Goal: Task Accomplishment & Management: Manage account settings

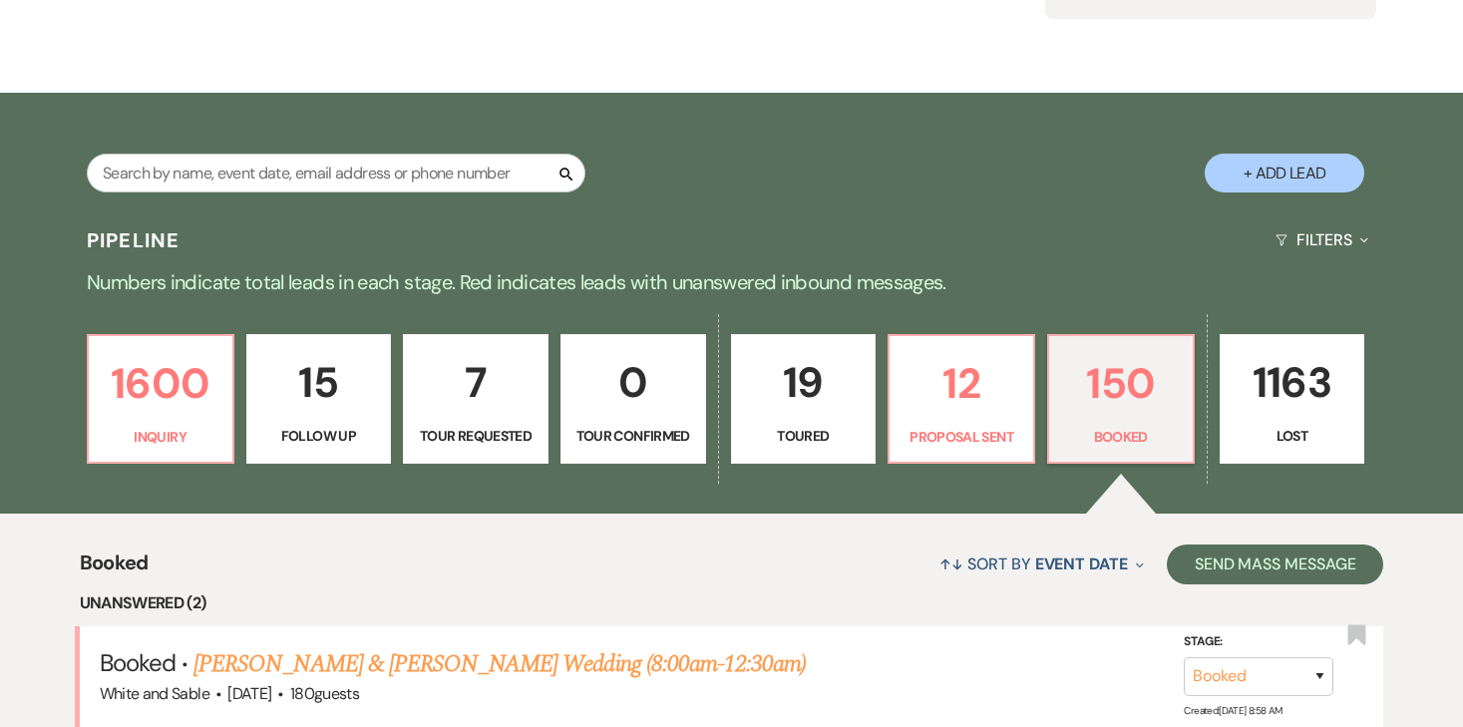
scroll to position [377, 0]
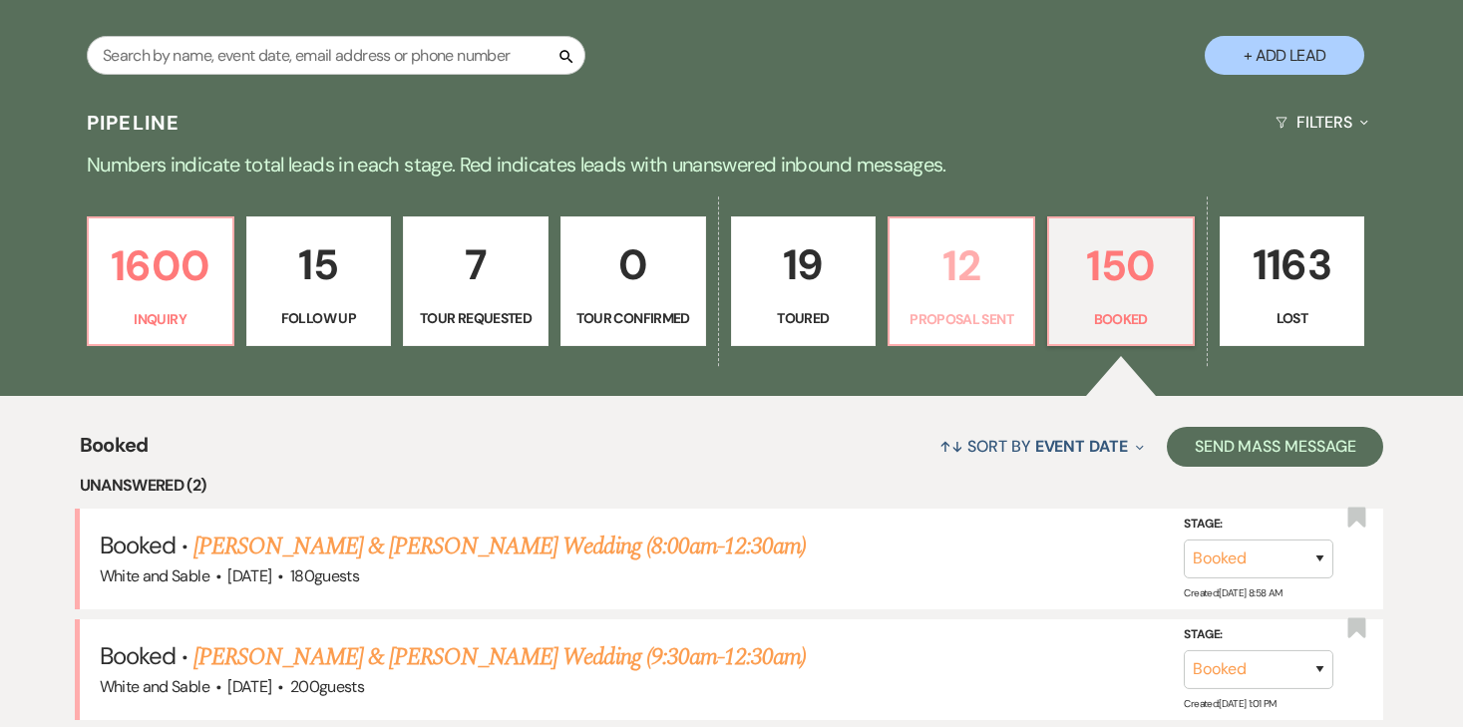
click at [986, 308] on p "Proposal Sent" at bounding box center [961, 319] width 120 height 22
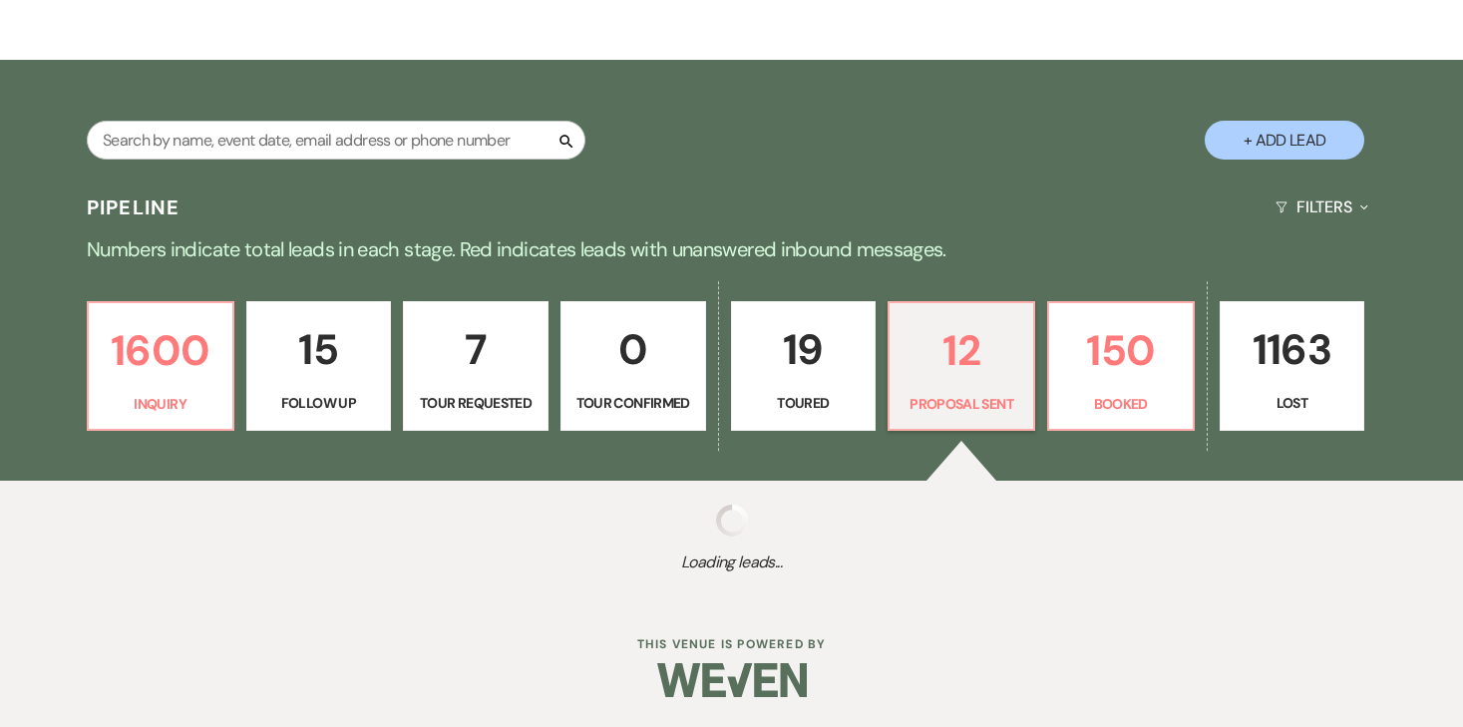
select select "6"
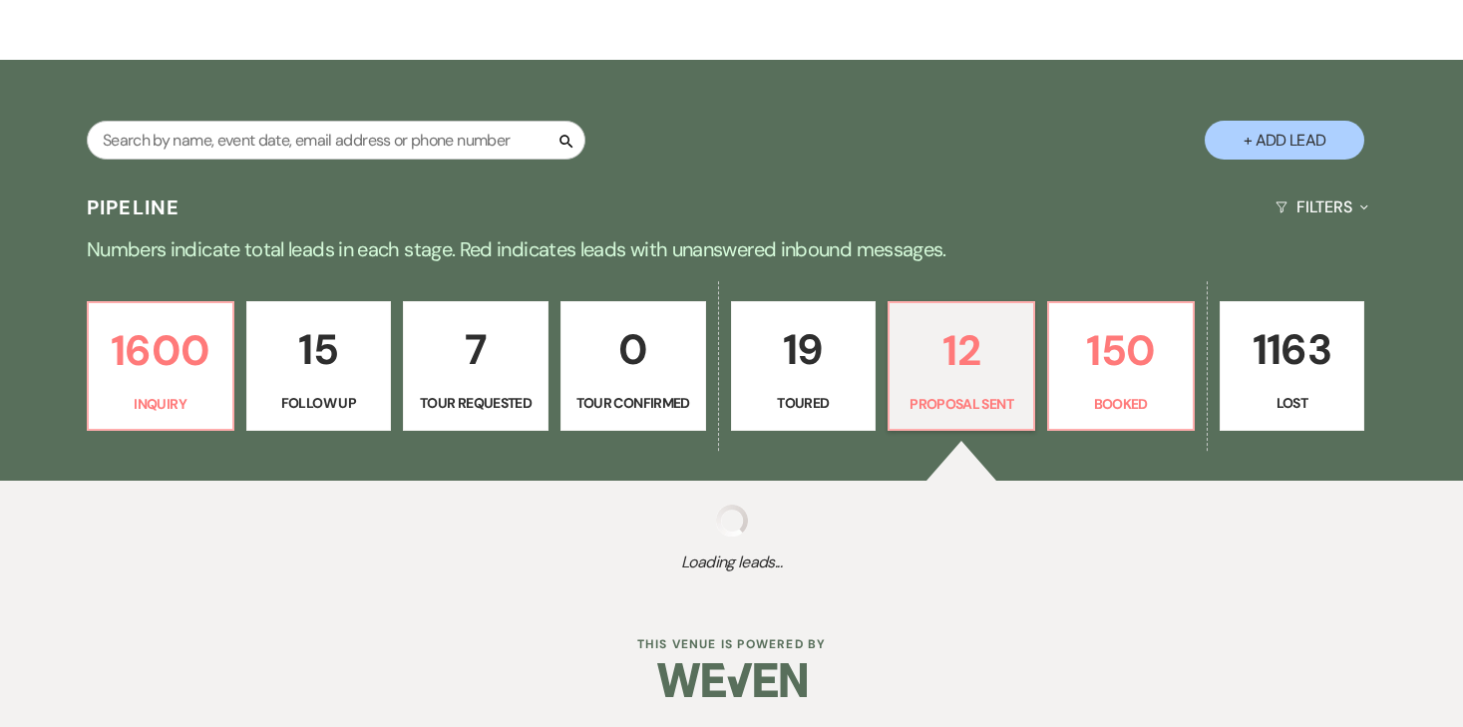
select select "6"
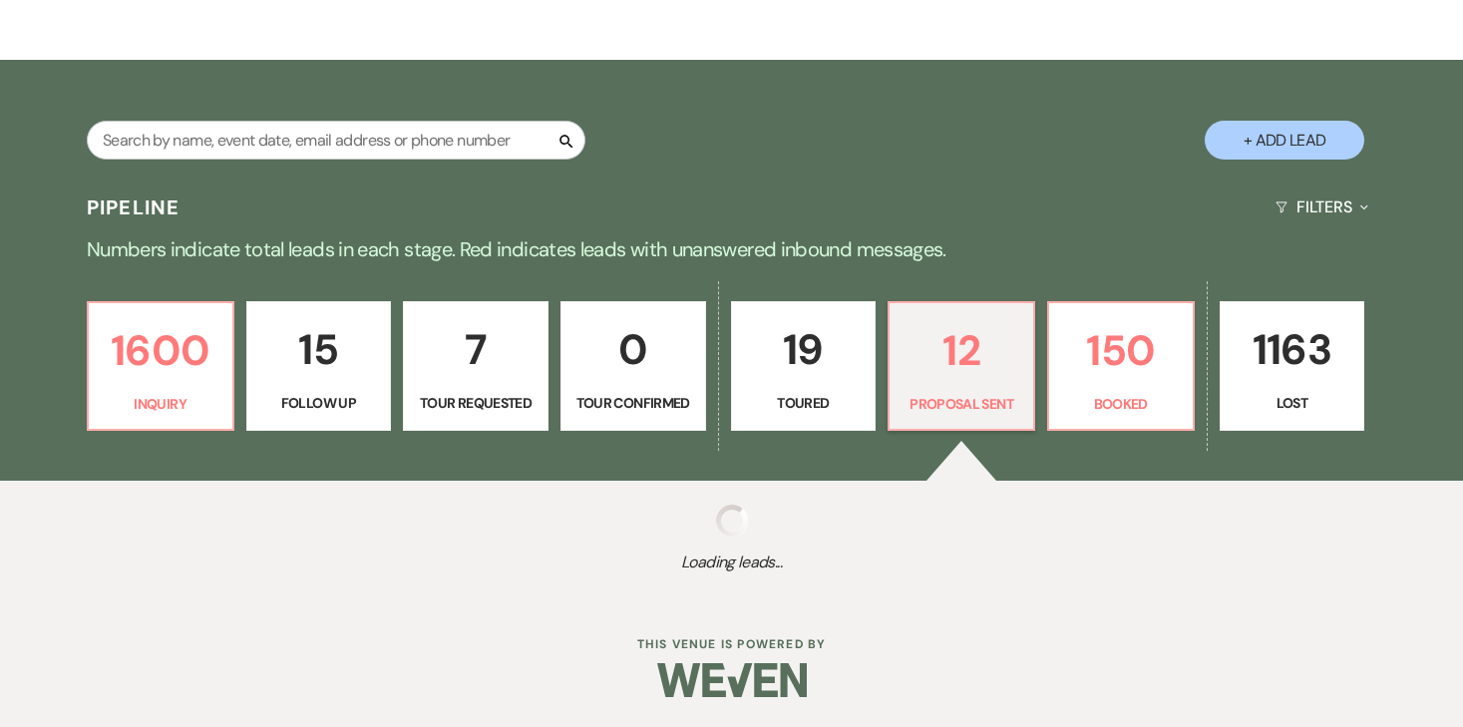
select select "6"
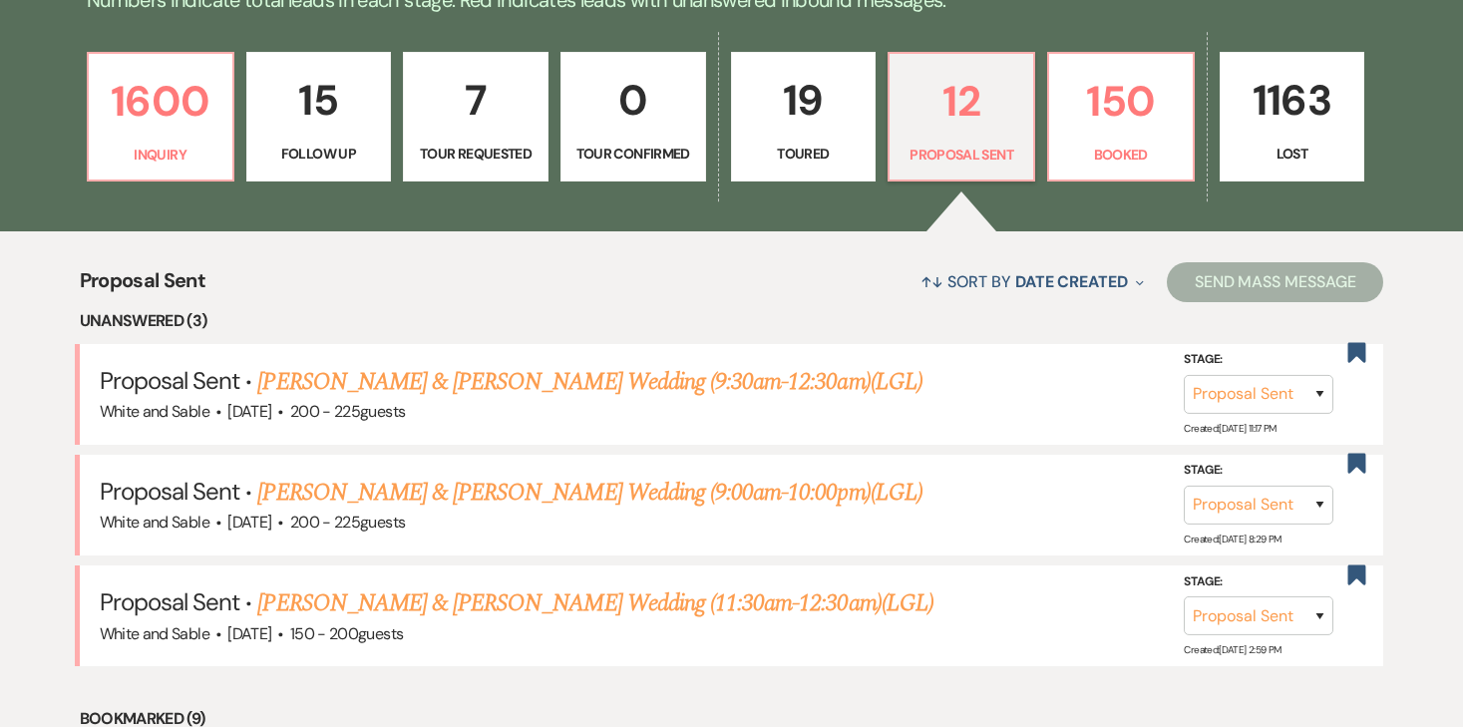
scroll to position [542, 0]
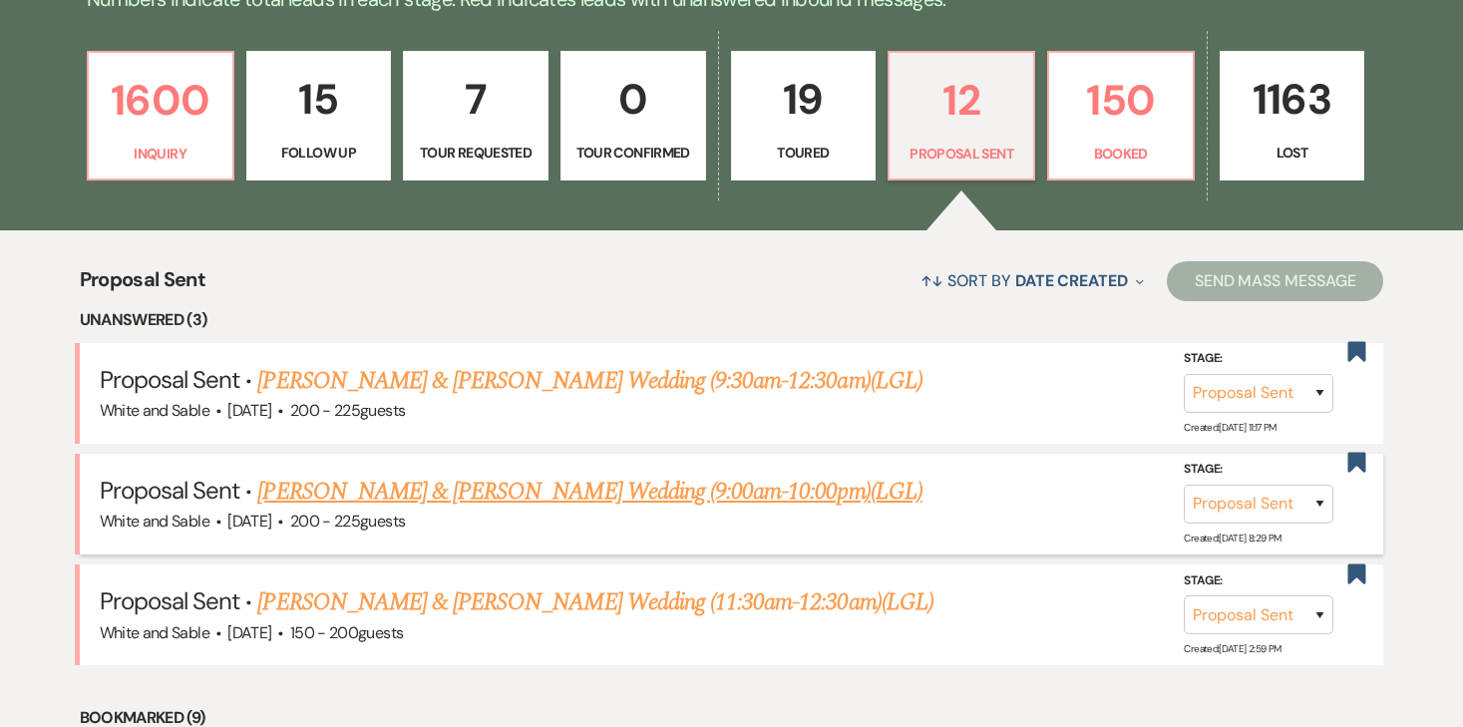
click at [592, 489] on link "[PERSON_NAME] & [PERSON_NAME] Wedding (9:00am-10:00pm)(LGL)" at bounding box center [589, 492] width 664 height 36
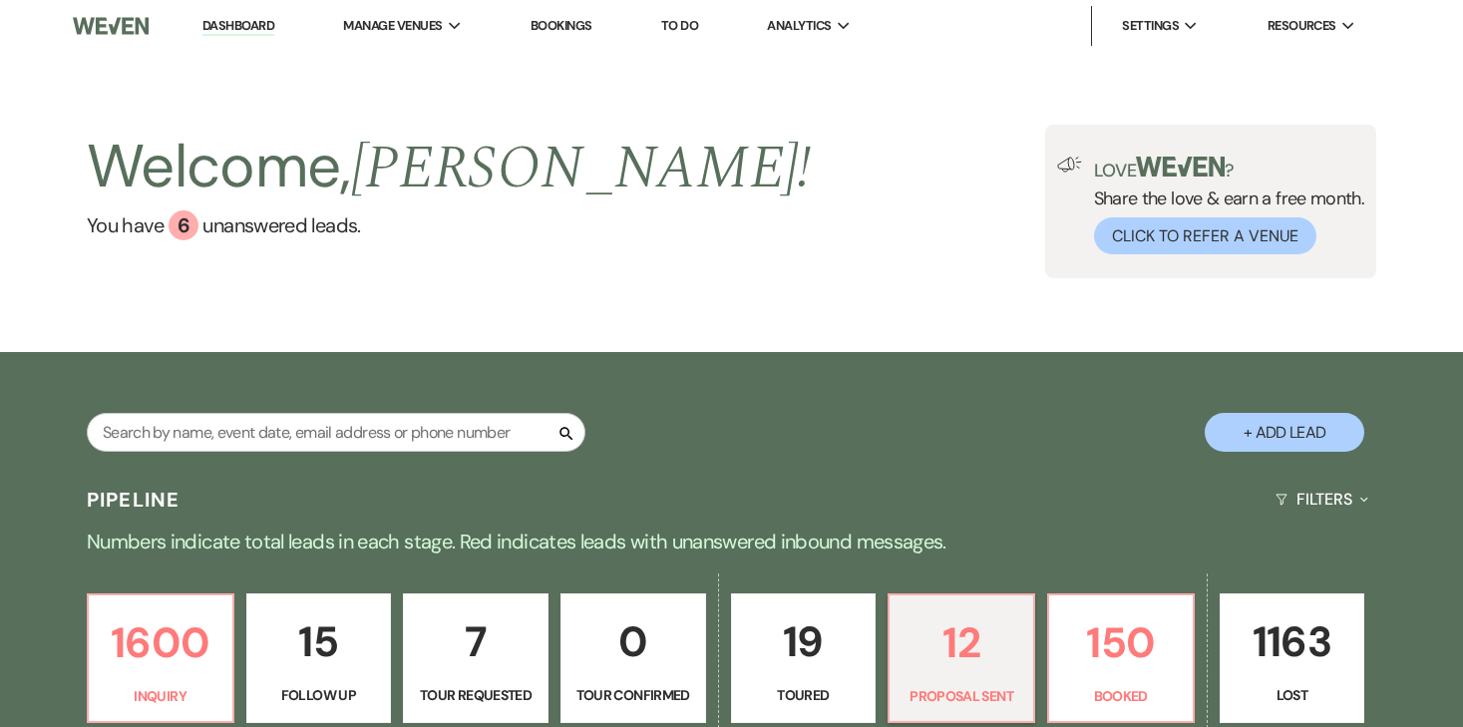
select select "6"
select select "20"
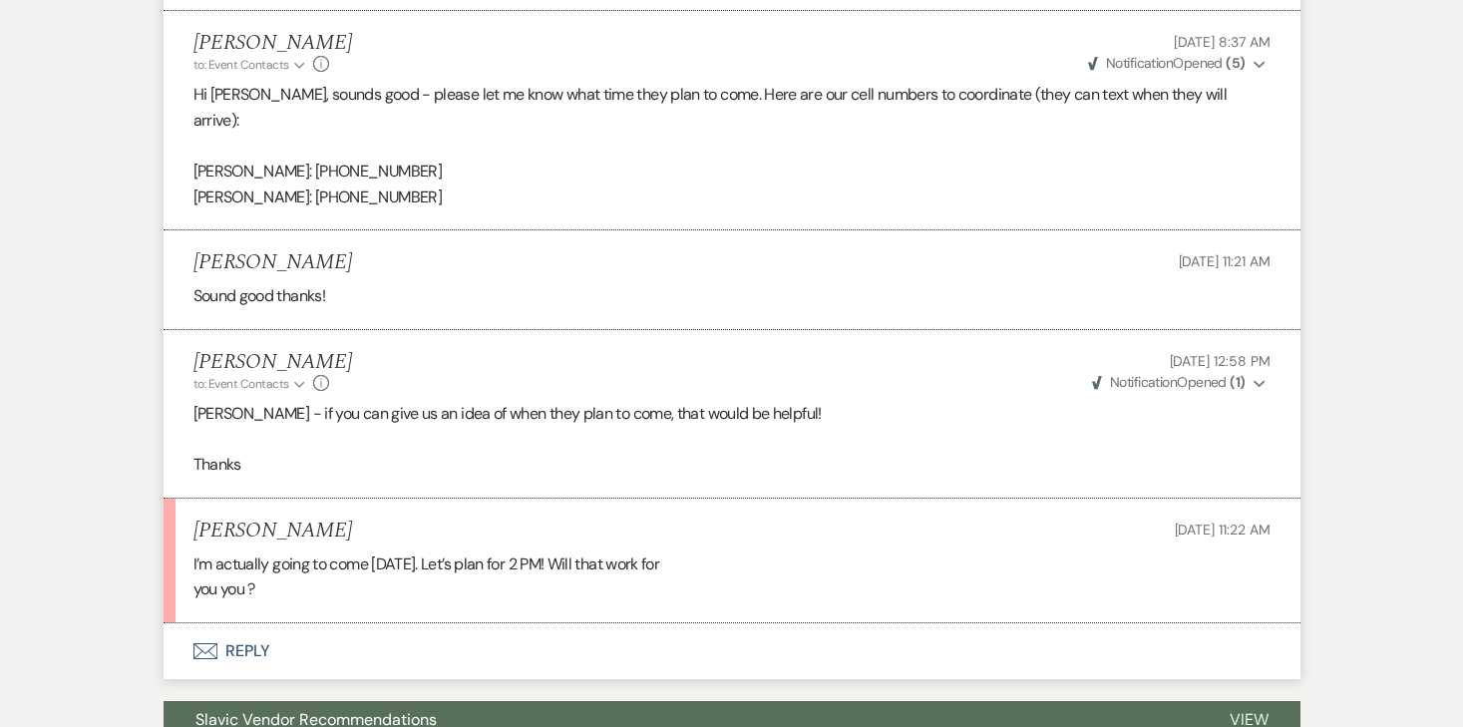
scroll to position [4749, 0]
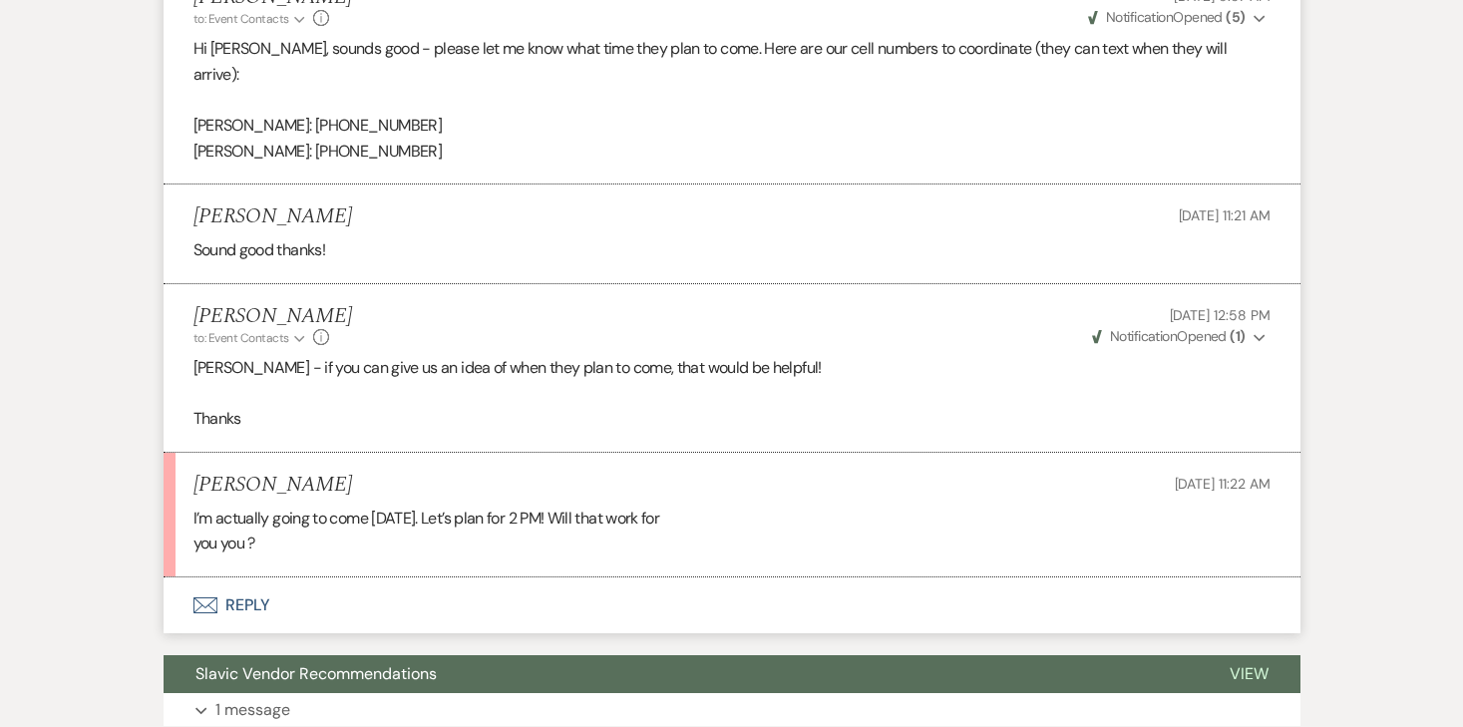
click at [262, 577] on button "Envelope Reply" at bounding box center [732, 605] width 1137 height 56
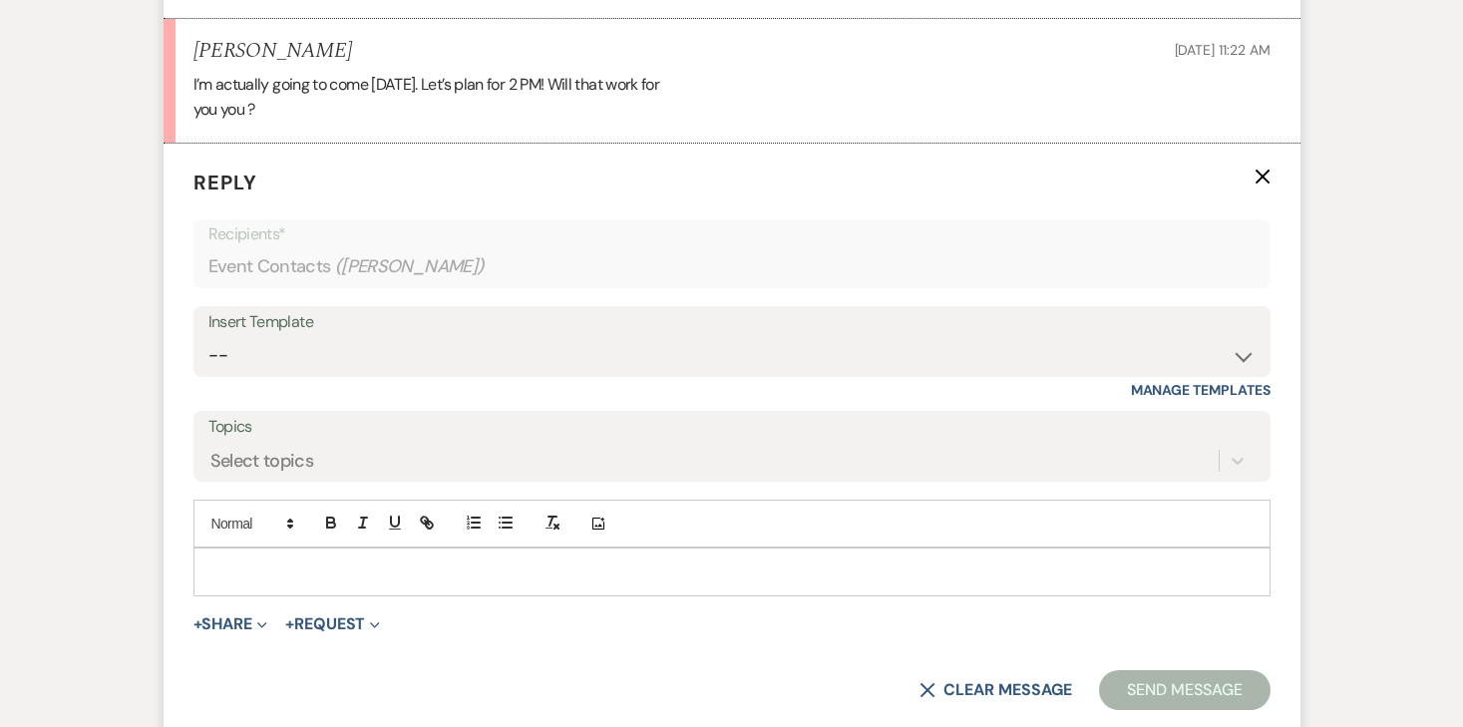
scroll to position [5207, 0]
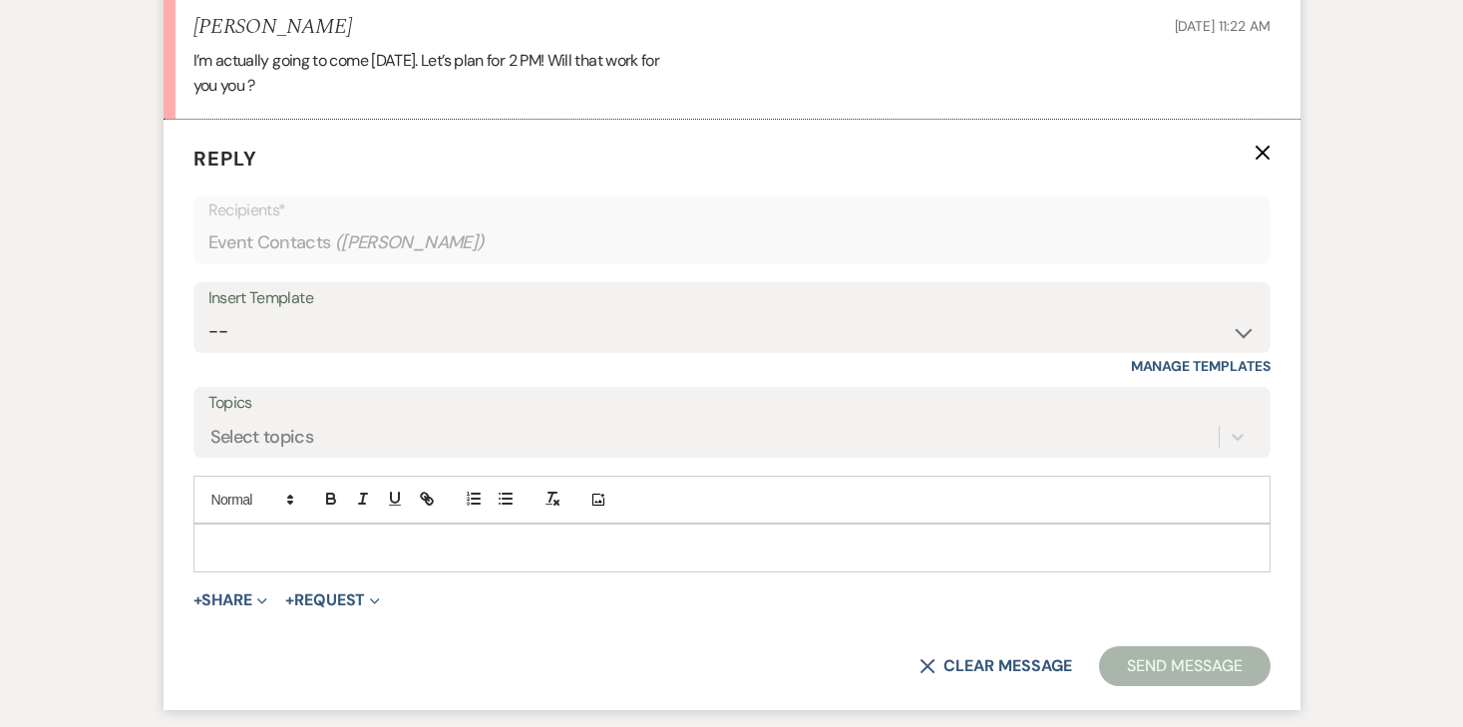
click at [309, 536] on p at bounding box center [731, 547] width 1045 height 22
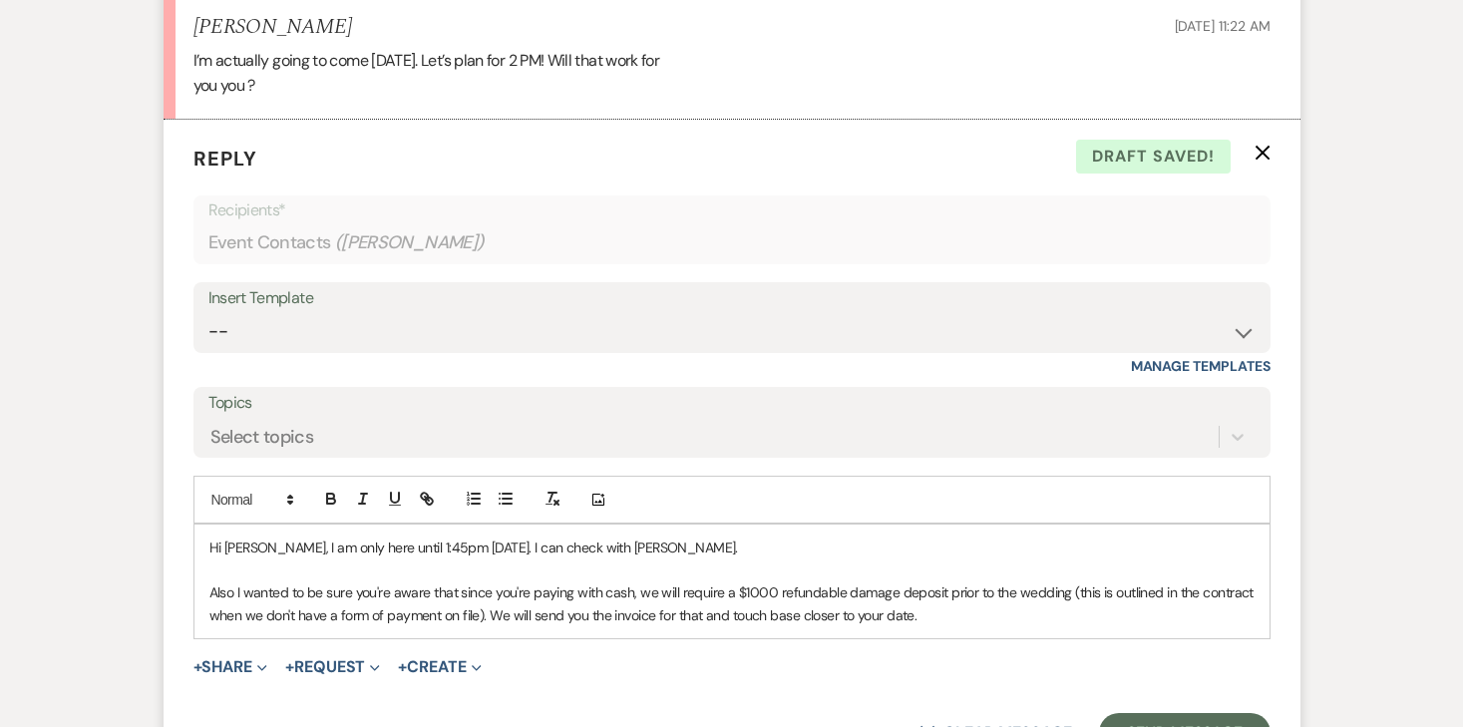
click at [753, 536] on p "Hi Aron, I am only here until 1:45pm today. I can check with Landon." at bounding box center [731, 547] width 1045 height 22
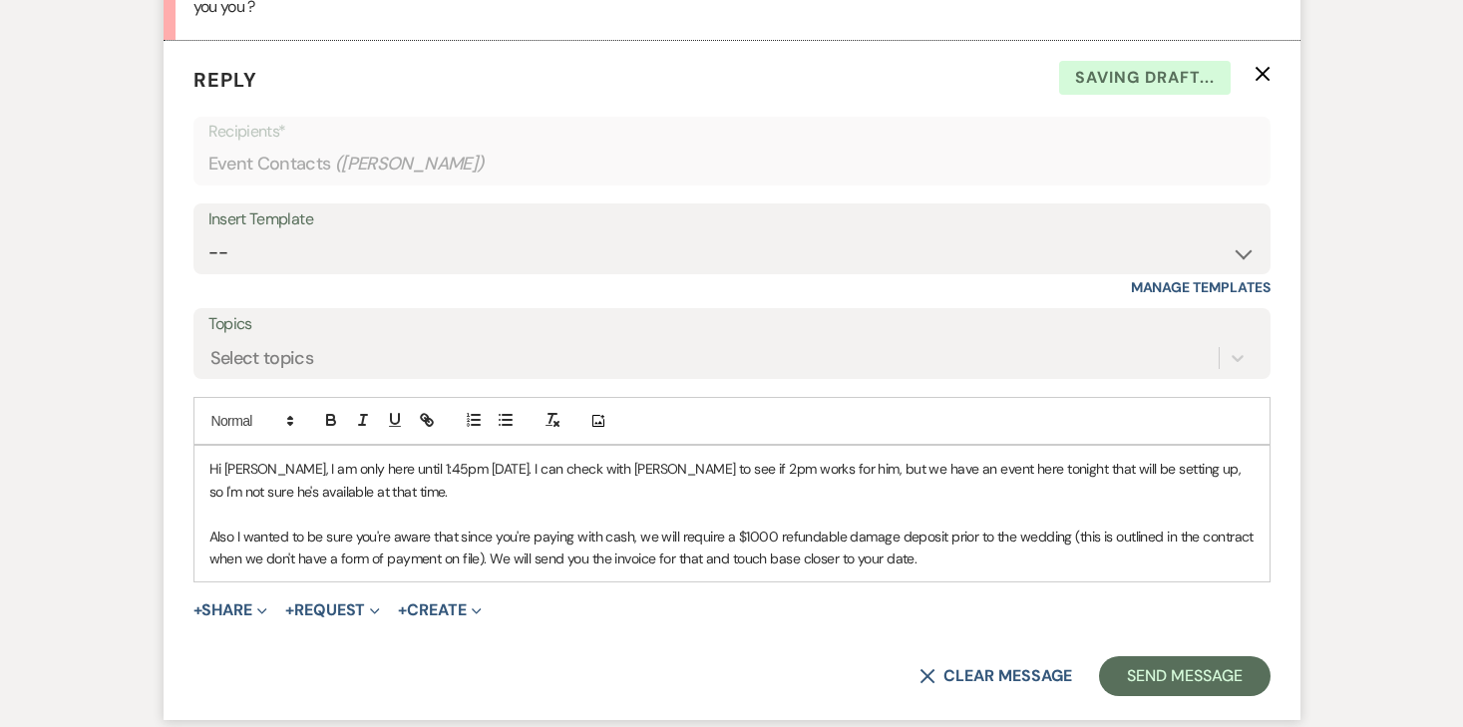
scroll to position [5303, 0]
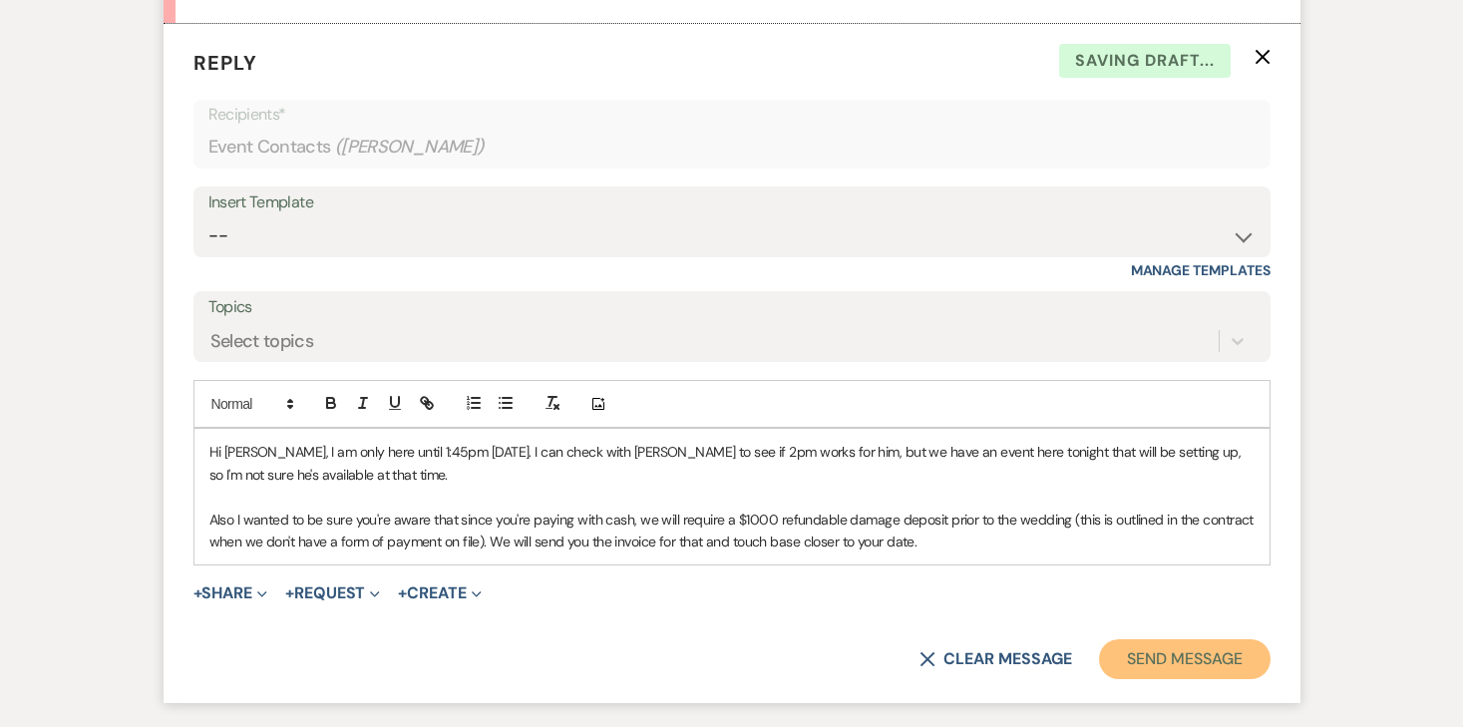
click at [1172, 639] on button "Send Message" at bounding box center [1184, 659] width 171 height 40
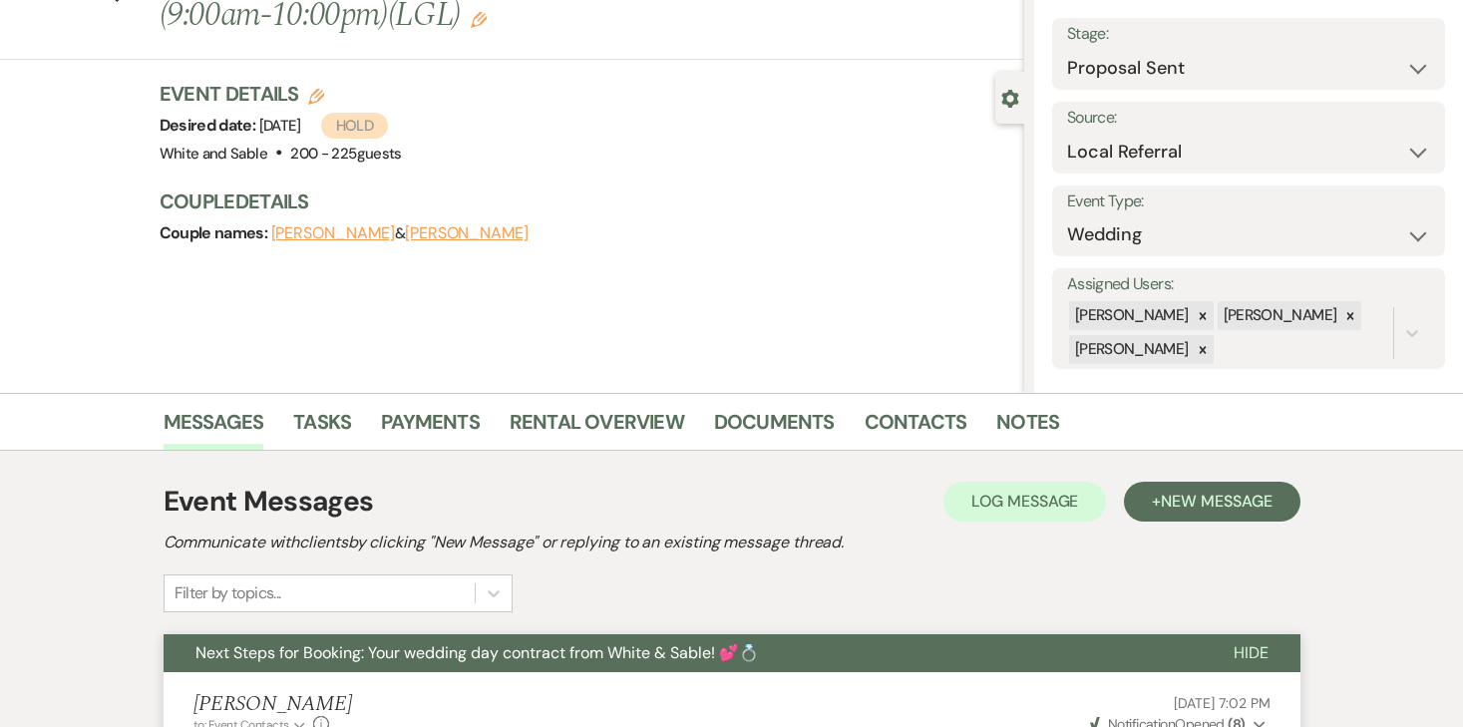
scroll to position [0, 0]
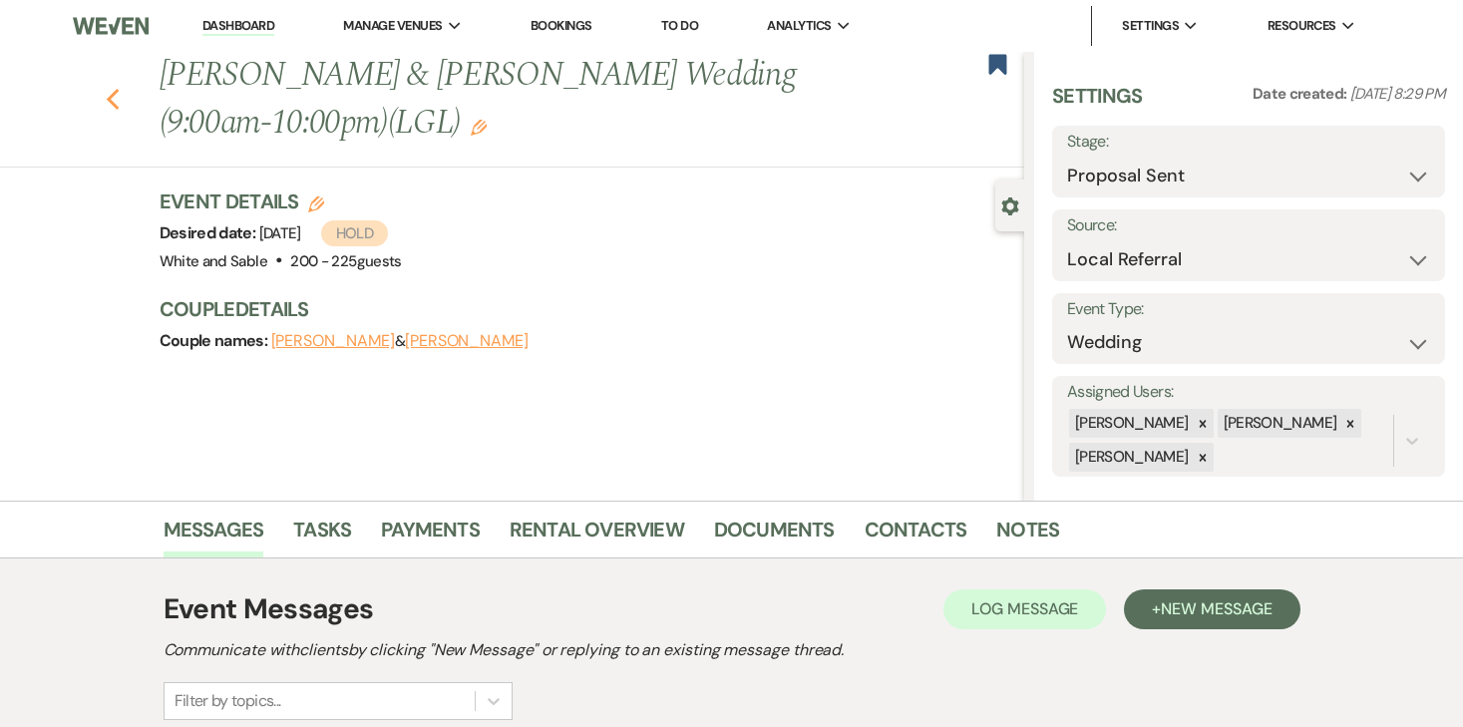
click at [116, 96] on icon "Previous" at bounding box center [113, 100] width 15 height 24
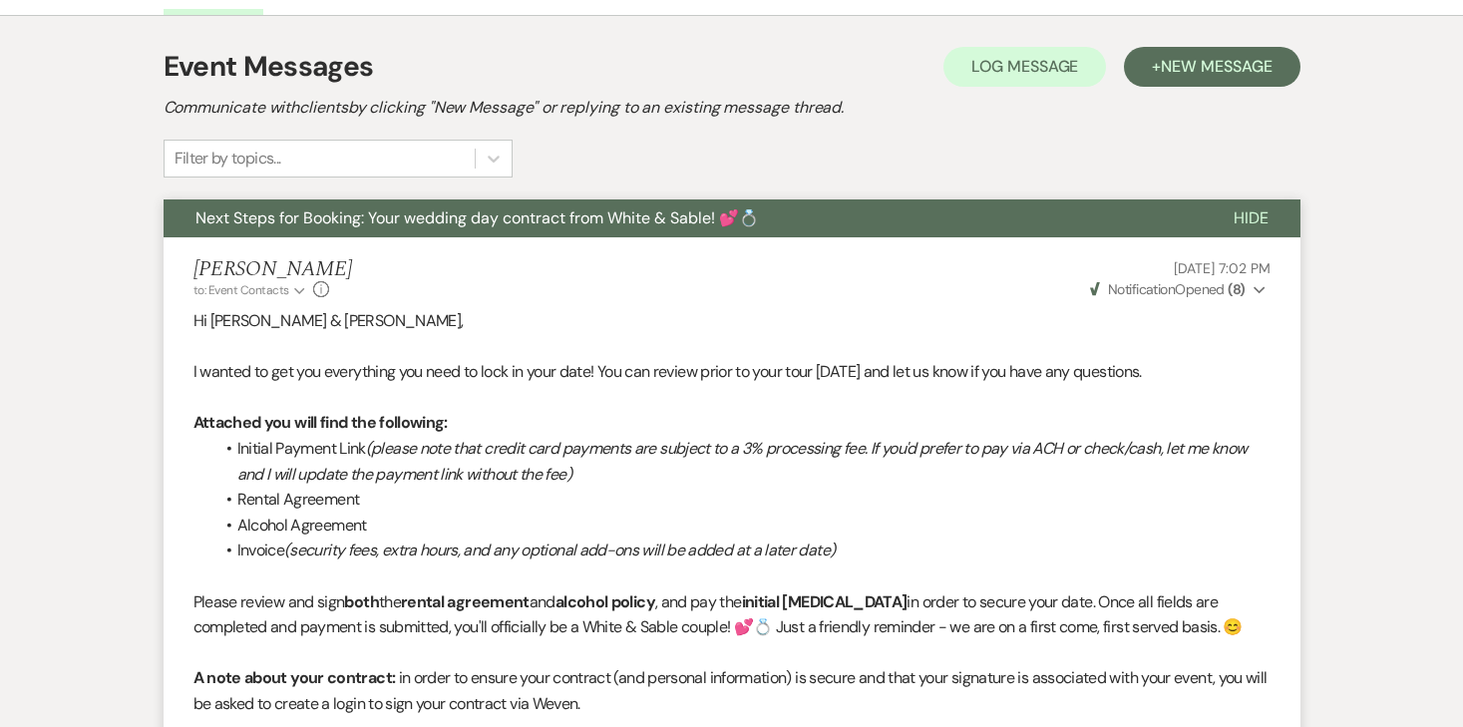
select select "6"
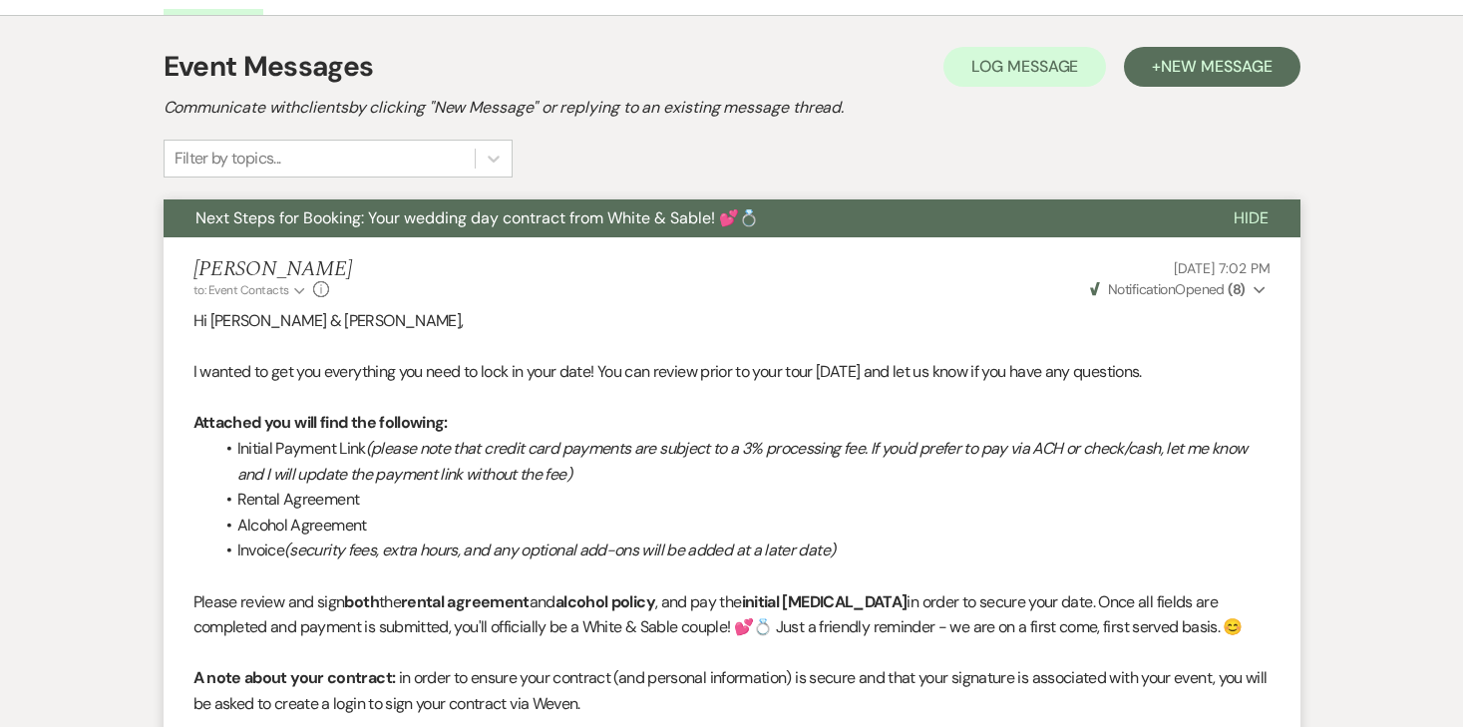
select select "6"
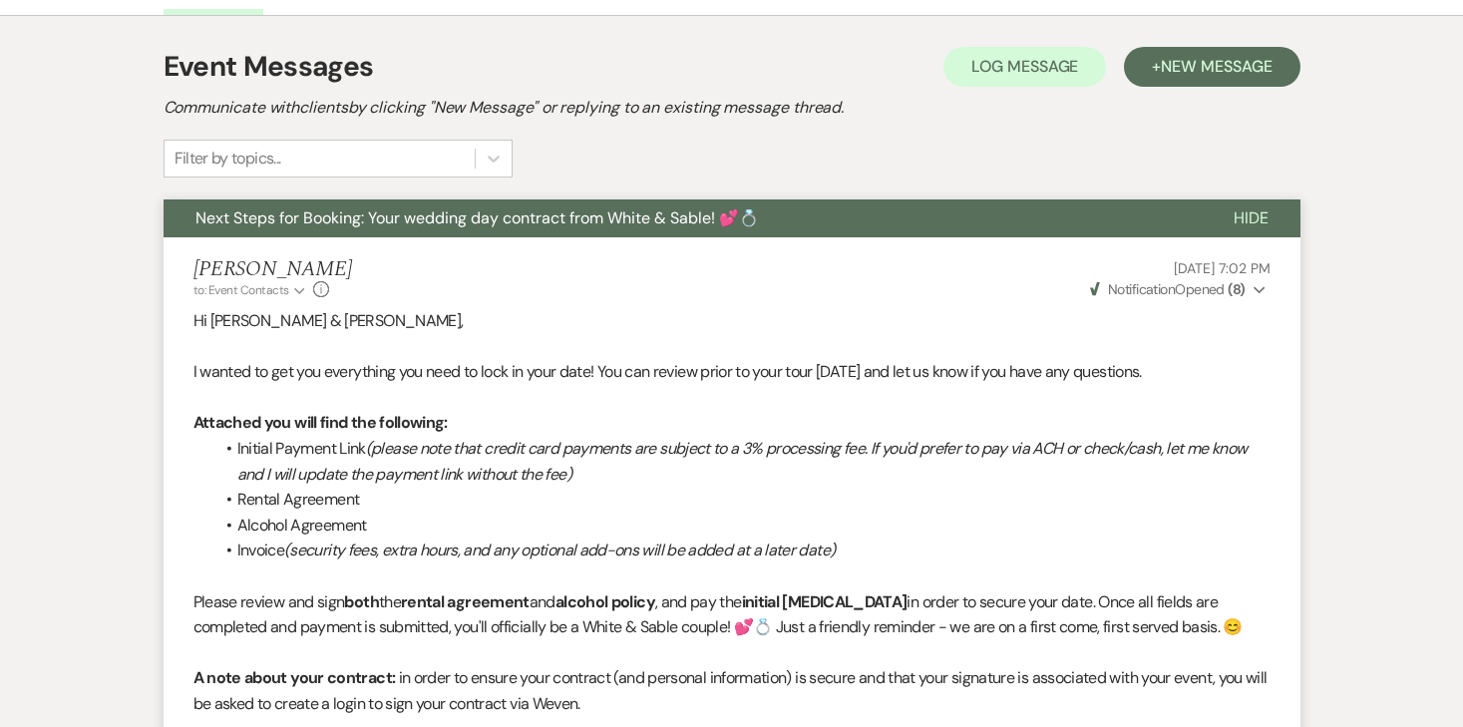
select select "6"
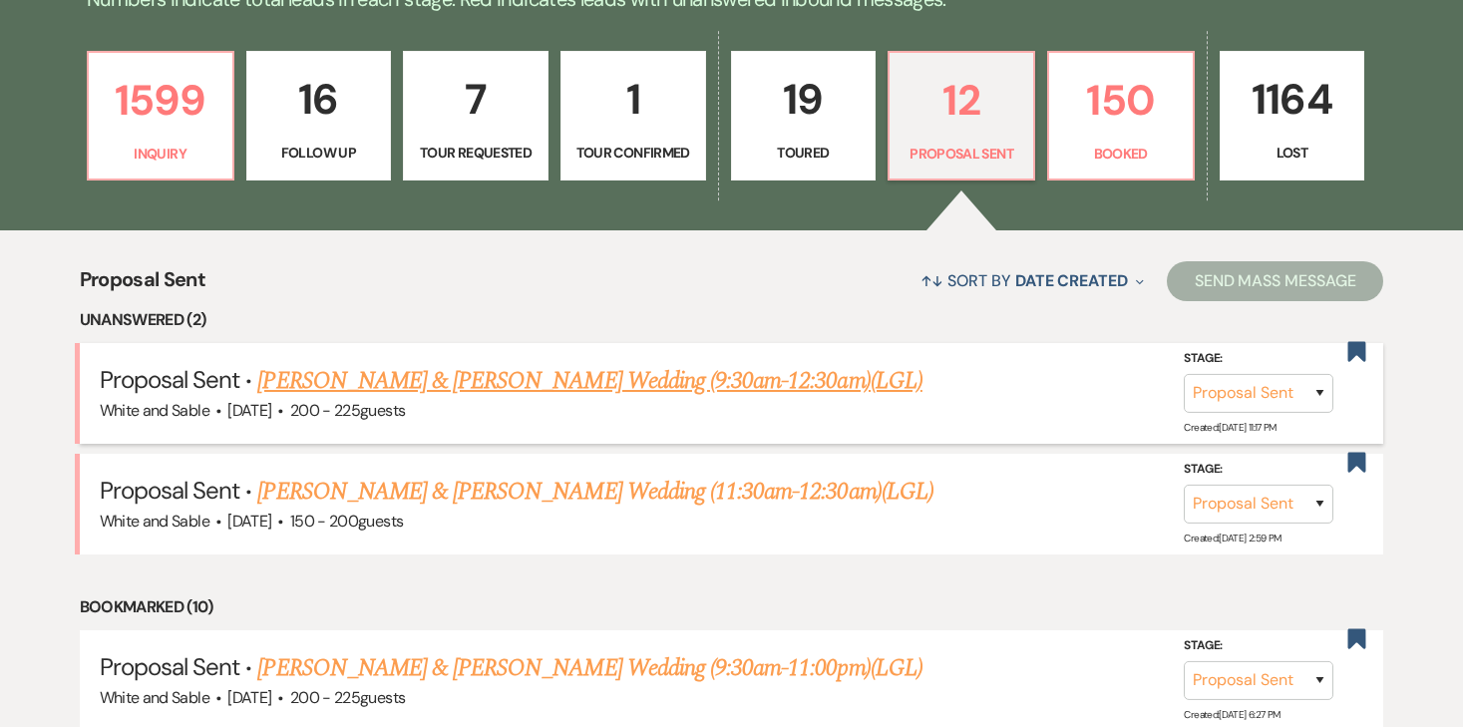
click at [603, 389] on link "[PERSON_NAME] & [PERSON_NAME] Wedding (9:30am-12:30am)(LGL)" at bounding box center [589, 381] width 664 height 36
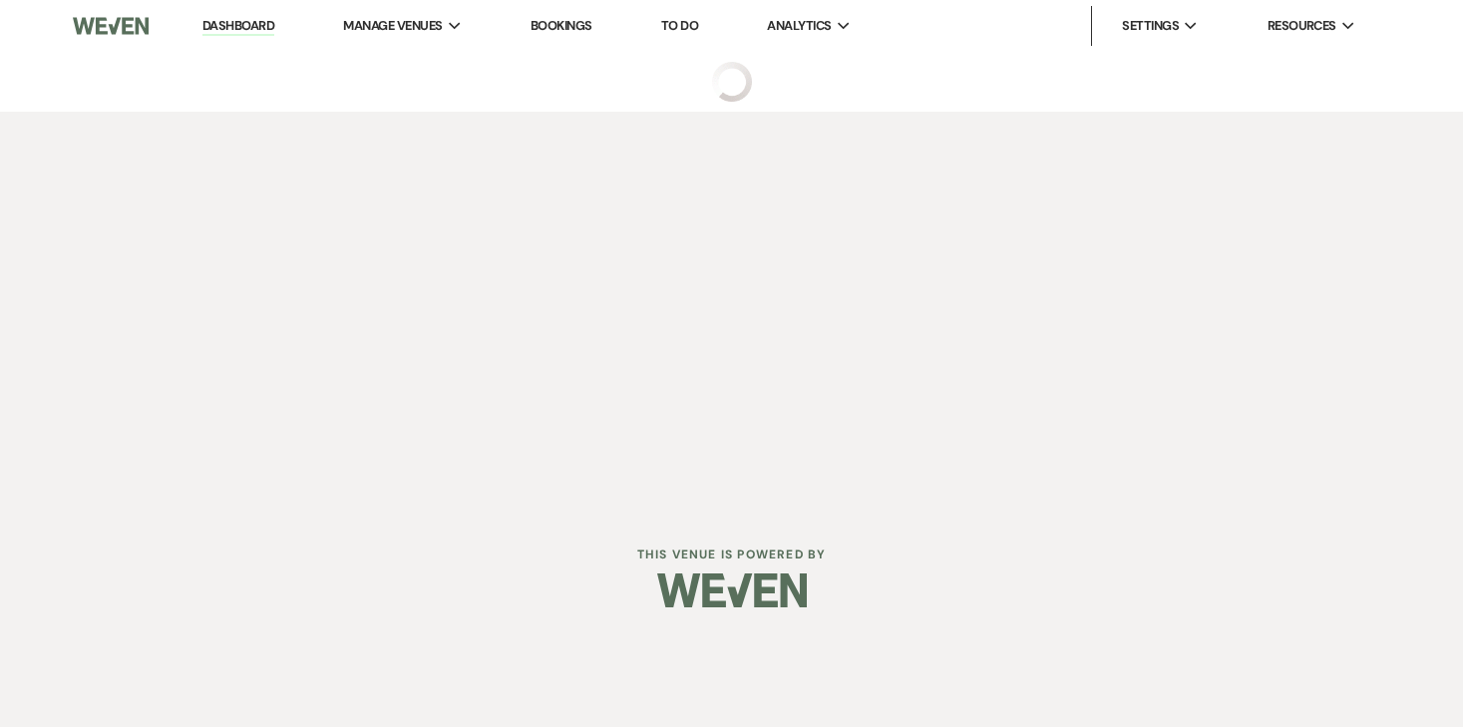
select select "6"
select select "12"
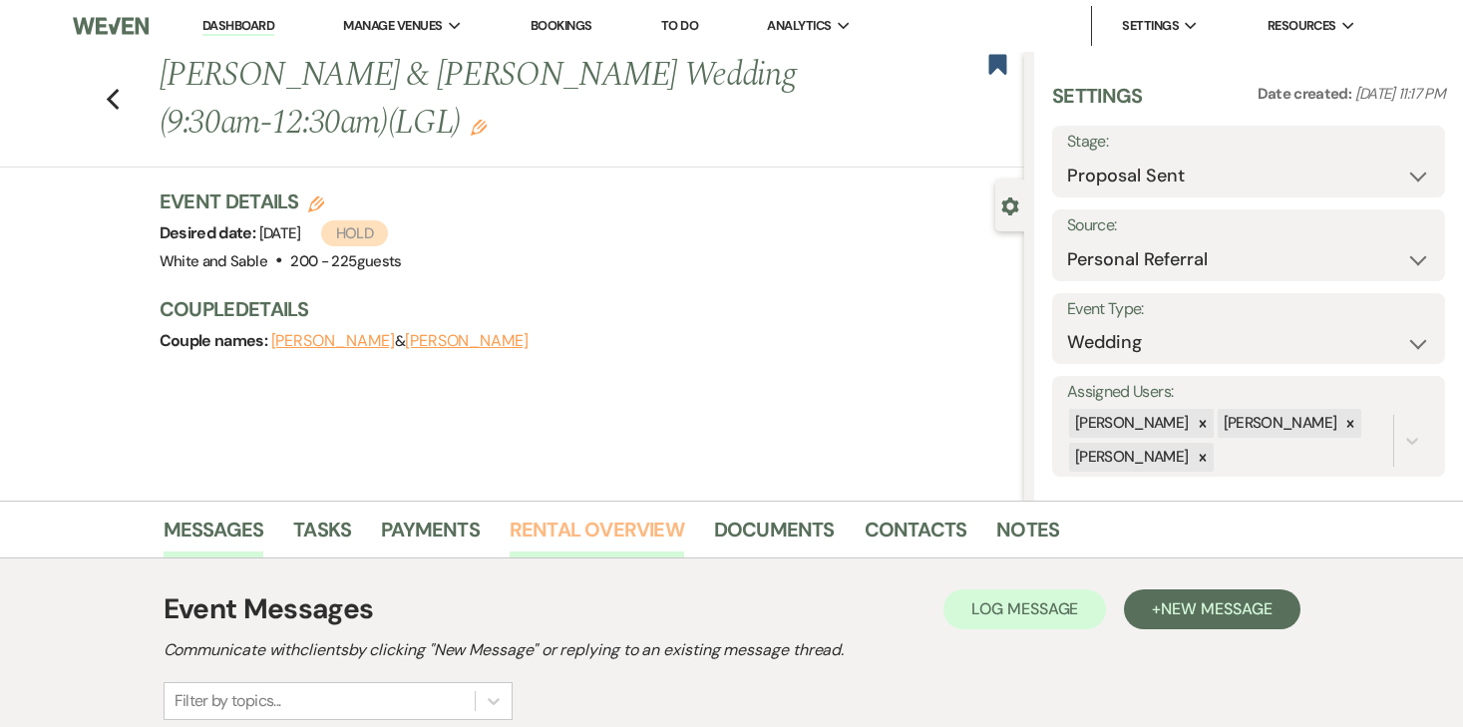
click at [581, 527] on link "Rental Overview" at bounding box center [597, 536] width 174 height 44
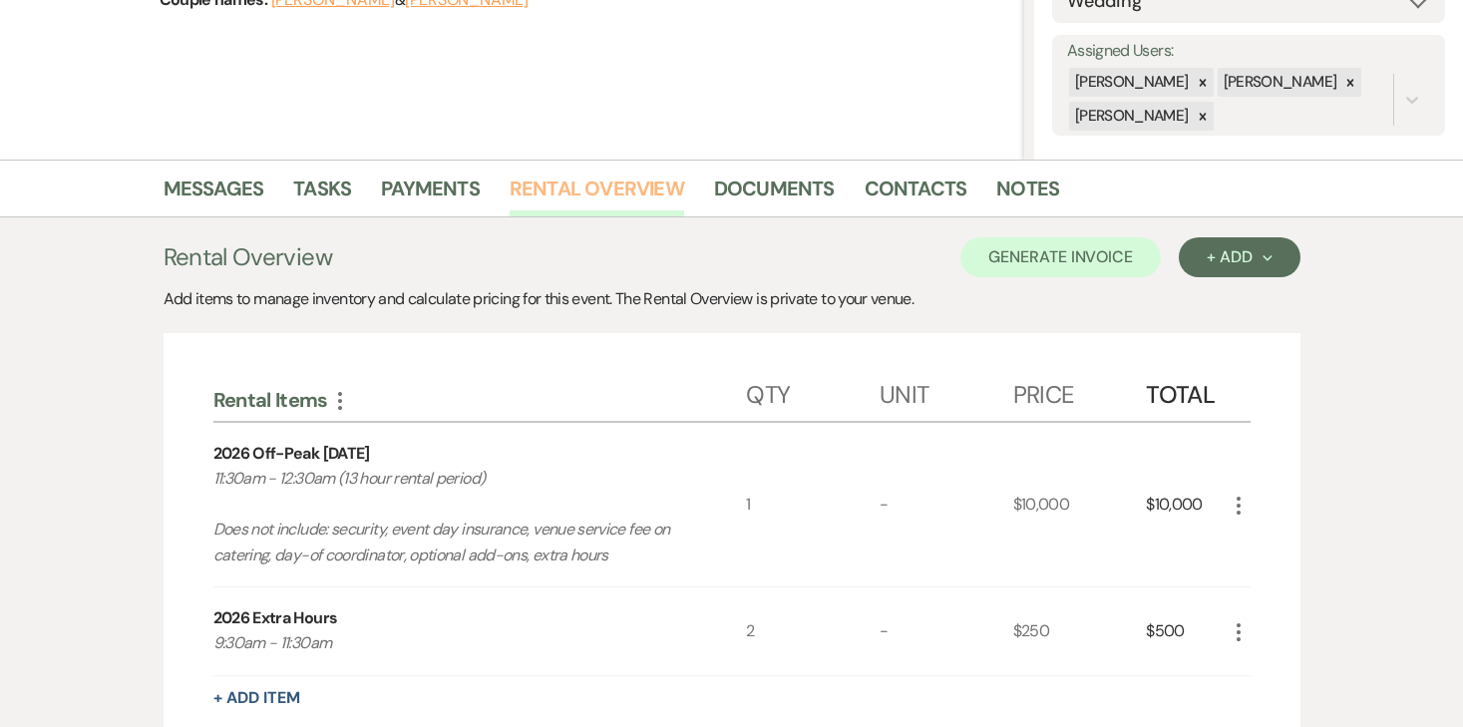
scroll to position [338, 0]
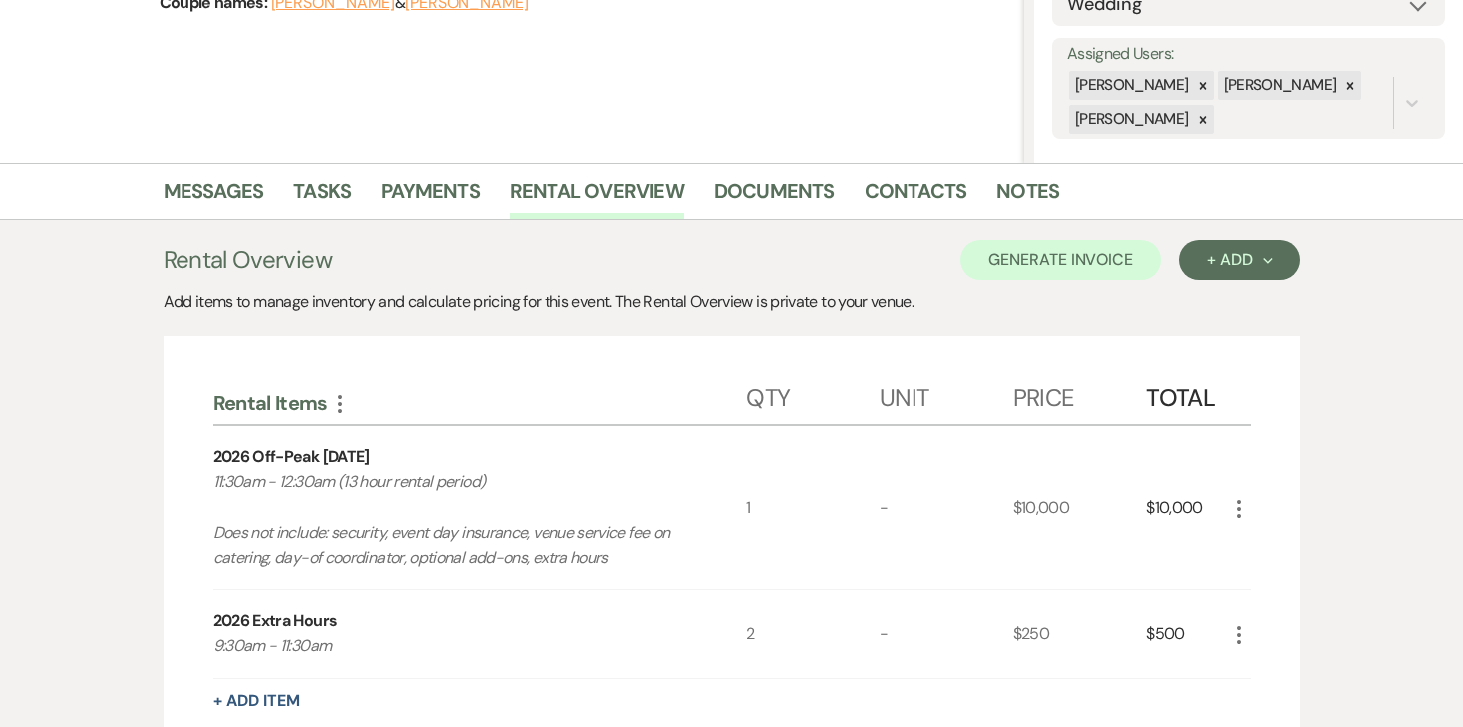
click at [482, 187] on li "Payments" at bounding box center [445, 196] width 129 height 48
click at [440, 201] on link "Payments" at bounding box center [430, 197] width 99 height 44
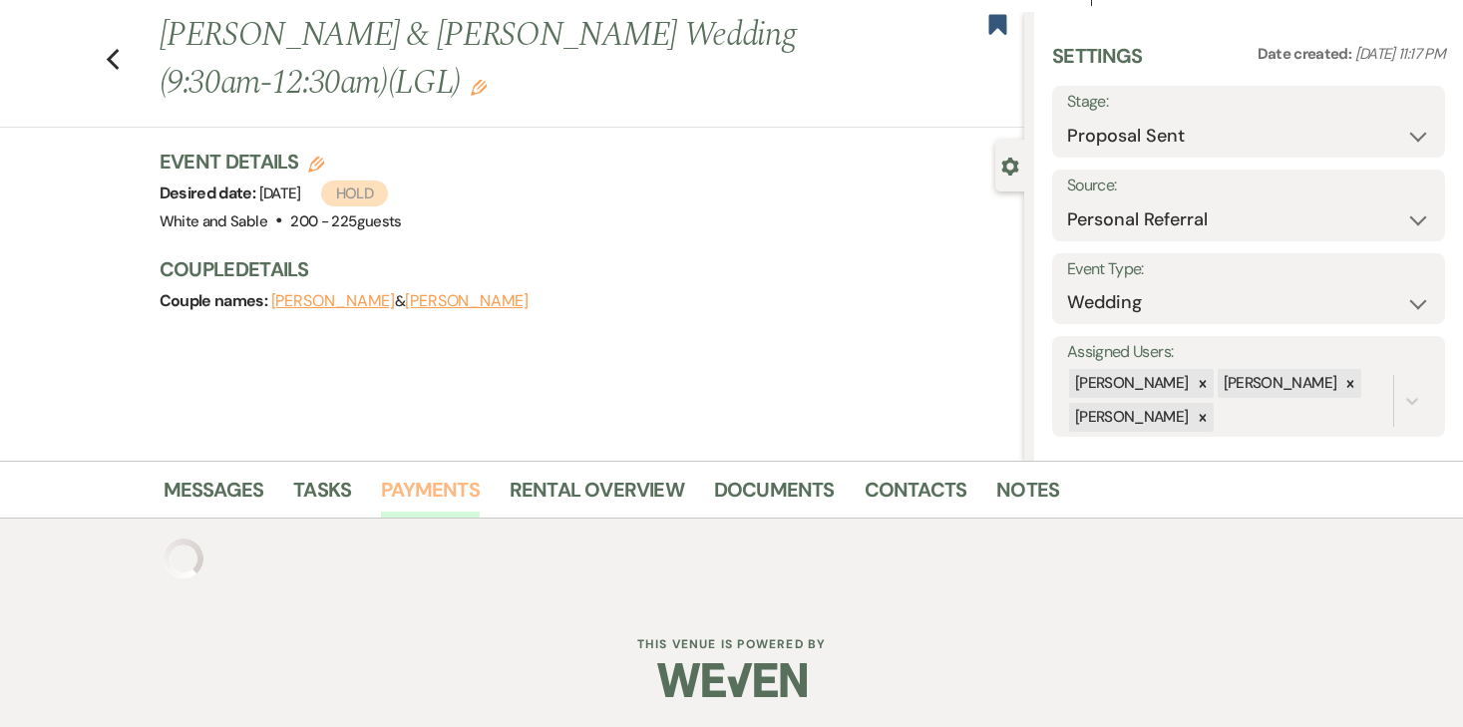
scroll to position [338, 0]
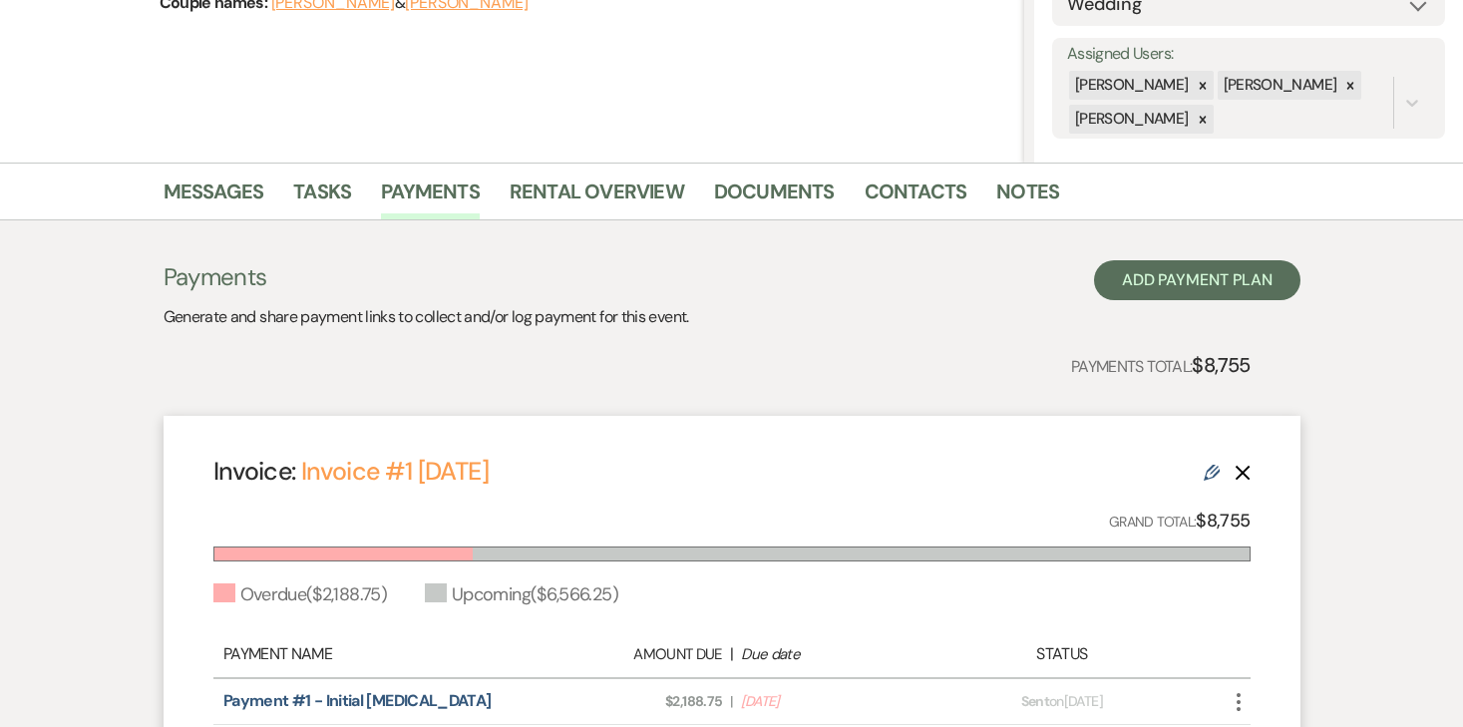
click at [1241, 468] on icon "Delete" at bounding box center [1242, 473] width 16 height 16
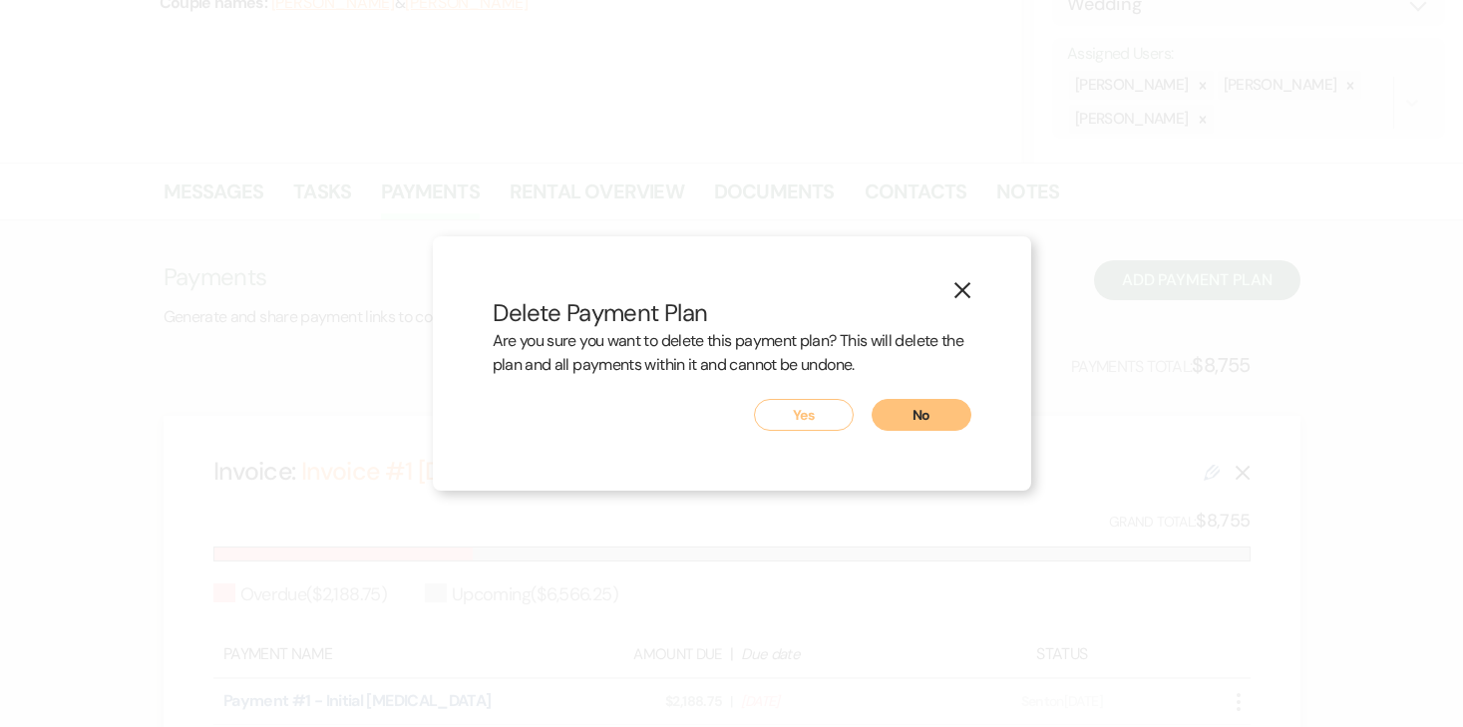
click at [802, 419] on button "Yes" at bounding box center [804, 415] width 100 height 32
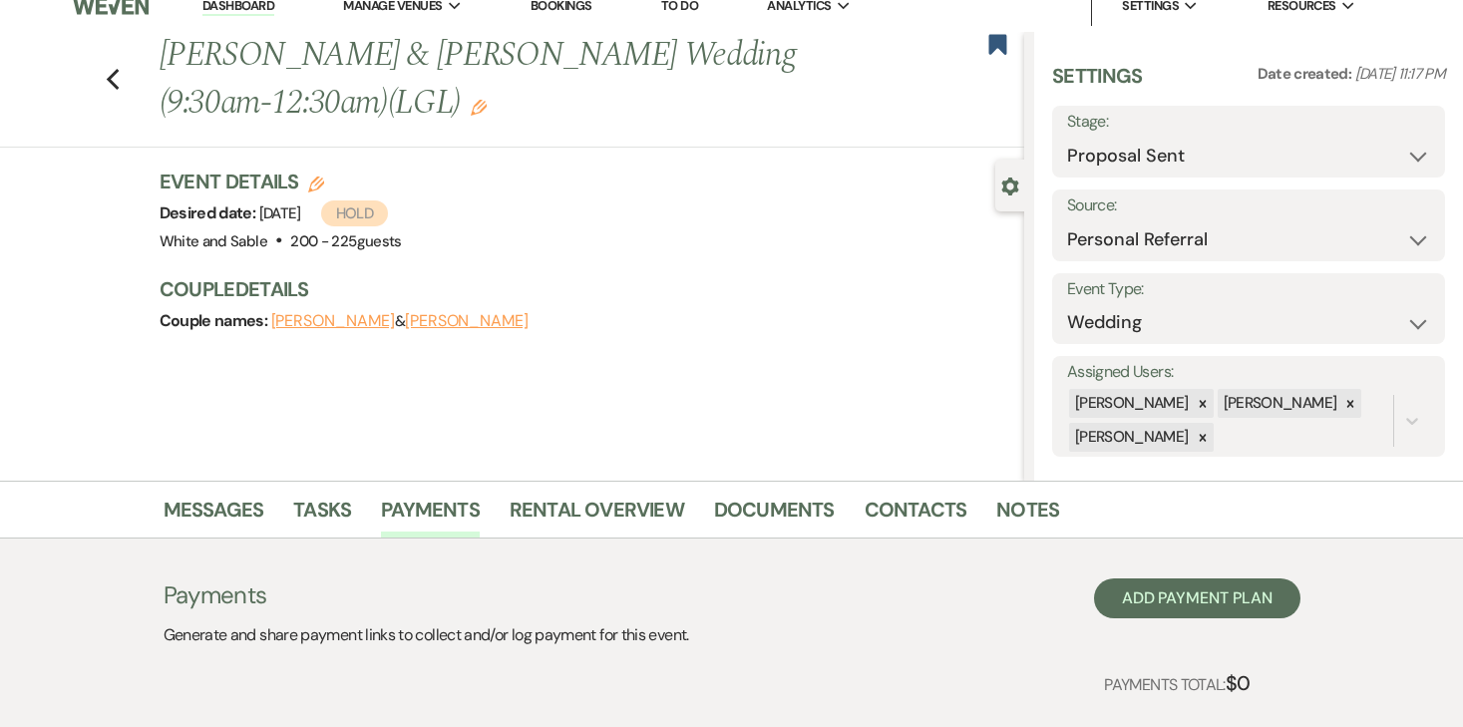
scroll to position [10, 0]
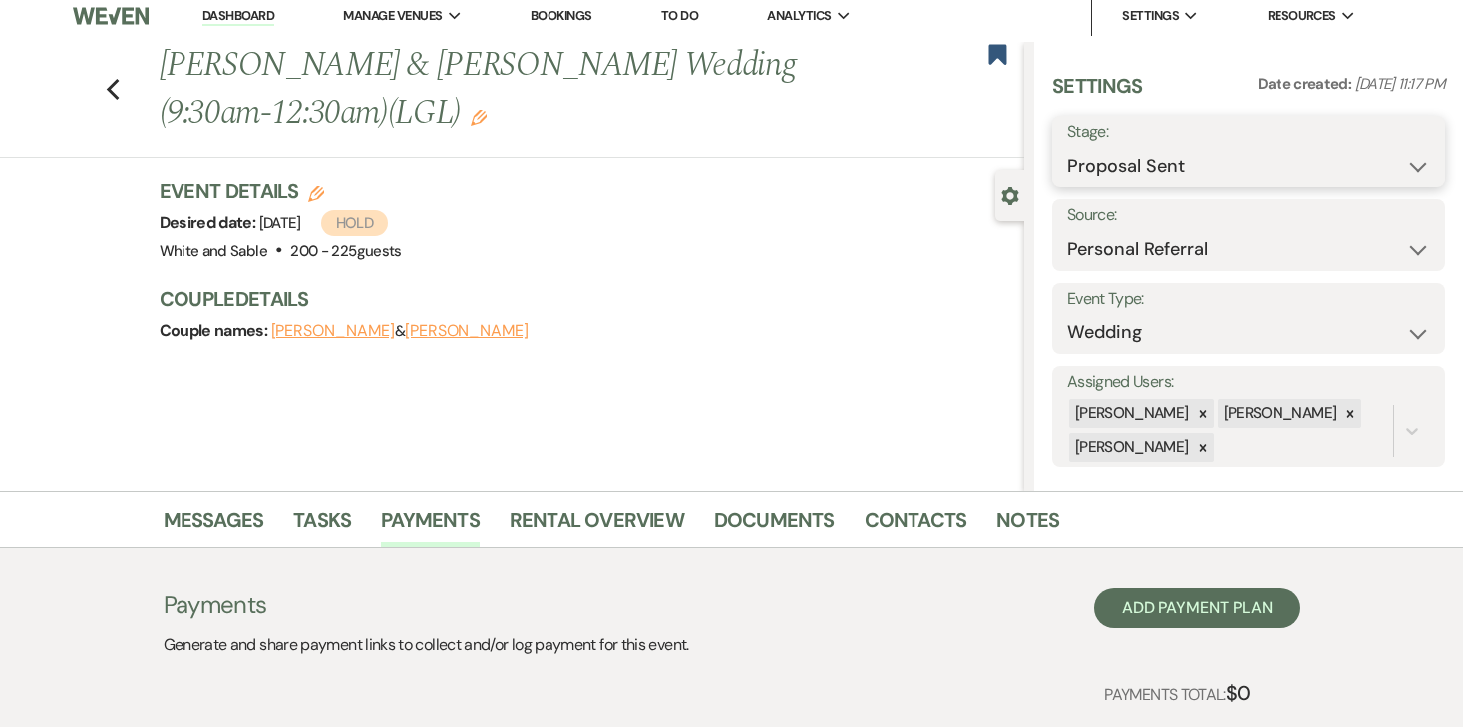
click at [1136, 165] on select "Inquiry Follow Up Tour Requested Tour Confirmed Toured Proposal Sent Booked Lost" at bounding box center [1248, 166] width 363 height 39
select select "8"
click at [1067, 147] on select "Inquiry Follow Up Tour Requested Tour Confirmed Toured Proposal Sent Booked Lost" at bounding box center [1248, 166] width 363 height 39
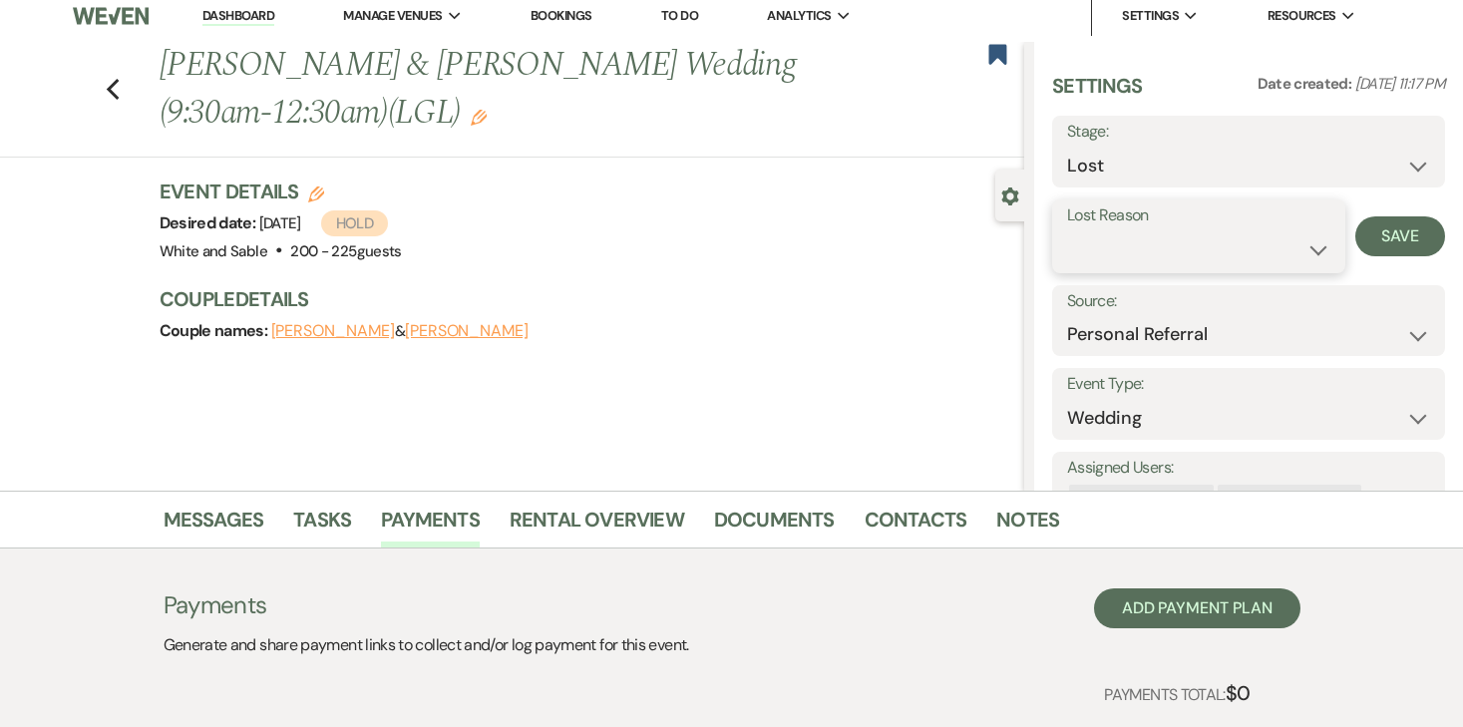
click at [1185, 250] on select "Booked Elsewhere Budget Date Unavailable No Response Not a Good Match Capacity …" at bounding box center [1198, 249] width 263 height 39
select select "6"
click at [1067, 230] on select "Booked Elsewhere Budget Date Unavailable No Response Not a Good Match Capacity …" at bounding box center [1198, 249] width 263 height 39
click at [1424, 237] on button "Save" at bounding box center [1400, 236] width 90 height 40
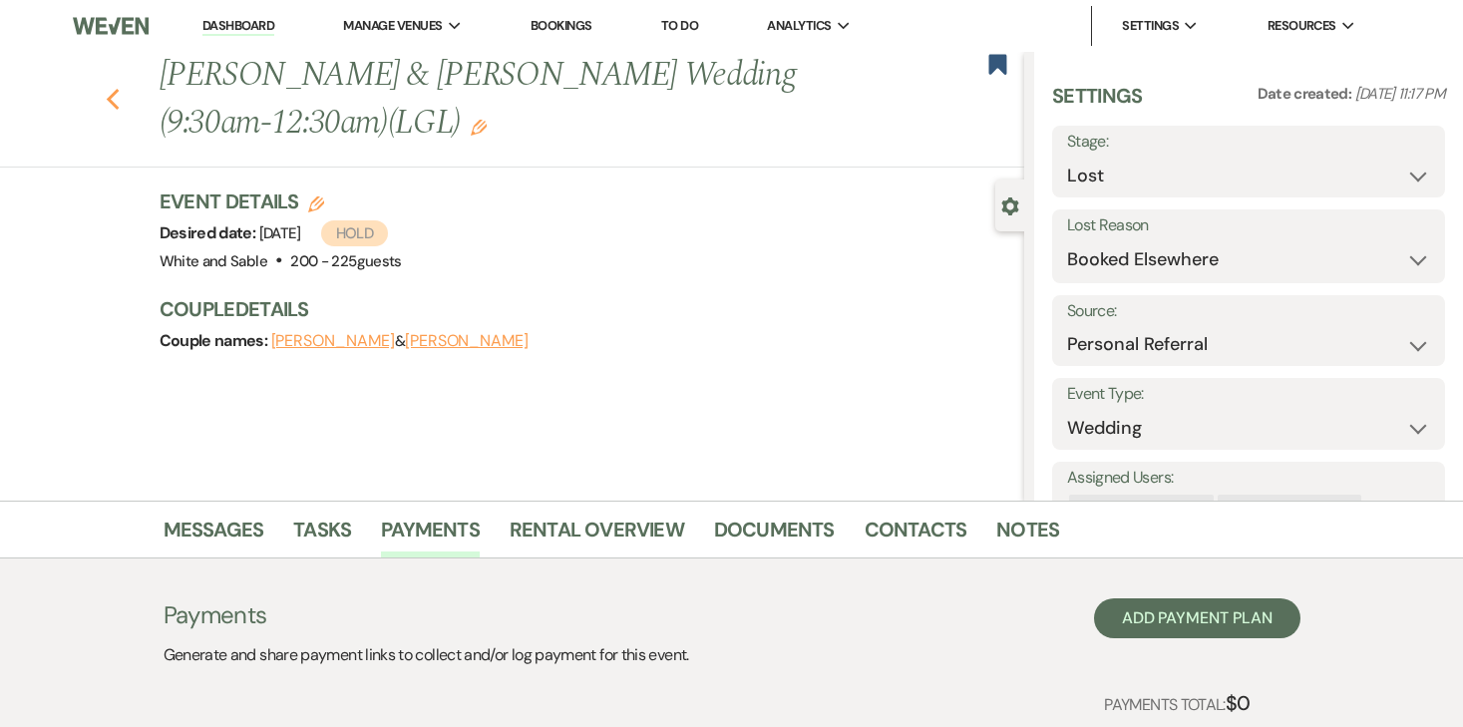
click at [108, 99] on use "button" at bounding box center [112, 100] width 13 height 22
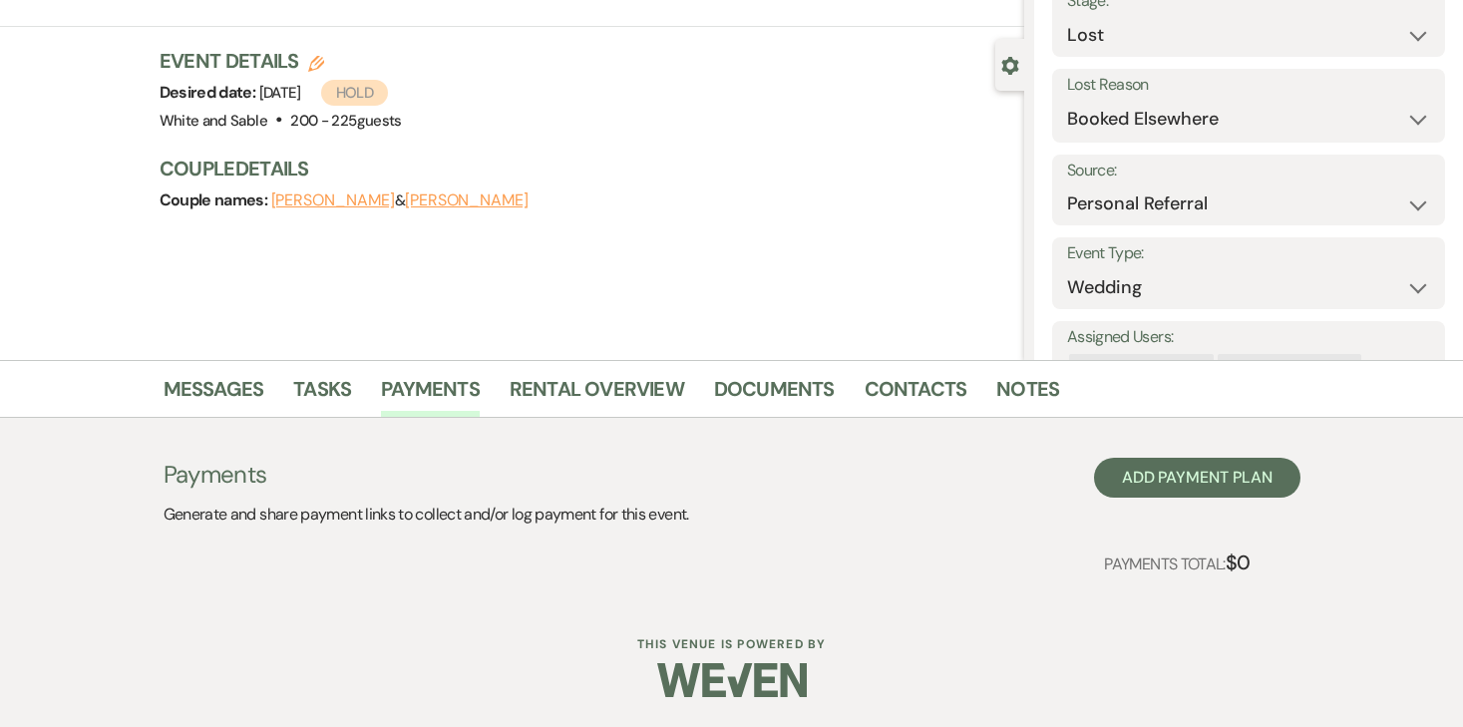
select select "6"
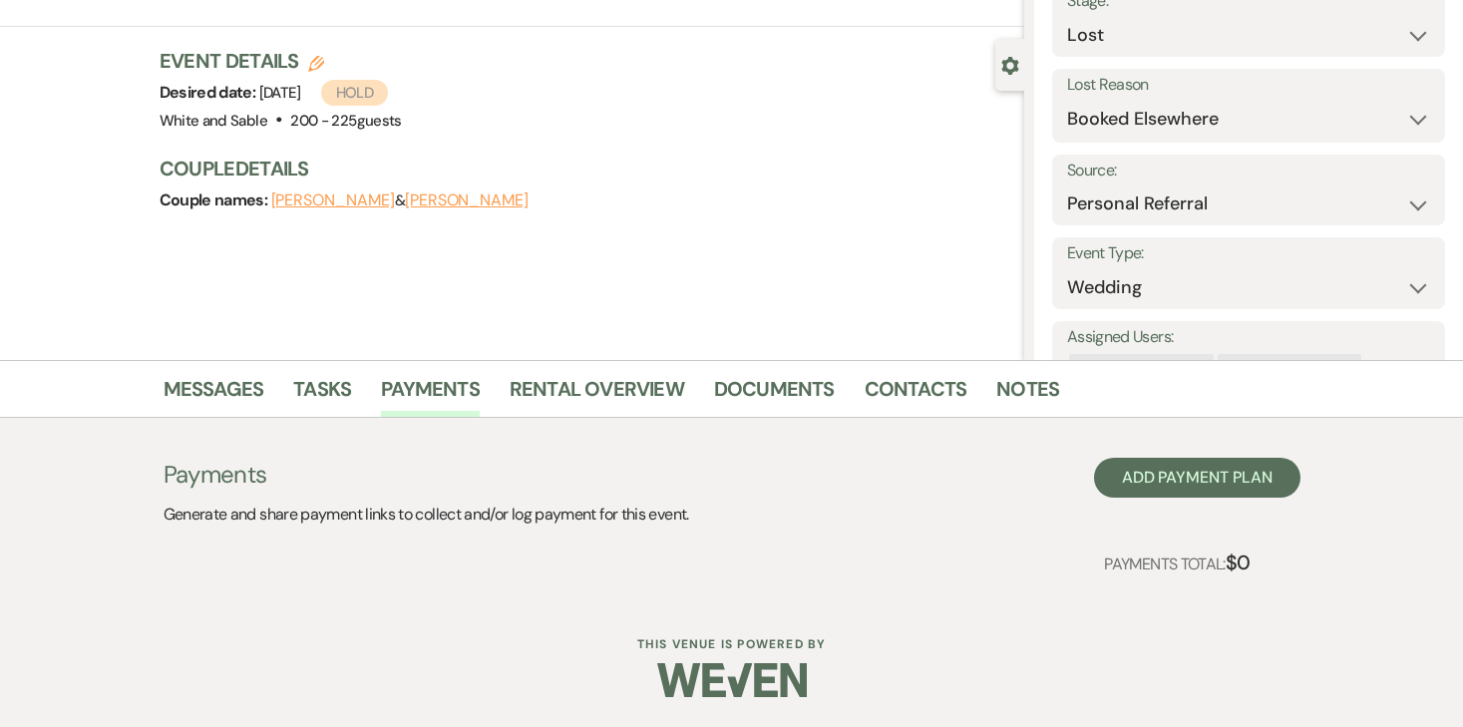
select select "6"
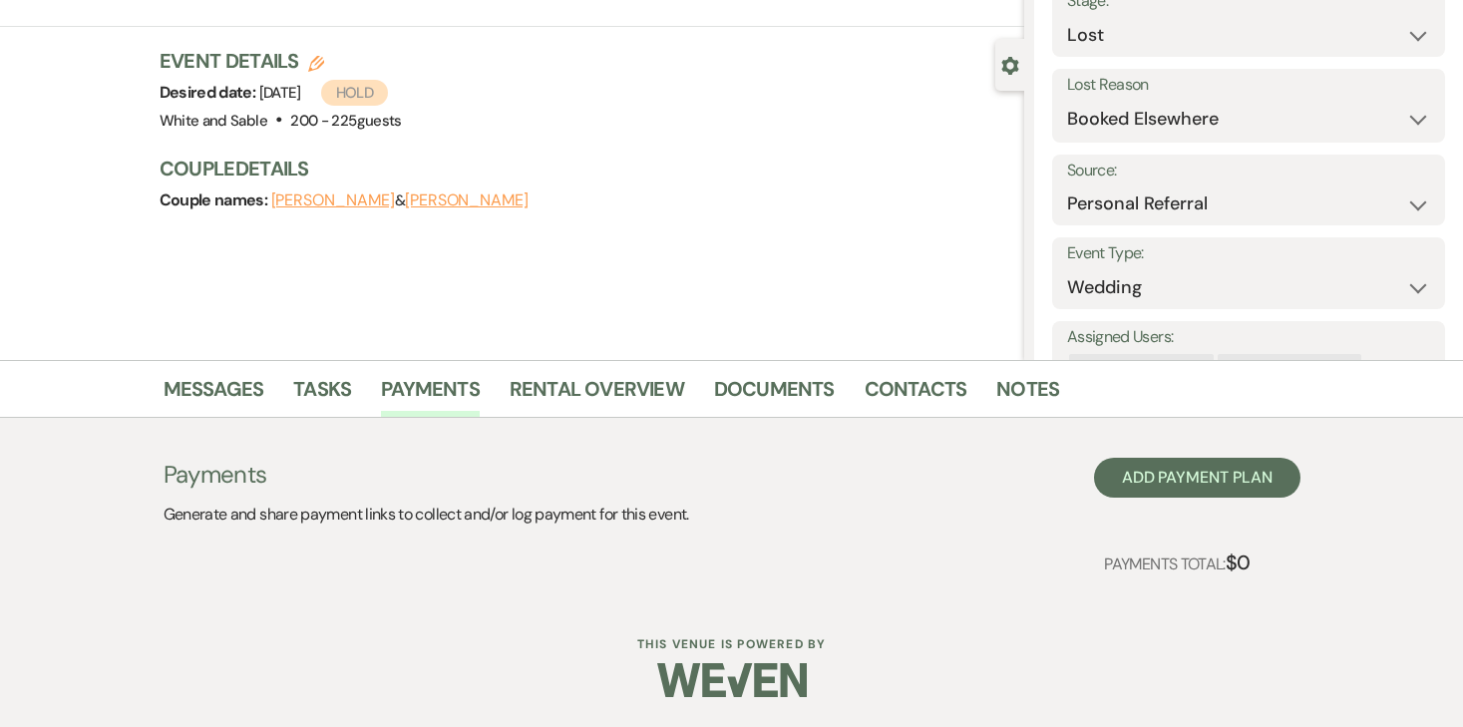
select select "6"
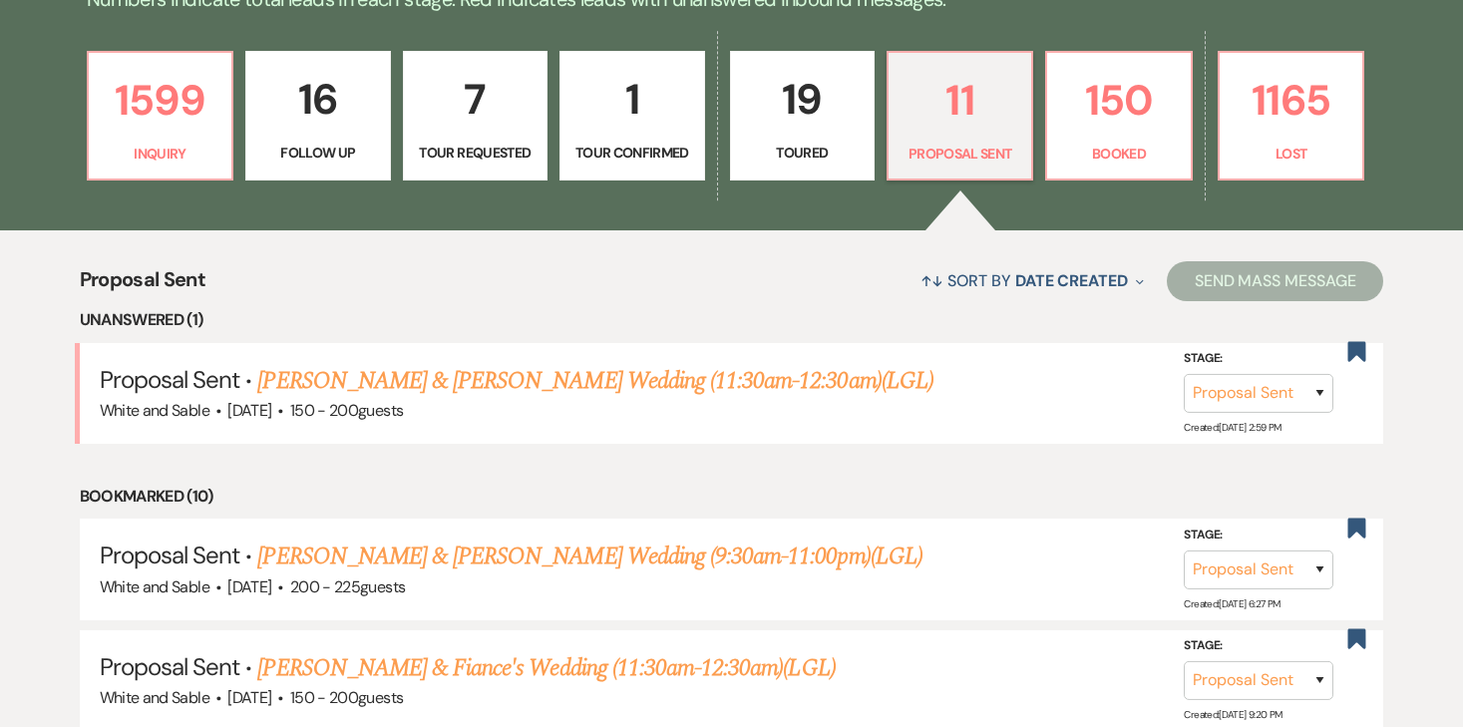
scroll to position [0, 0]
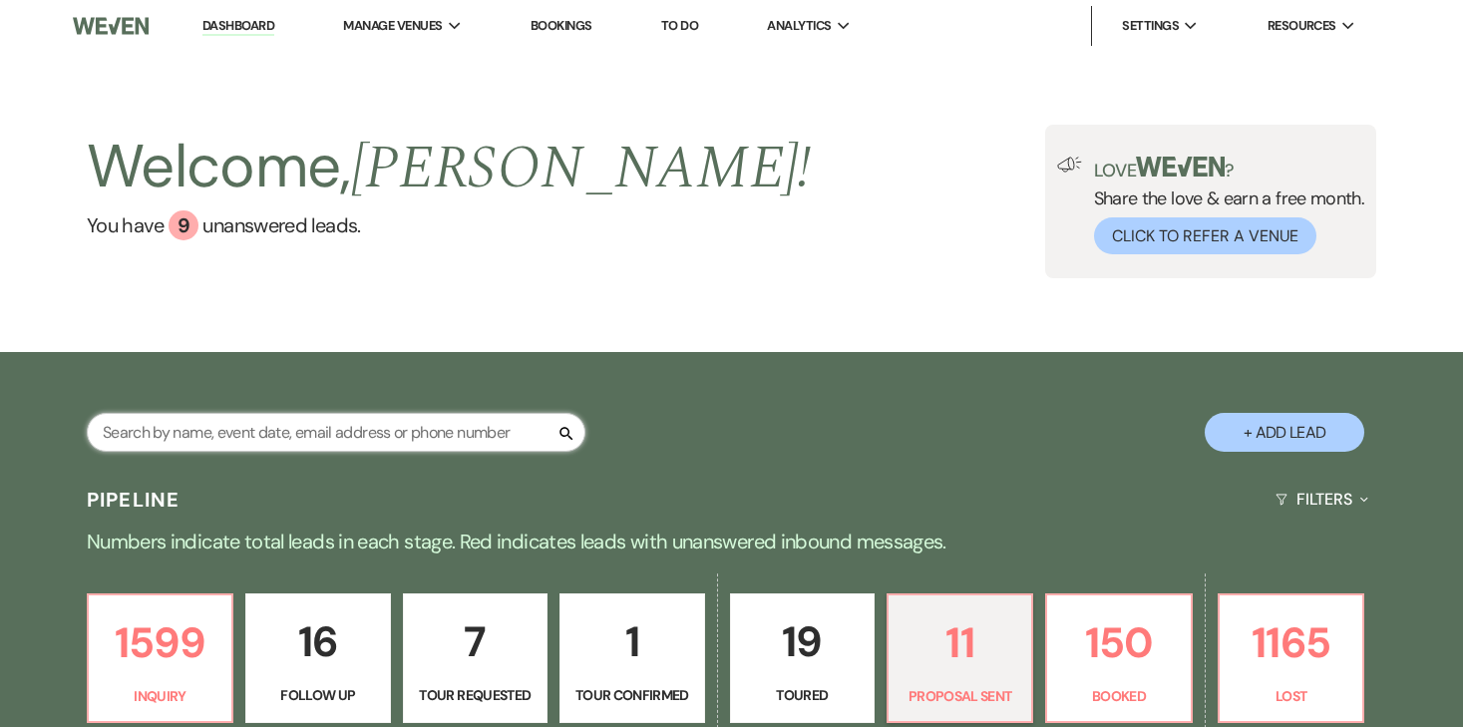
click at [401, 445] on input "text" at bounding box center [336, 432] width 499 height 39
type input "maita"
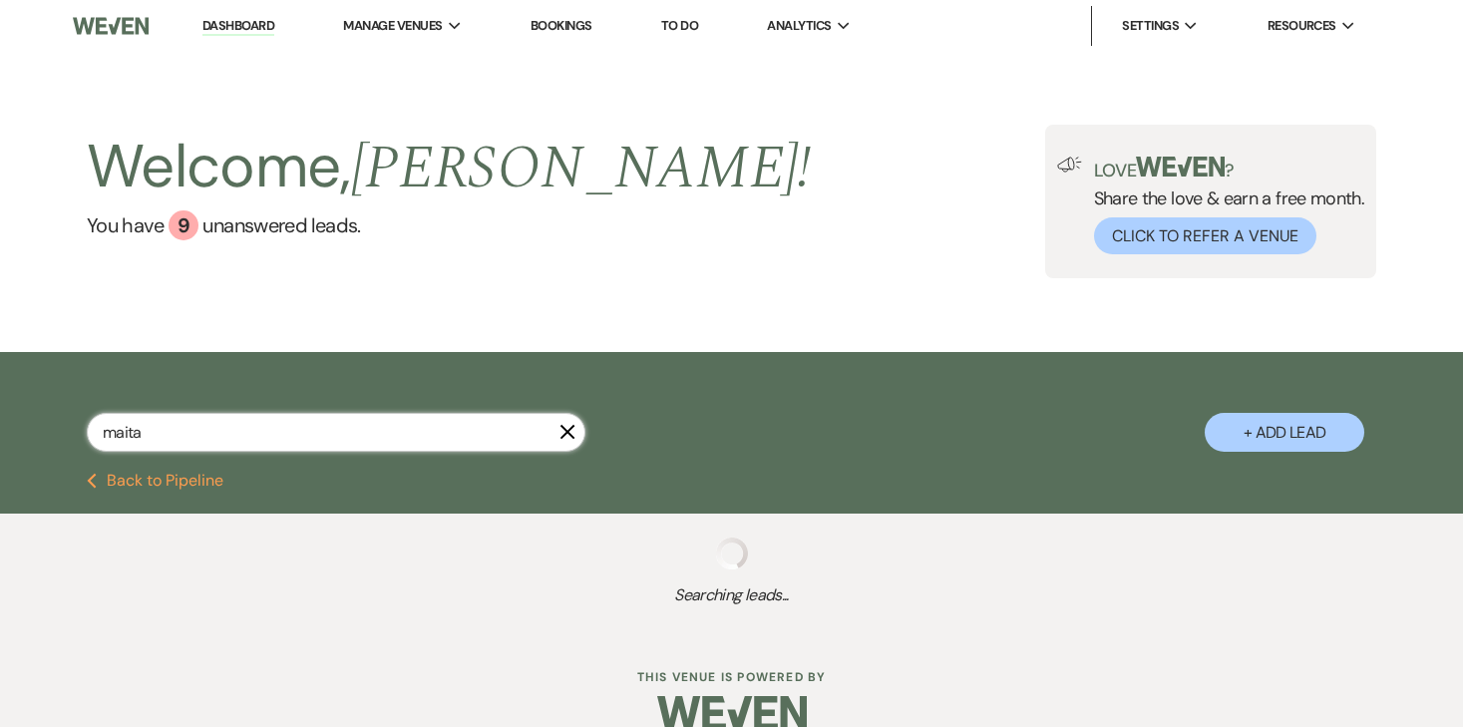
select select "8"
select select "6"
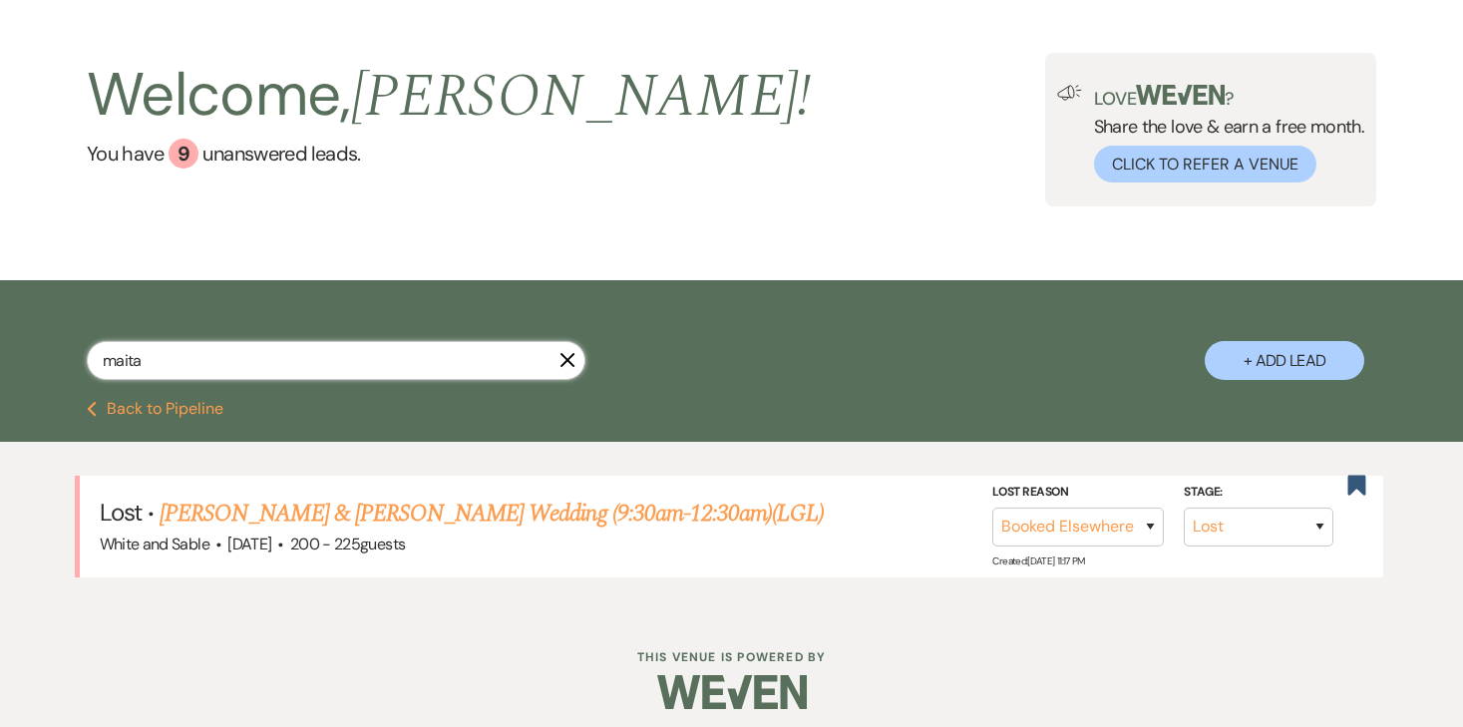
scroll to position [83, 0]
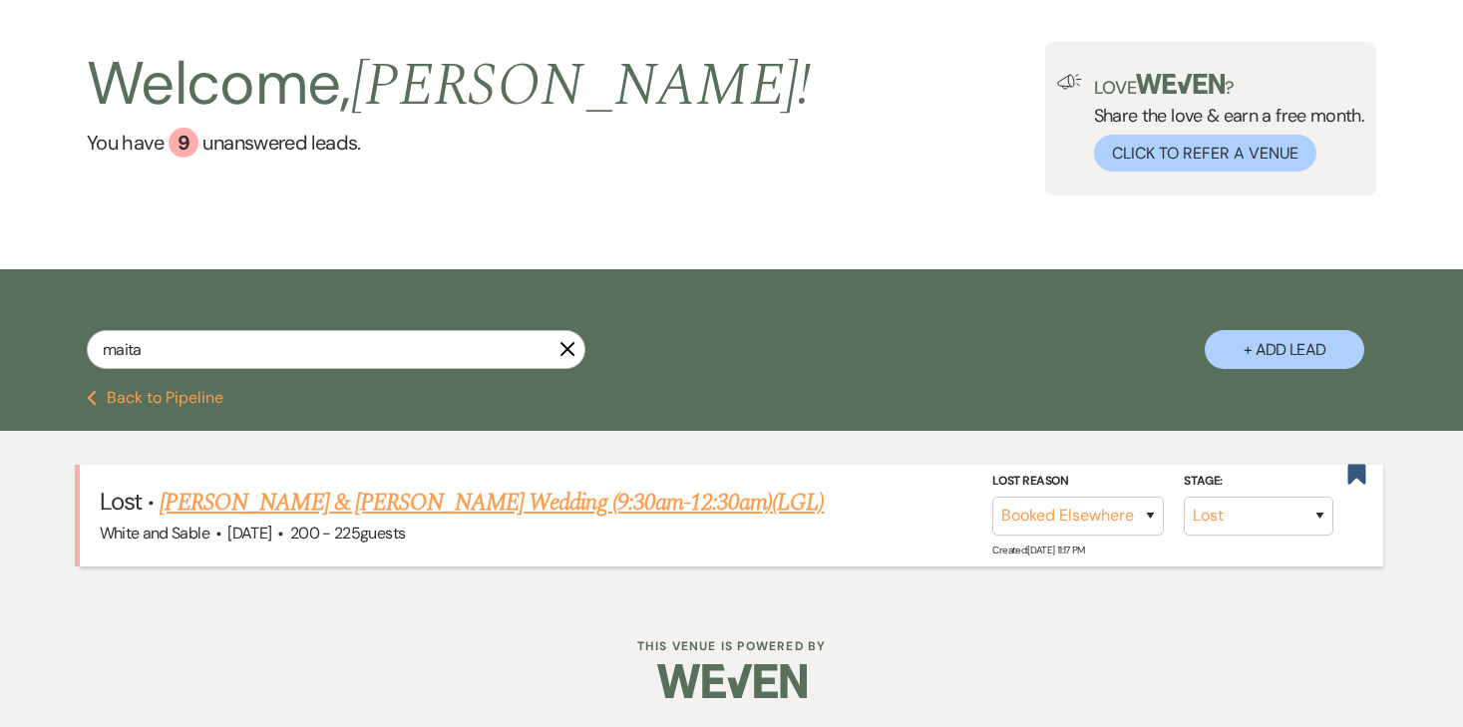
click at [717, 506] on link "[PERSON_NAME] & [PERSON_NAME] Wedding (9:30am-12:30am)(LGL)" at bounding box center [492, 503] width 664 height 36
select select "8"
select select "6"
select select "12"
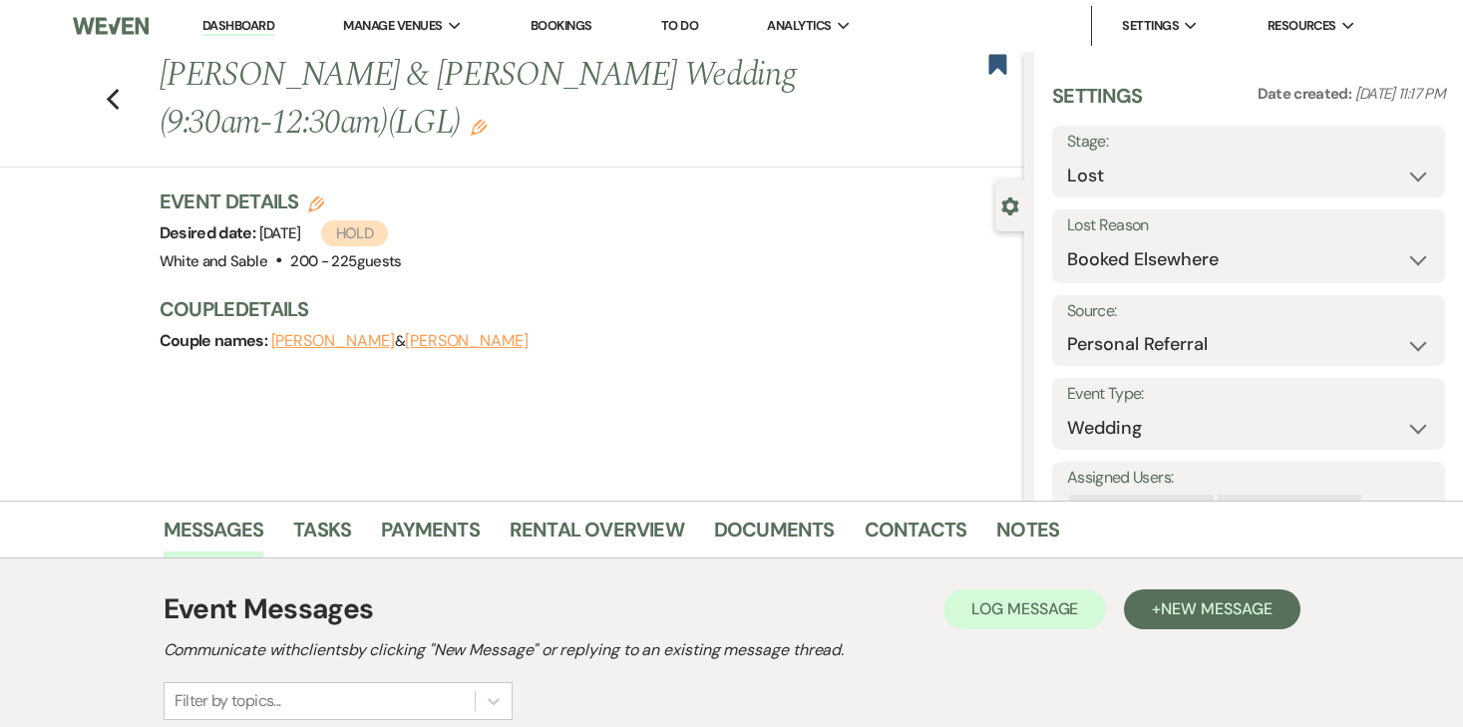
click at [315, 202] on icon "Edit" at bounding box center [316, 204] width 16 height 16
select select "684"
select select "false"
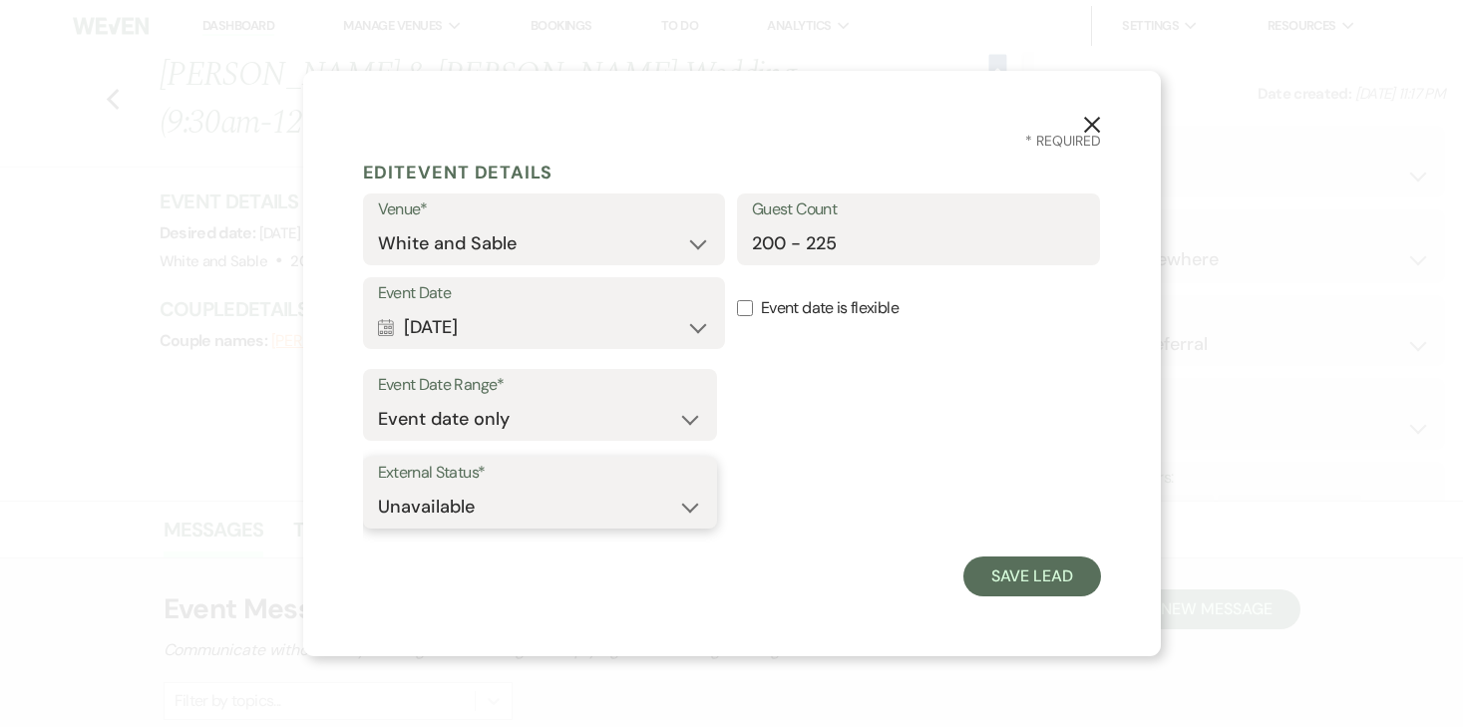
click at [525, 508] on select "Available Unavailable" at bounding box center [540, 507] width 324 height 39
click at [378, 488] on select "Available Unavailable" at bounding box center [540, 507] width 324 height 39
click at [1089, 113] on button "X" at bounding box center [1092, 124] width 30 height 35
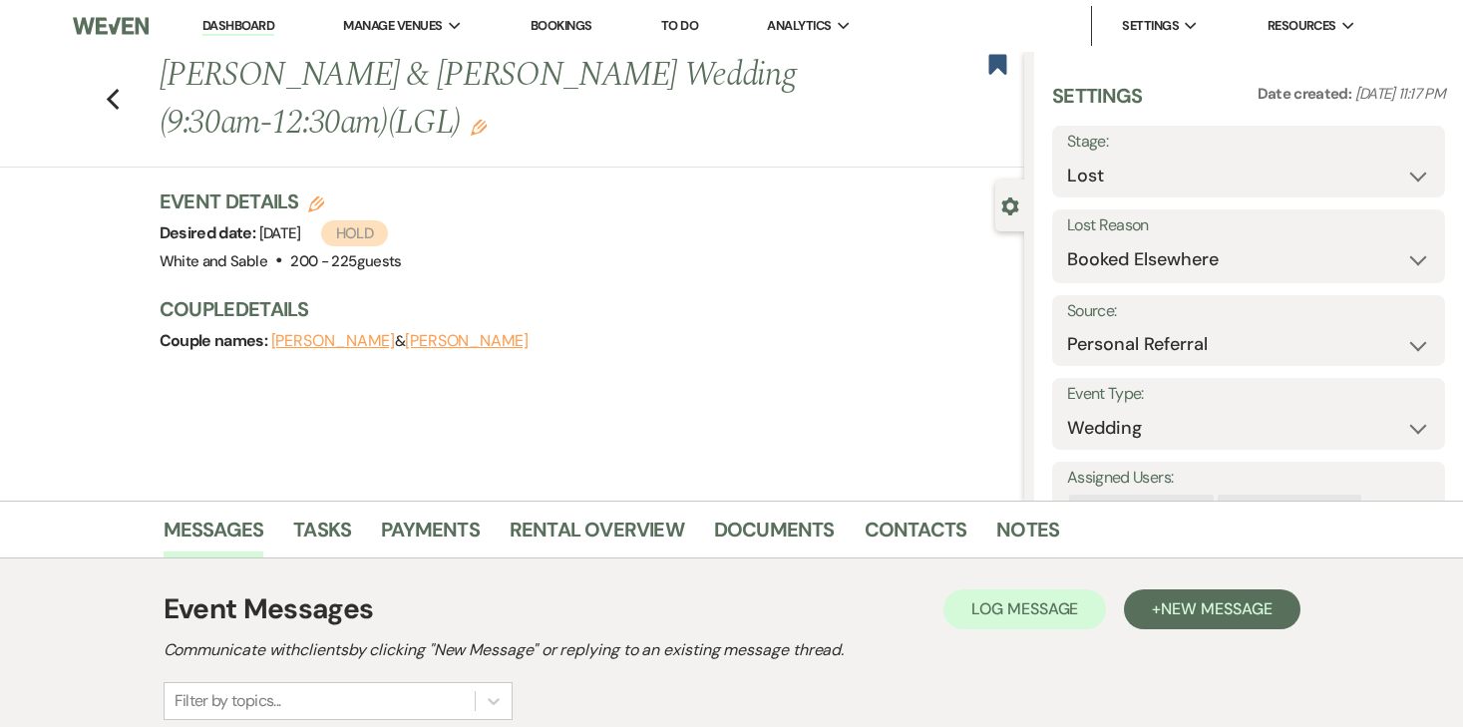
click at [297, 196] on h3 "Event Details Edit" at bounding box center [281, 201] width 242 height 28
click at [311, 203] on icon "Edit" at bounding box center [316, 204] width 16 height 16
select select "684"
select select "false"
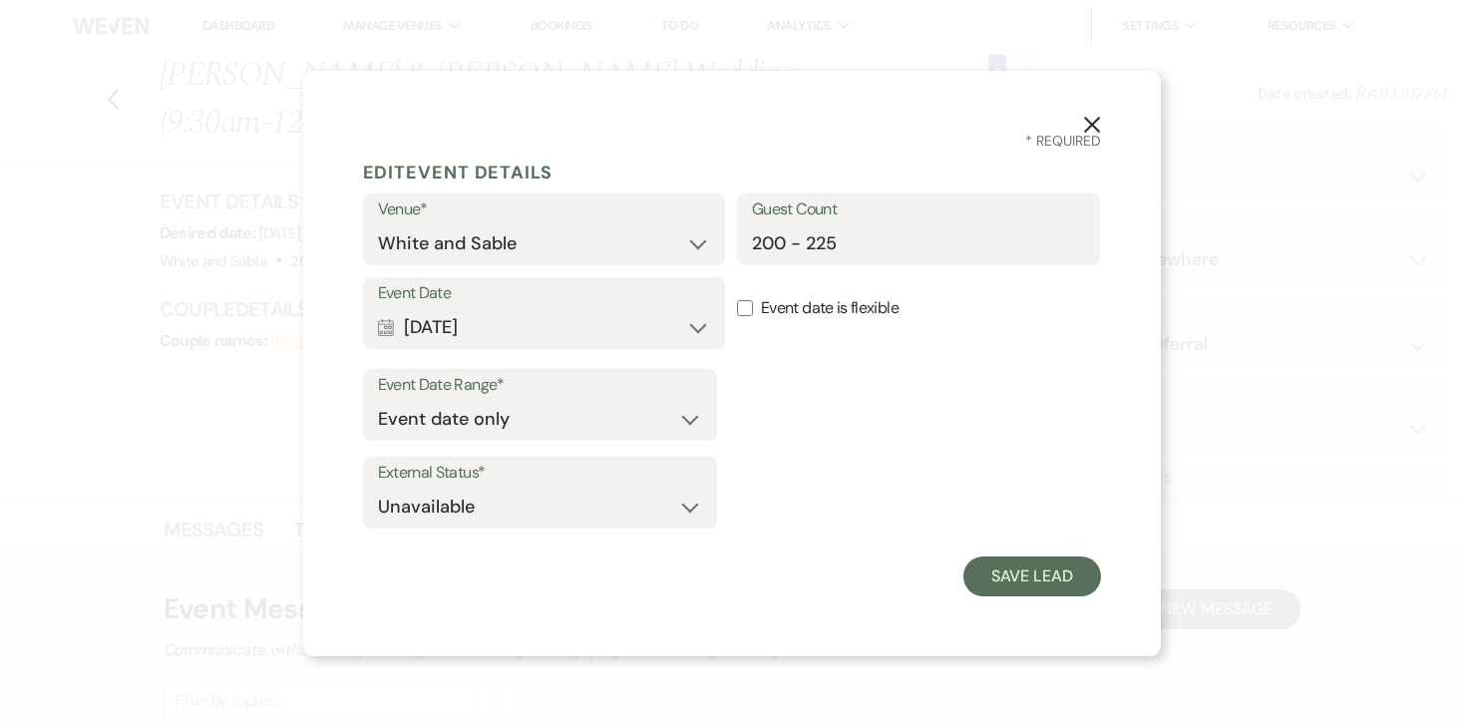
click at [494, 302] on label "Event Date" at bounding box center [544, 293] width 333 height 29
click at [495, 318] on button "Calendar Feb 06, 2026 Expand" at bounding box center [544, 327] width 333 height 40
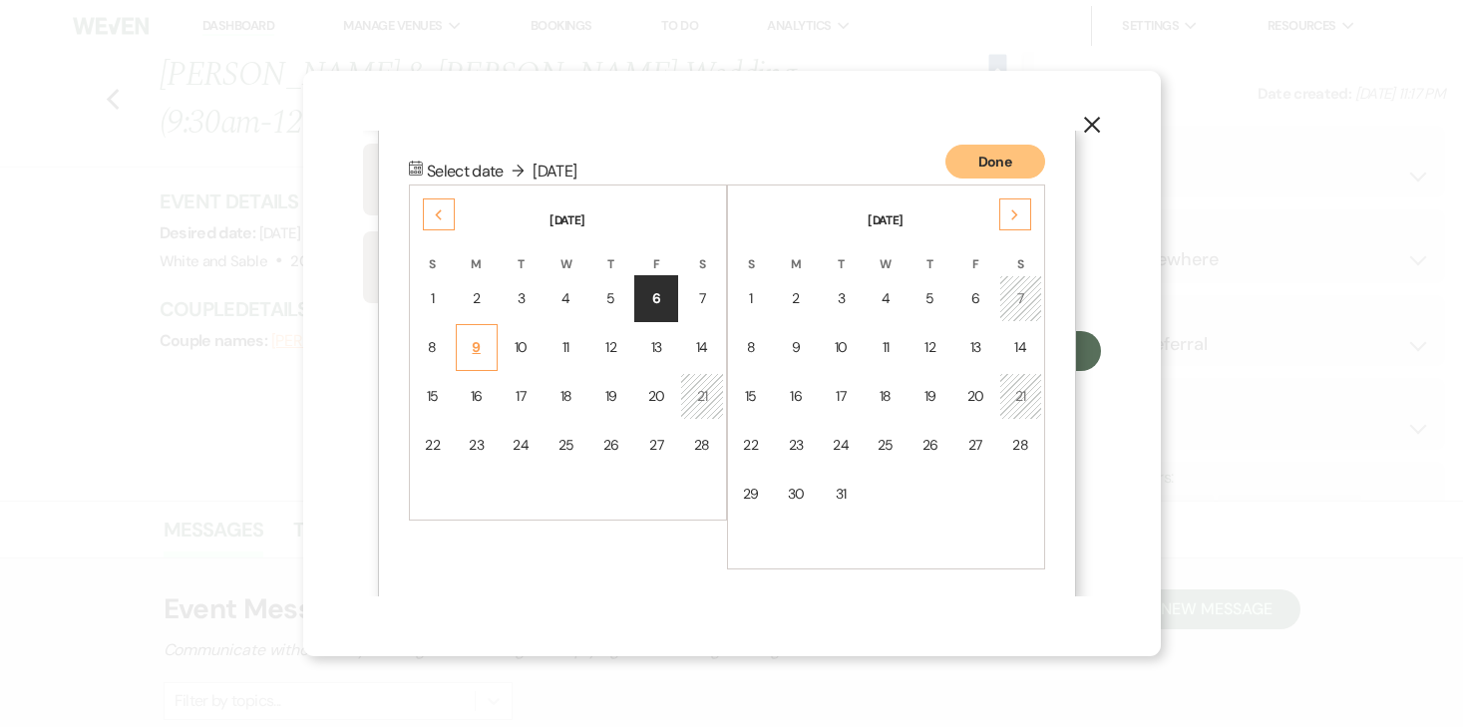
scroll to position [225, 0]
click at [499, 373] on table "February 2026 S M T W T F S 1 2 3 4 5 6 7 8 9 10 11 12 13 14 15 16 17 18 19 20 …" at bounding box center [568, 352] width 318 height 336
click at [481, 348] on div "9" at bounding box center [477, 347] width 16 height 21
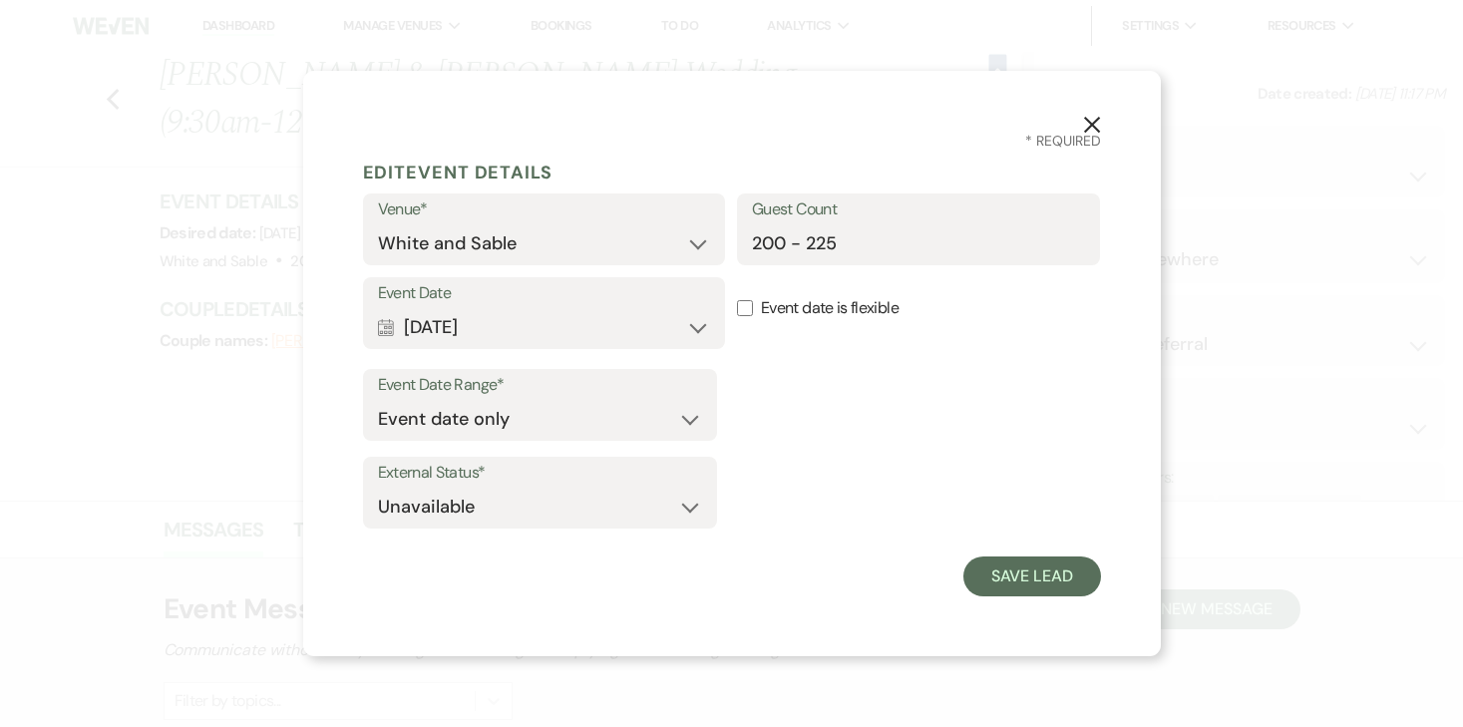
scroll to position [0, 0]
click at [789, 426] on div "Event Date Range* Event date only Event date and" at bounding box center [732, 409] width 738 height 80
click at [498, 331] on button "Calendar Feb 09, 2026 Expand" at bounding box center [544, 327] width 333 height 40
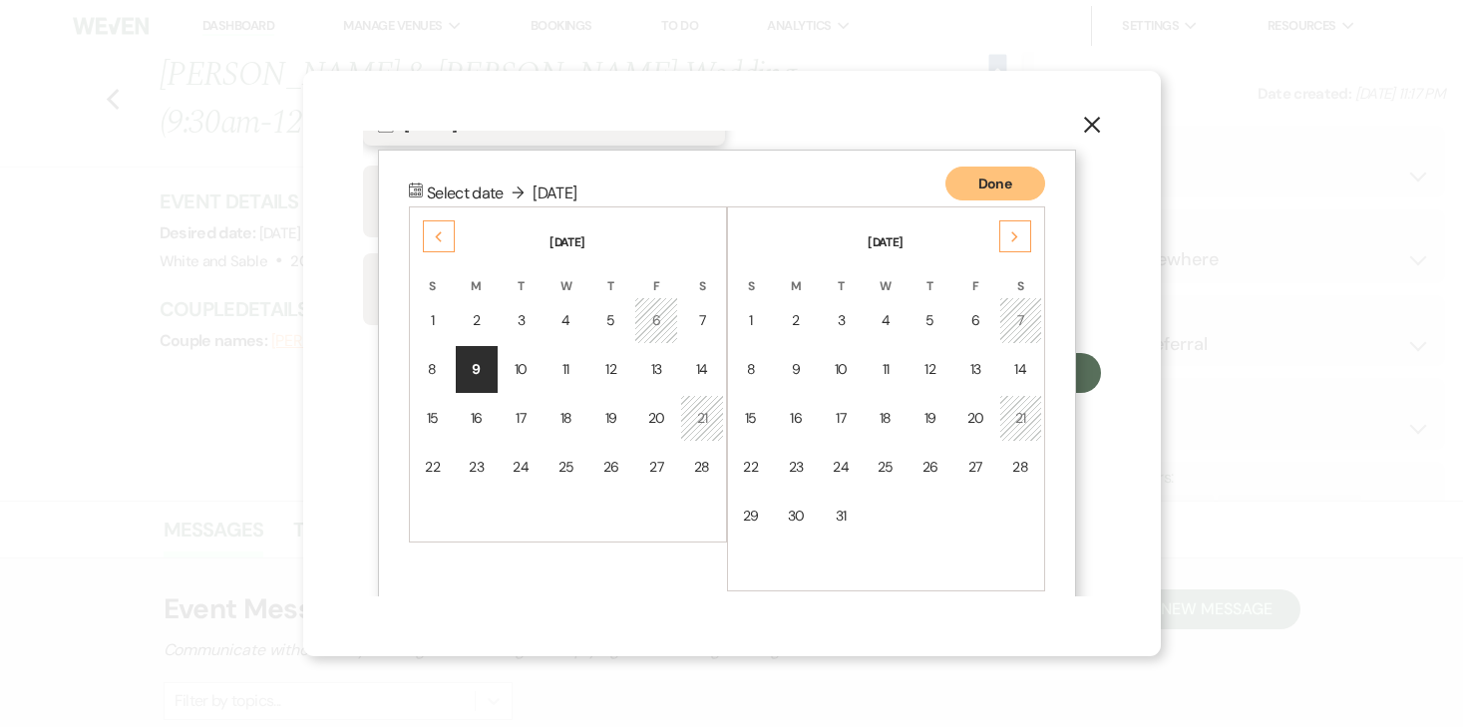
scroll to position [225, 0]
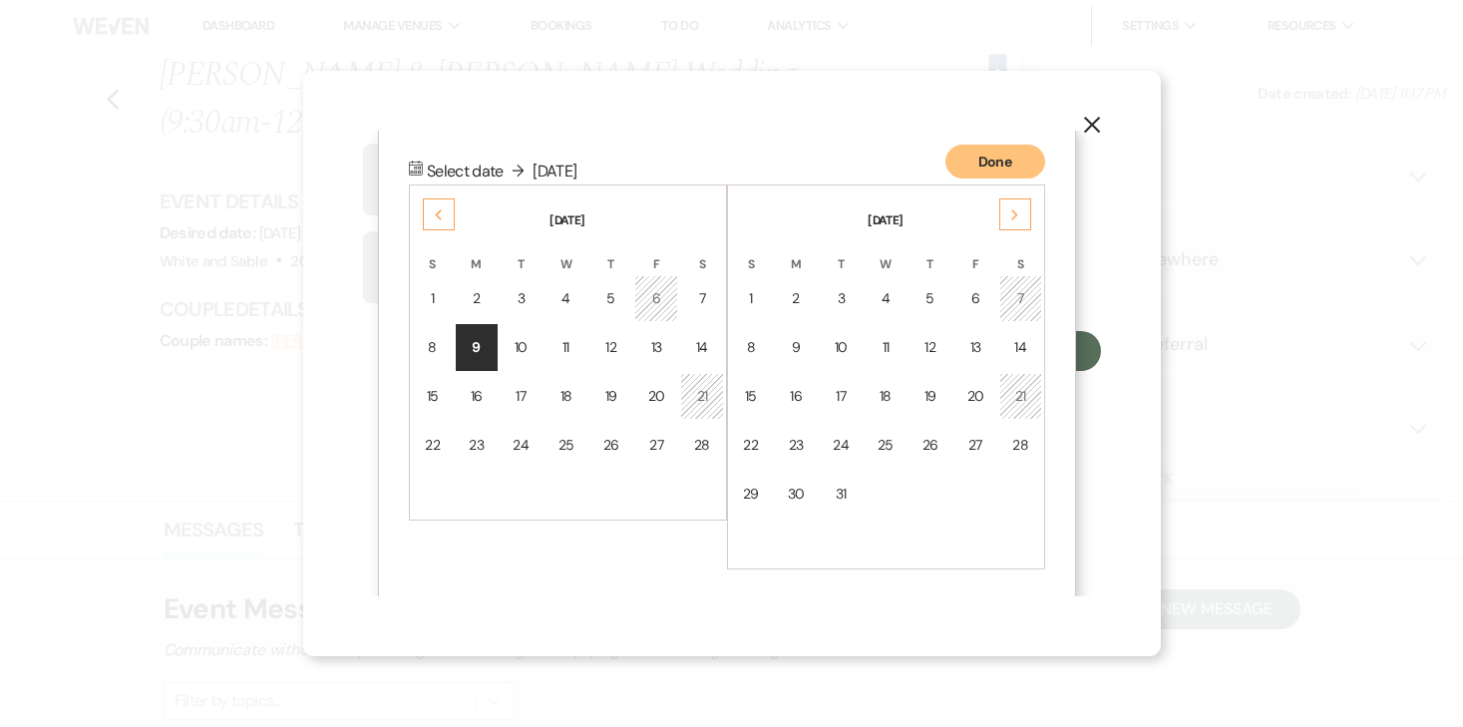
click at [1085, 157] on div "Event Date Range* Event date only Event date and" at bounding box center [732, 184] width 738 height 80
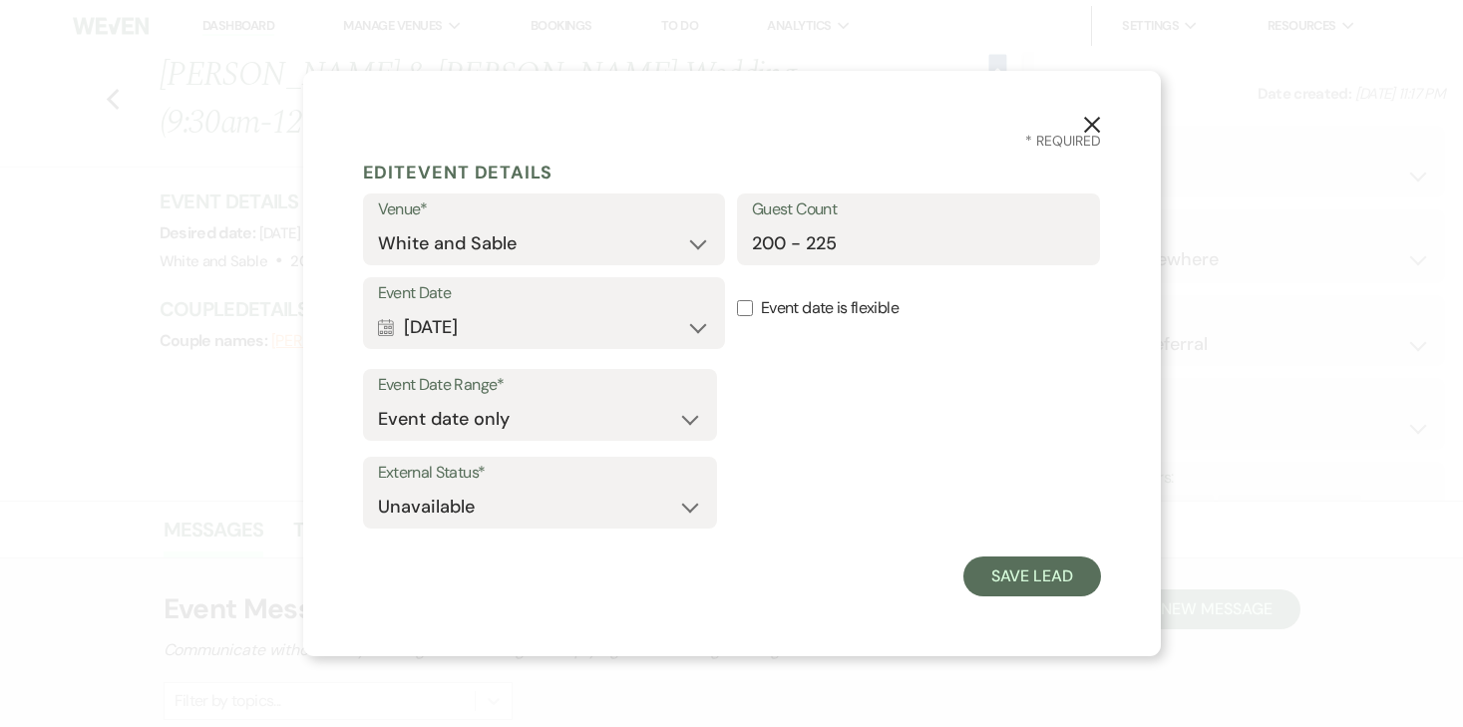
scroll to position [0, 0]
click at [1092, 109] on button "X" at bounding box center [1092, 124] width 30 height 35
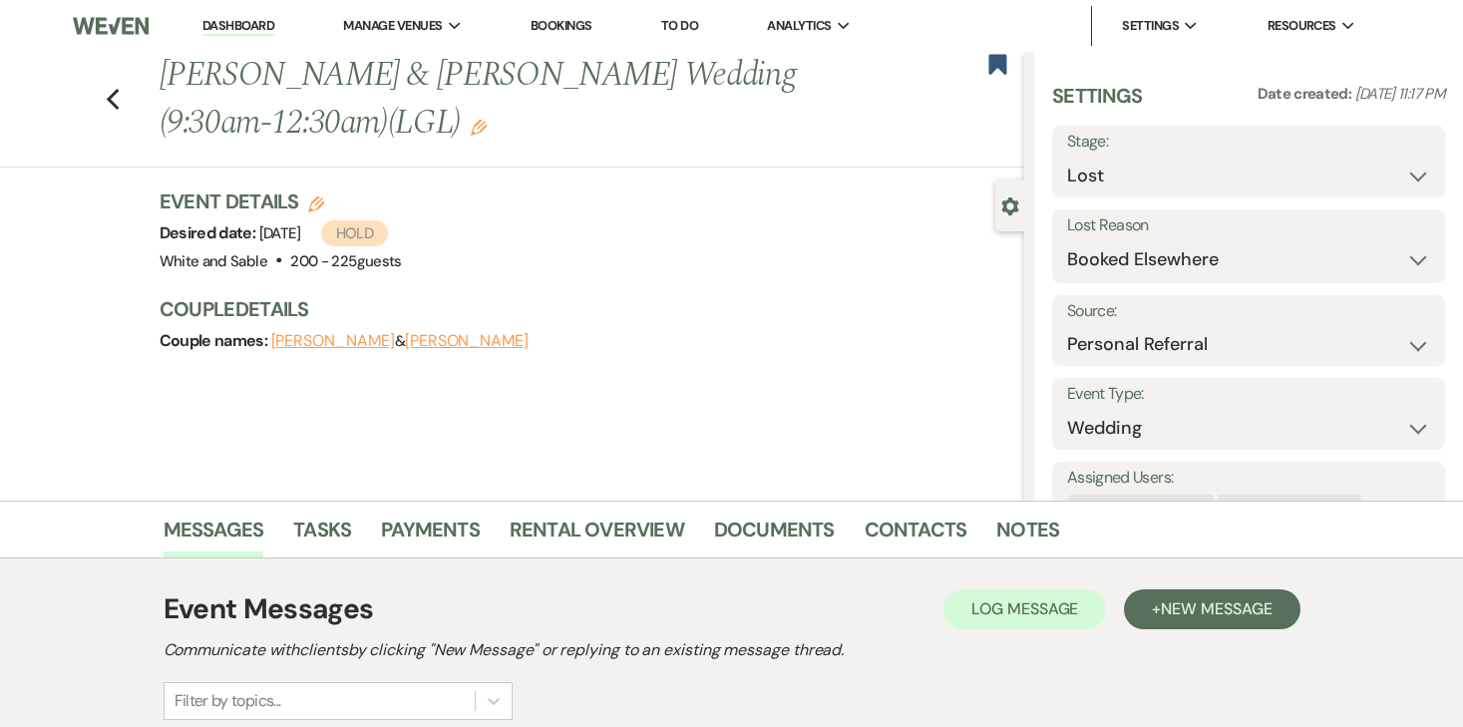
click at [313, 207] on icon "Edit" at bounding box center [316, 204] width 16 height 16
select select "684"
select select "false"
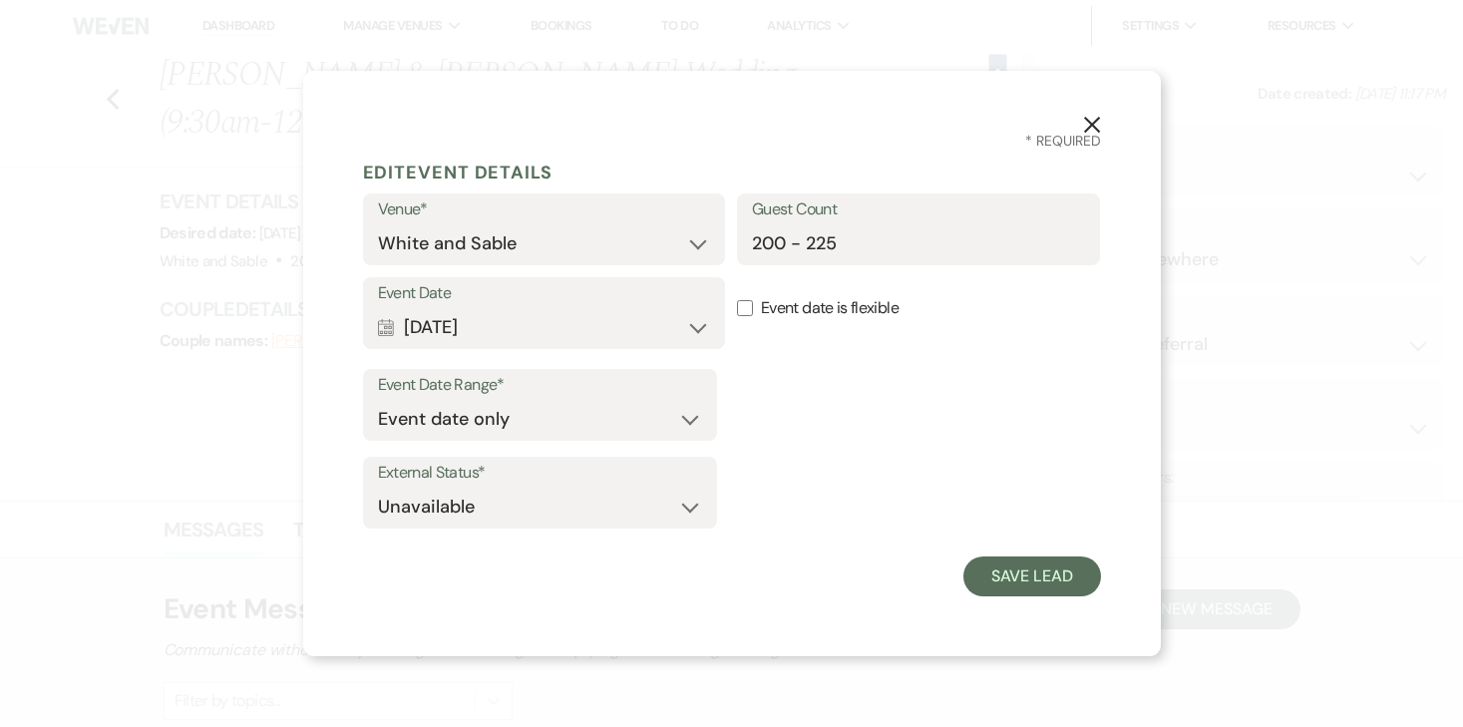
click at [845, 416] on div "Event Date Range* Event date only Event date and" at bounding box center [732, 409] width 738 height 80
click at [1091, 122] on icon "X" at bounding box center [1092, 125] width 18 height 18
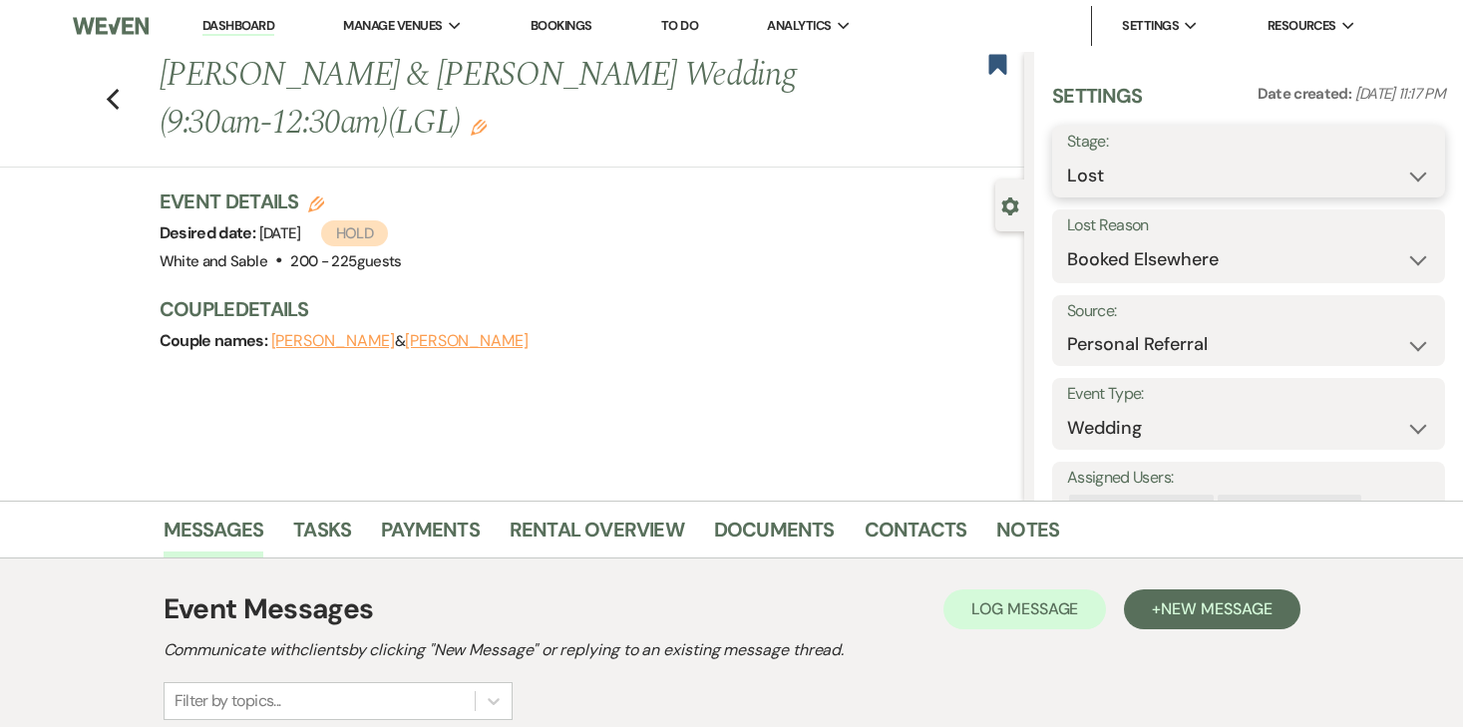
click at [1099, 175] on select "Inquiry Follow Up Tour Requested Tour Confirmed Toured Proposal Sent Booked Lost" at bounding box center [1248, 176] width 363 height 39
select select "6"
click at [1067, 157] on select "Inquiry Follow Up Tour Requested Tour Confirmed Toured Proposal Sent Booked Lost" at bounding box center [1248, 176] width 363 height 39
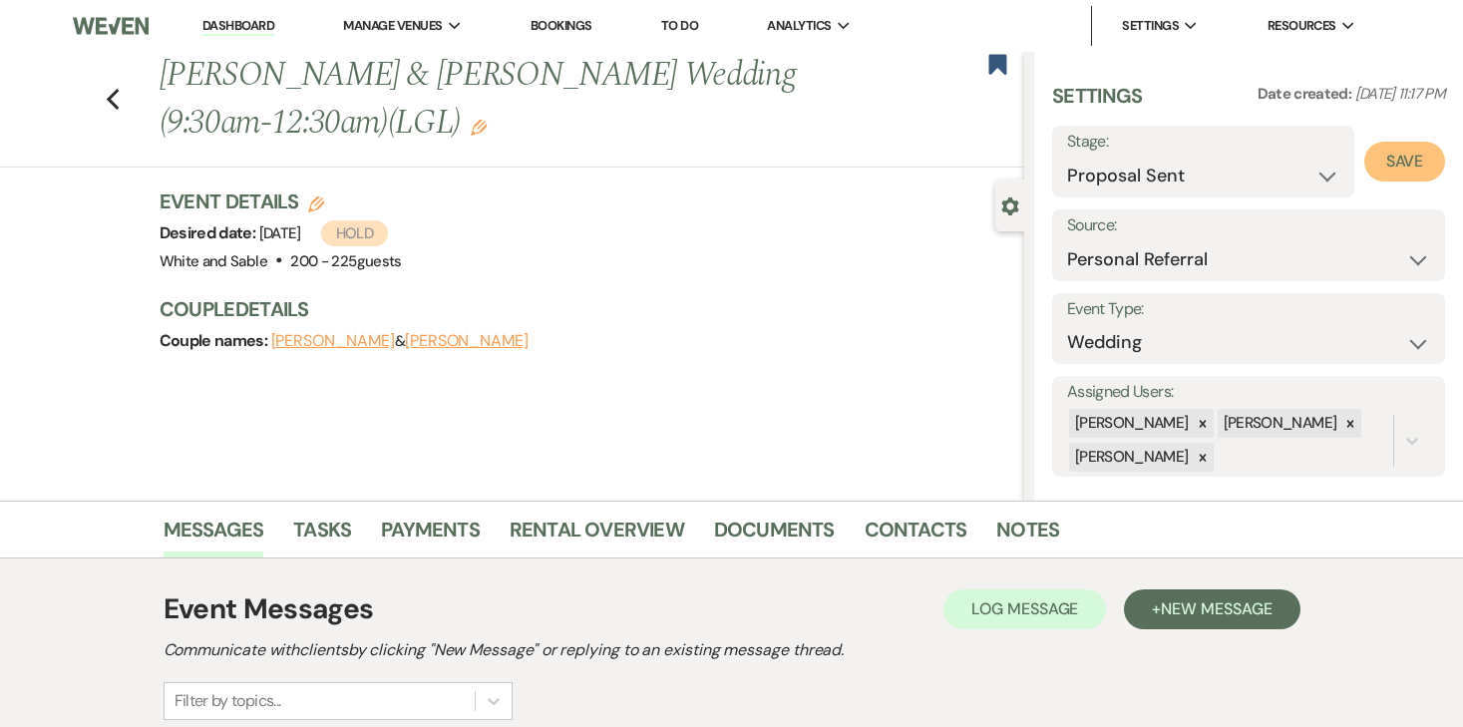
click at [1385, 177] on button "Save" at bounding box center [1404, 162] width 81 height 40
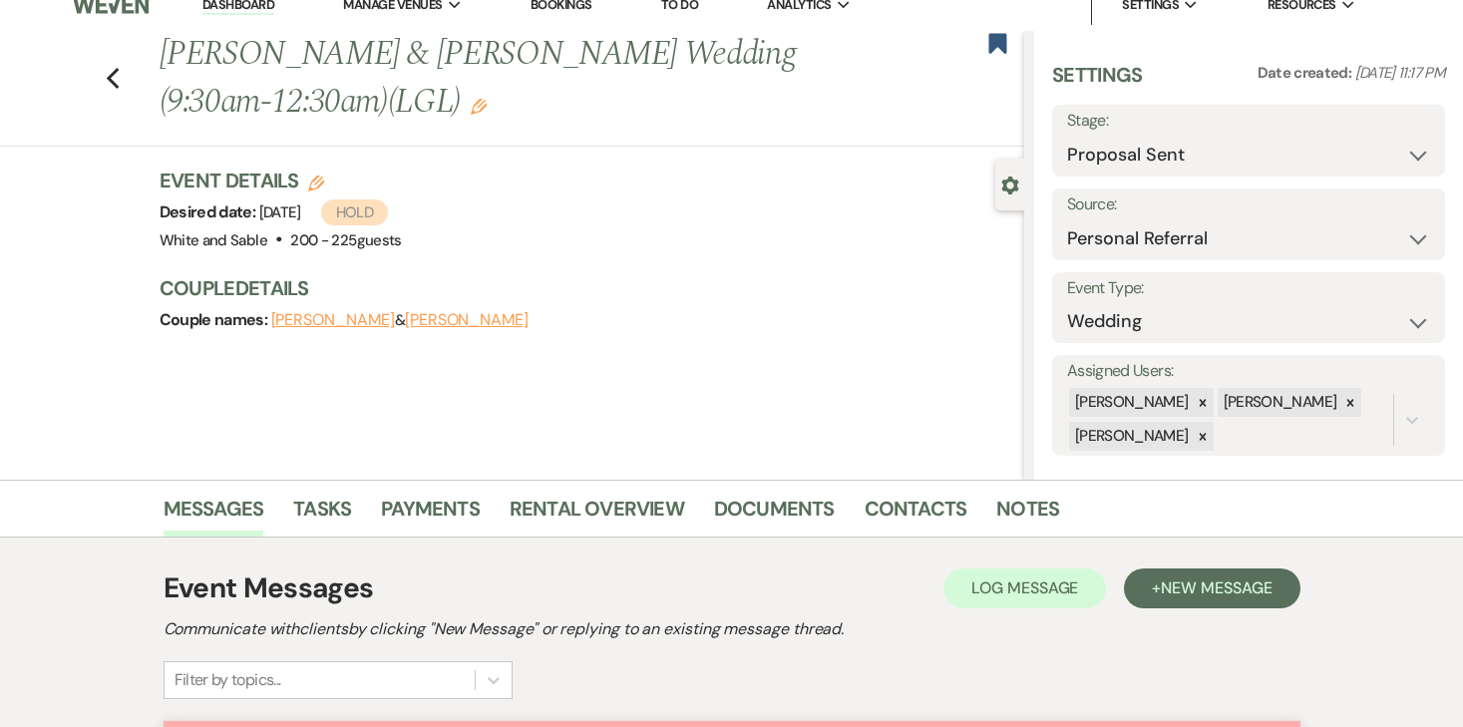
scroll to position [22, 0]
click at [311, 182] on icon "Edit" at bounding box center [316, 182] width 16 height 16
select select "684"
select select "false"
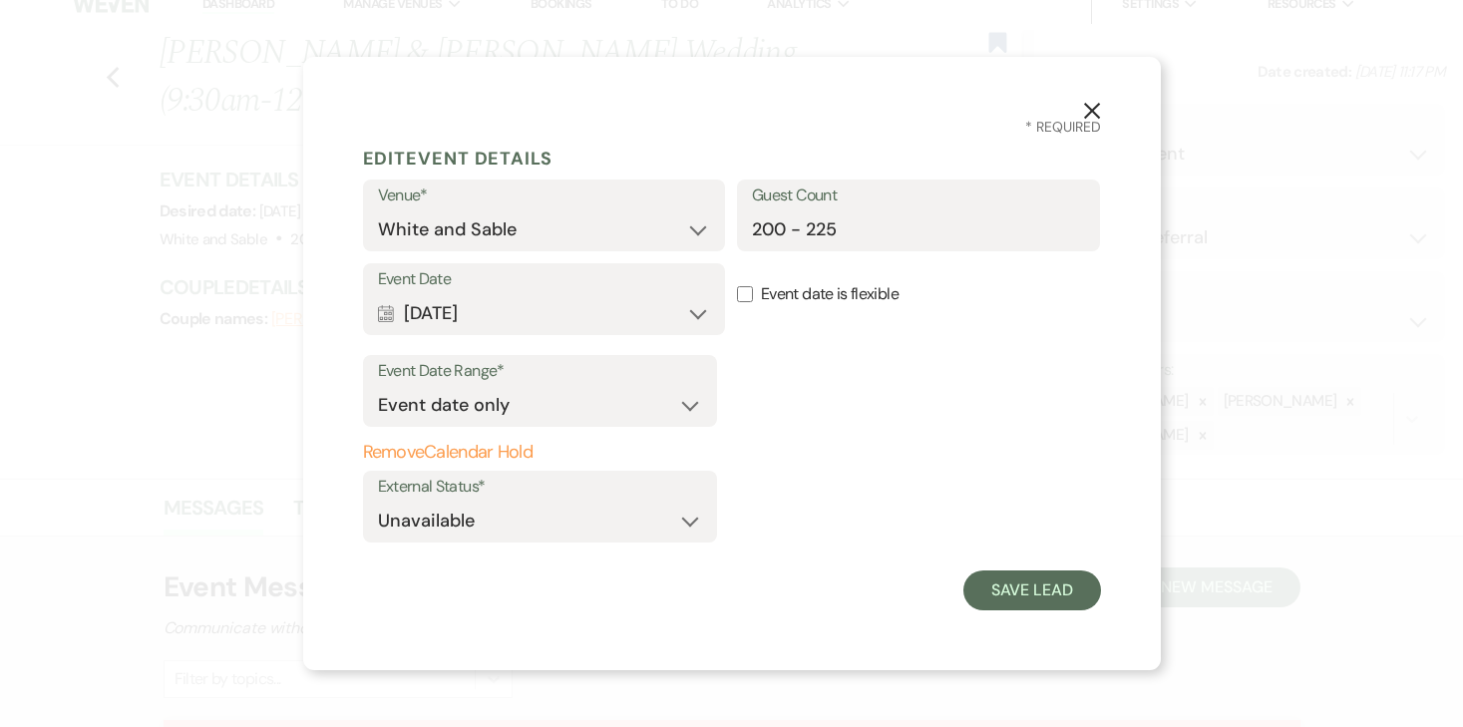
click at [472, 456] on button "Remove Calendar Hold" at bounding box center [540, 453] width 354 height 20
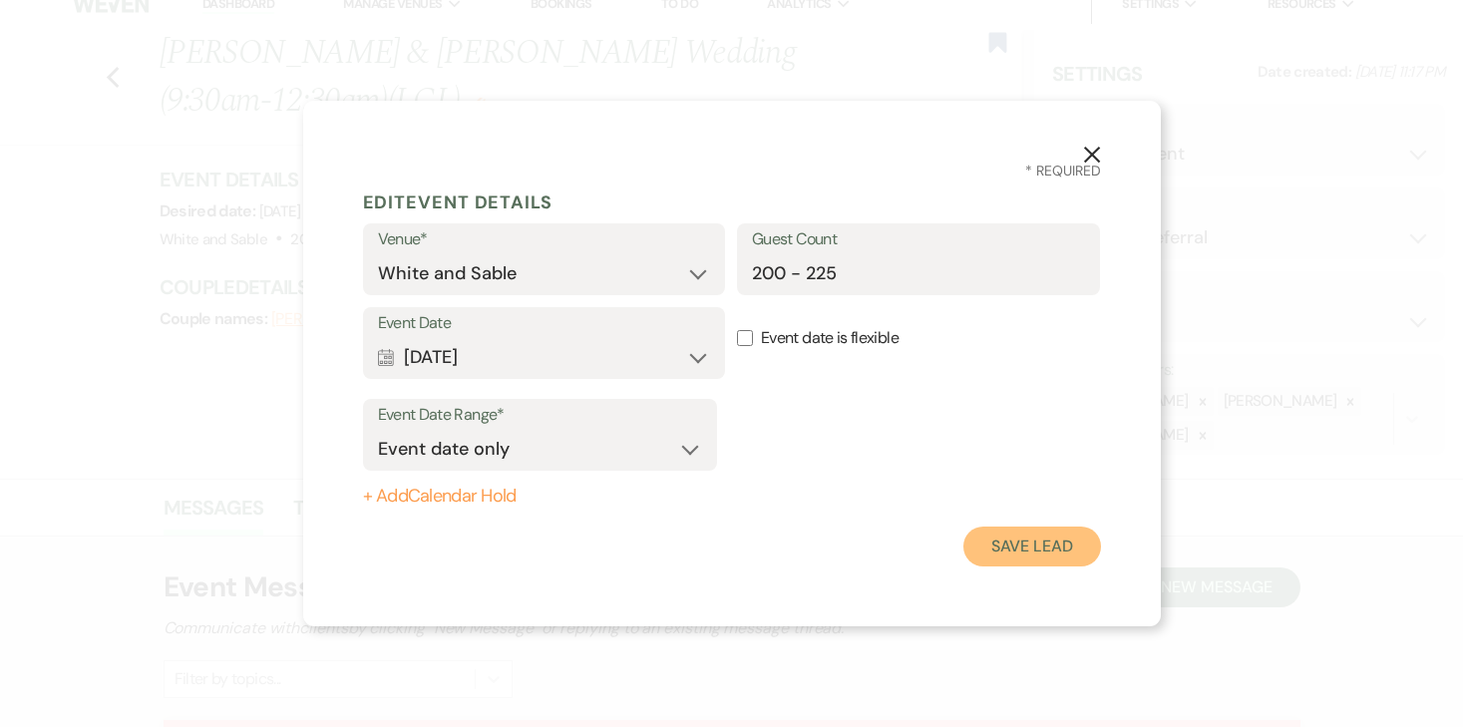
click at [1053, 557] on button "Save Lead" at bounding box center [1031, 546] width 137 height 40
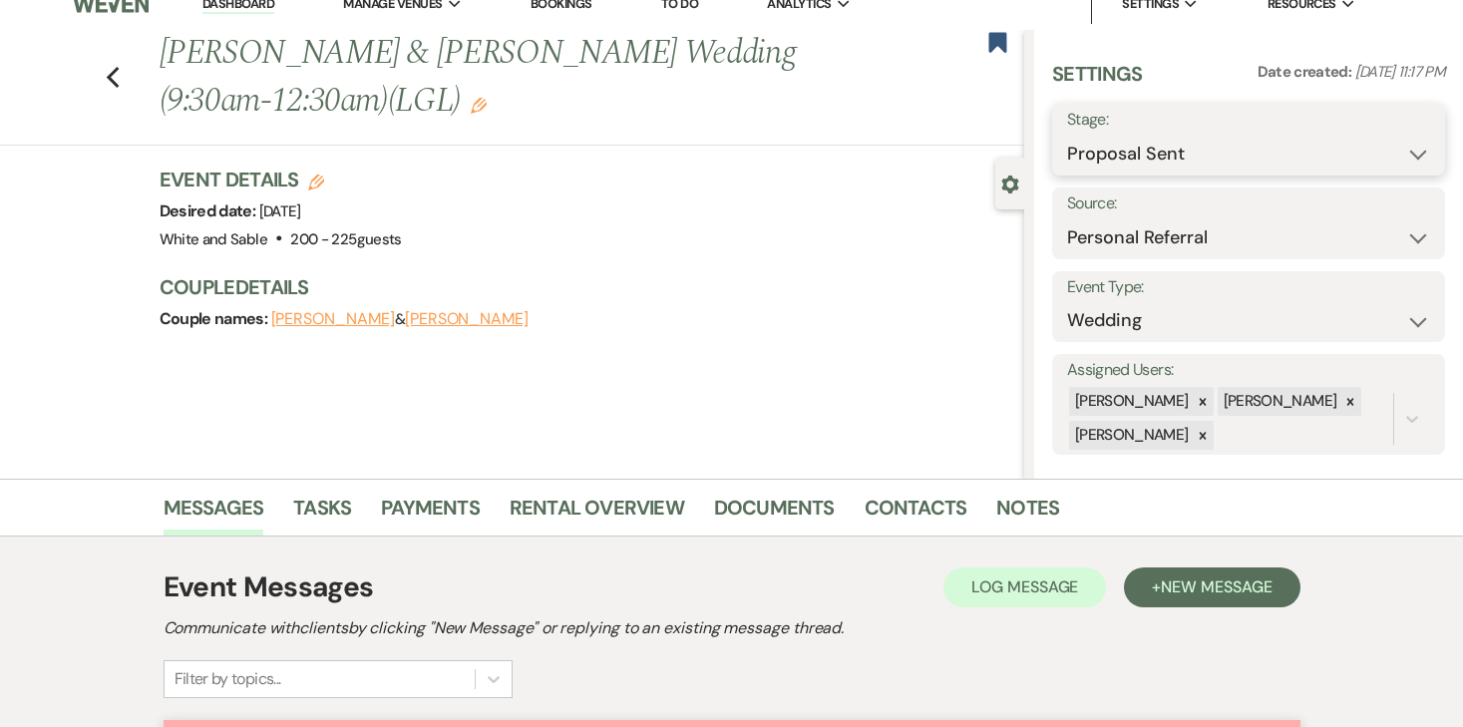
click at [1190, 168] on select "Inquiry Follow Up Tour Requested Tour Confirmed Toured Proposal Sent Booked Lost" at bounding box center [1248, 154] width 363 height 39
select select "8"
click at [1067, 135] on select "Inquiry Follow Up Tour Requested Tour Confirmed Toured Proposal Sent Booked Lost" at bounding box center [1248, 154] width 363 height 39
select select "6"
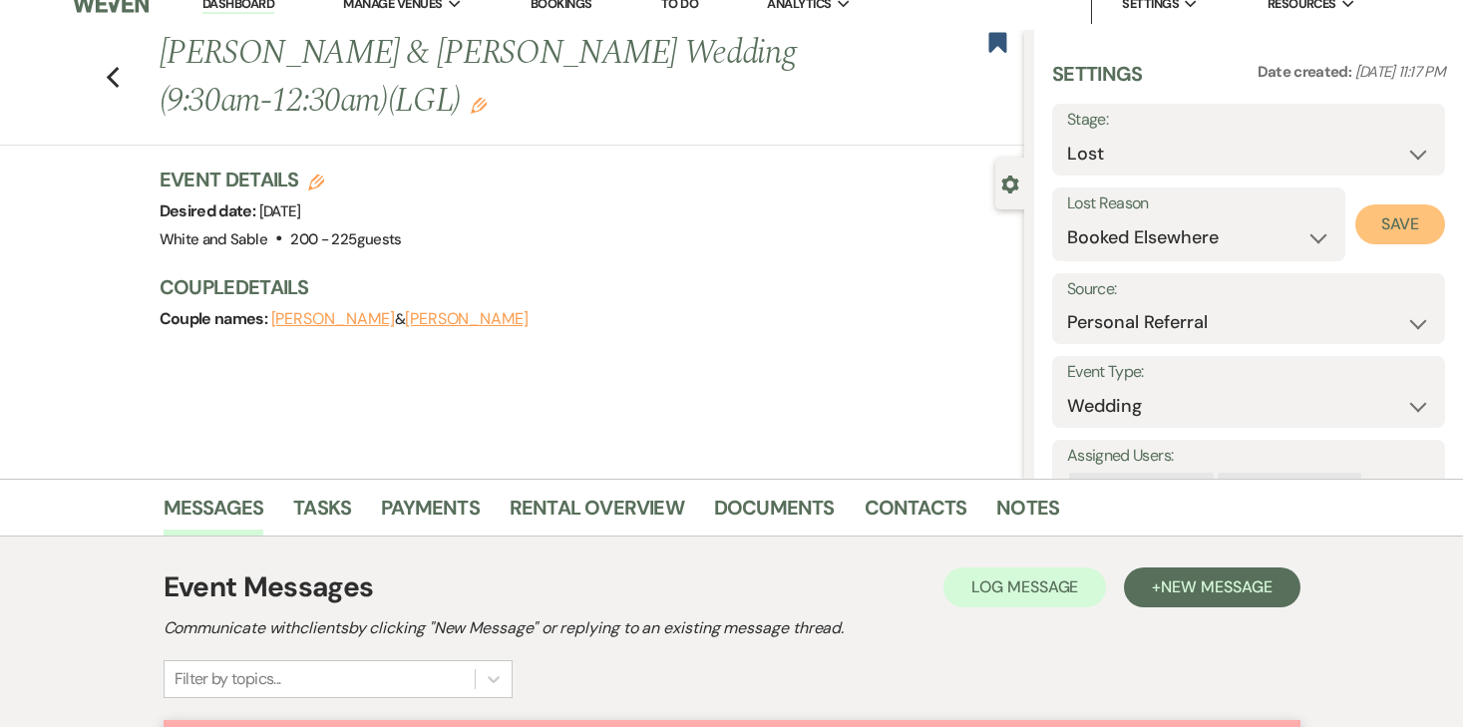
click at [1397, 213] on button "Save" at bounding box center [1400, 224] width 90 height 40
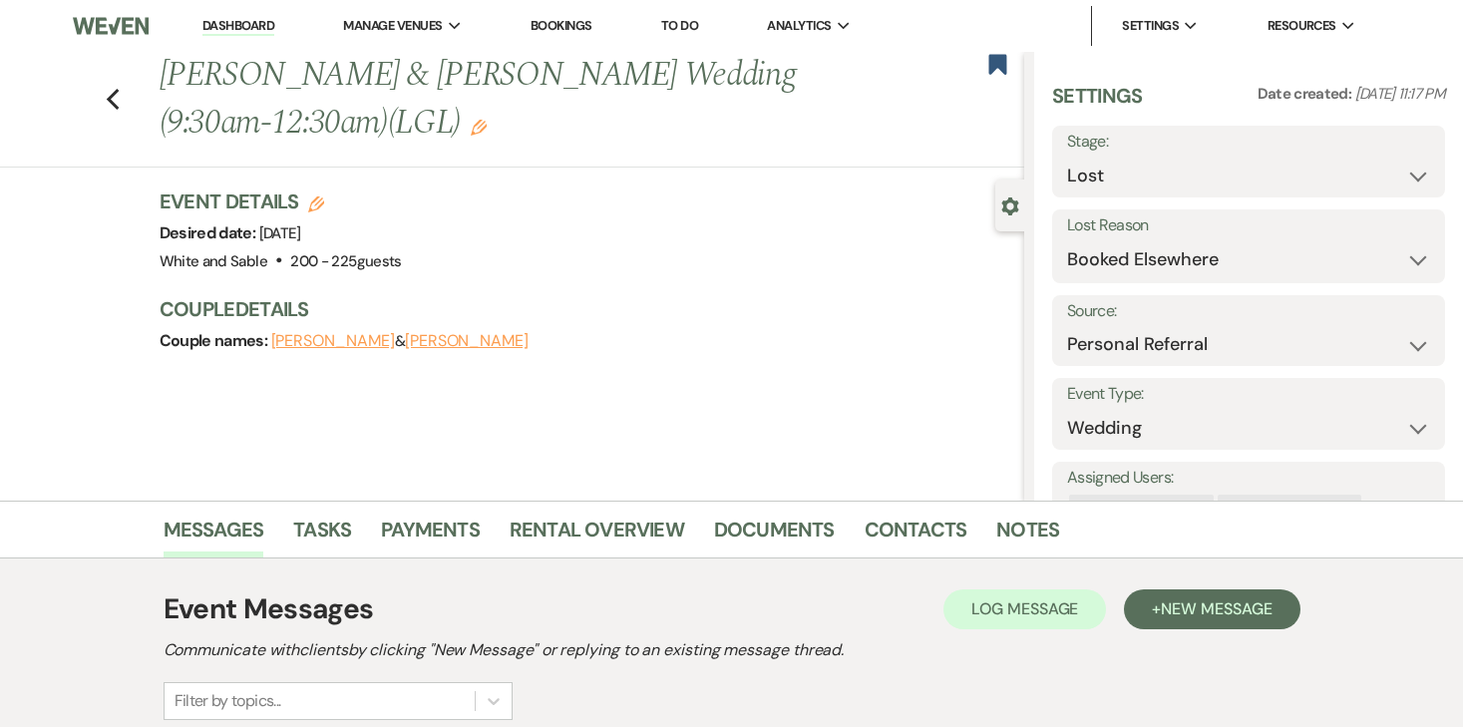
click at [235, 28] on link "Dashboard" at bounding box center [238, 26] width 72 height 19
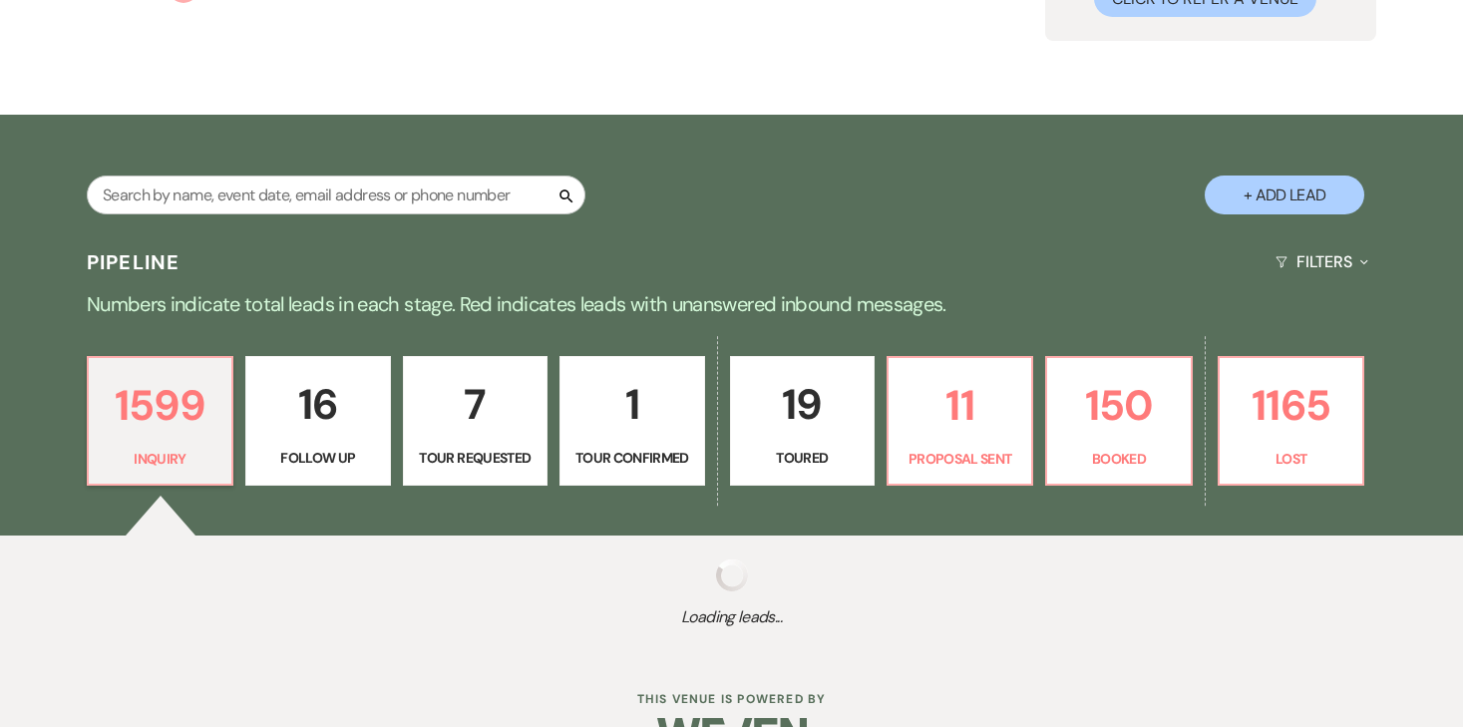
scroll to position [292, 0]
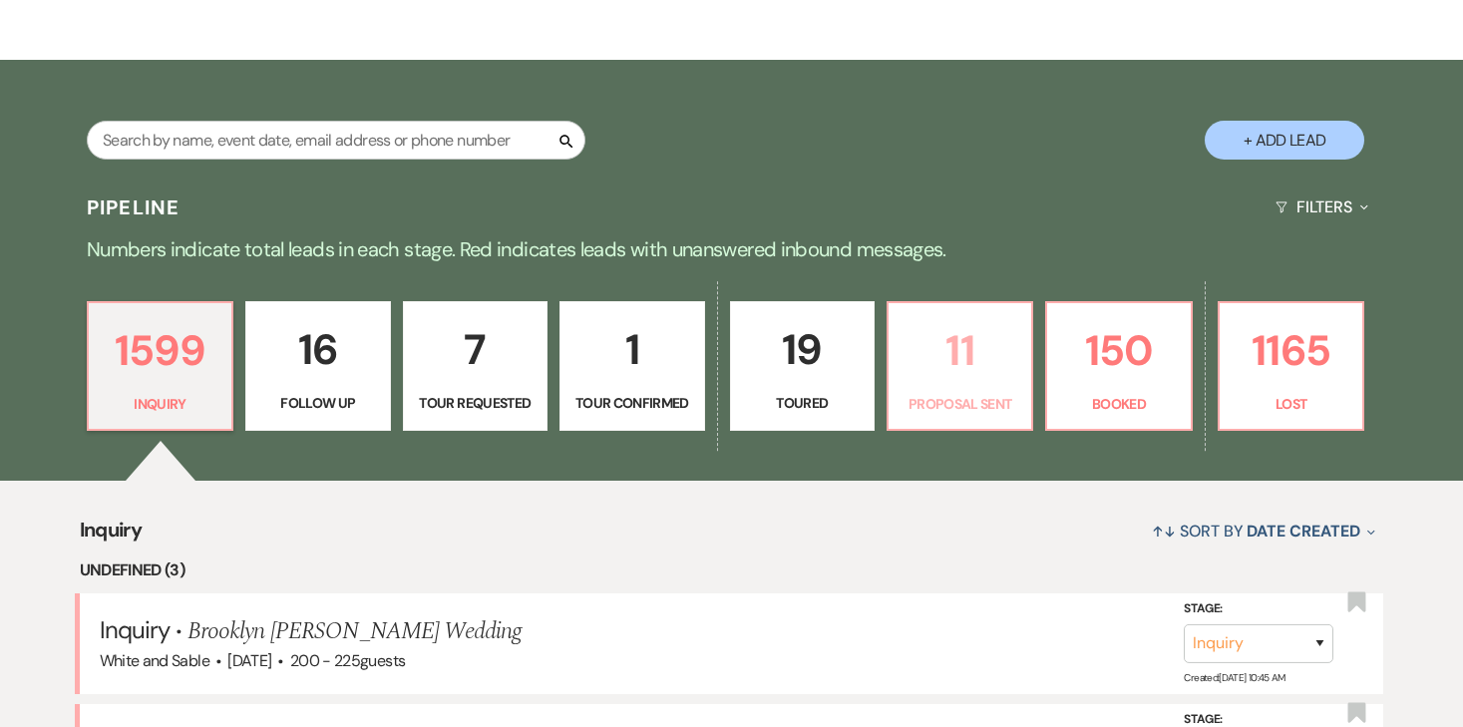
click at [947, 362] on p "11" at bounding box center [959, 350] width 119 height 67
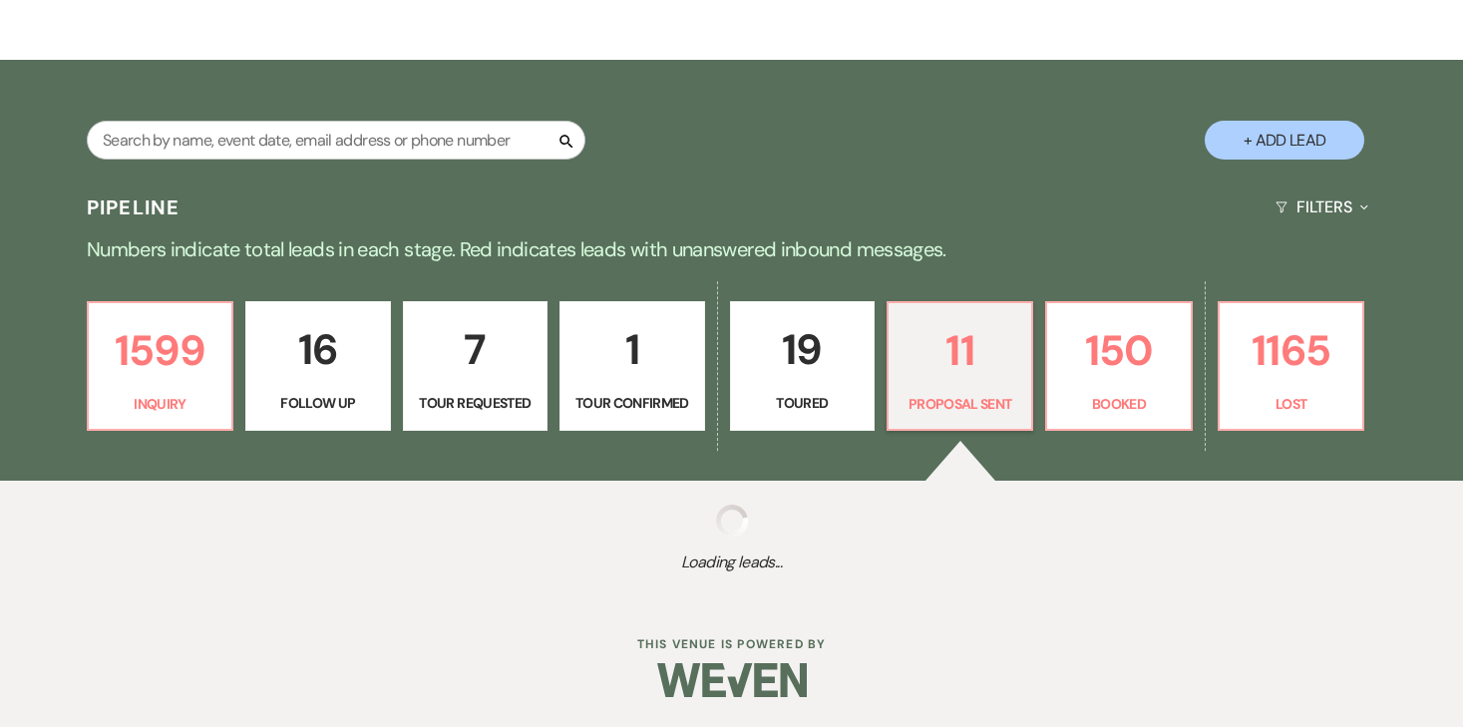
select select "6"
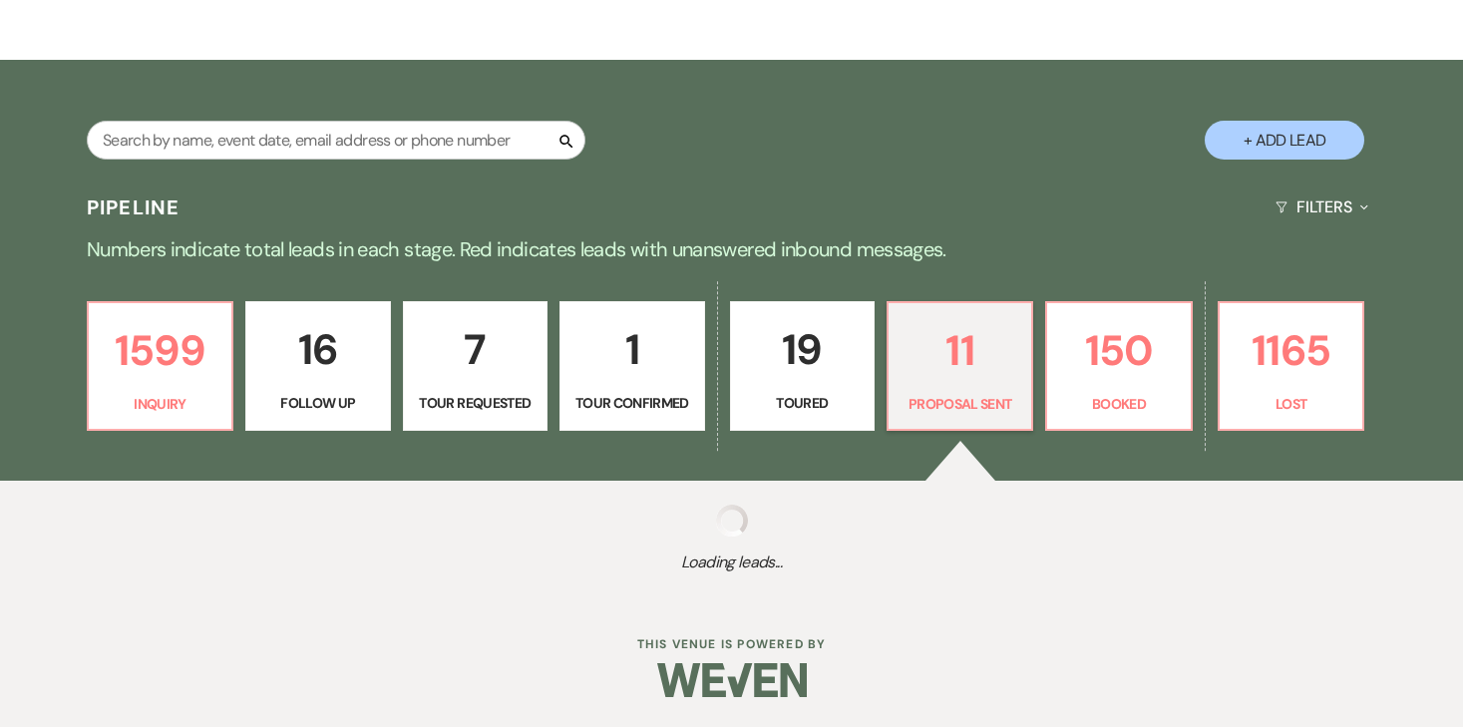
select select "6"
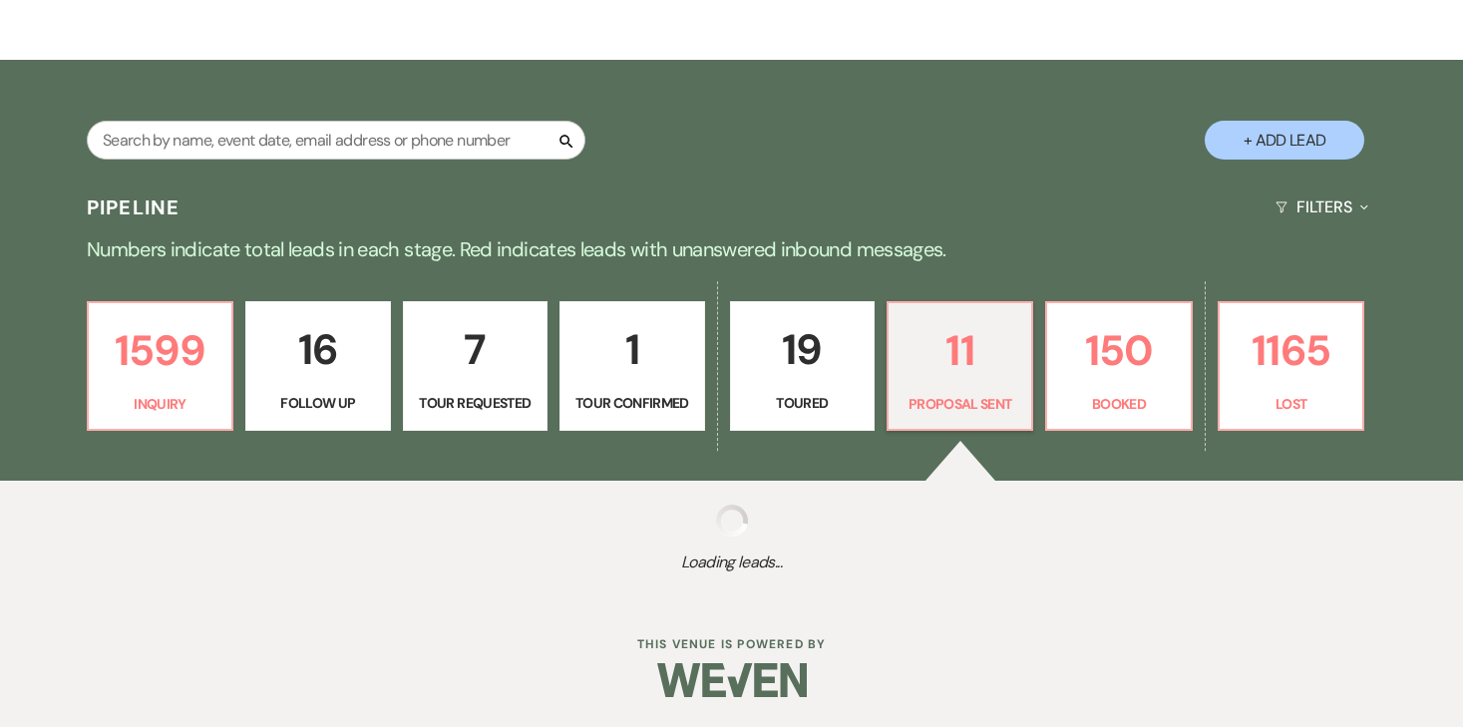
select select "6"
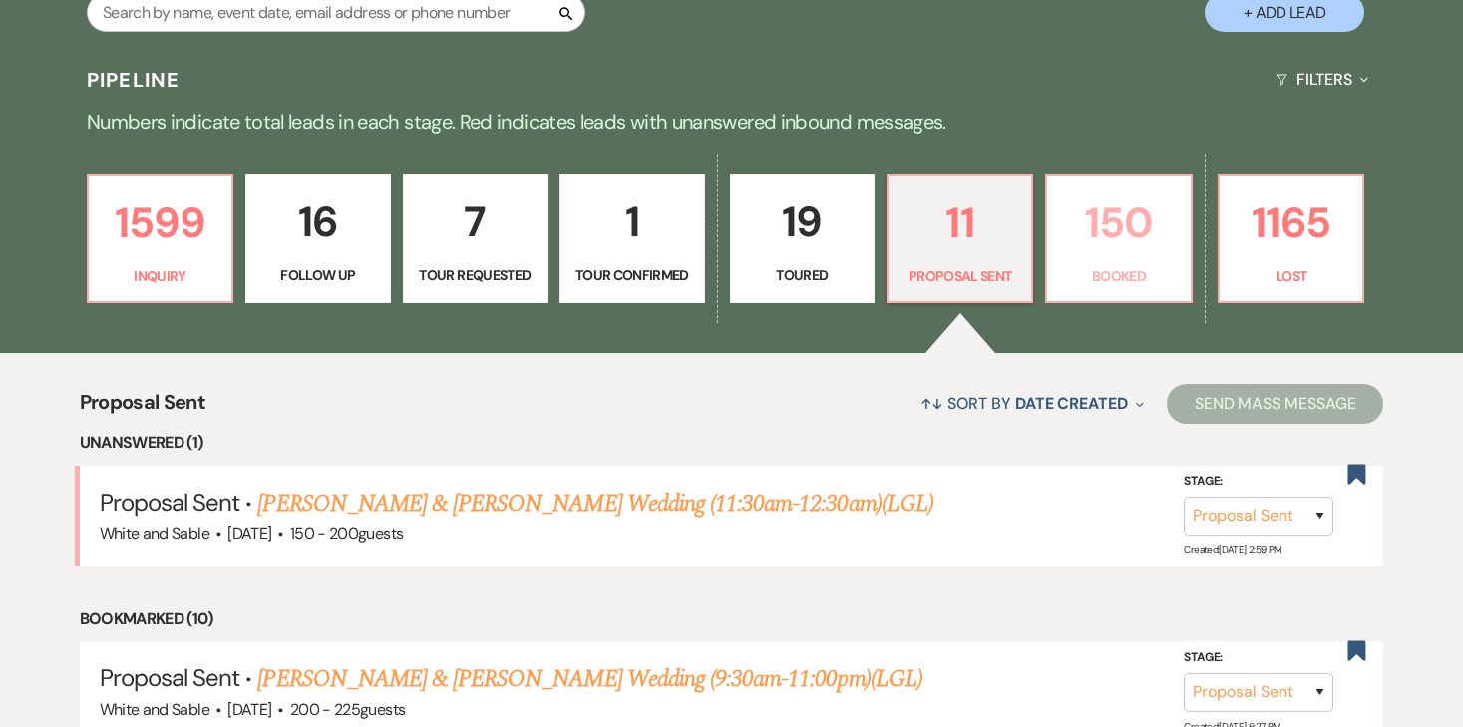
click at [1093, 248] on p "150" at bounding box center [1118, 222] width 119 height 67
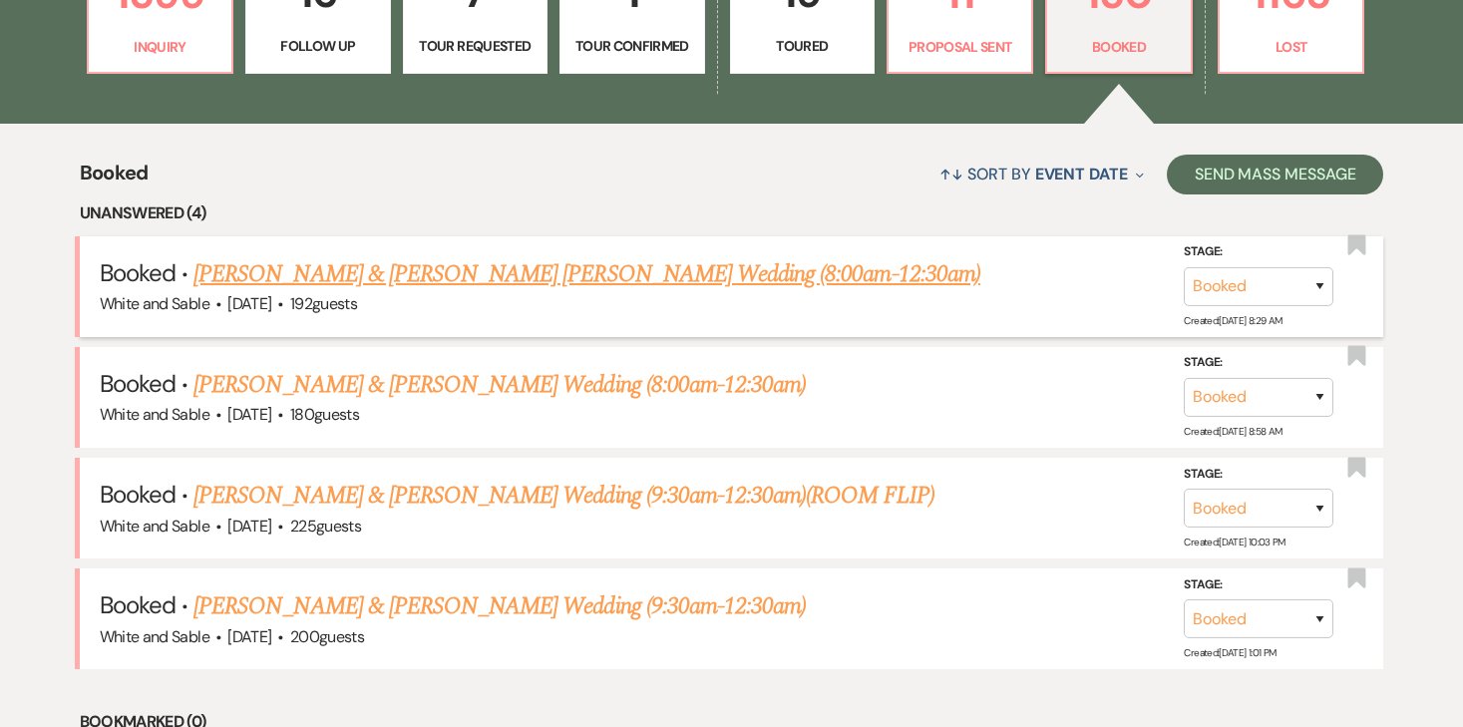
scroll to position [678, 0]
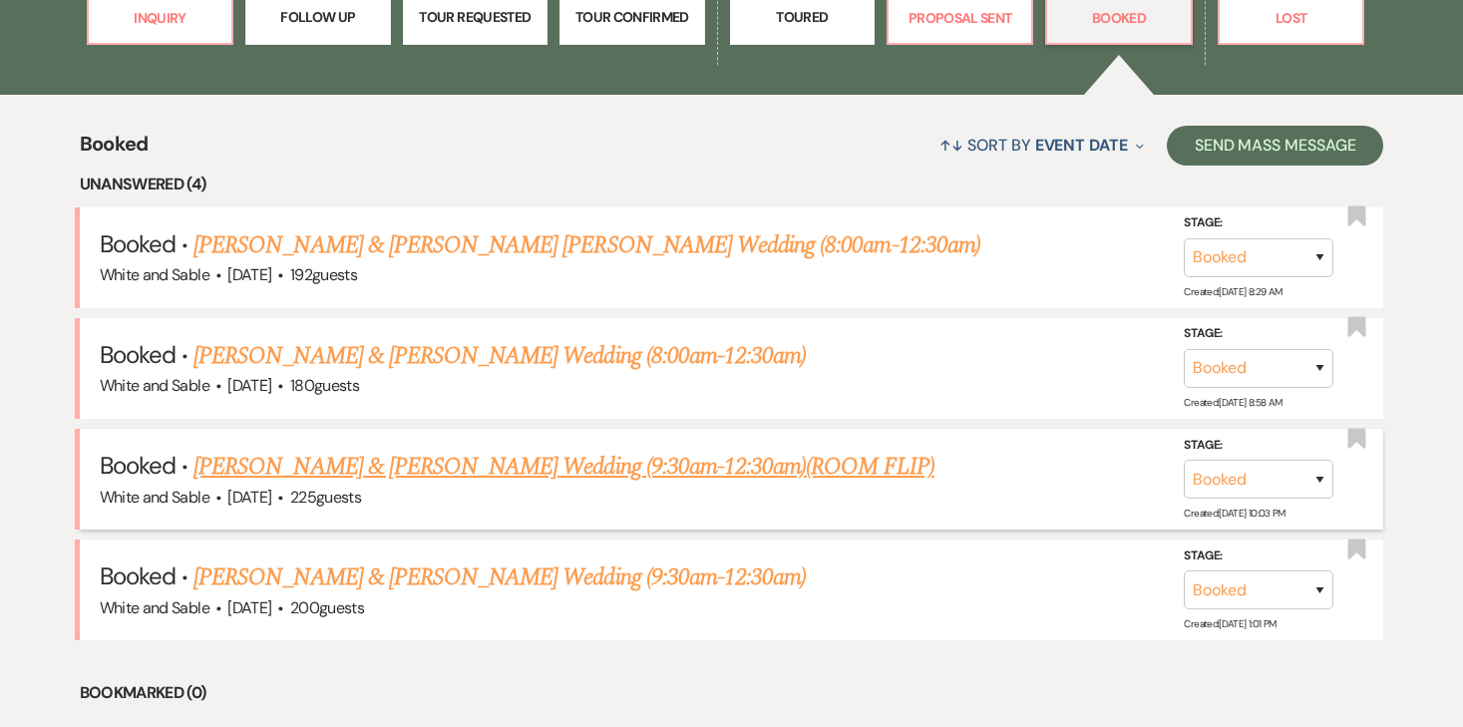
click at [398, 463] on link "[PERSON_NAME] & [PERSON_NAME] Wedding (9:30am-12:30am)(ROOM FLIP)" at bounding box center [563, 467] width 741 height 36
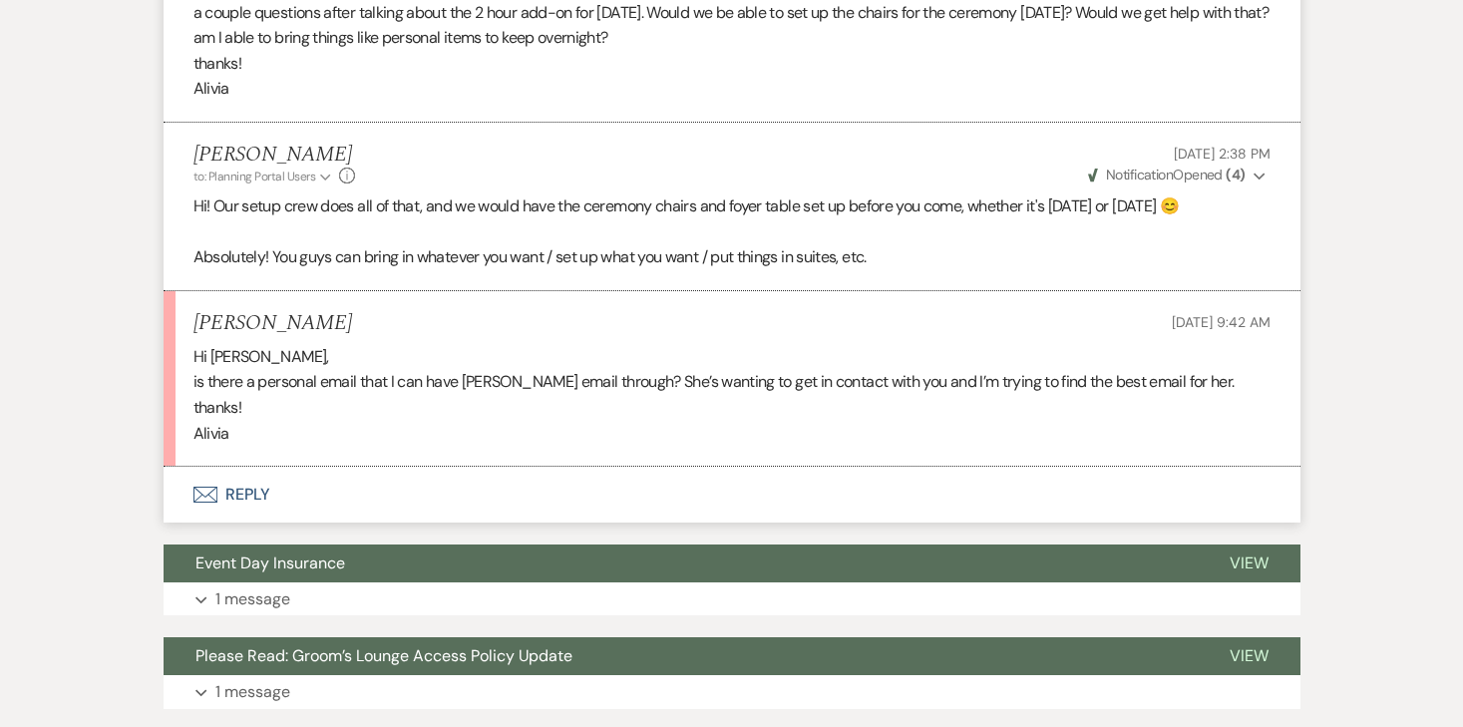
scroll to position [2864, 0]
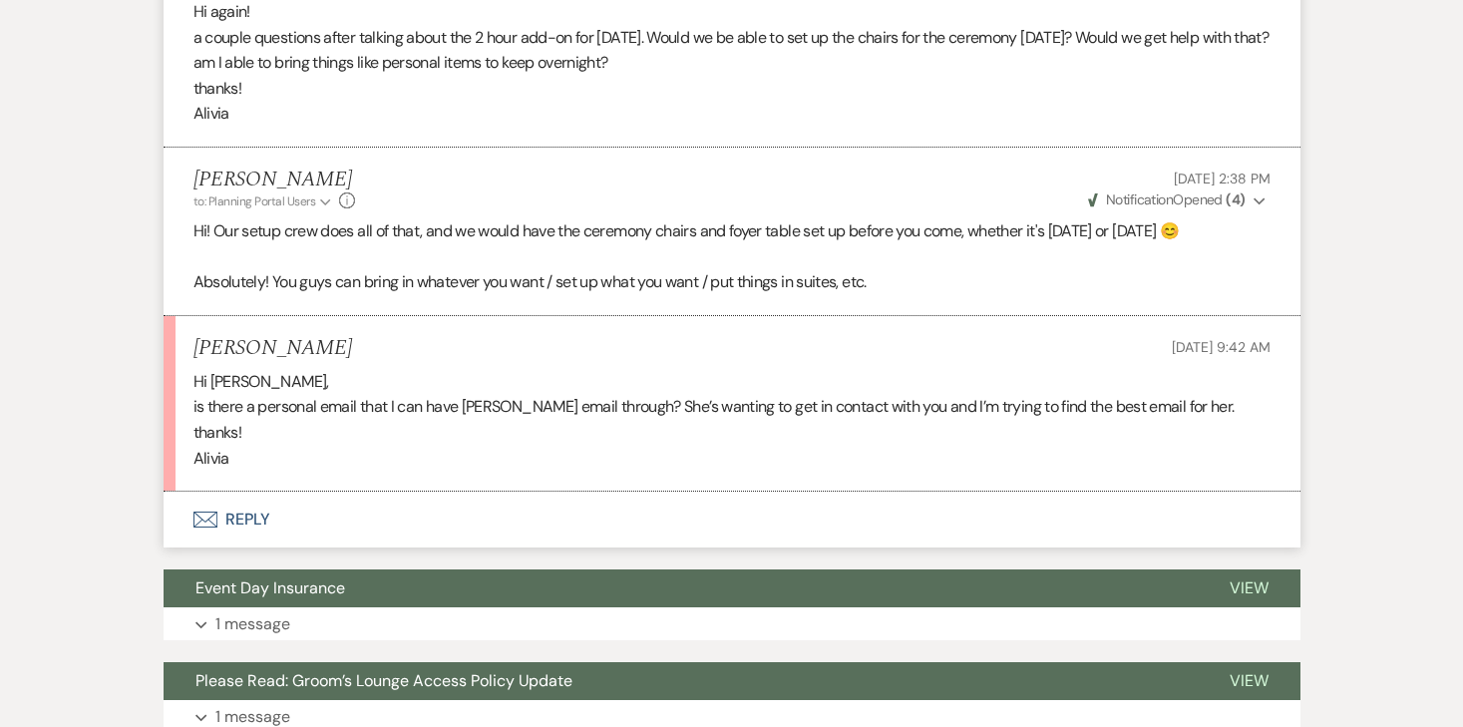
click at [245, 547] on button "Envelope Reply" at bounding box center [732, 520] width 1137 height 56
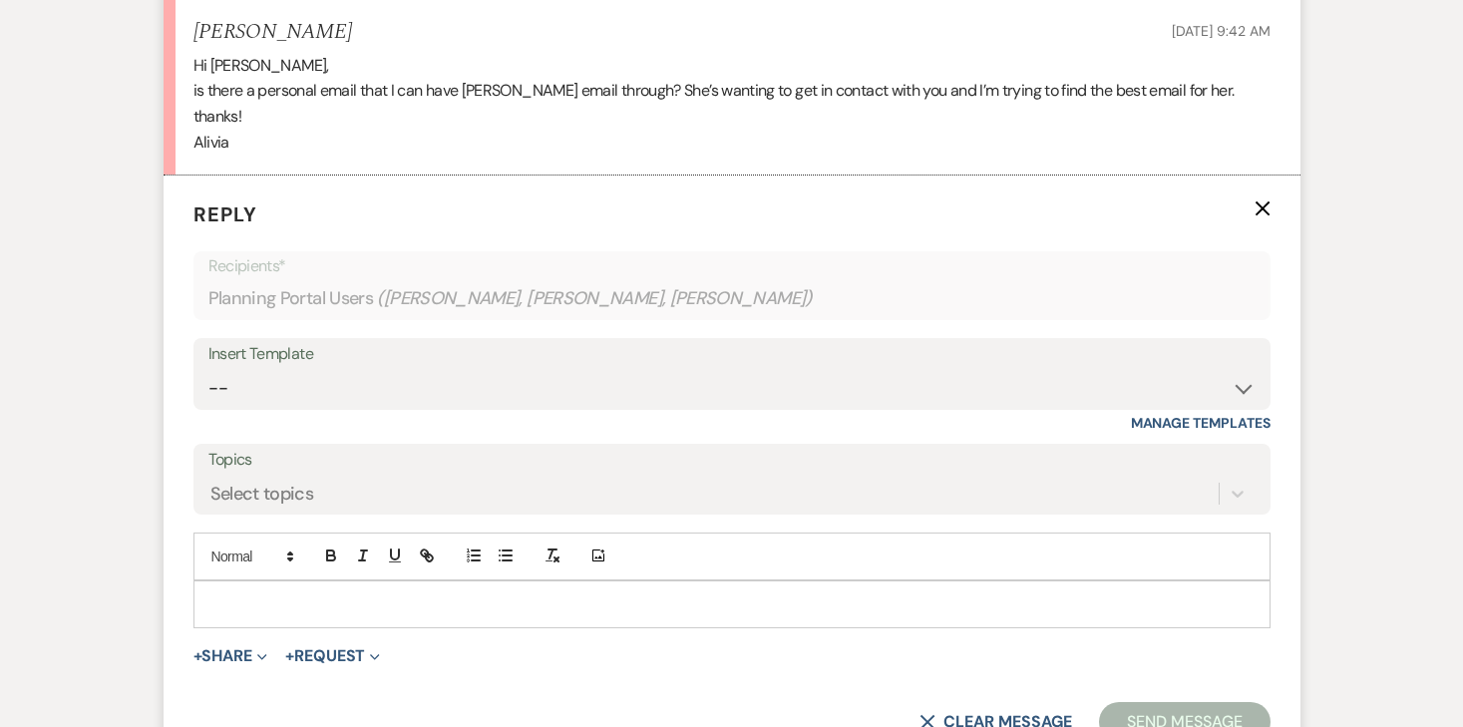
scroll to position [3224, 0]
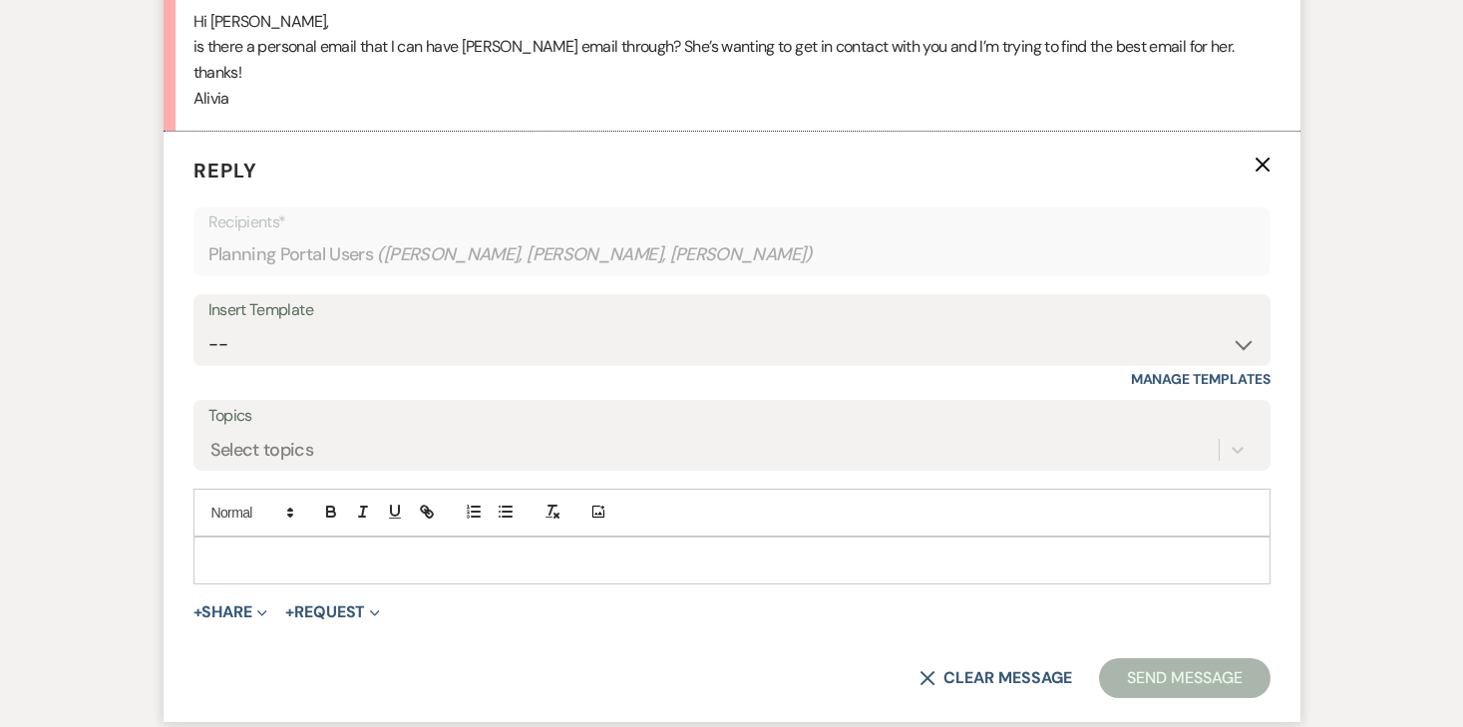
click at [274, 571] on p at bounding box center [731, 560] width 1045 height 22
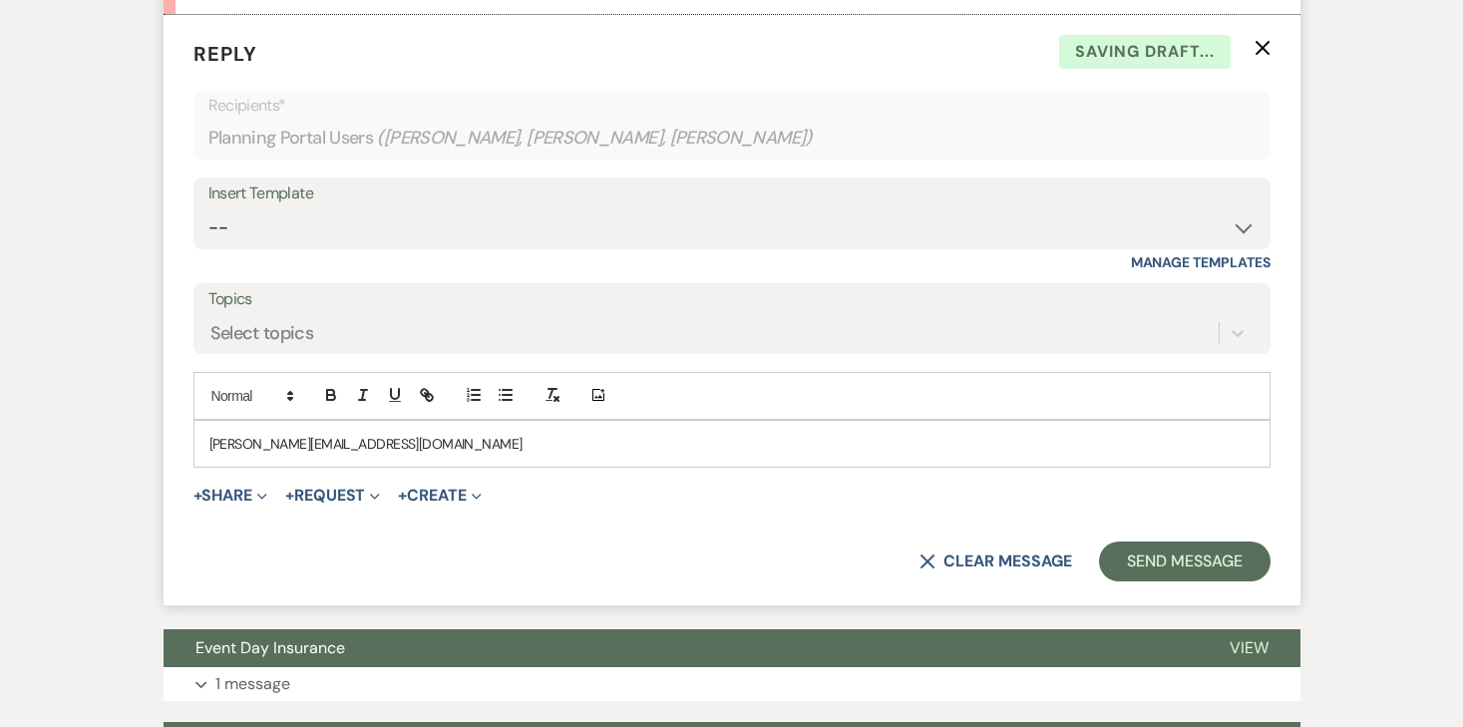
scroll to position [3399, 0]
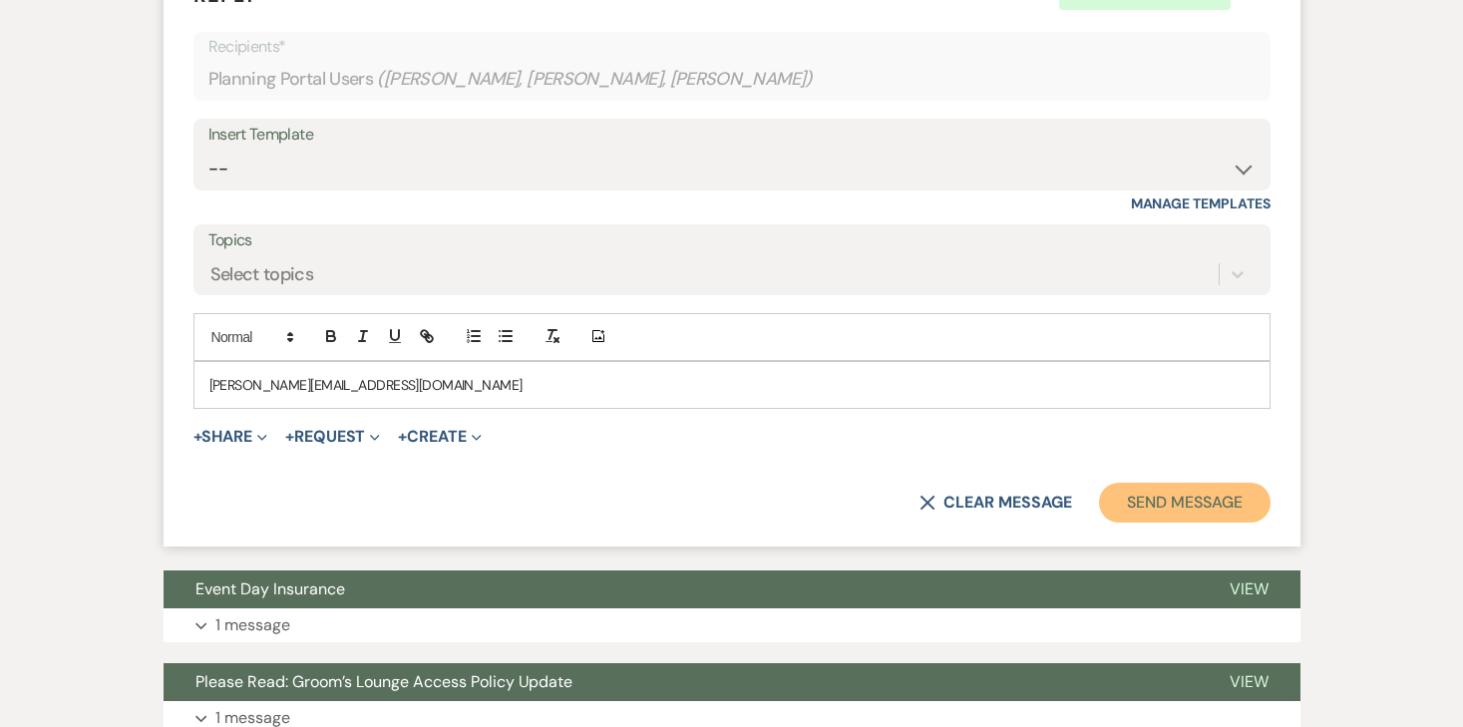
click at [1159, 522] on button "Send Message" at bounding box center [1184, 503] width 171 height 40
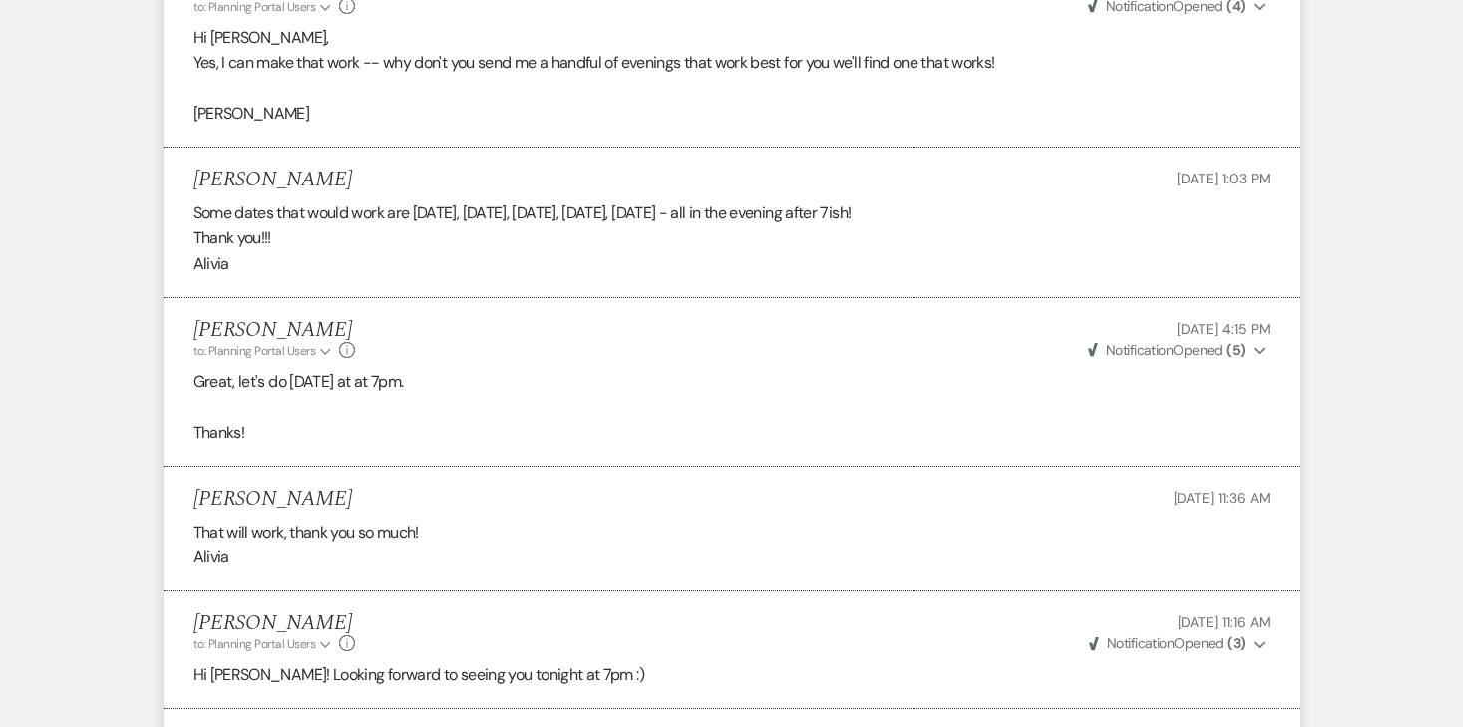
scroll to position [0, 0]
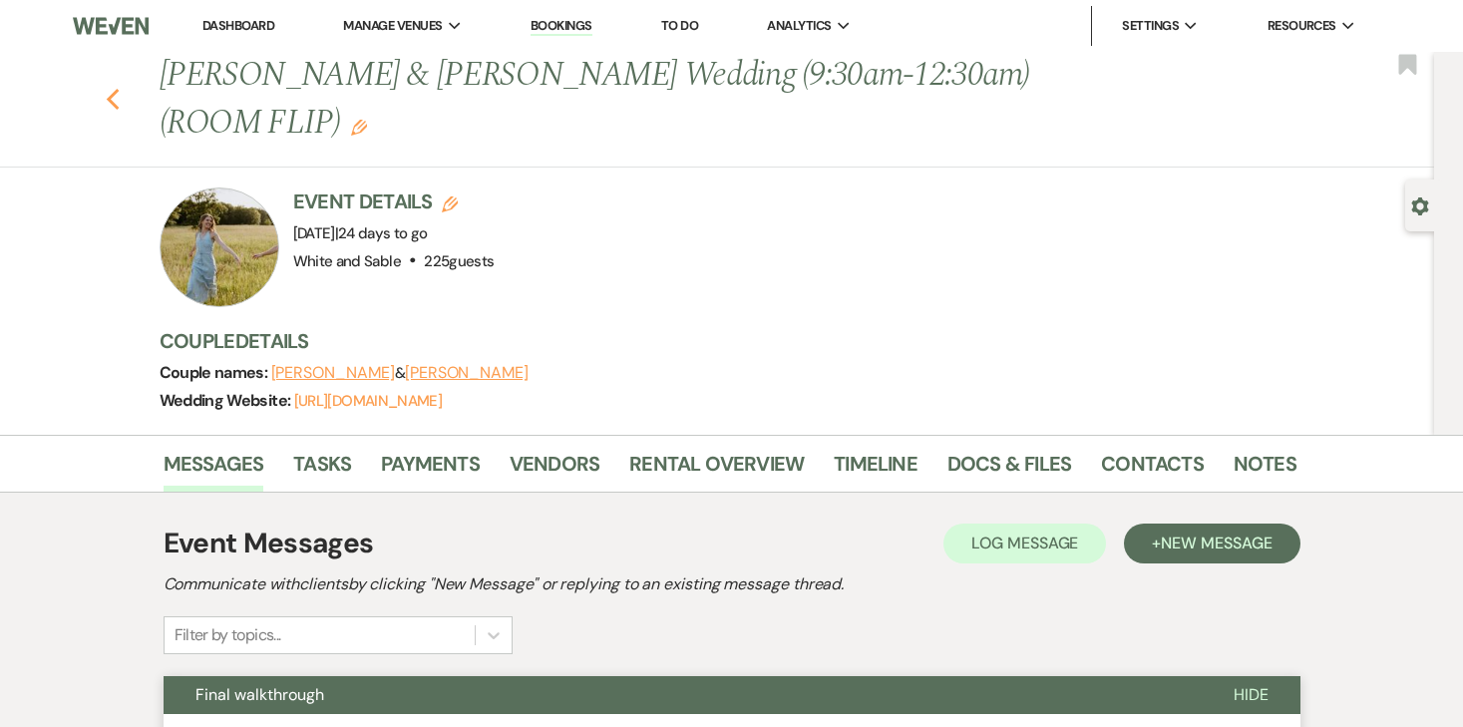
click at [117, 90] on use "button" at bounding box center [112, 100] width 13 height 22
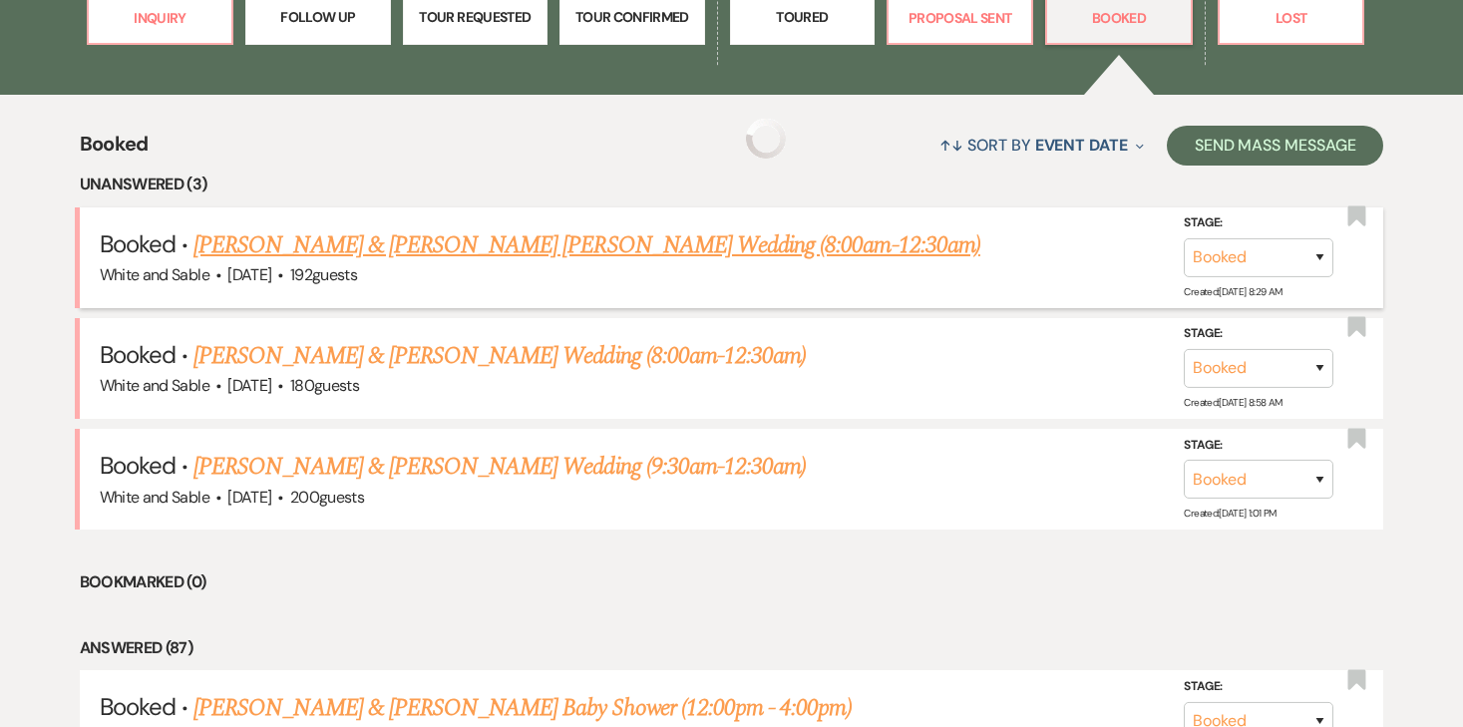
scroll to position [686, 0]
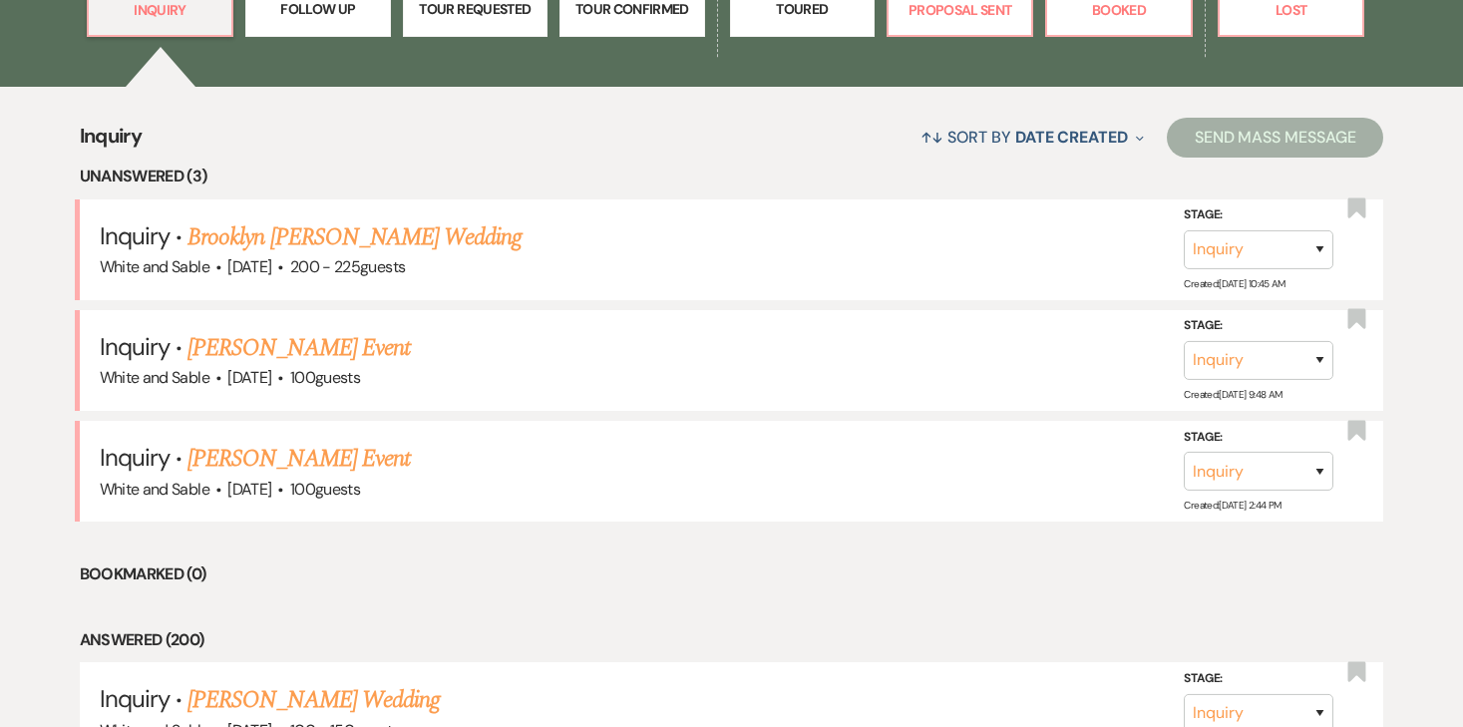
scroll to position [698, 0]
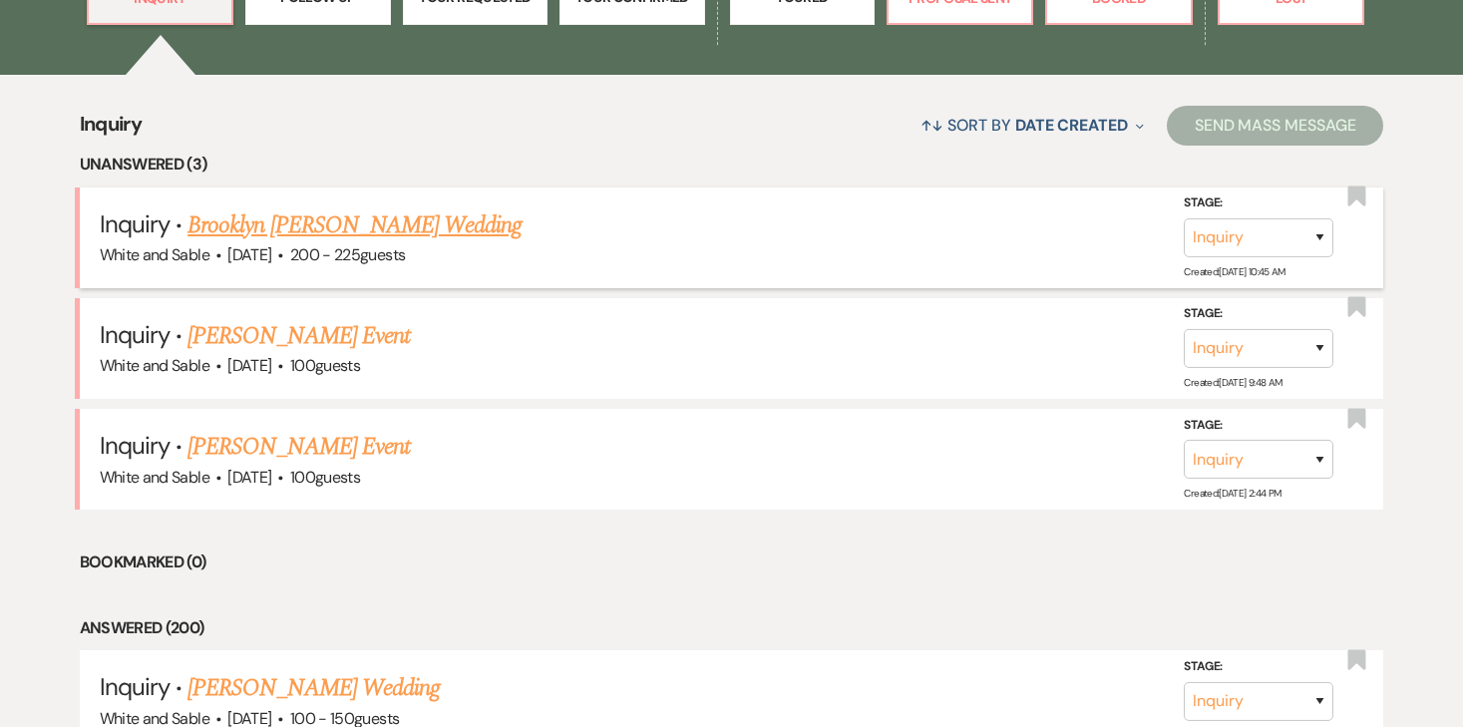
click at [403, 236] on link "Brooklyn [PERSON_NAME] Wedding" at bounding box center [354, 225] width 334 height 36
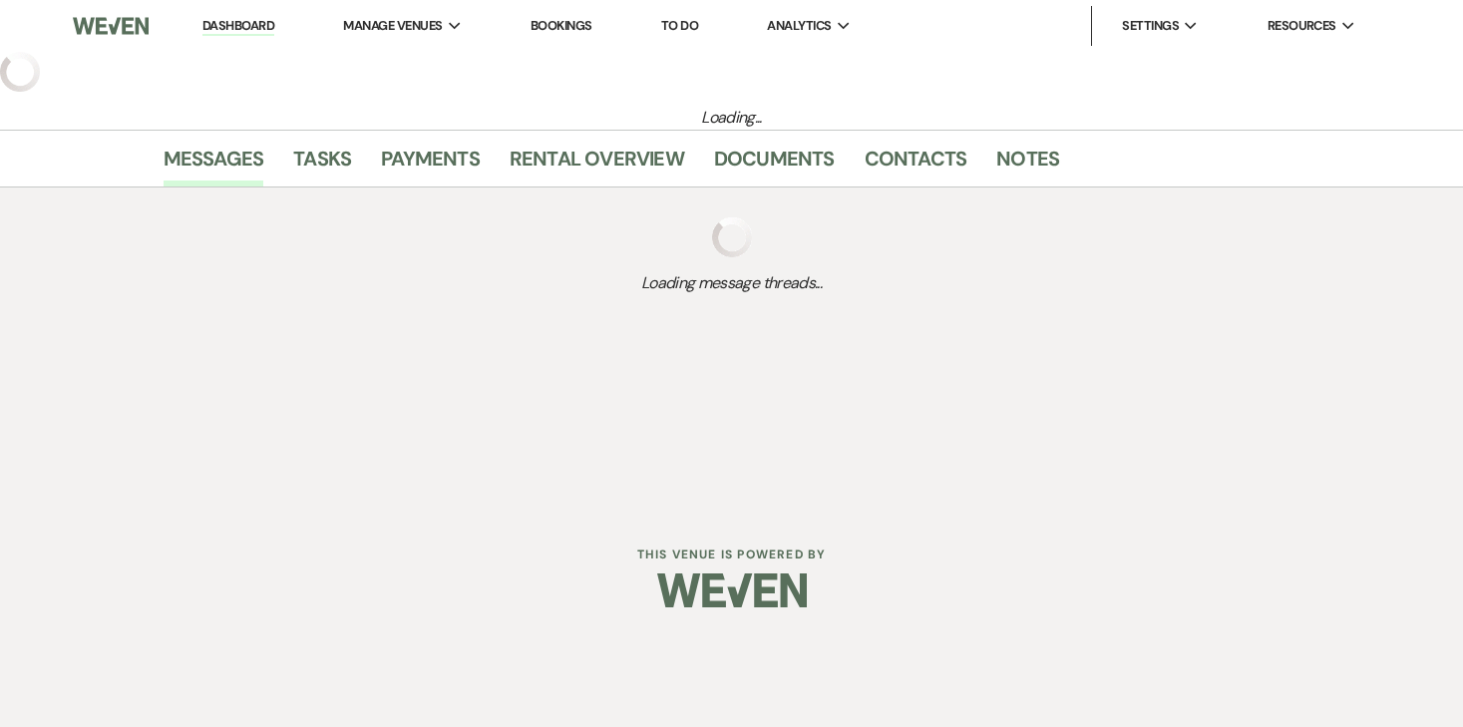
select select "5"
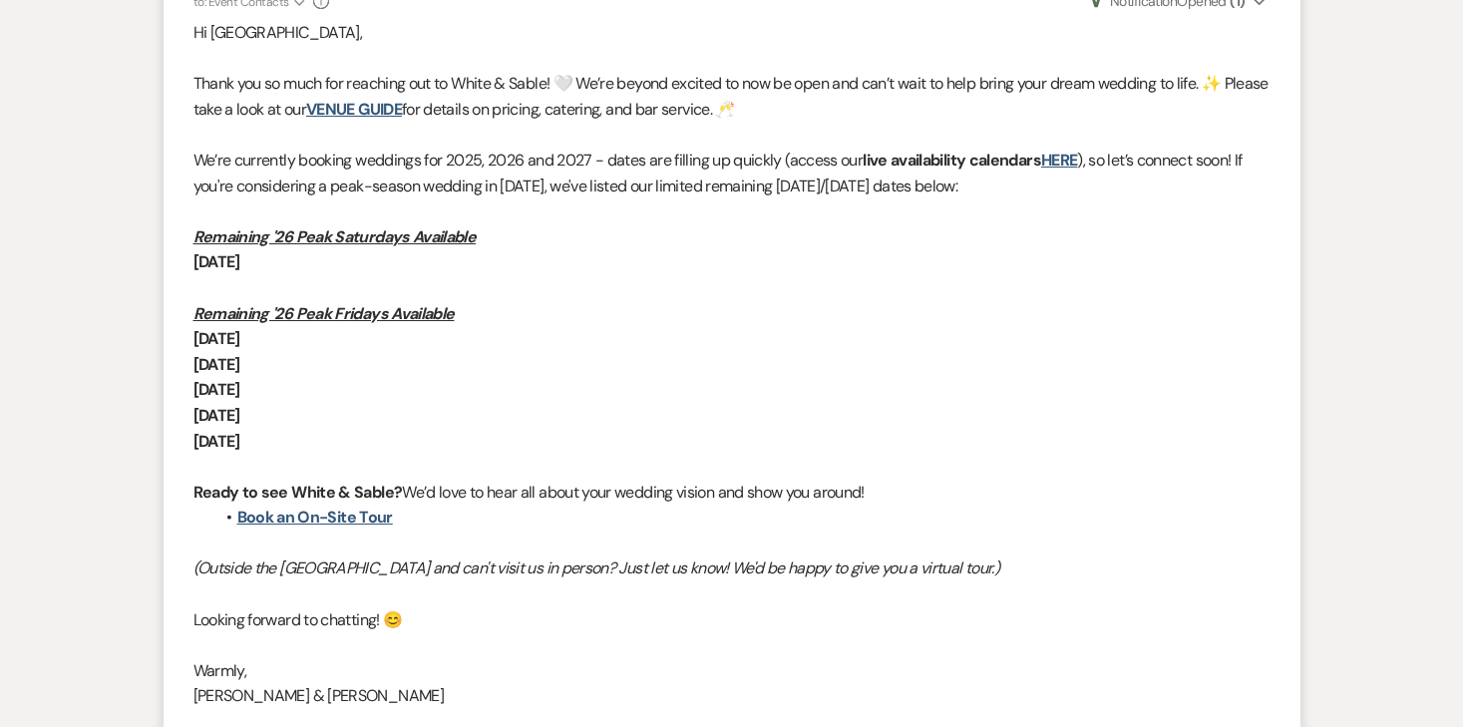
scroll to position [1295, 0]
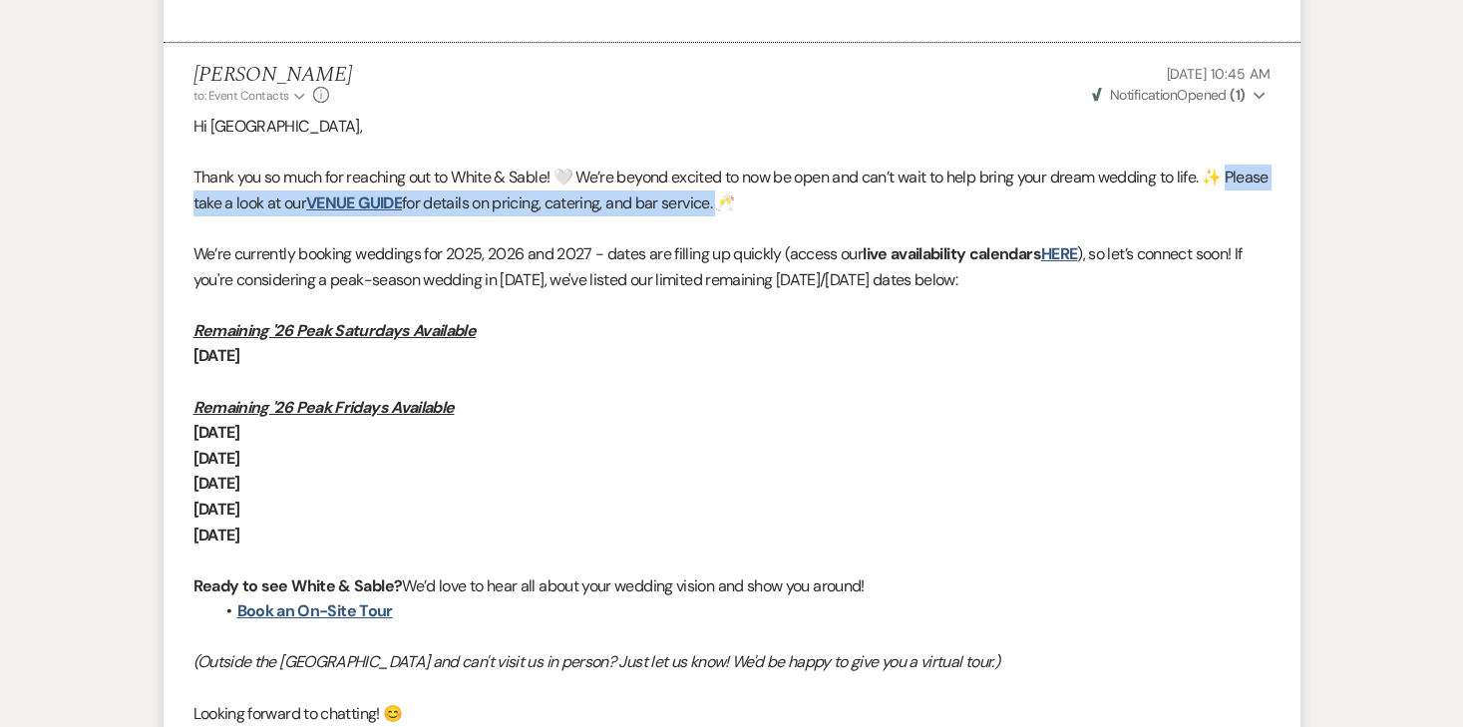
drag, startPoint x: 179, startPoint y: 197, endPoint x: 772, endPoint y: 213, distance: 592.5
click at [772, 213] on li "[PERSON_NAME] to: Event Contacts Expand Info [DATE] 10:45 AM Weven Check Notifi…" at bounding box center [732, 459] width 1137 height 833
copy p "lease take a look at our VENUE GUIDE for details on pricing, catering, and bar …"
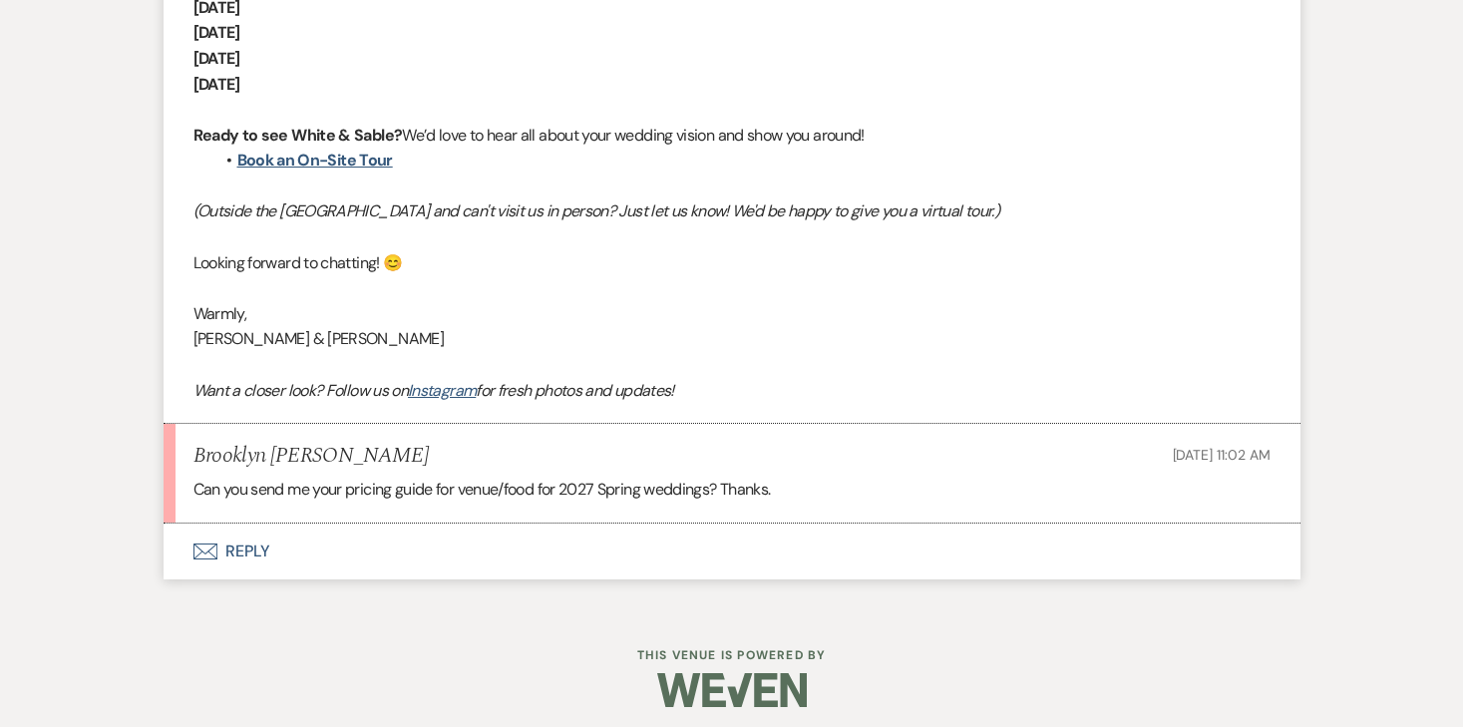
scroll to position [1748, 0]
click at [223, 554] on button "Envelope Reply" at bounding box center [732, 549] width 1137 height 56
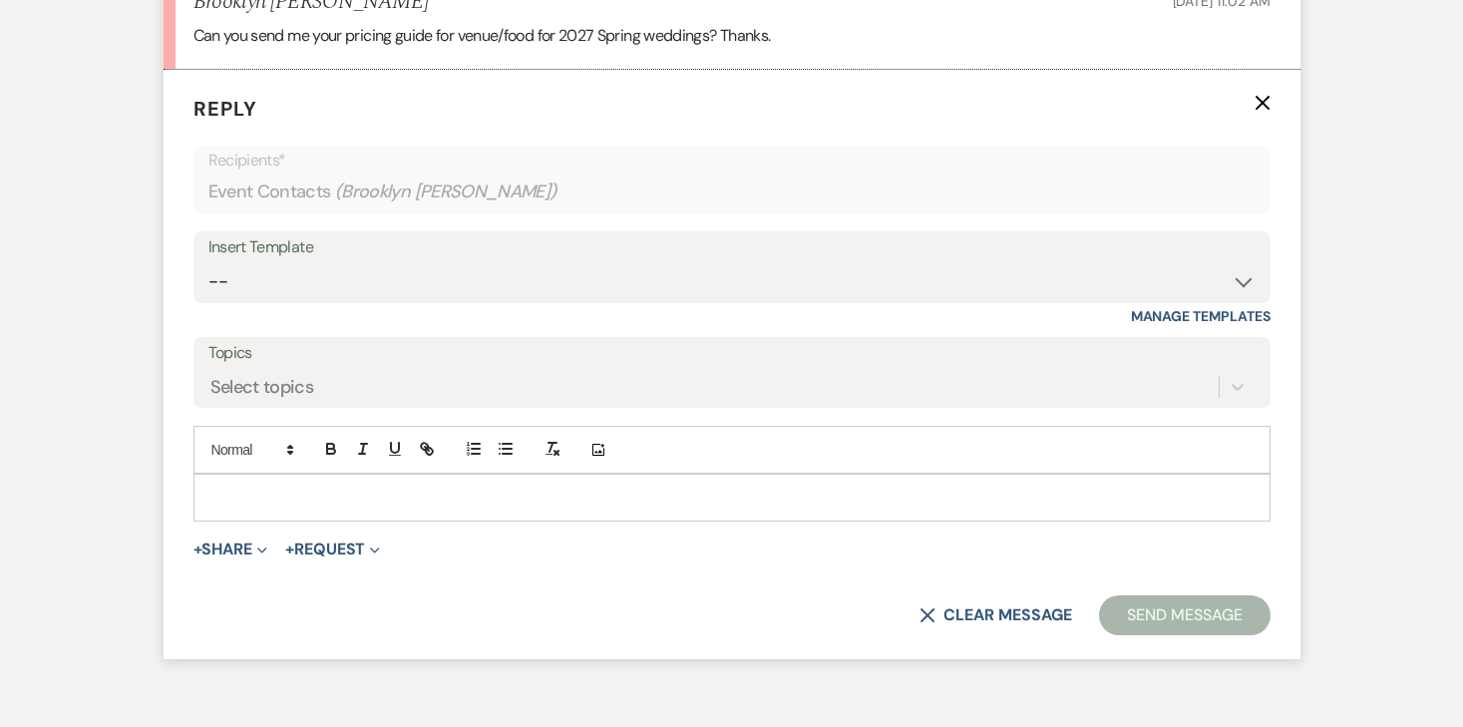
scroll to position [2201, 0]
click at [298, 497] on p at bounding box center [731, 497] width 1045 height 22
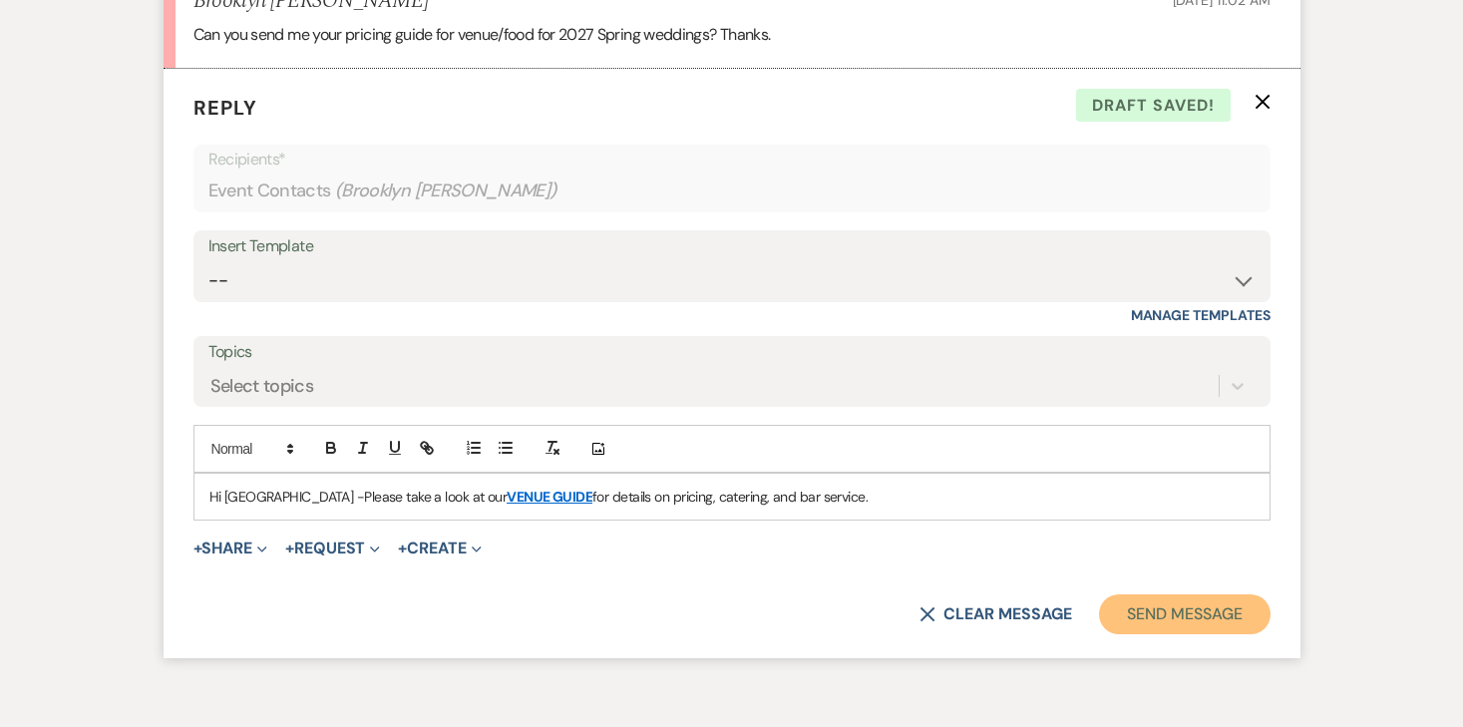
click at [1210, 599] on button "Send Message" at bounding box center [1184, 614] width 171 height 40
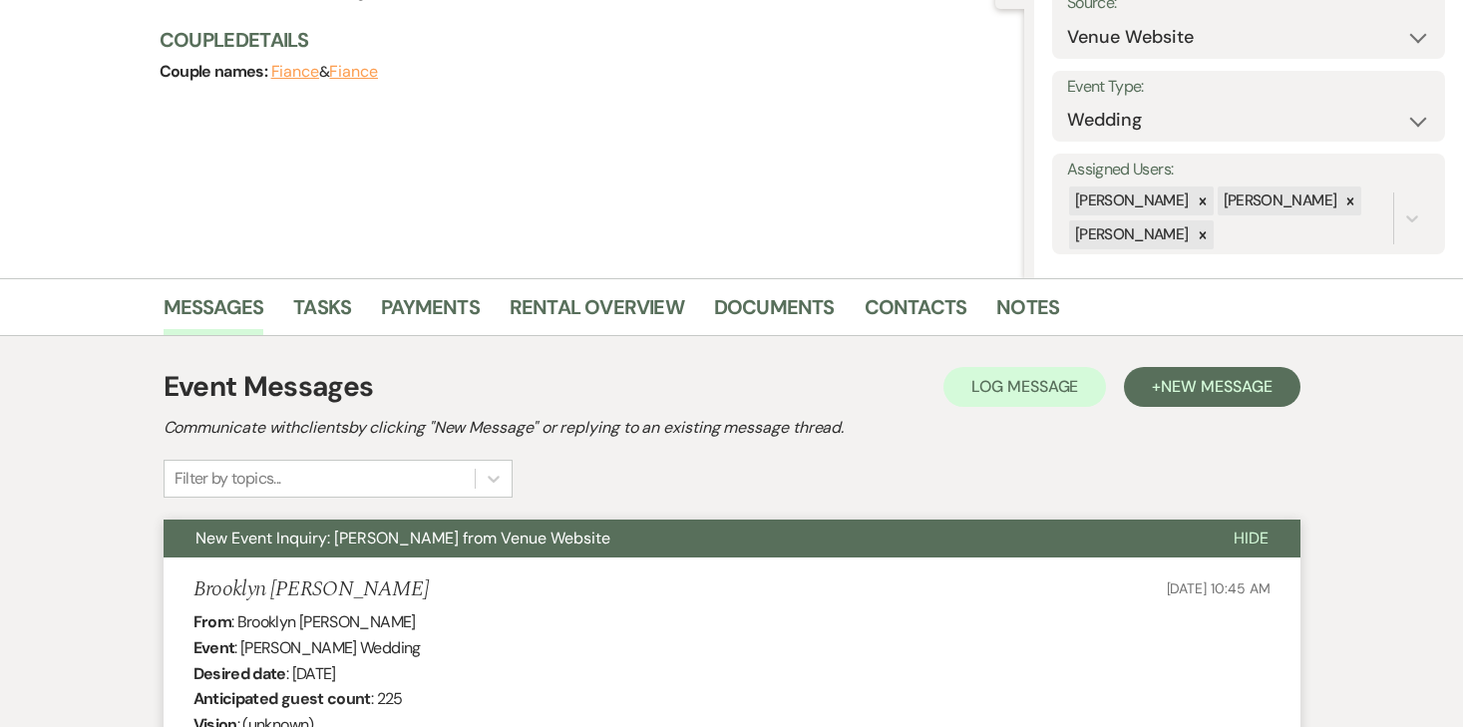
scroll to position [0, 0]
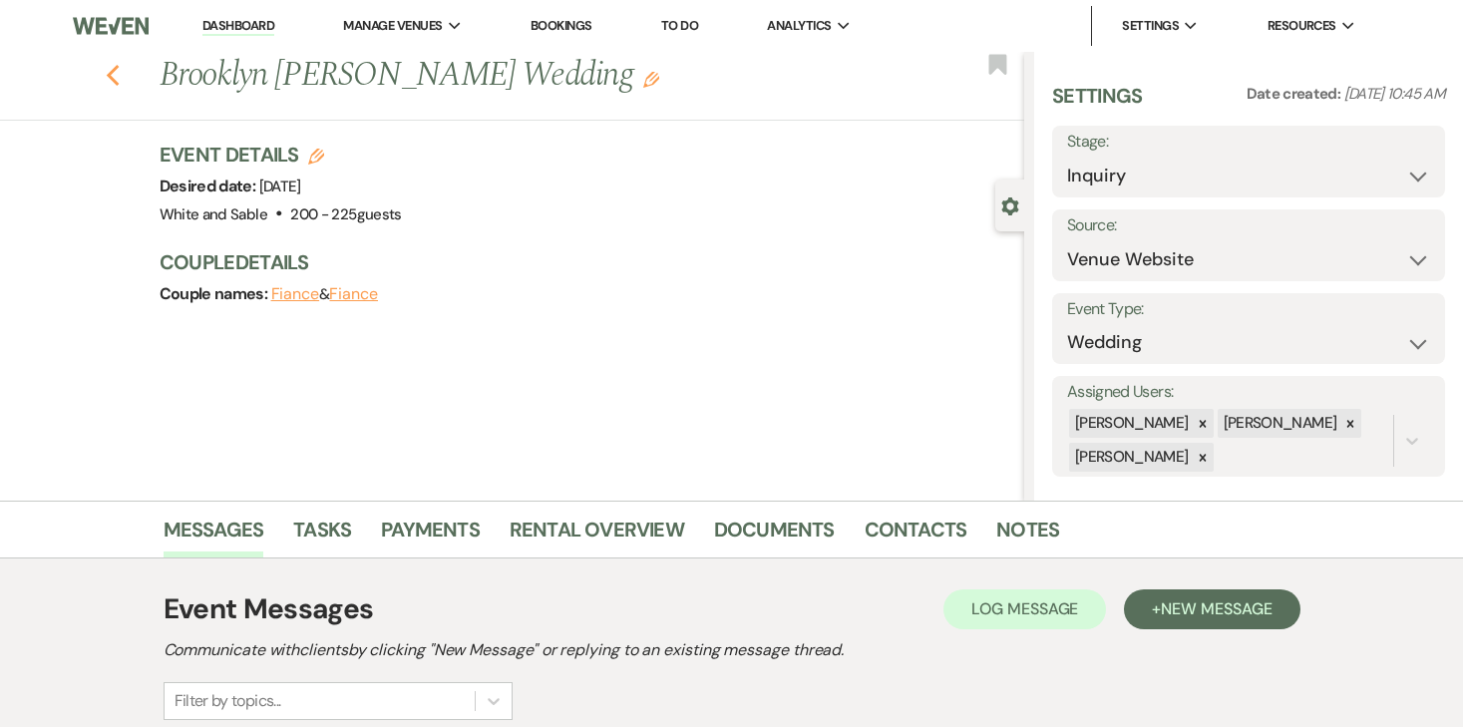
click at [111, 77] on use "button" at bounding box center [112, 76] width 13 height 22
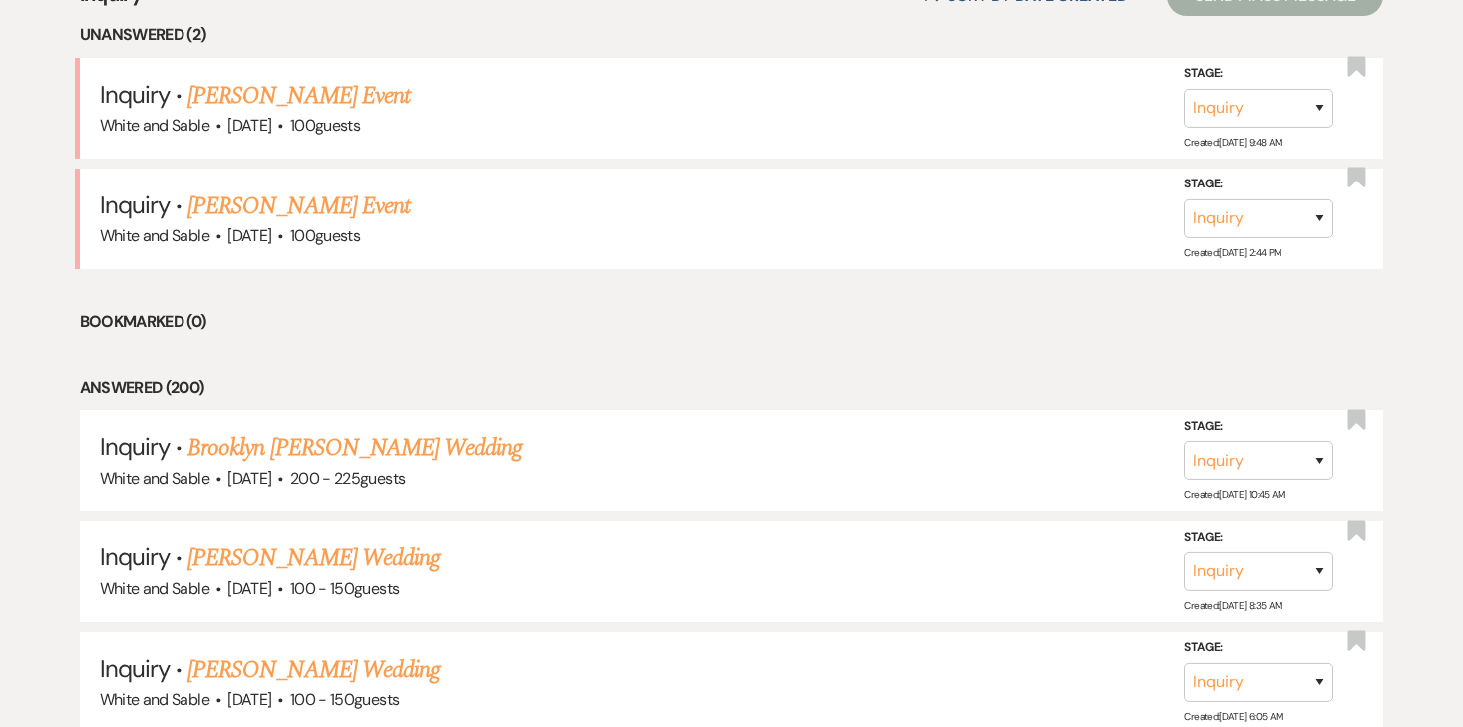
scroll to position [830, 0]
click at [329, 555] on link "[PERSON_NAME] Wedding" at bounding box center [313, 556] width 252 height 36
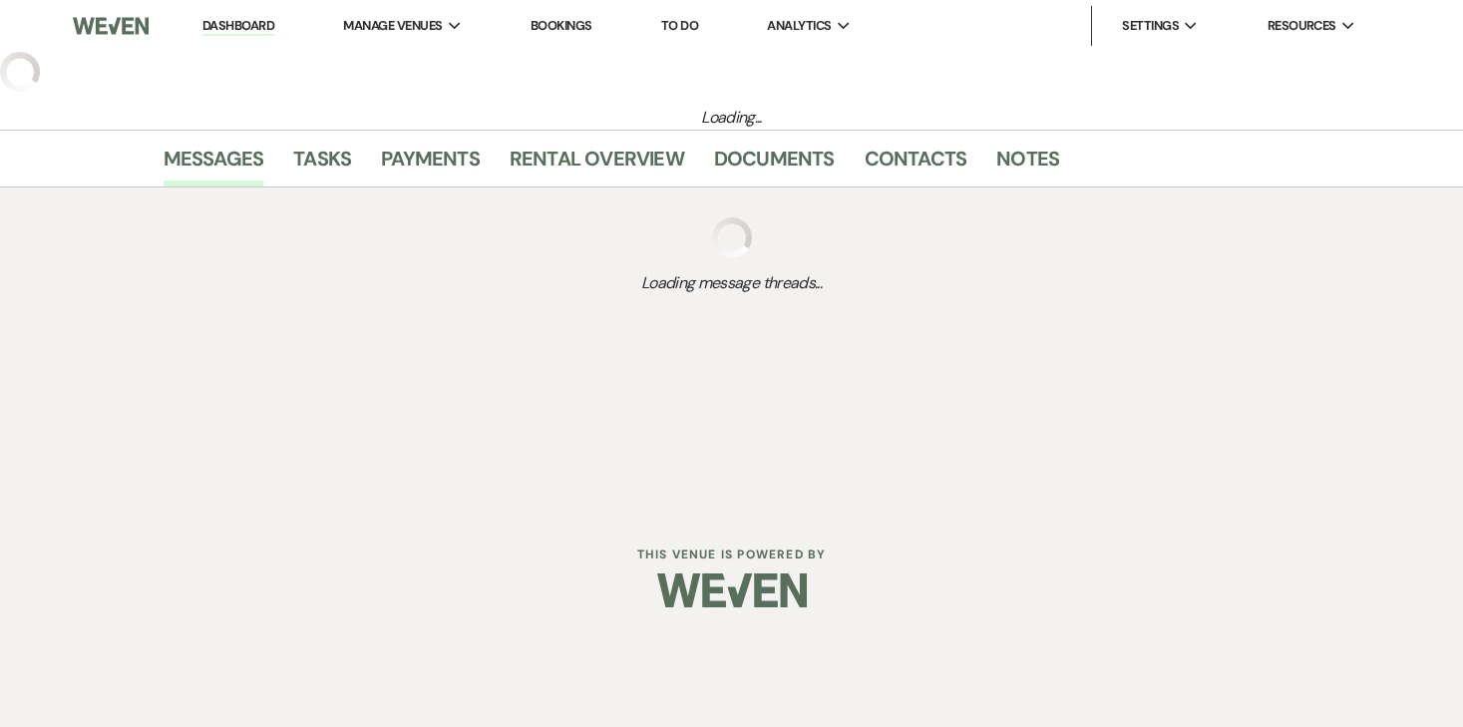
select select "5"
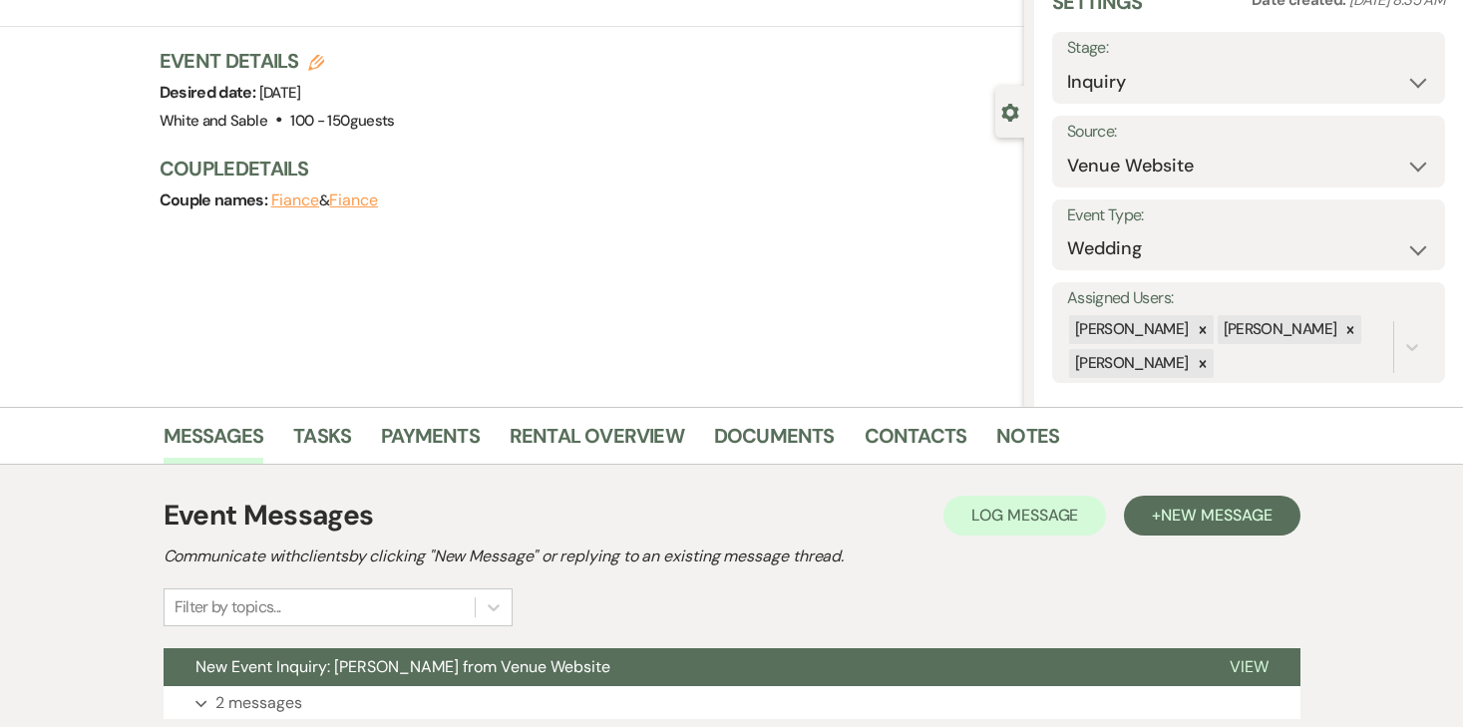
scroll to position [244, 0]
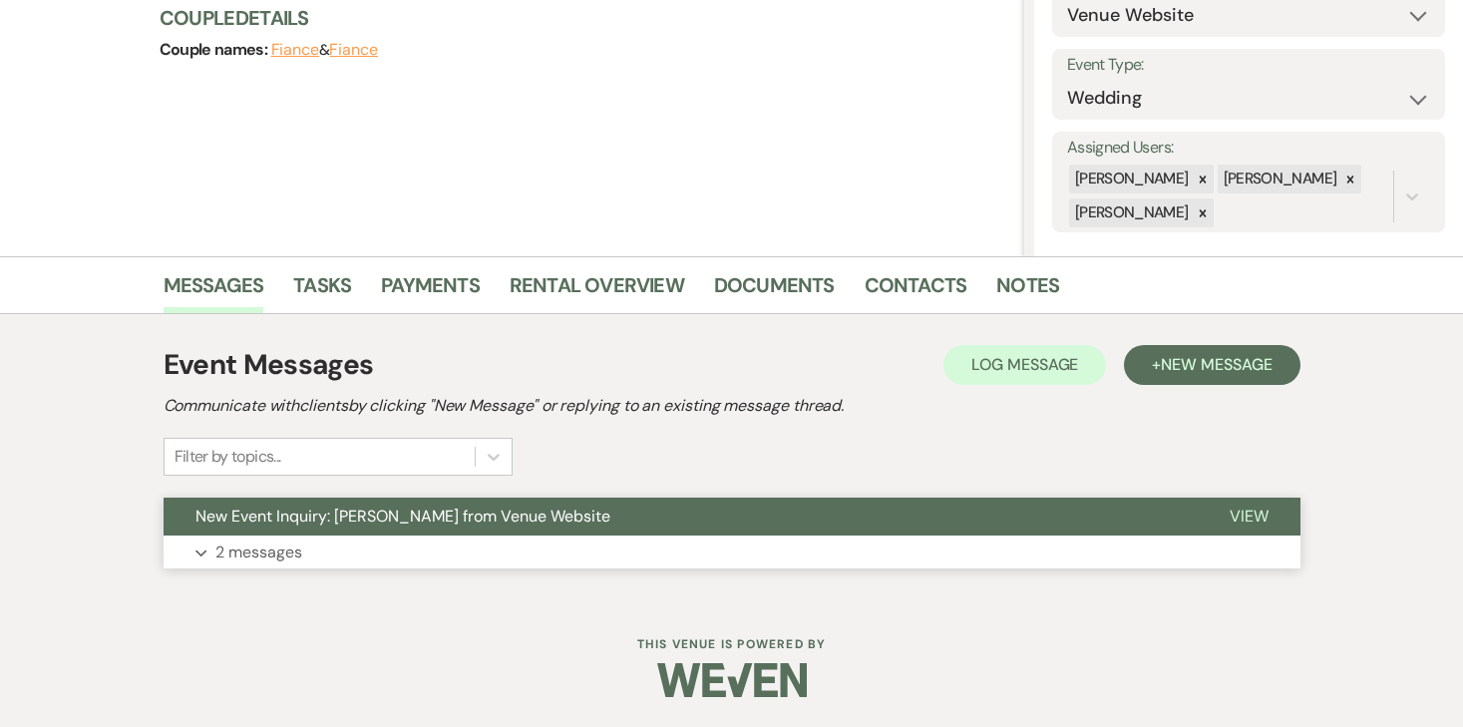
click at [296, 549] on p "2 messages" at bounding box center [258, 552] width 87 height 26
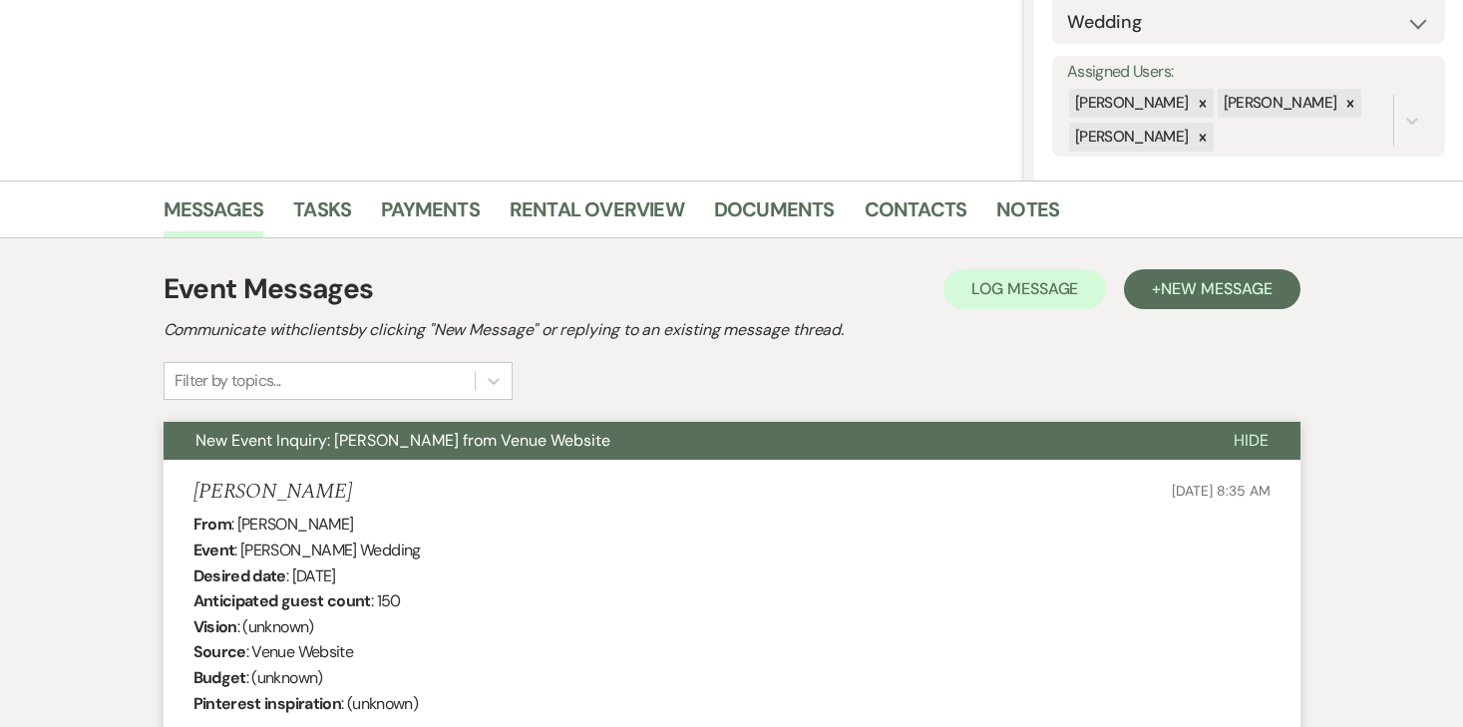
scroll to position [0, 0]
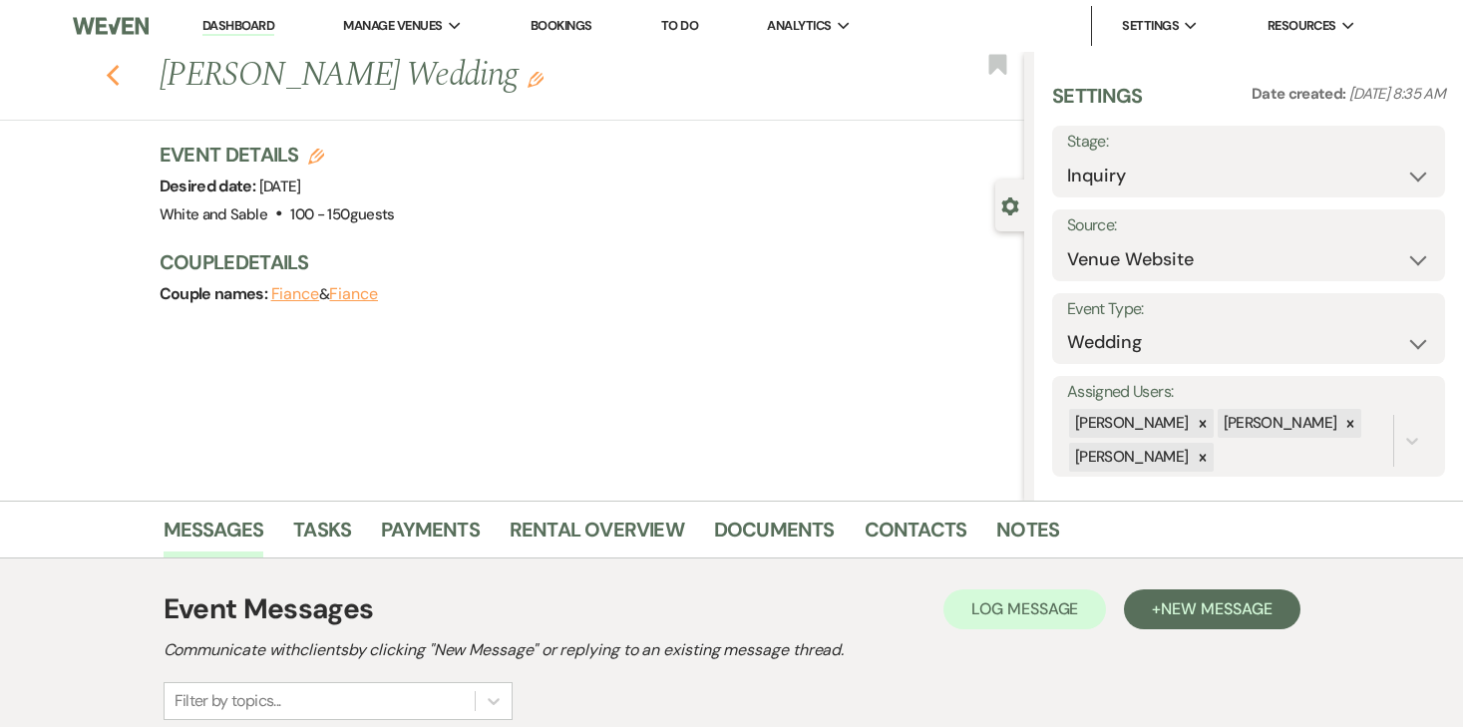
click at [108, 78] on icon "Previous" at bounding box center [113, 76] width 15 height 24
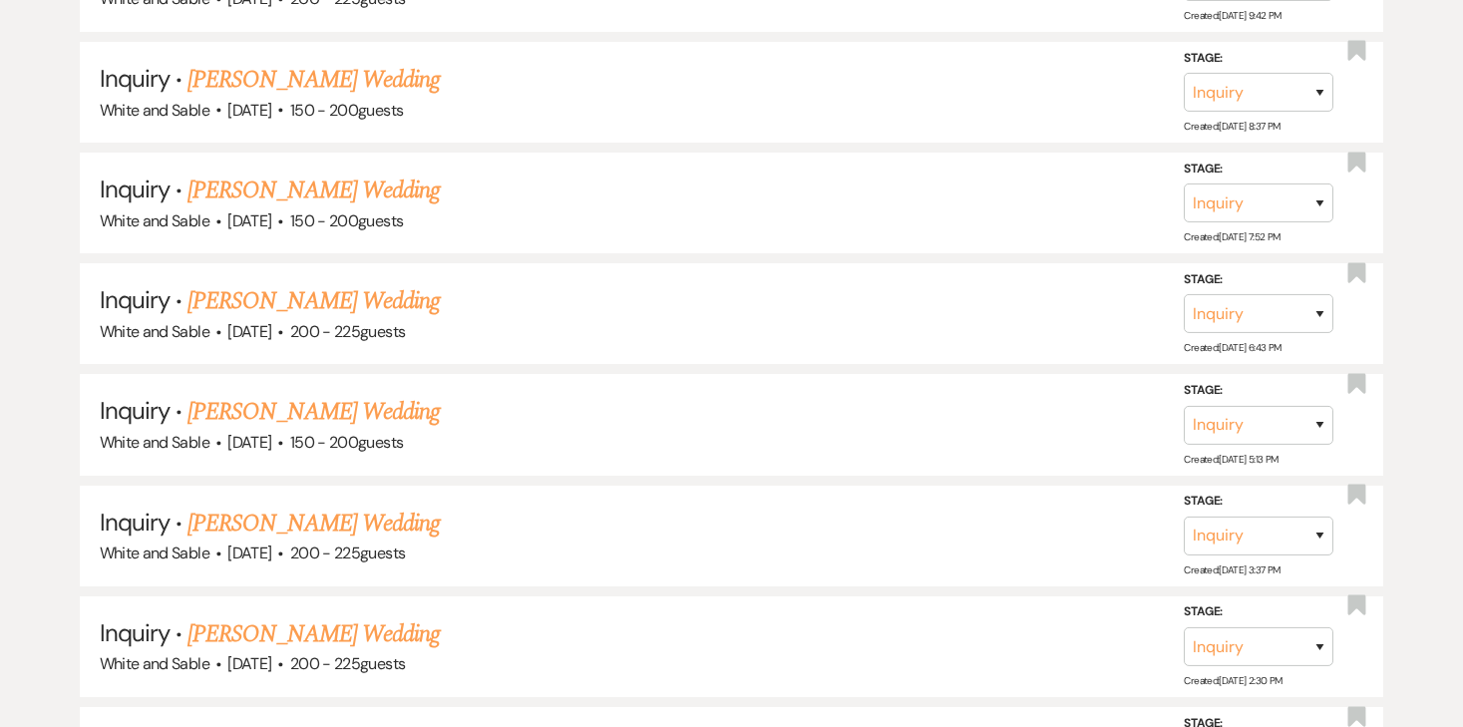
scroll to position [1640, 0]
click at [334, 297] on link "[PERSON_NAME] Wedding" at bounding box center [313, 300] width 252 height 36
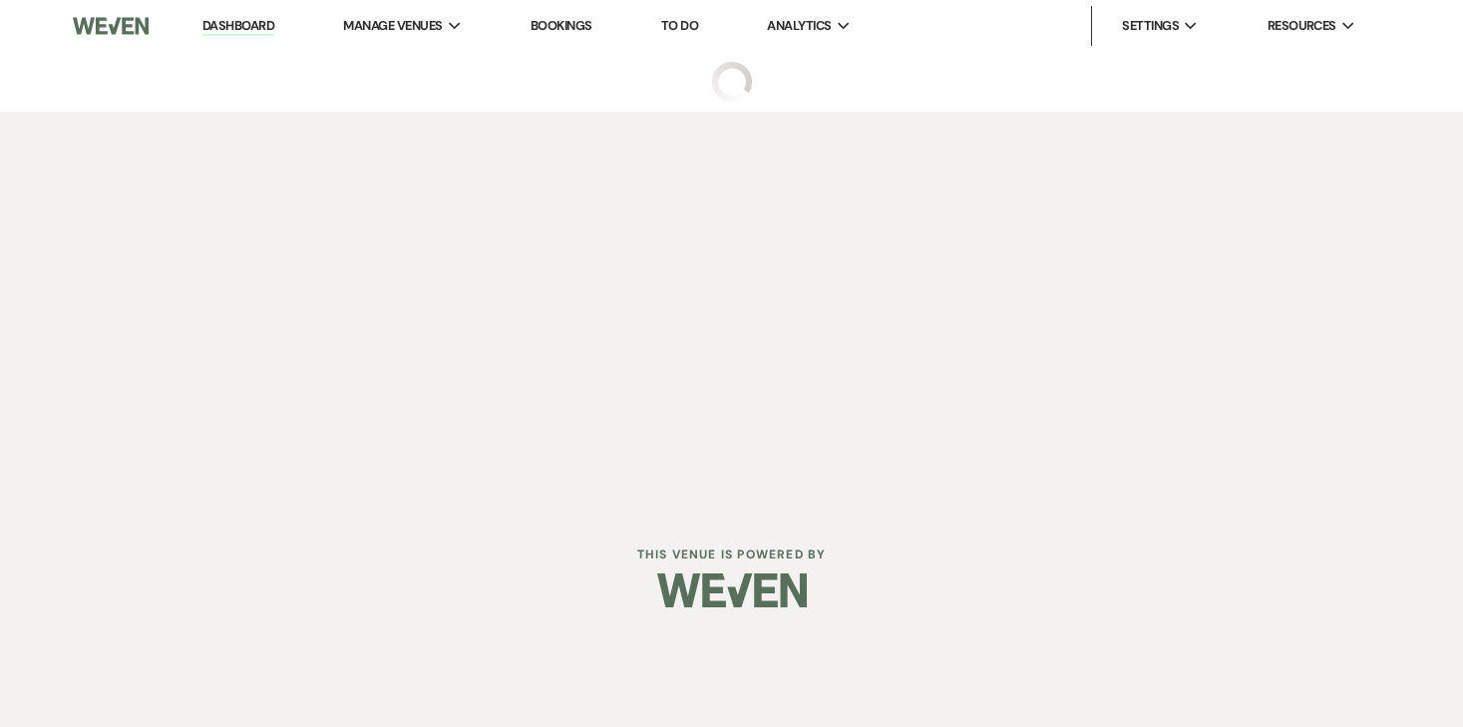
select select "5"
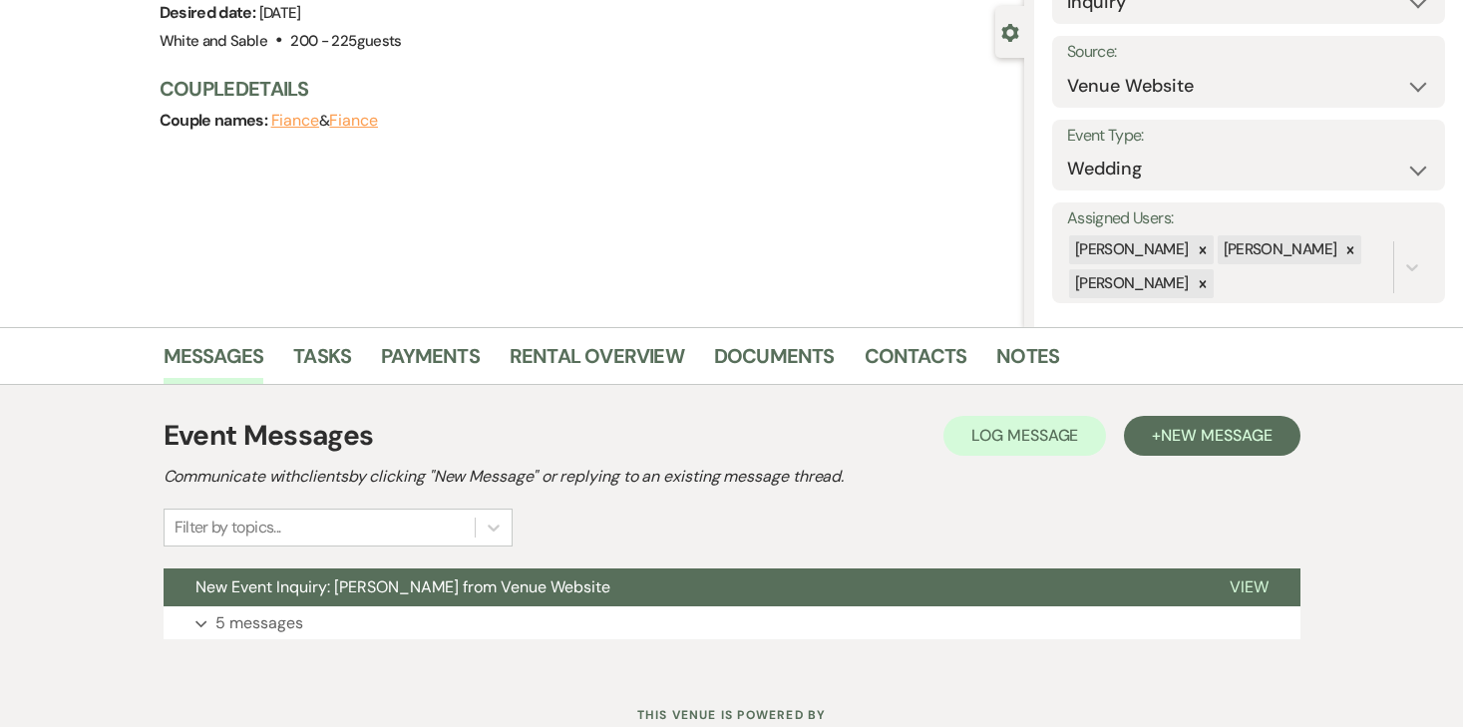
scroll to position [244, 0]
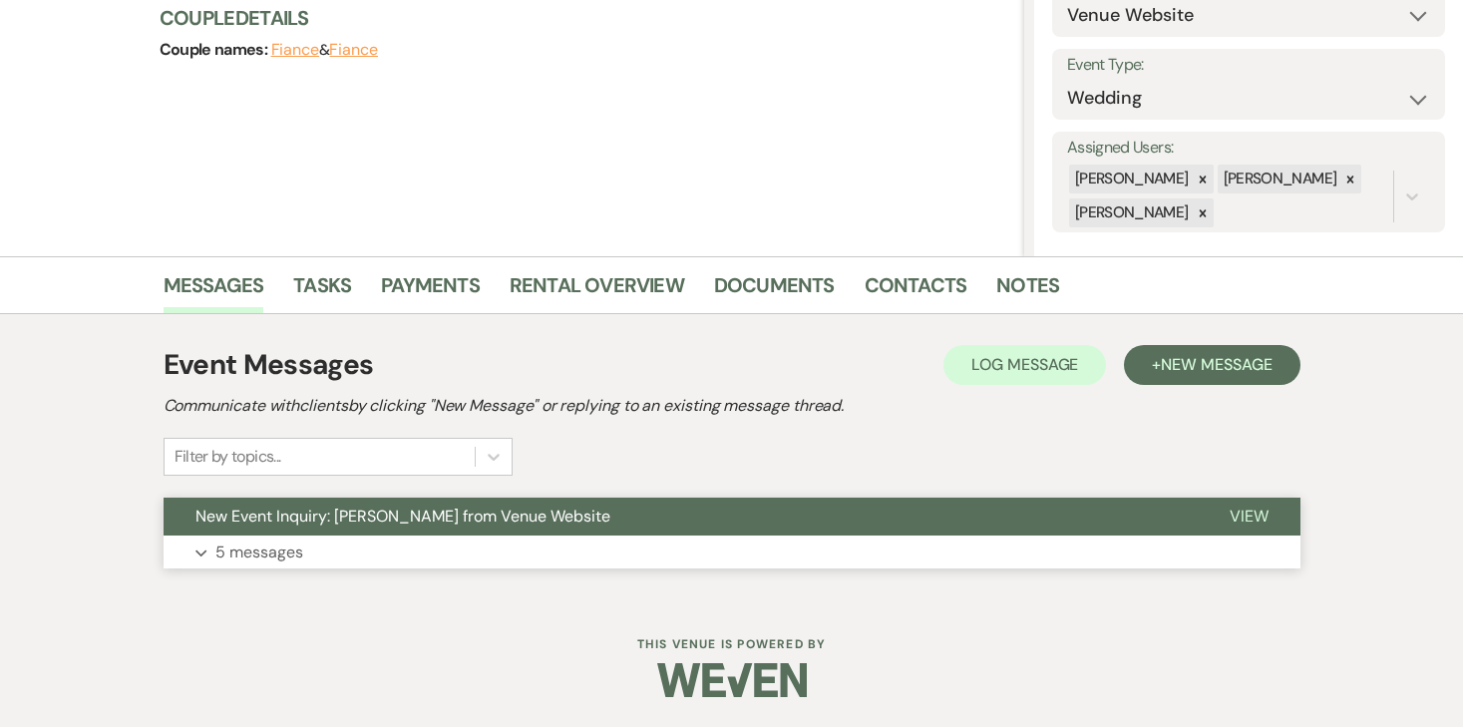
click at [277, 553] on p "5 messages" at bounding box center [259, 552] width 88 height 26
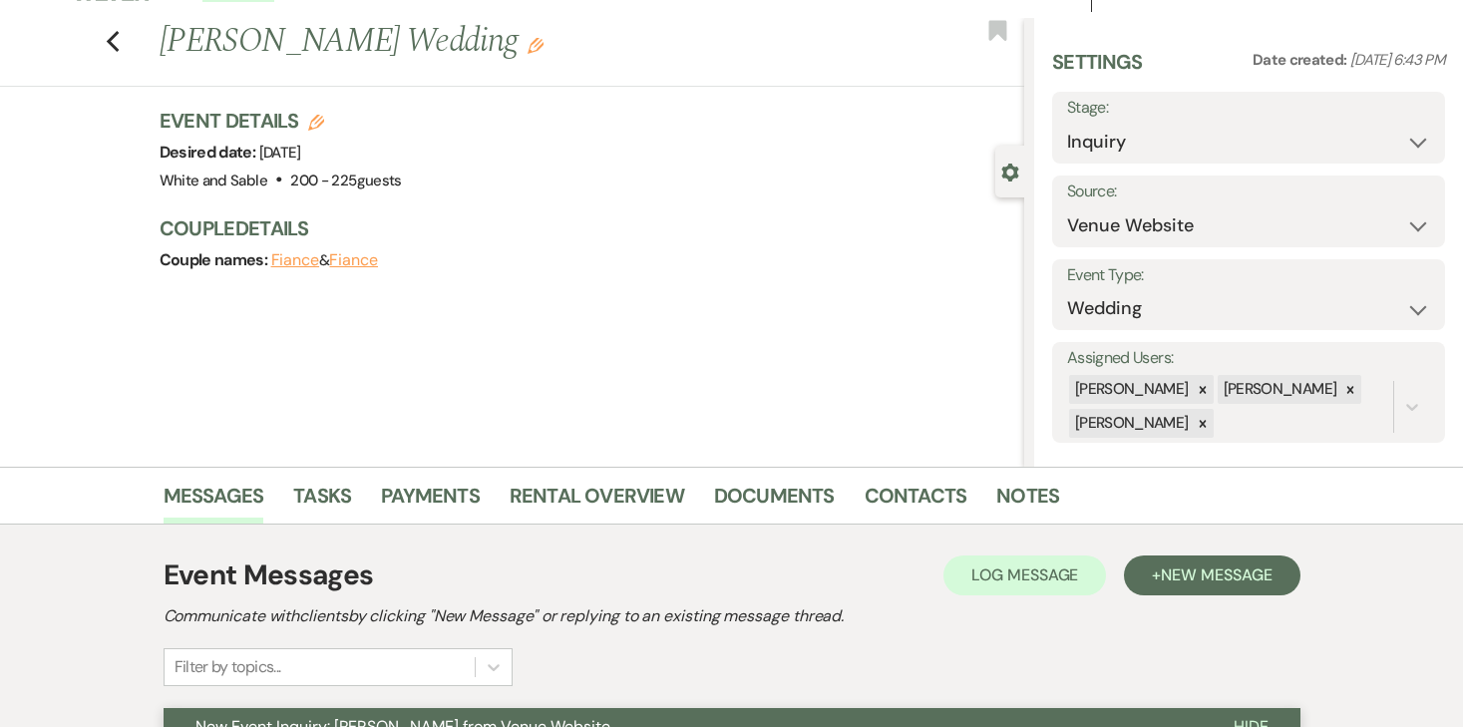
scroll to position [0, 0]
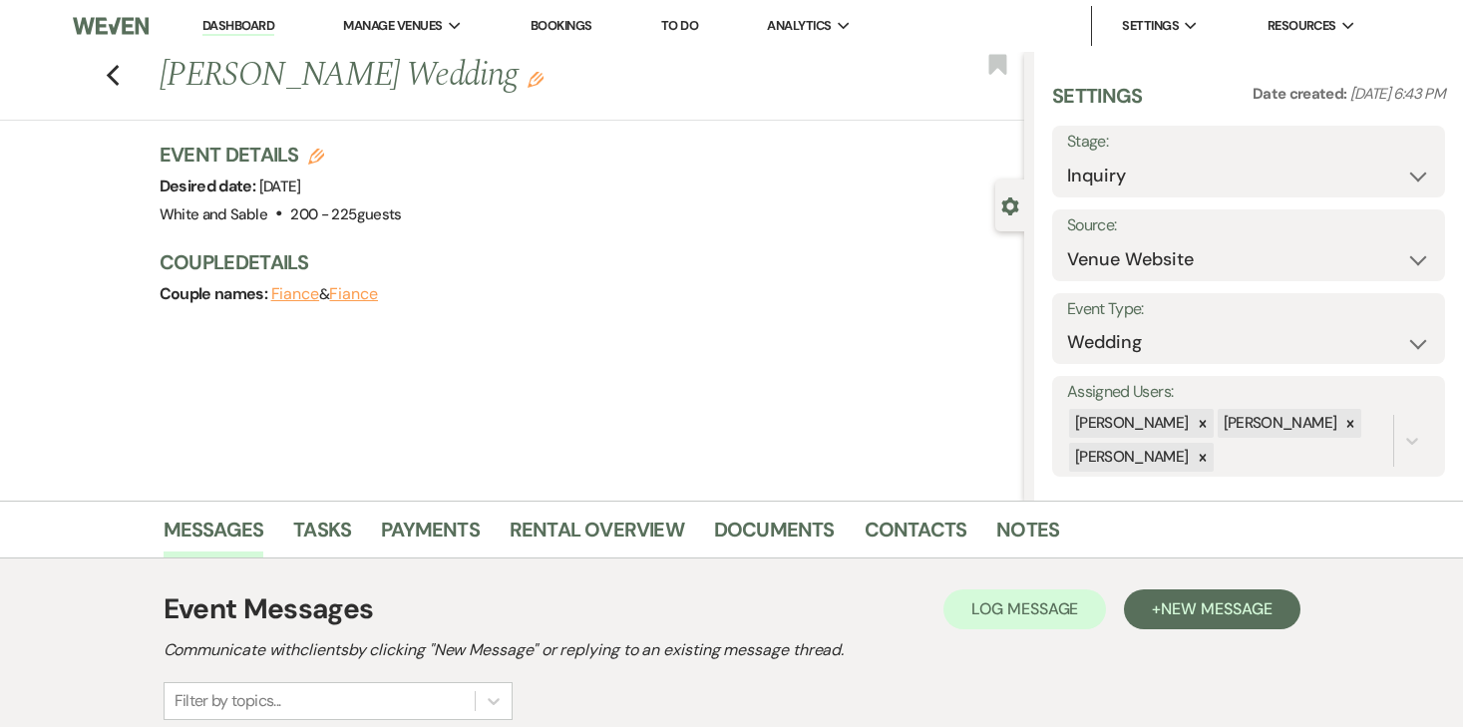
click at [121, 81] on div "Previous [PERSON_NAME] Wedding Edit Bookmark" at bounding box center [507, 86] width 1034 height 69
click at [111, 77] on use "button" at bounding box center [112, 76] width 13 height 22
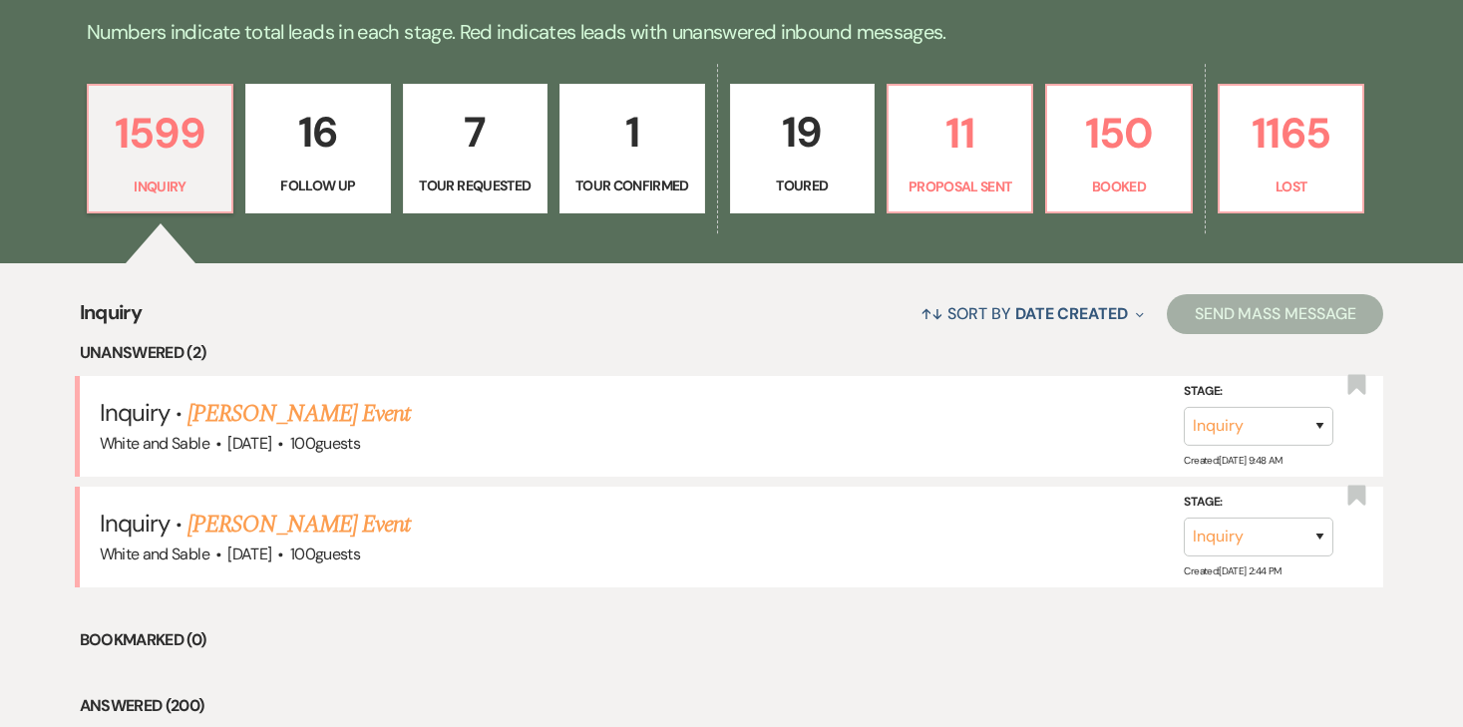
scroll to position [512, 0]
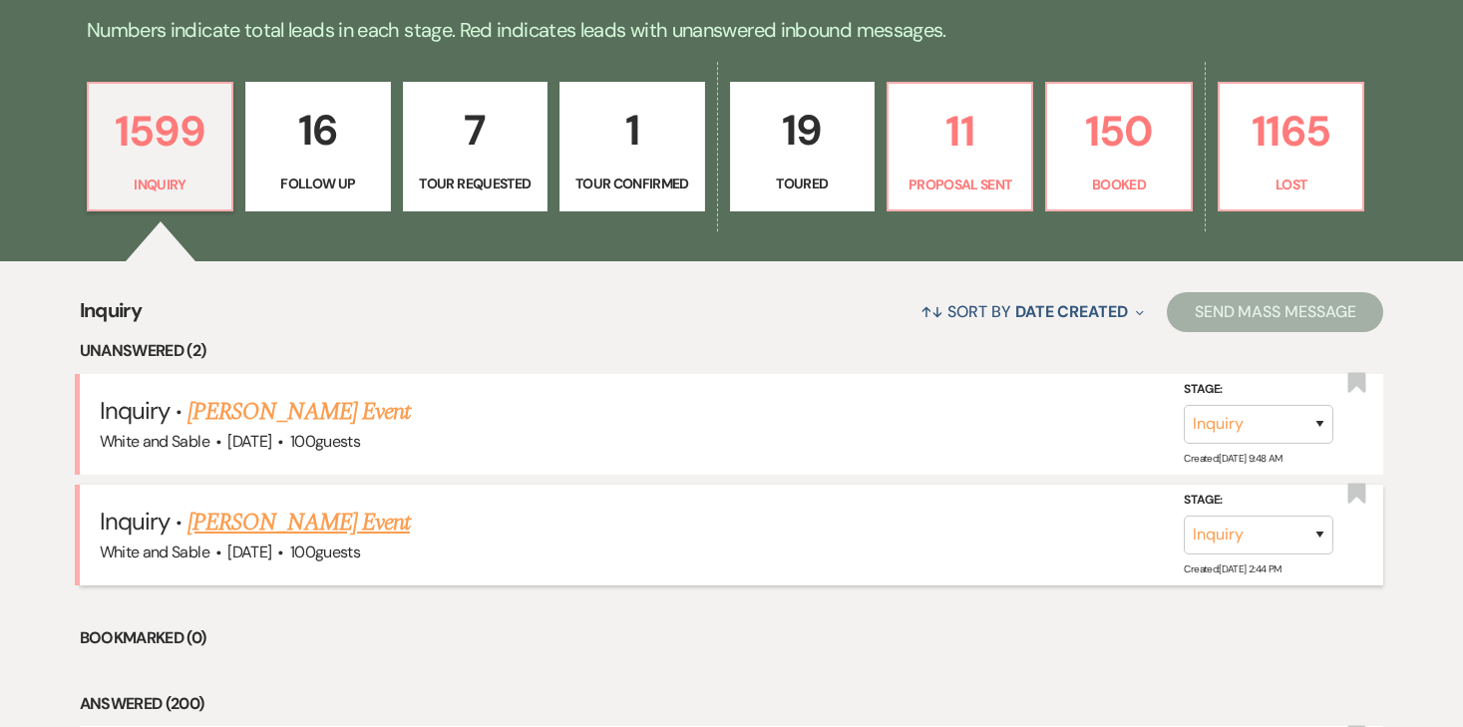
click at [333, 524] on link "[PERSON_NAME] Event" at bounding box center [298, 523] width 222 height 36
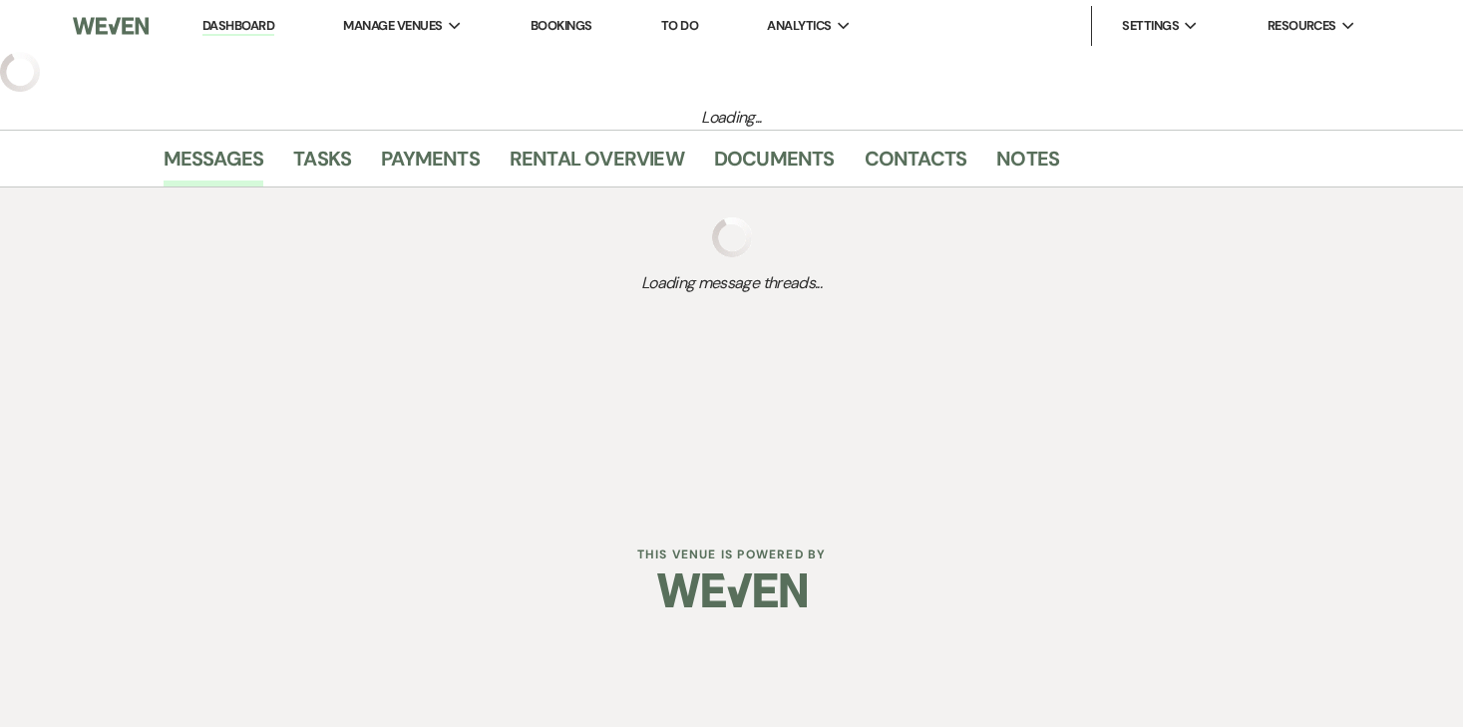
select select "5"
select select "13"
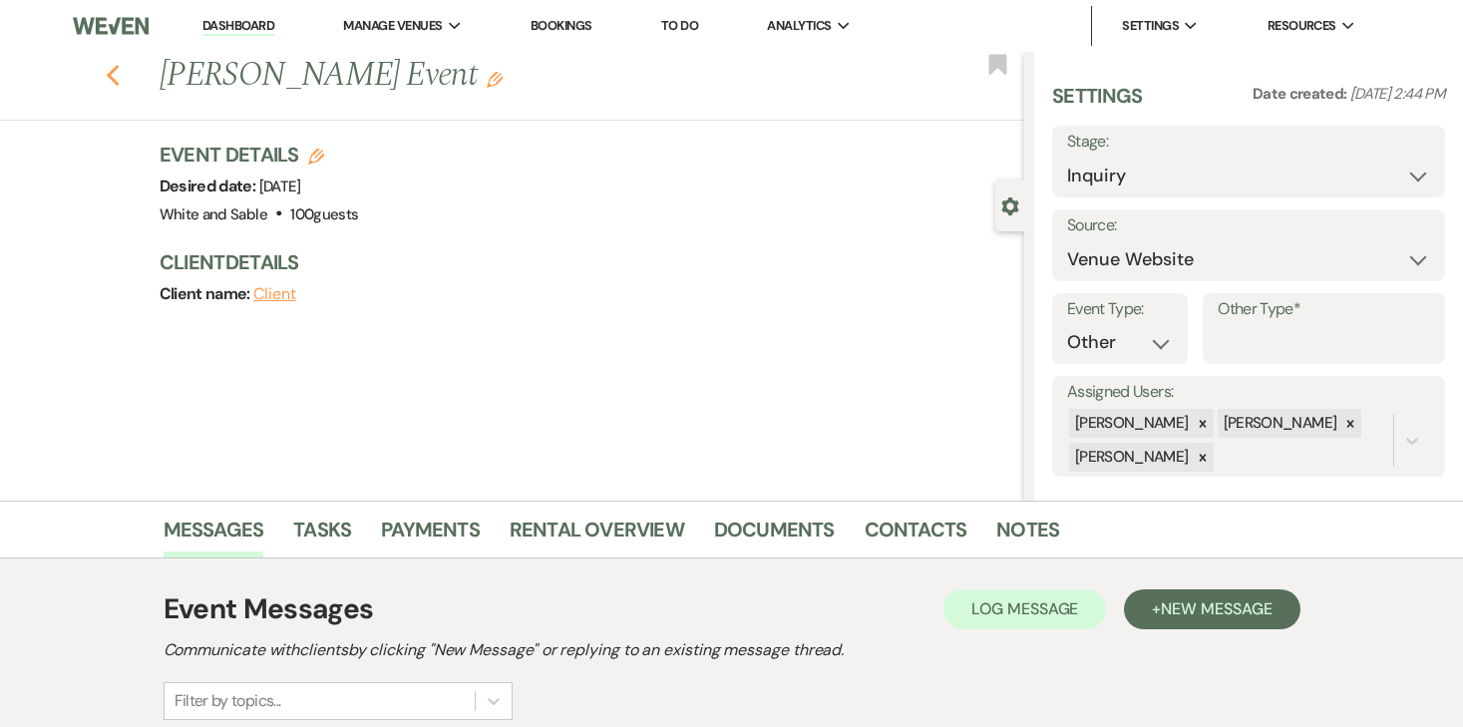
click at [116, 81] on use "button" at bounding box center [112, 76] width 13 height 22
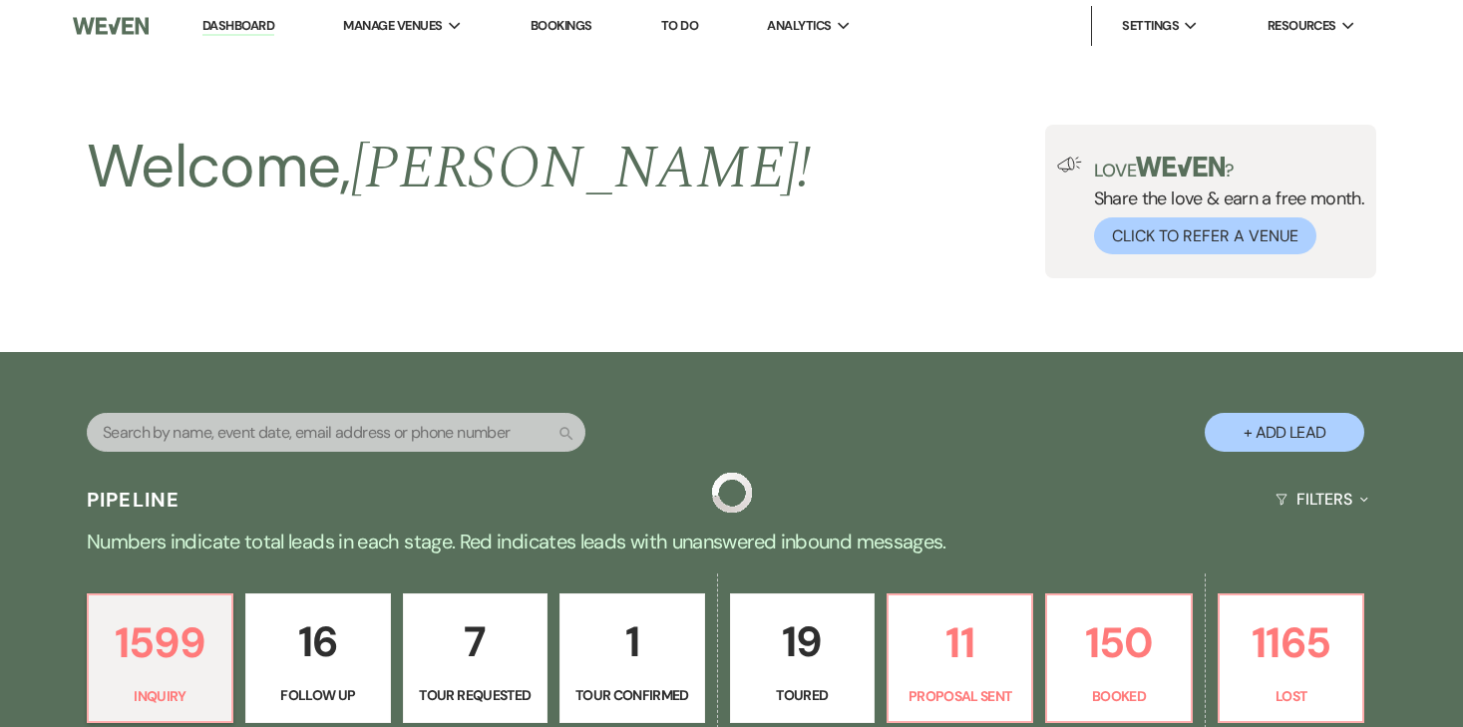
scroll to position [512, 0]
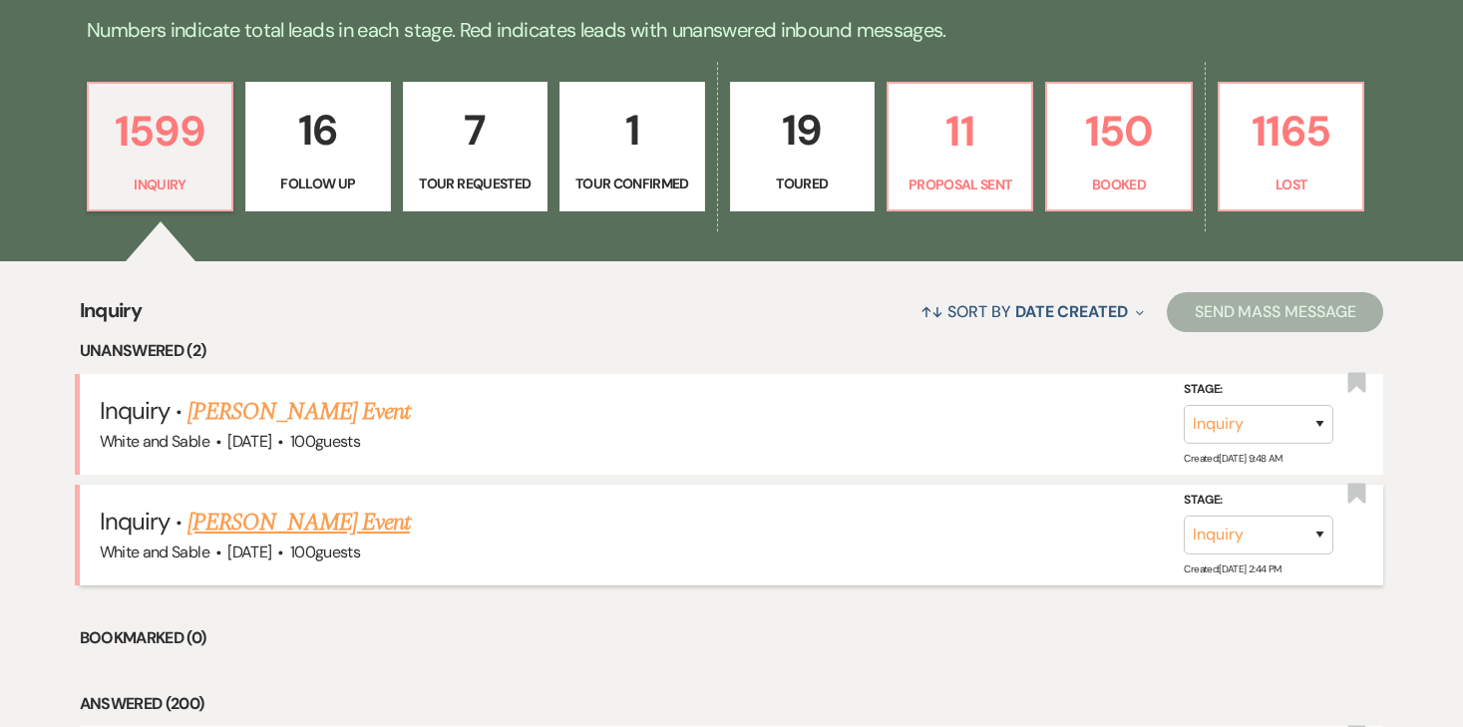
click at [346, 516] on link "[PERSON_NAME] Event" at bounding box center [298, 523] width 222 height 36
select select "5"
select select "13"
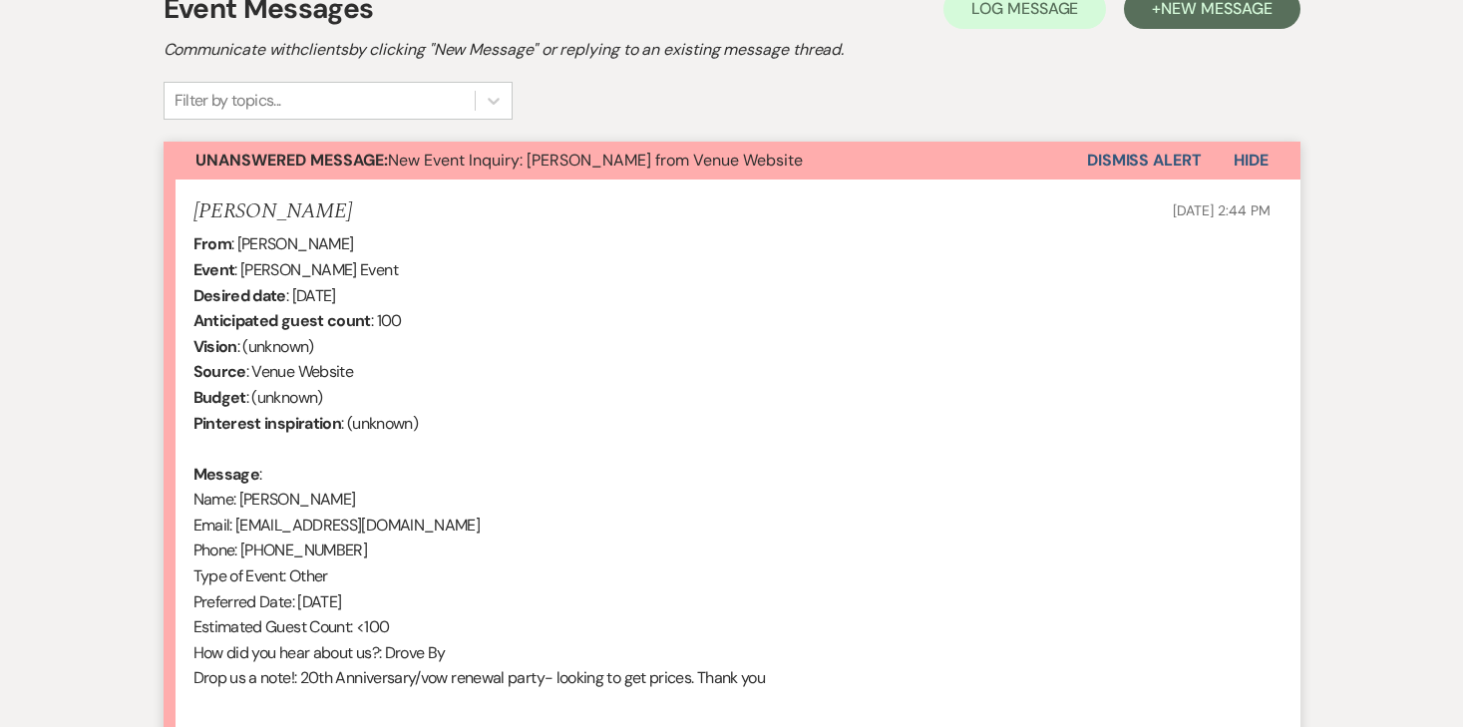
scroll to position [768, 0]
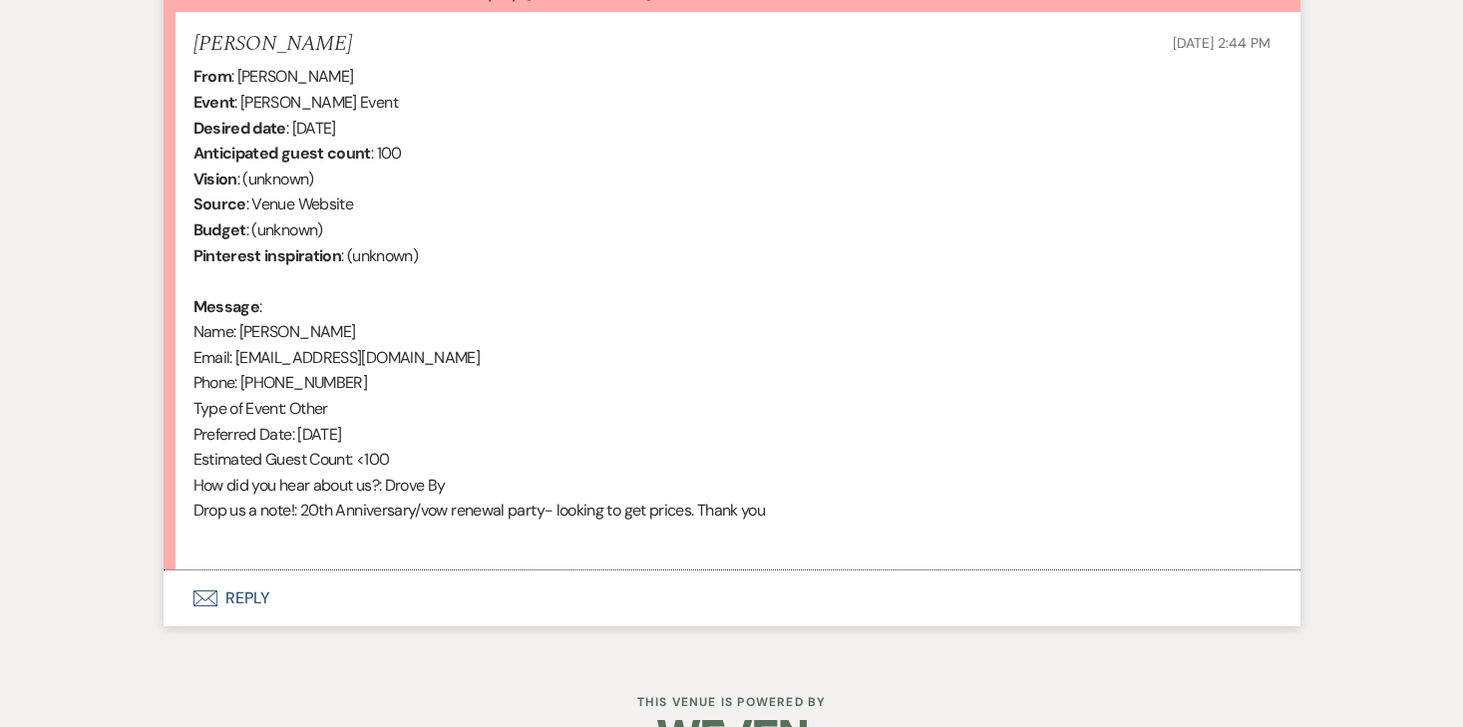
click at [258, 606] on button "Envelope Reply" at bounding box center [732, 598] width 1137 height 56
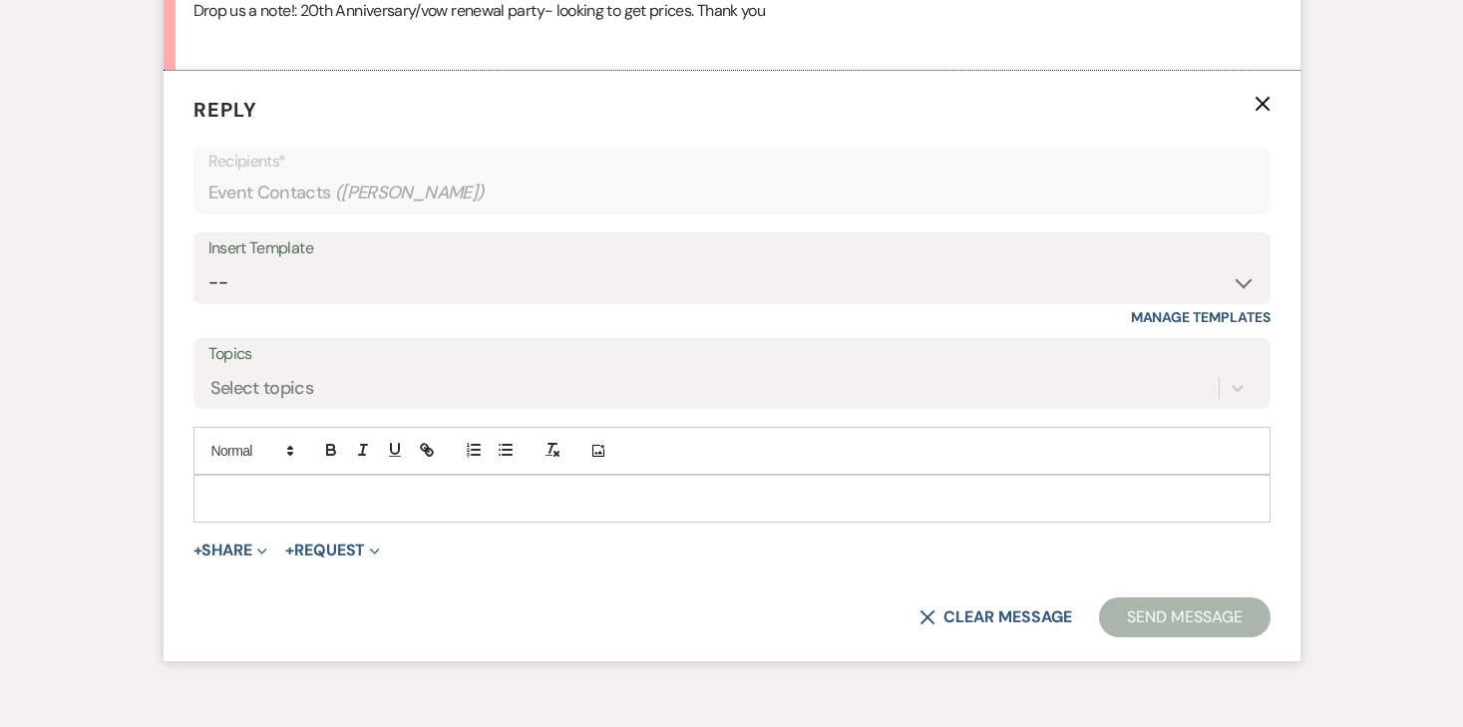
scroll to position [1269, 0]
click at [331, 296] on select "-- Inquiry Response (Venue Guide) Schedule - Venue Tour Appt Confirmation Sched…" at bounding box center [731, 280] width 1047 height 39
select select "3320"
click at [208, 261] on select "-- Inquiry Response (Venue Guide) Schedule - Venue Tour Appt Confirmation Sched…" at bounding box center [731, 280] width 1047 height 39
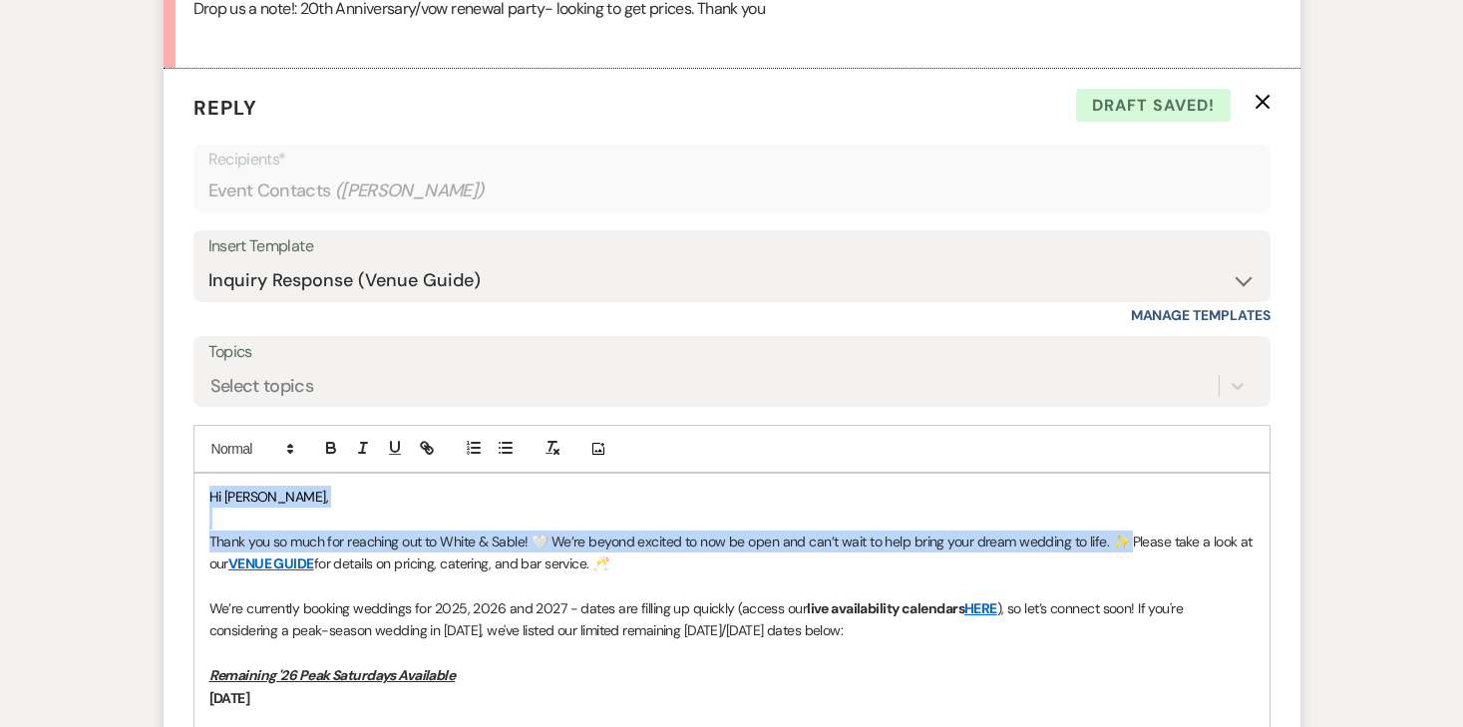
drag, startPoint x: 1118, startPoint y: 542, endPoint x: 146, endPoint y: 502, distance: 973.0
click at [146, 502] on div "Messages Tasks Payments Rental Overview Documents Contacts Notes Event Messages…" at bounding box center [731, 284] width 1463 height 2106
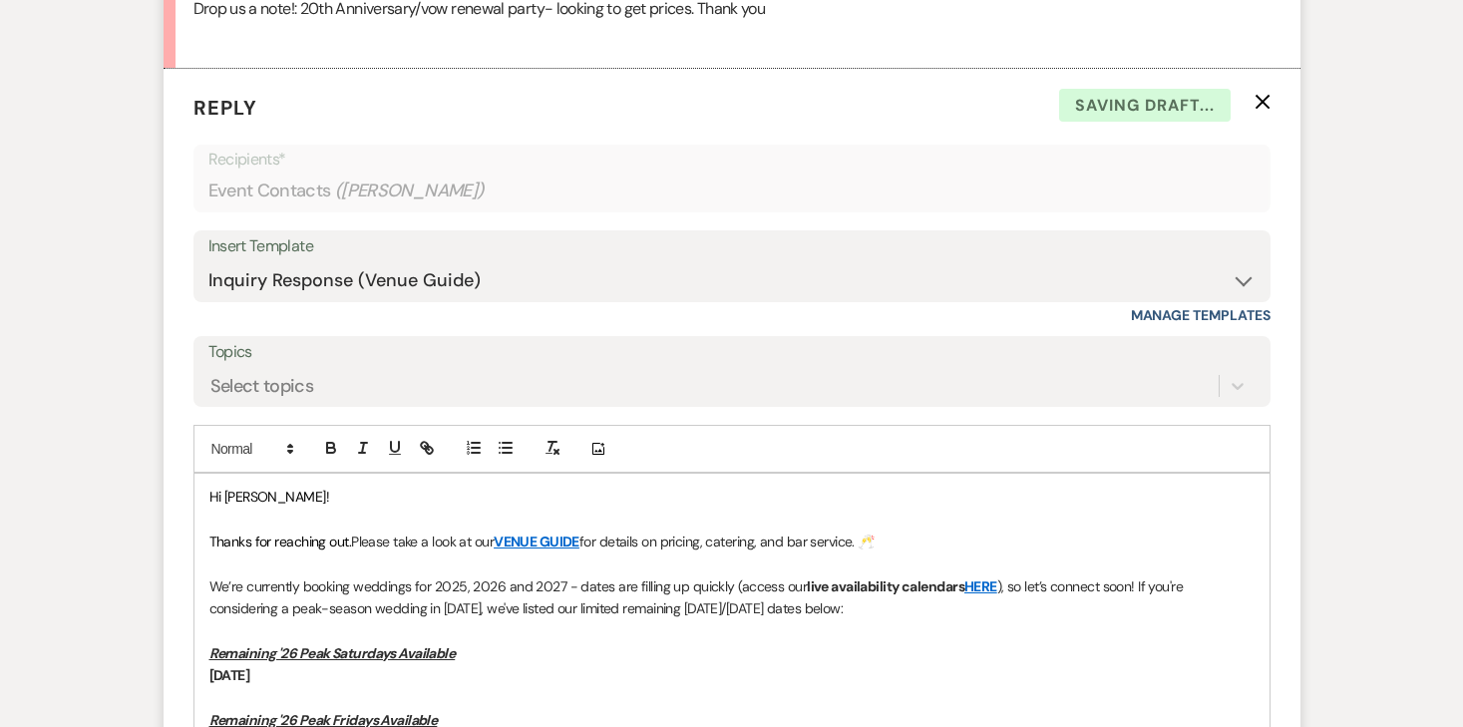
drag, startPoint x: 890, startPoint y: 544, endPoint x: 588, endPoint y: 537, distance: 302.2
click at [588, 537] on p "Thanks for reaching out. Please take a look at our VENUE GUIDE for details on p…" at bounding box center [731, 541] width 1045 height 22
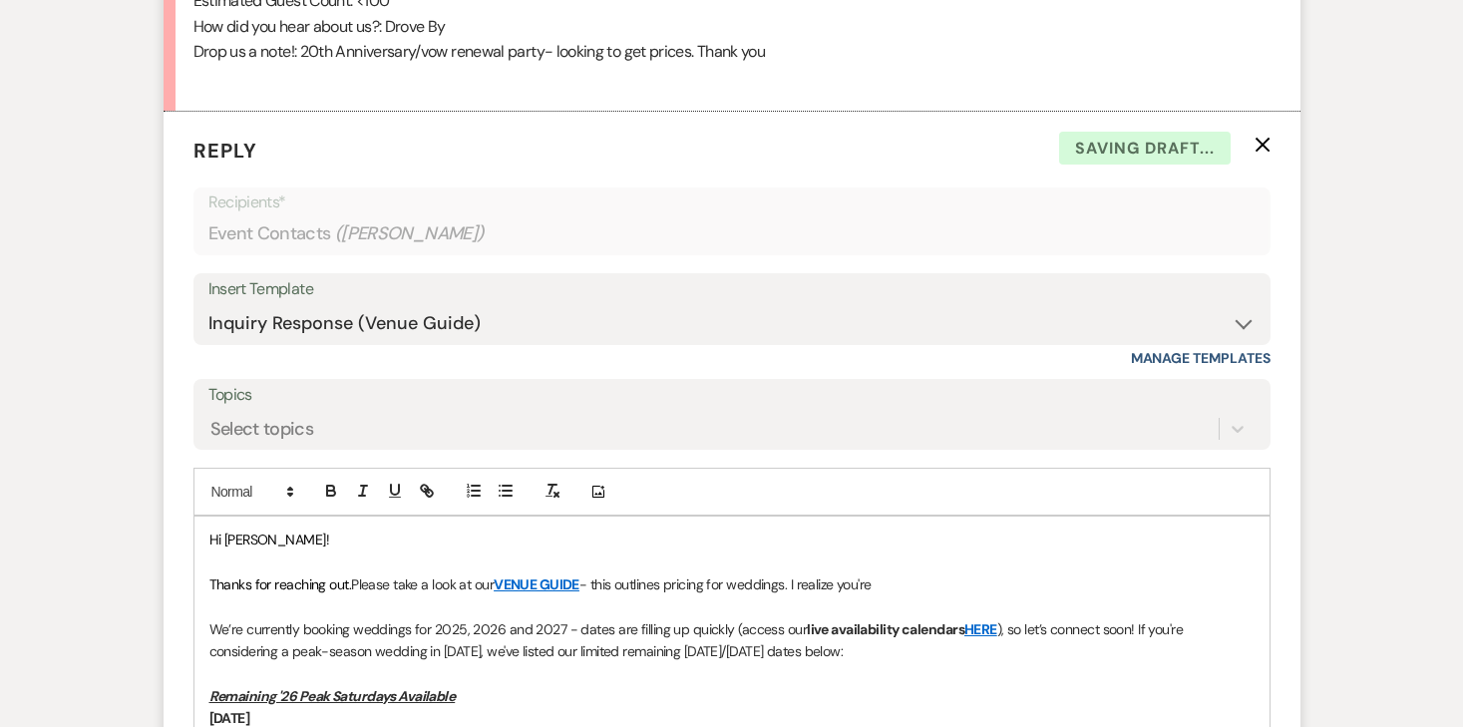
scroll to position [1425, 0]
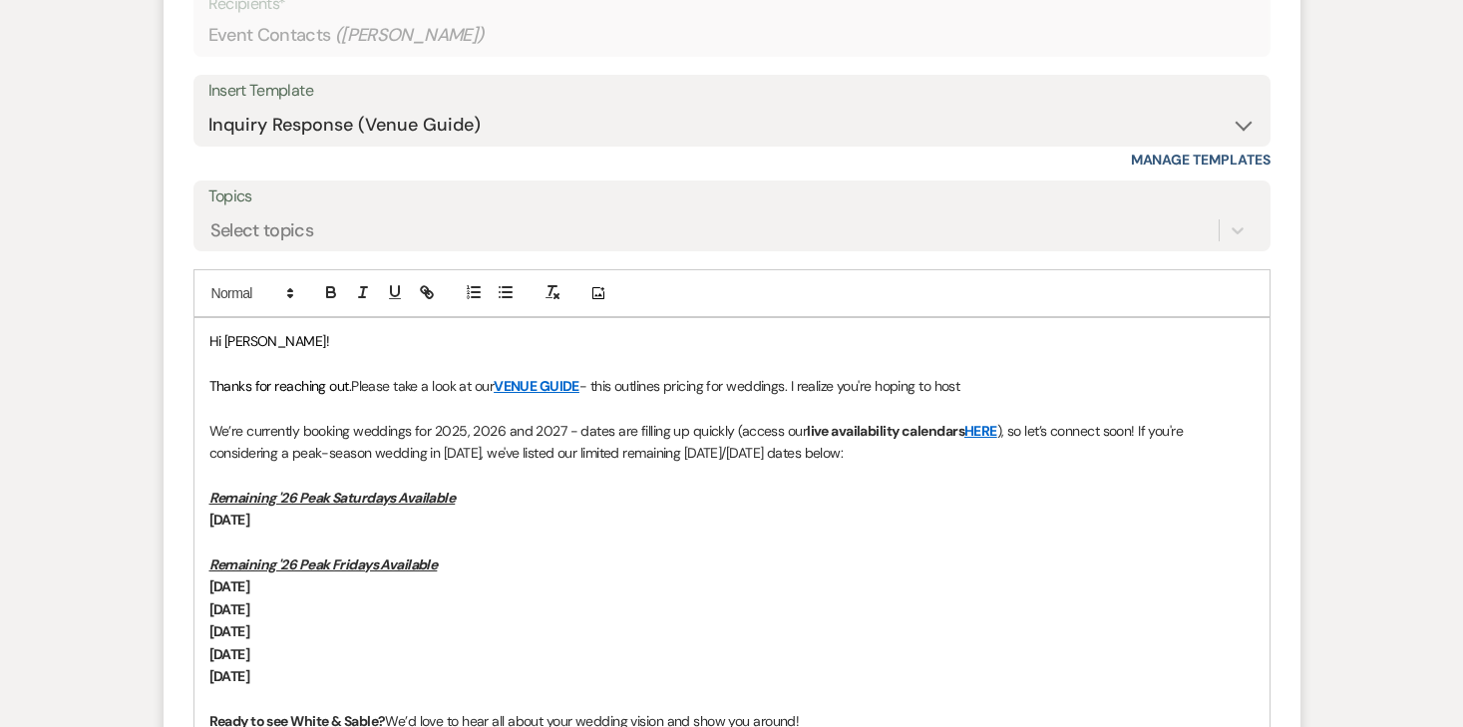
click at [820, 380] on p "Thanks for reaching out. Please take a look at our VENUE GUIDE - this outlines …" at bounding box center [731, 386] width 1045 height 22
drag, startPoint x: 978, startPoint y: 387, endPoint x: 798, endPoint y: 390, distance: 180.5
click at [798, 390] on p "Thanks for reaching out. Please take a look at our VENUE GUIDE - this outlines …" at bounding box center [731, 386] width 1045 height 22
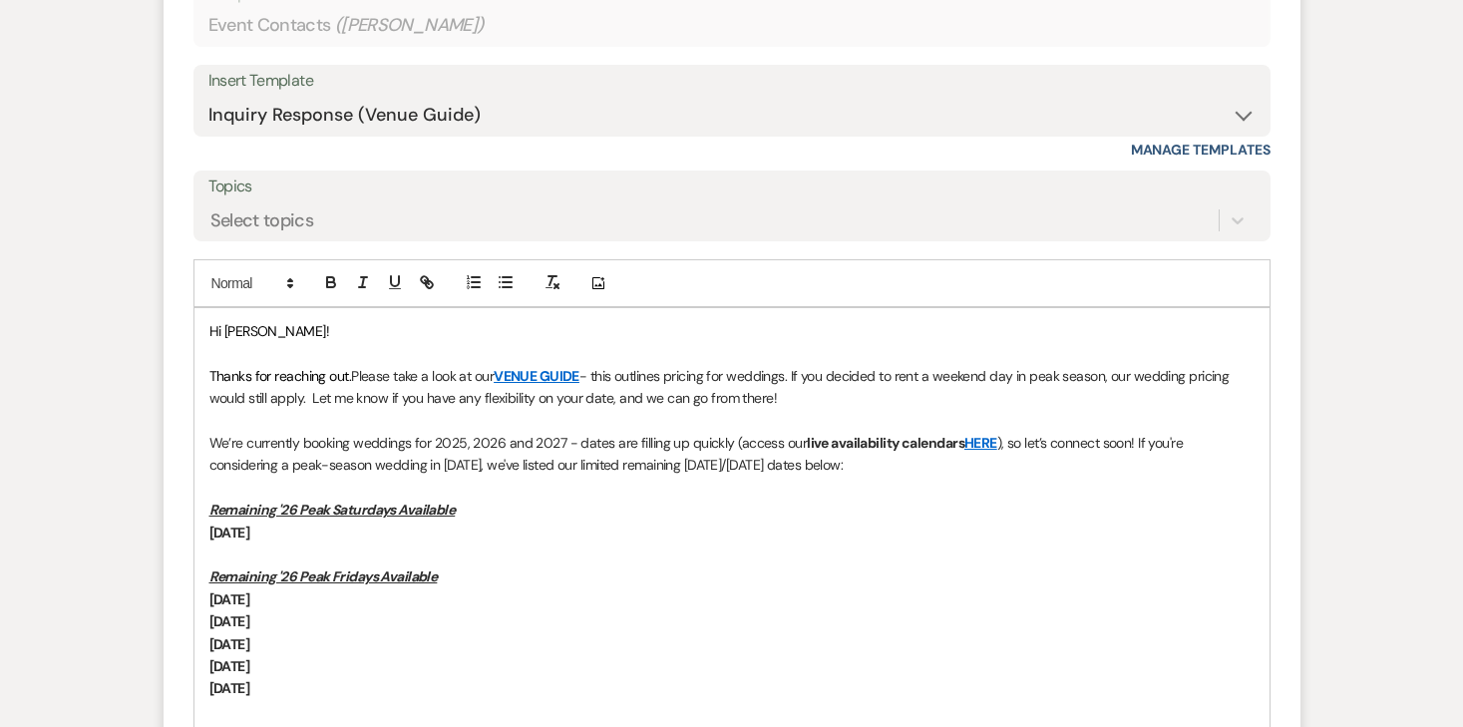
scroll to position [1441, 0]
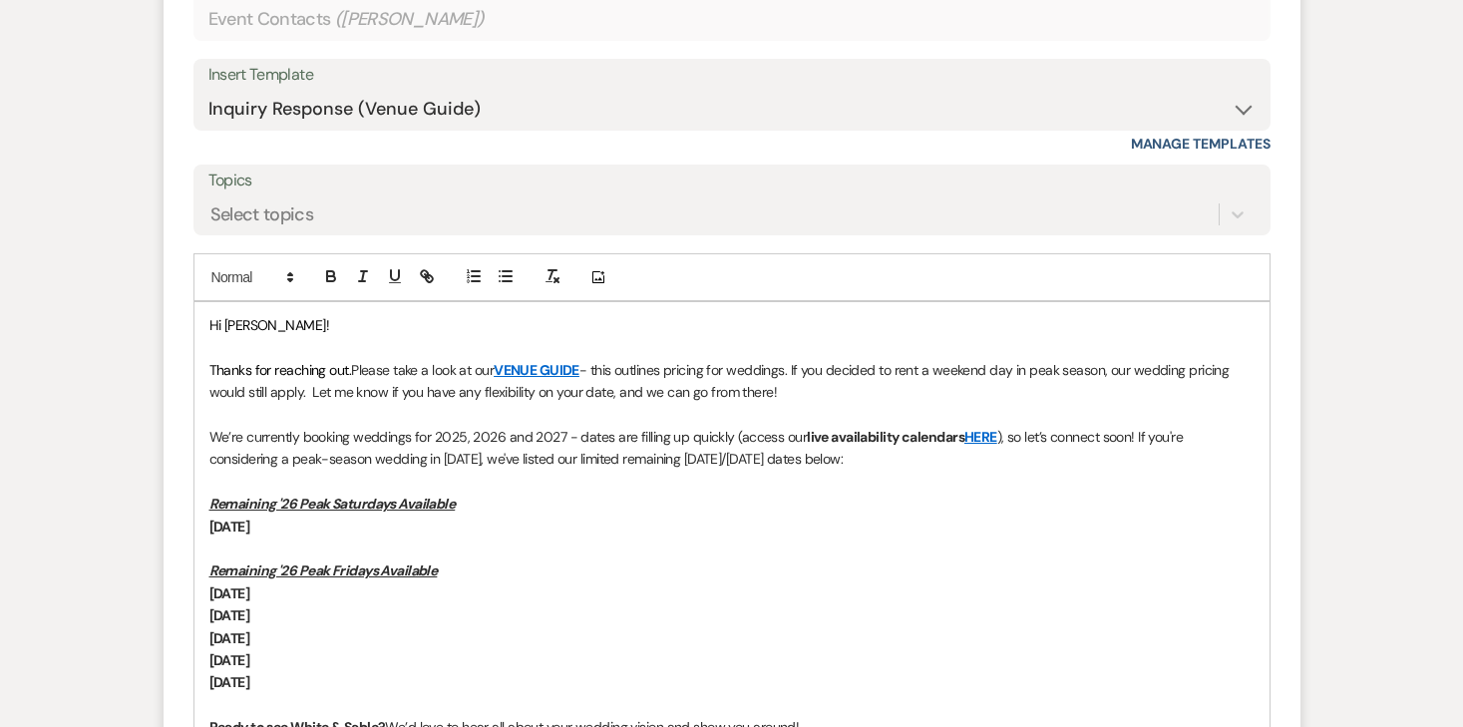
click at [795, 372] on p "Thanks for reaching out. Please take a look at our VENUE GUIDE - this outlines …" at bounding box center [731, 381] width 1045 height 45
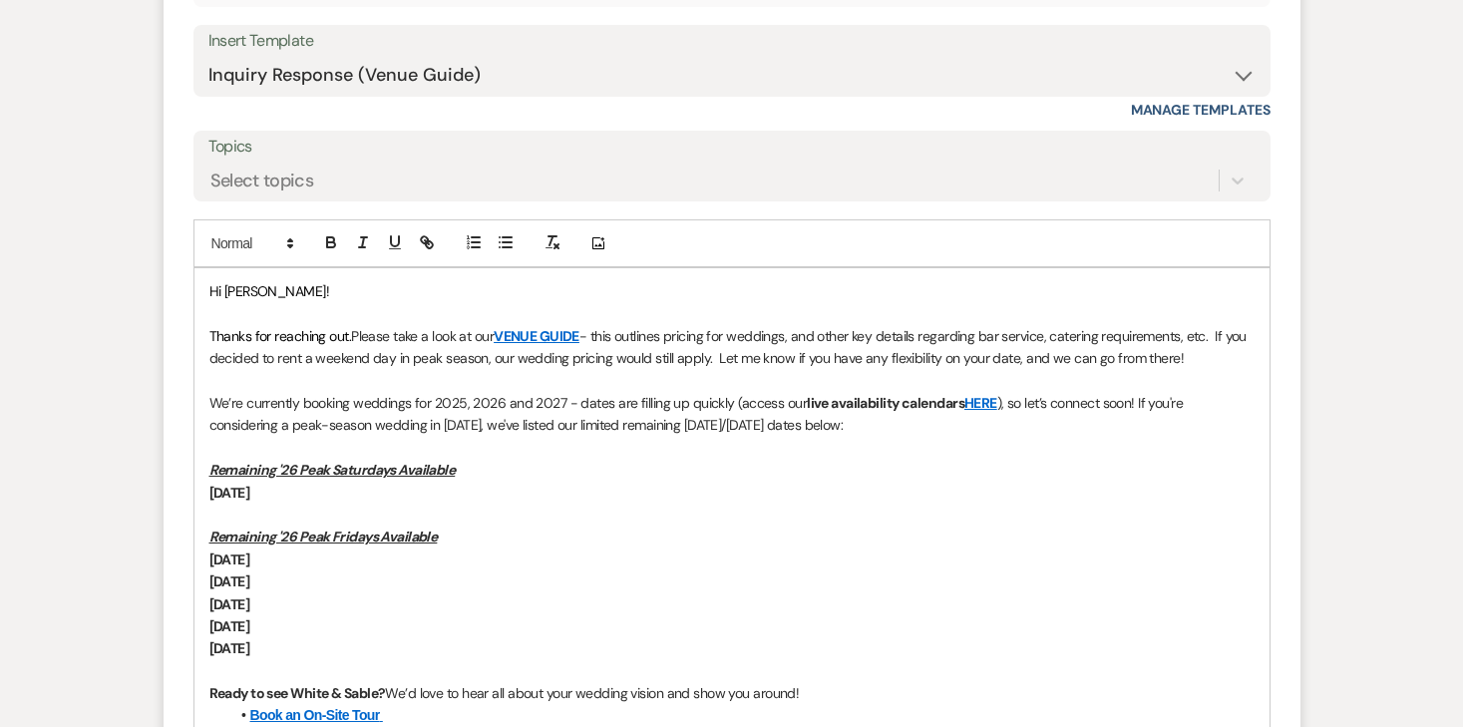
scroll to position [1536, 0]
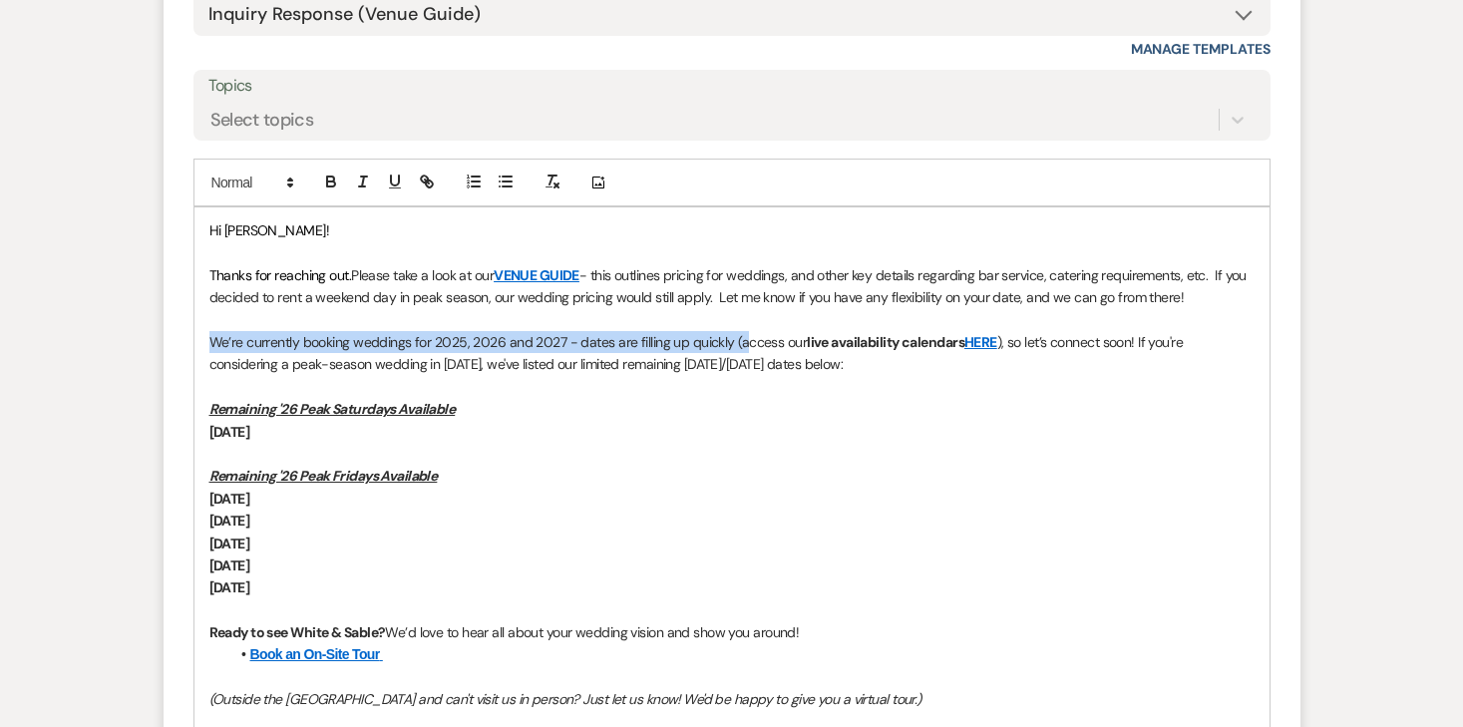
drag, startPoint x: 201, startPoint y: 335, endPoint x: 739, endPoint y: 348, distance: 537.6
click at [739, 348] on div "Hi [PERSON_NAME]! Thanks for reaching out. Please take a look at our VENUE GUID…" at bounding box center [731, 542] width 1075 height 671
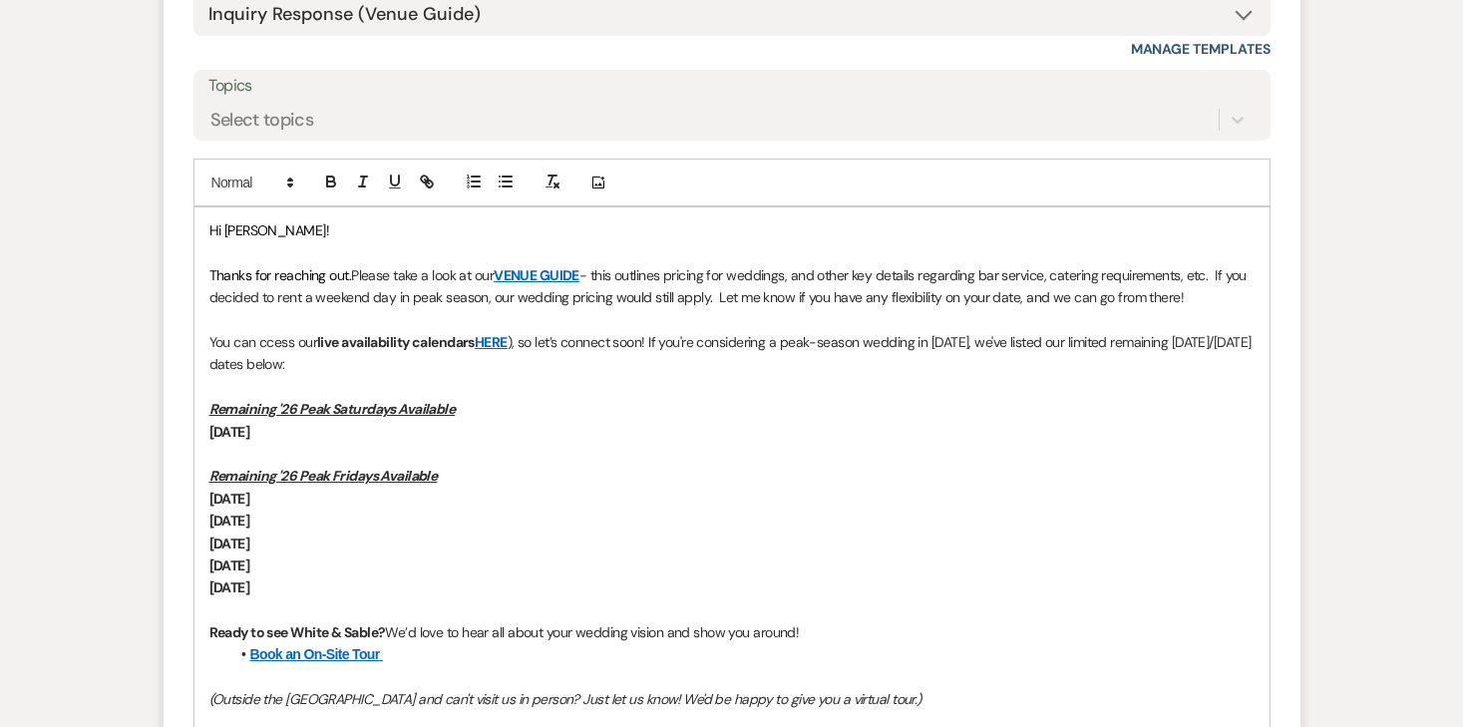
click at [270, 342] on p "You can ccess our live availability calendars HERE ), so let’s connect soon! If…" at bounding box center [731, 353] width 1045 height 45
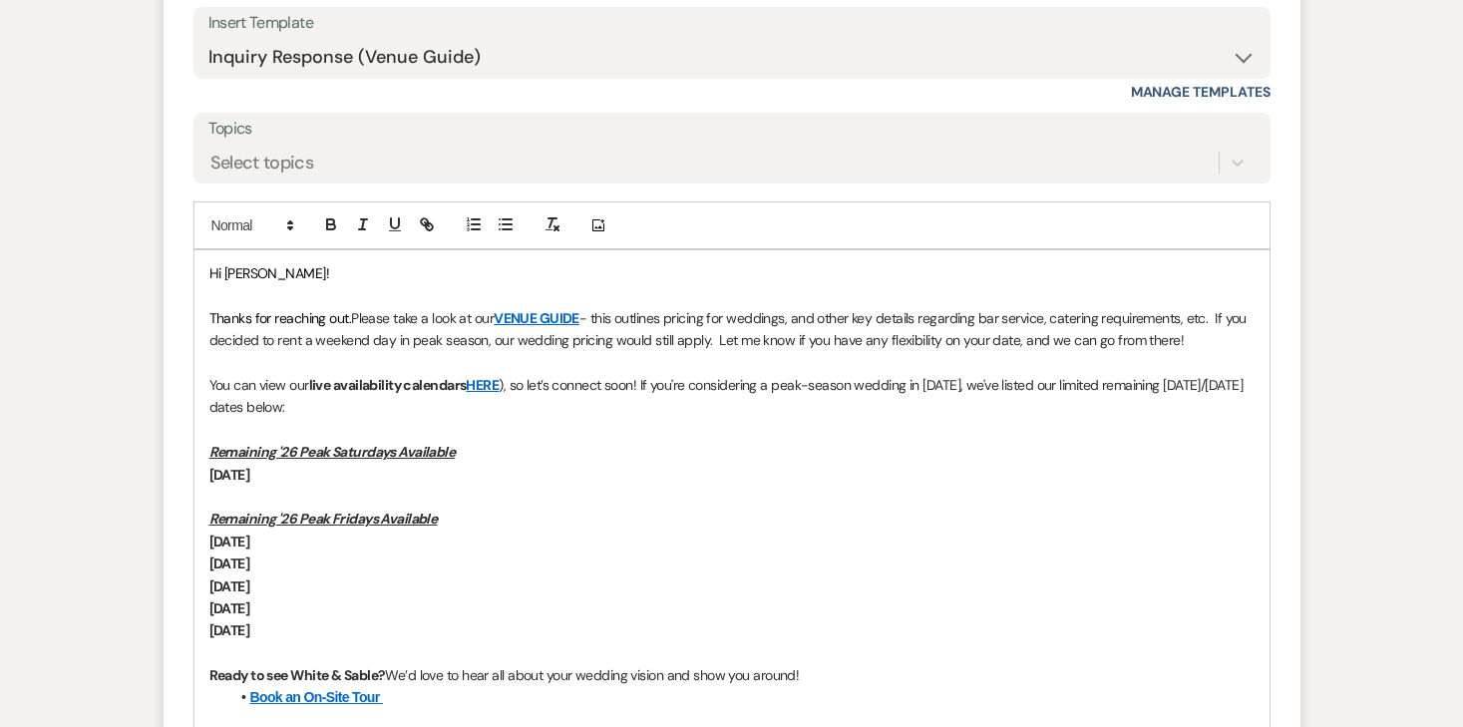
scroll to position [1516, 0]
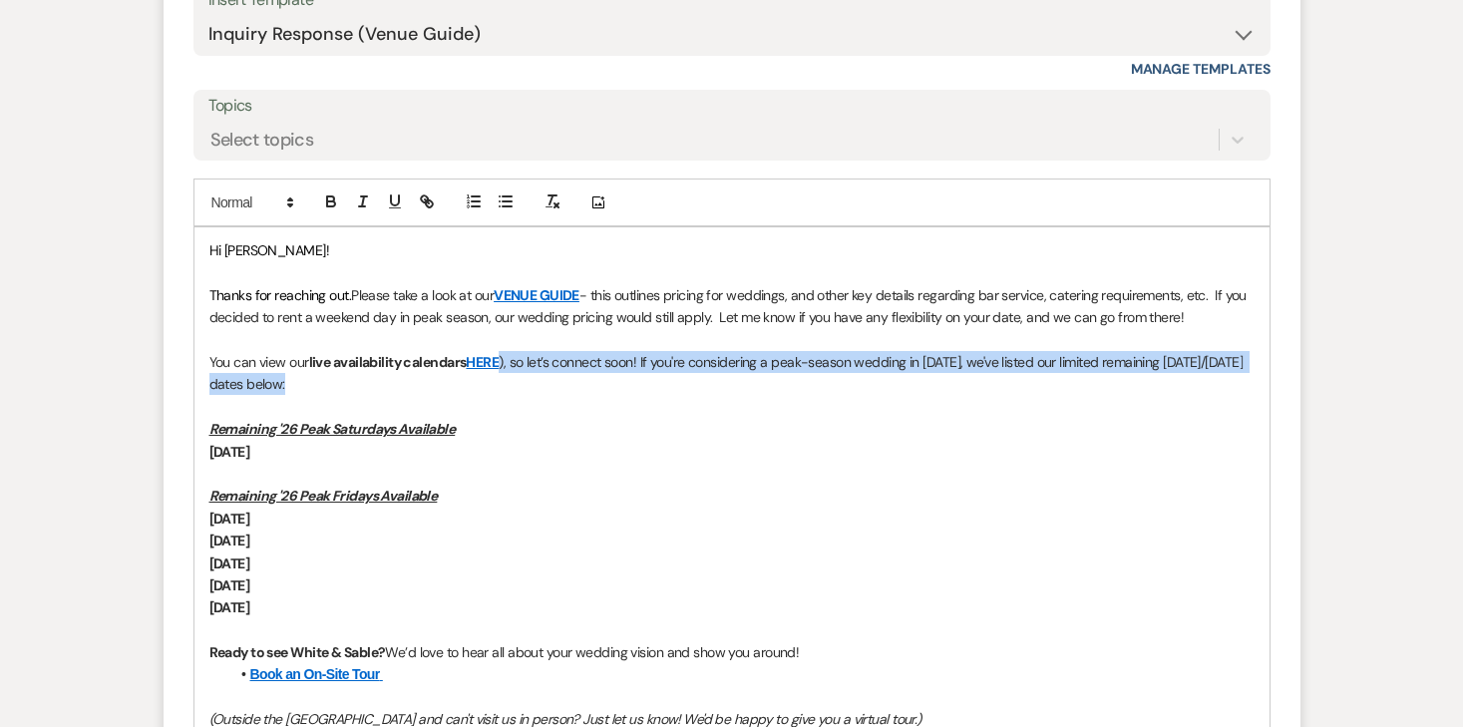
drag, startPoint x: 390, startPoint y: 390, endPoint x: 506, endPoint y: 354, distance: 121.1
click at [506, 354] on p "You can view our live availability calendars HERE ), so let’s connect soon! If …" at bounding box center [731, 373] width 1045 height 45
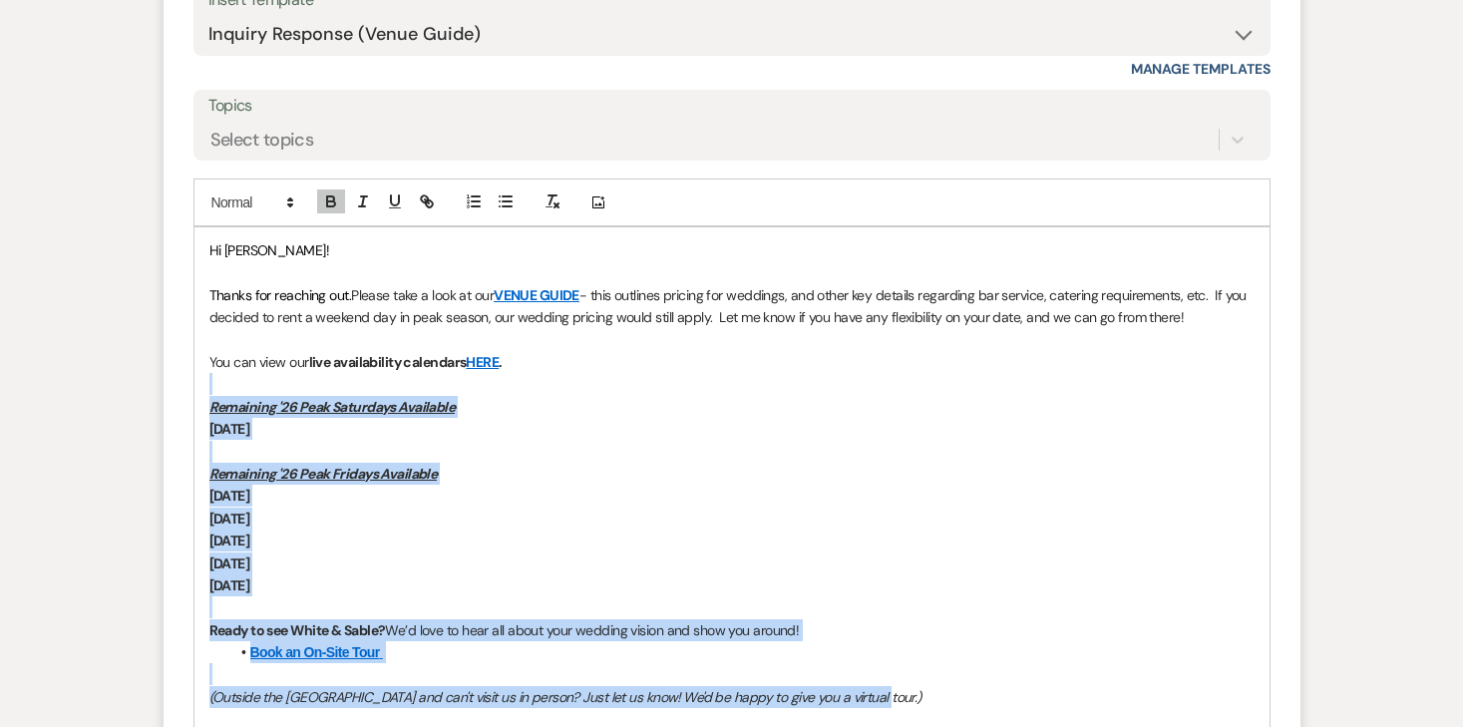
drag, startPoint x: 221, startPoint y: 388, endPoint x: 1008, endPoint y: 686, distance: 841.3
click at [1008, 686] on div "Hi [PERSON_NAME]! Thanks for reaching out. Please take a look at our VENUE GUID…" at bounding box center [731, 551] width 1075 height 649
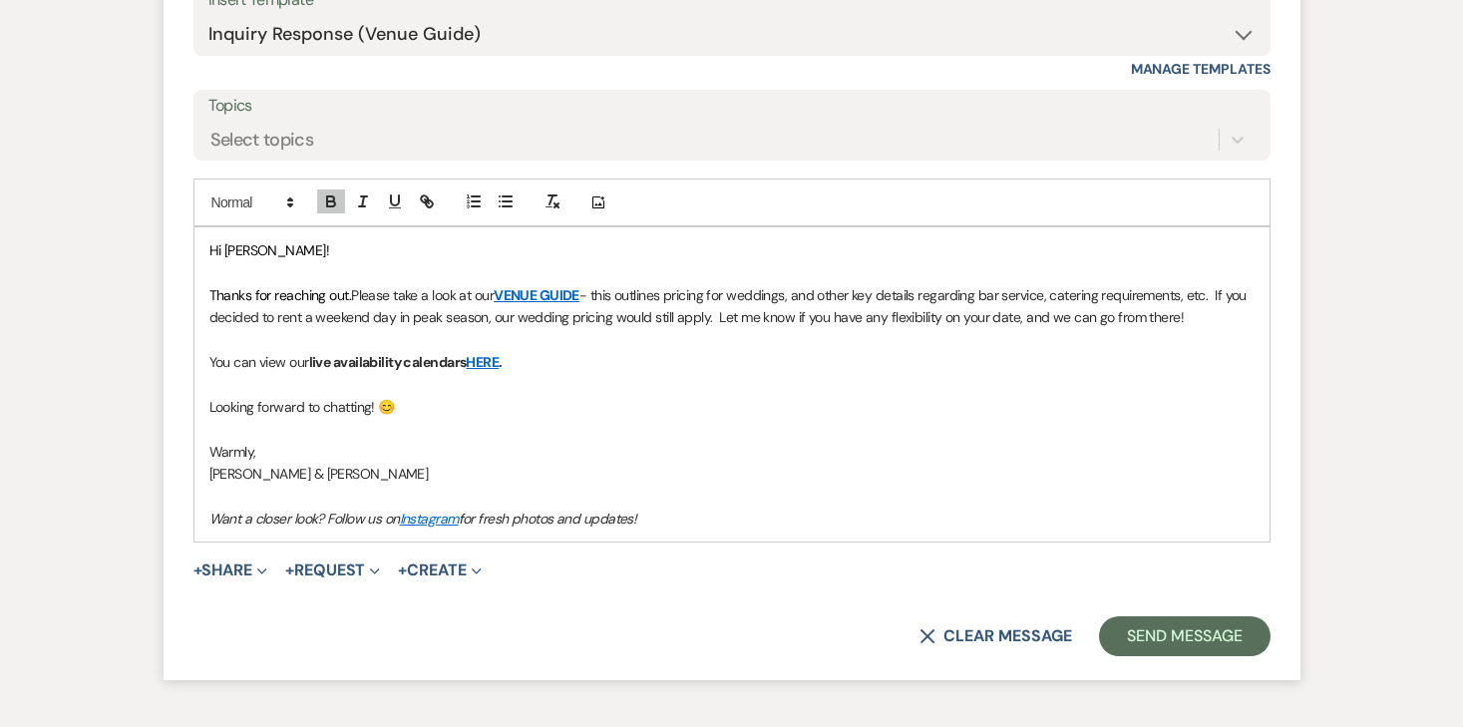
click at [324, 473] on p "[PERSON_NAME] & [PERSON_NAME]" at bounding box center [731, 474] width 1045 height 22
click at [276, 473] on p "[PERSON_NAME] & [PERSON_NAME]" at bounding box center [731, 474] width 1045 height 22
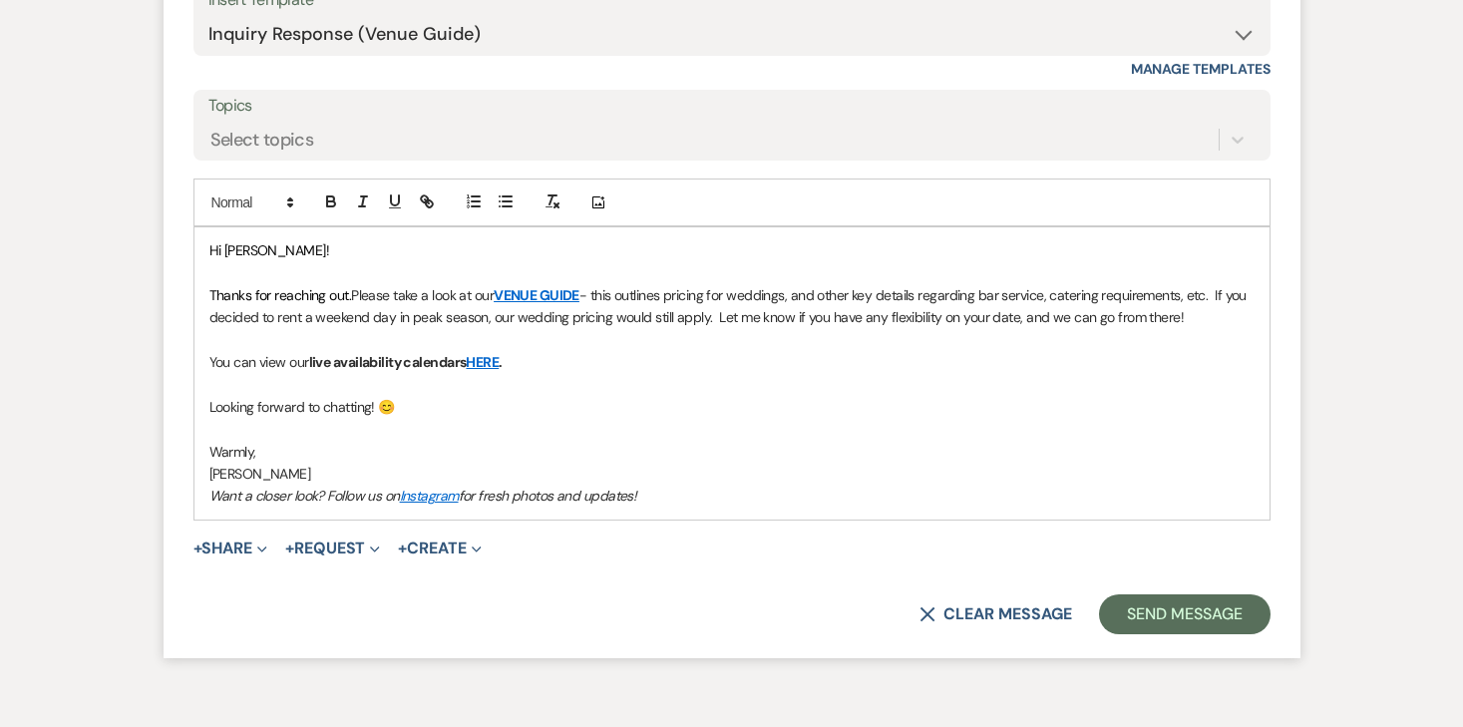
click at [259, 496] on em "Want a closer look? Follow us on Instagram for fresh photos and updates!" at bounding box center [422, 496] width 427 height 18
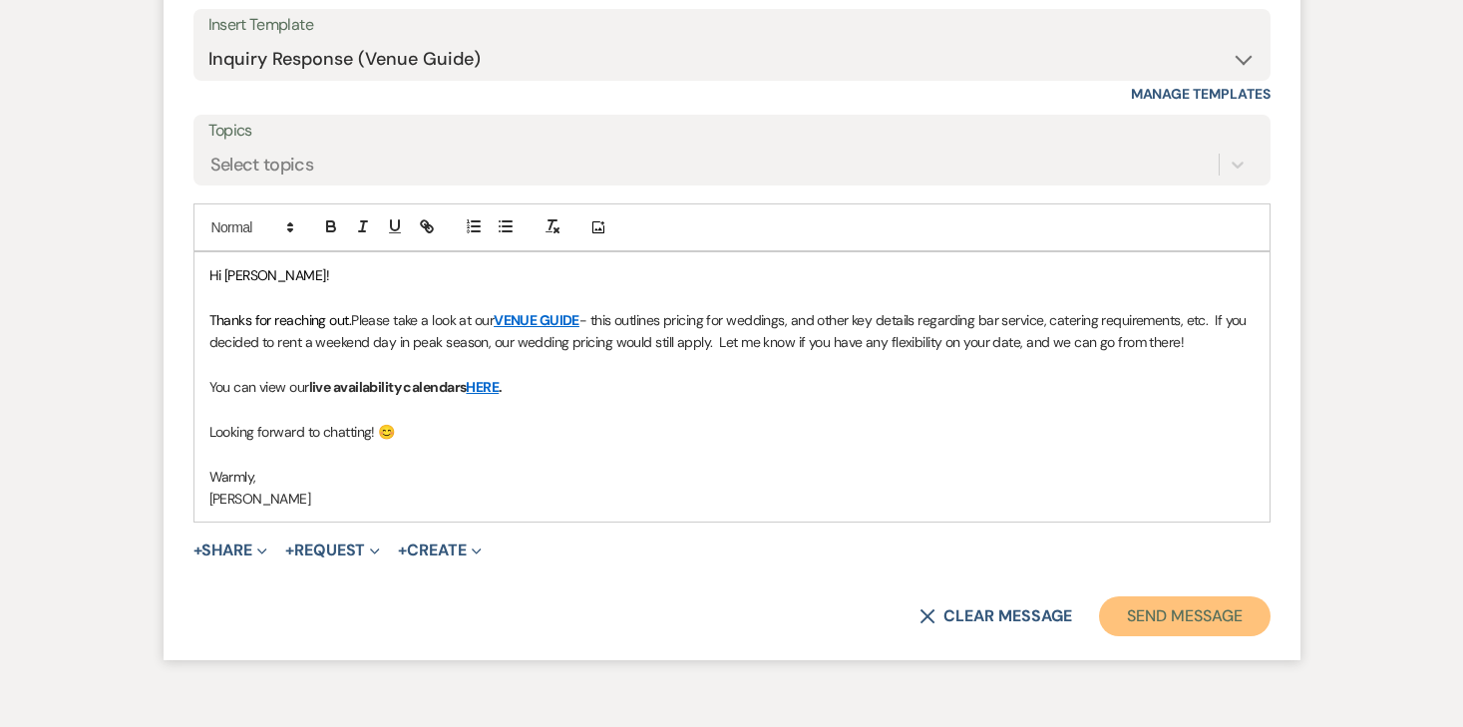
click at [1151, 630] on button "Send Message" at bounding box center [1184, 616] width 171 height 40
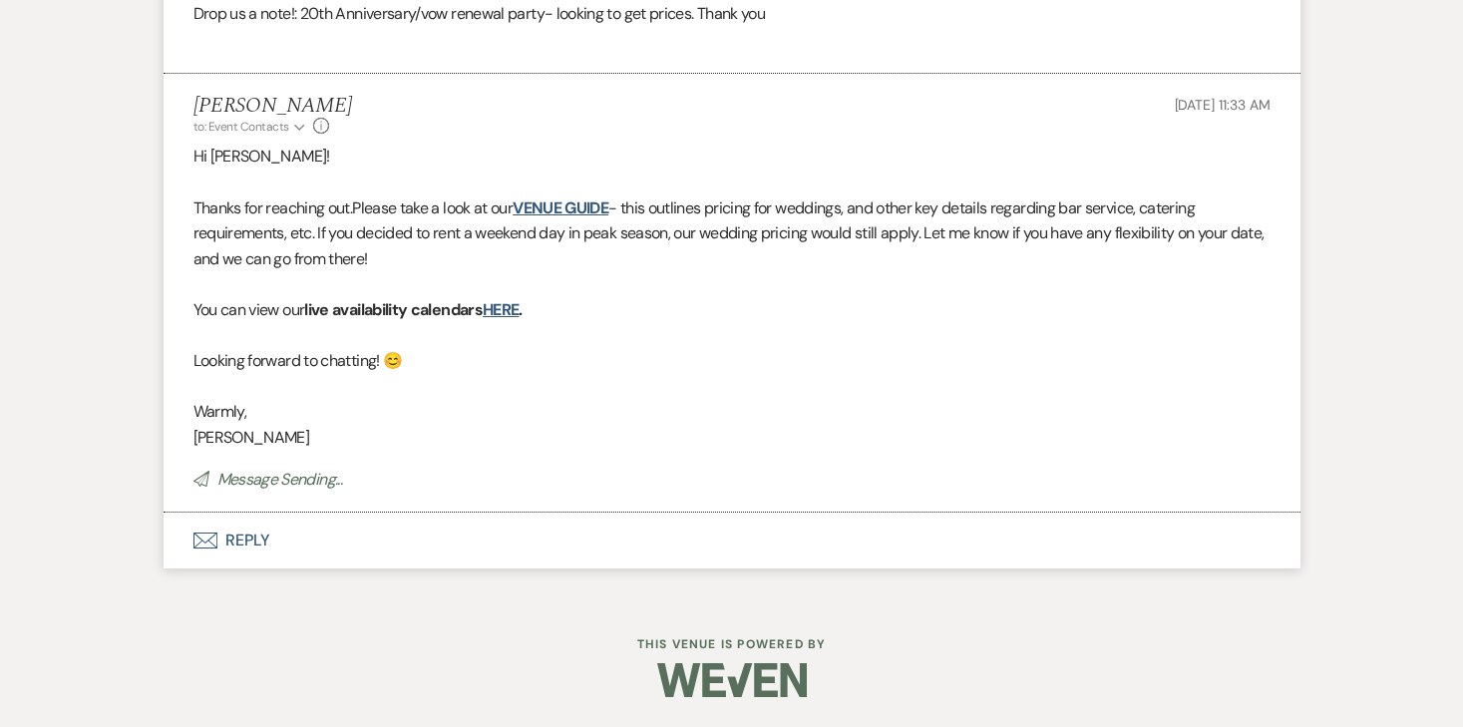
scroll to position [0, 0]
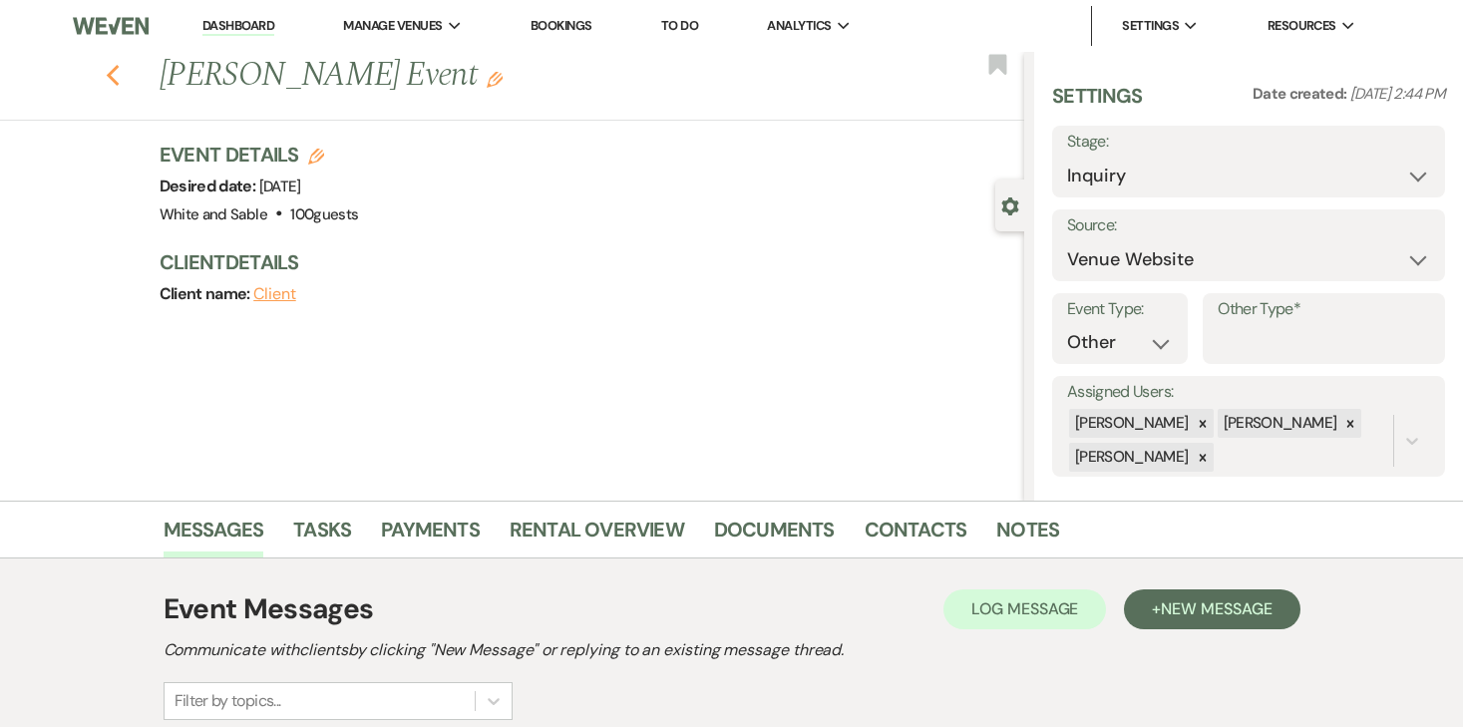
click at [109, 74] on use "button" at bounding box center [112, 76] width 13 height 22
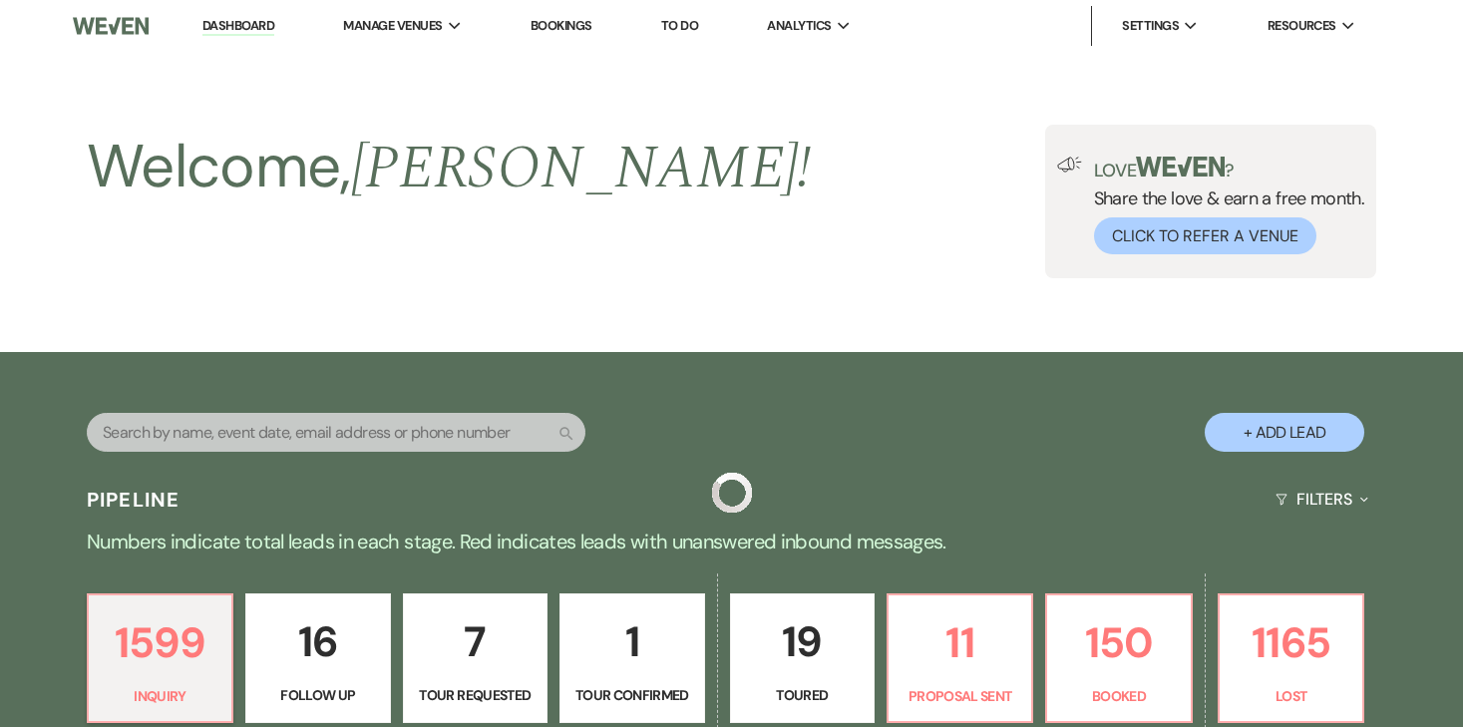
scroll to position [512, 0]
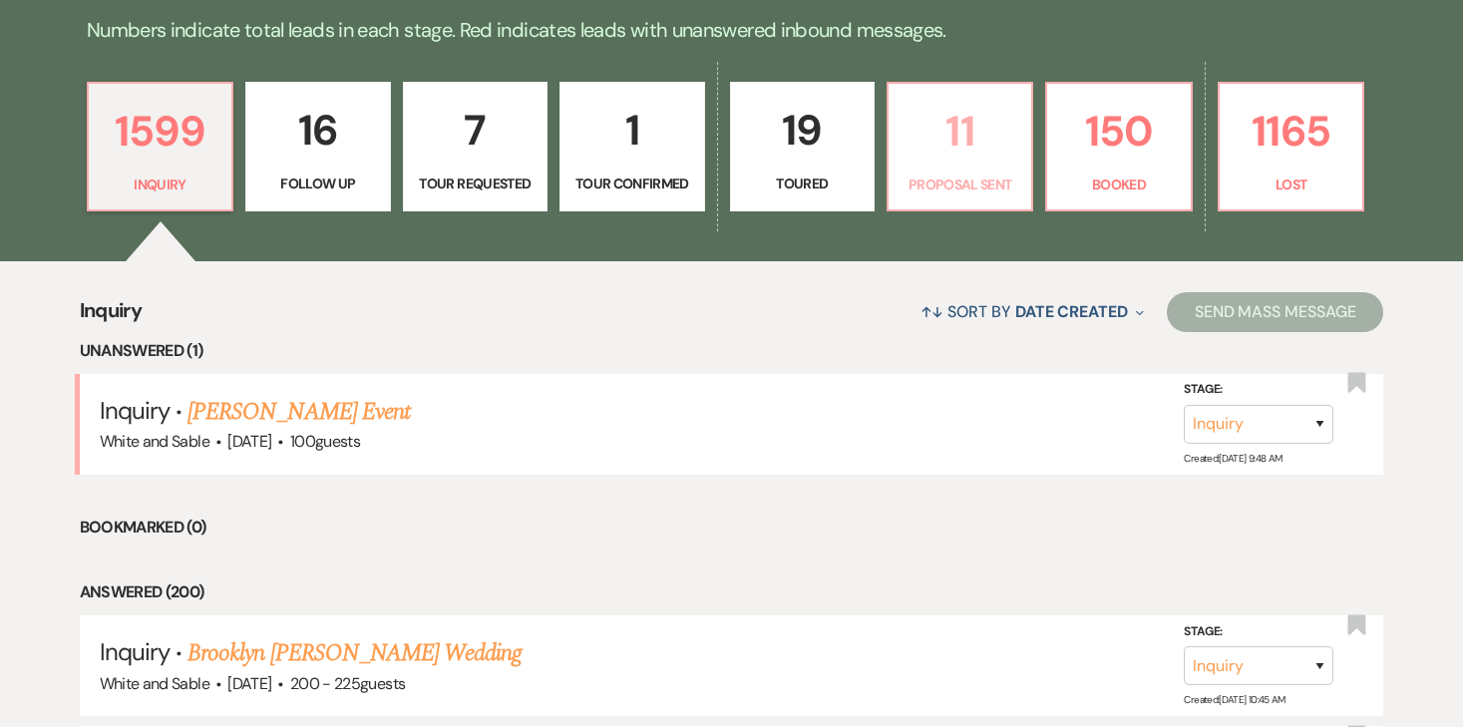
click at [944, 175] on p "Proposal Sent" at bounding box center [959, 184] width 119 height 22
select select "6"
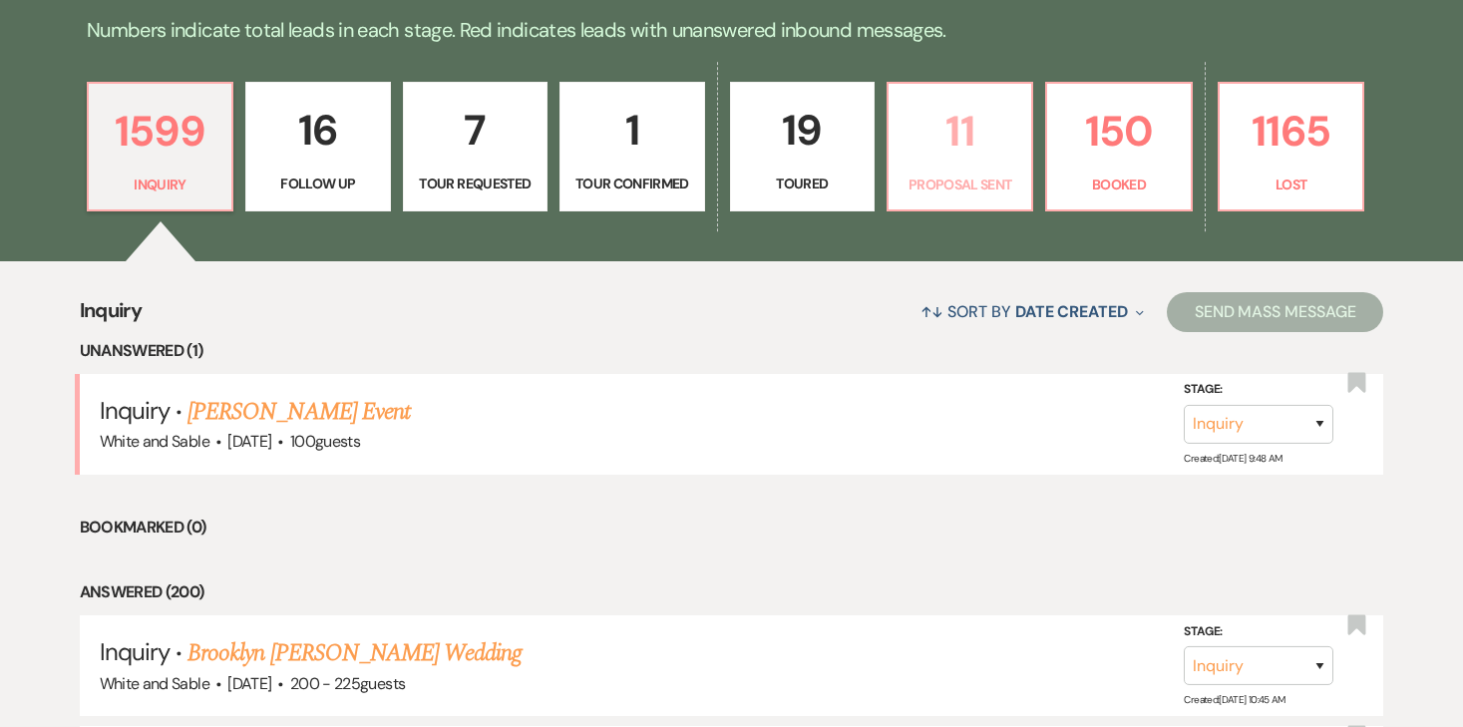
select select "6"
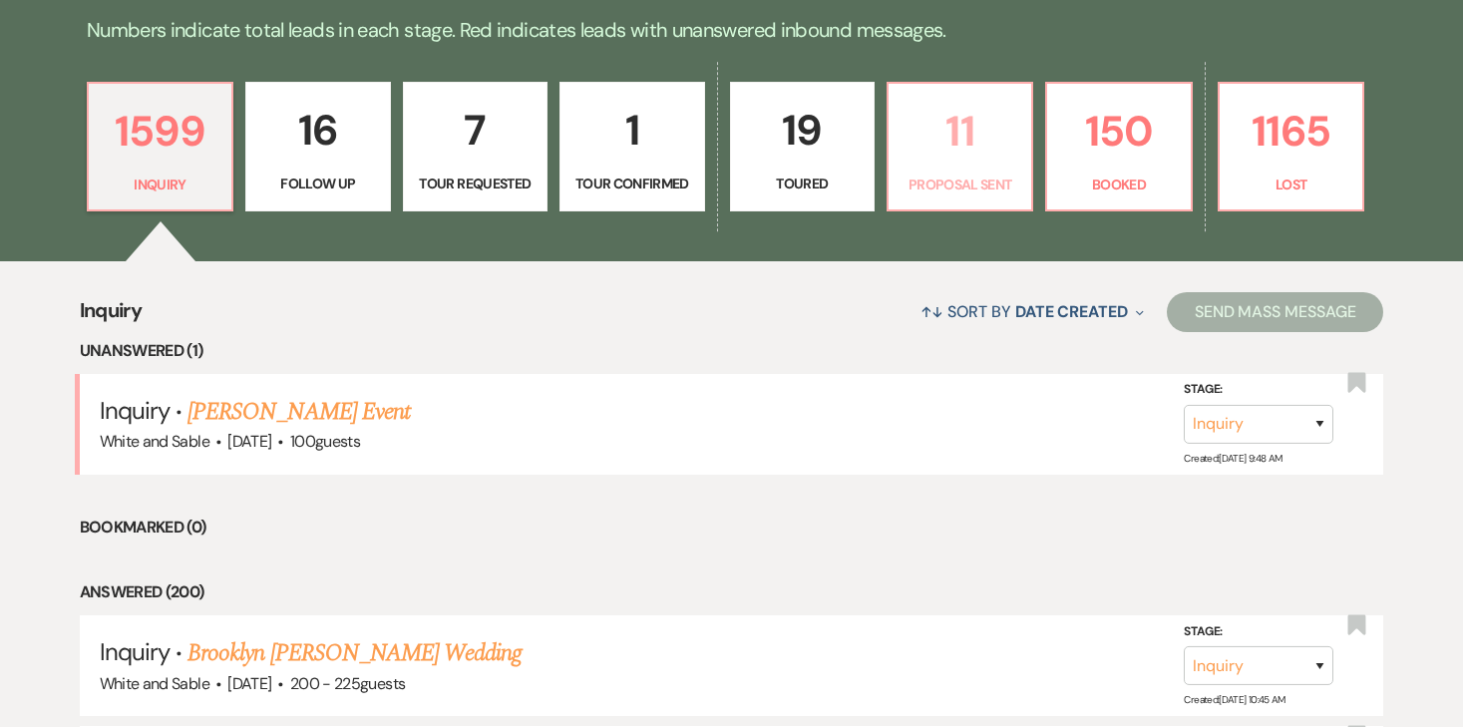
select select "6"
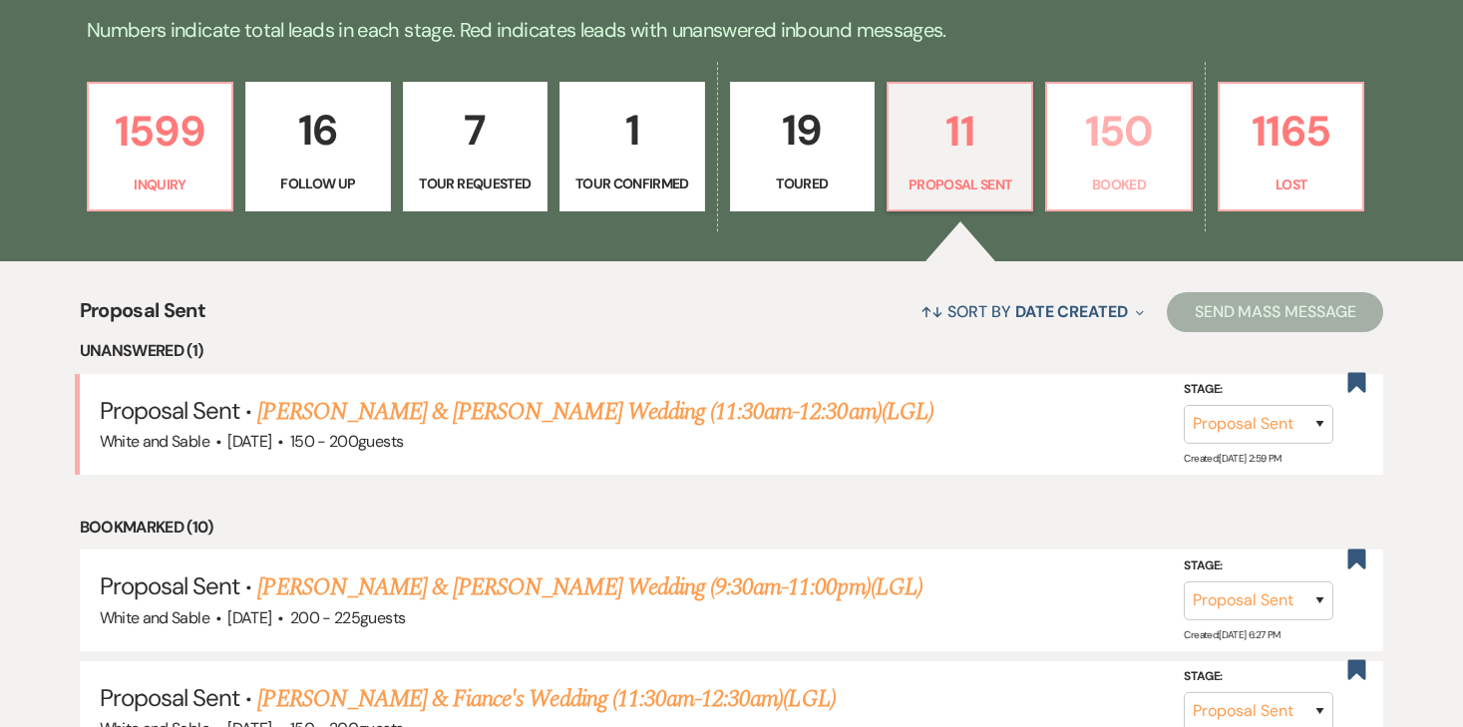
click at [1088, 144] on p "150" at bounding box center [1118, 131] width 119 height 67
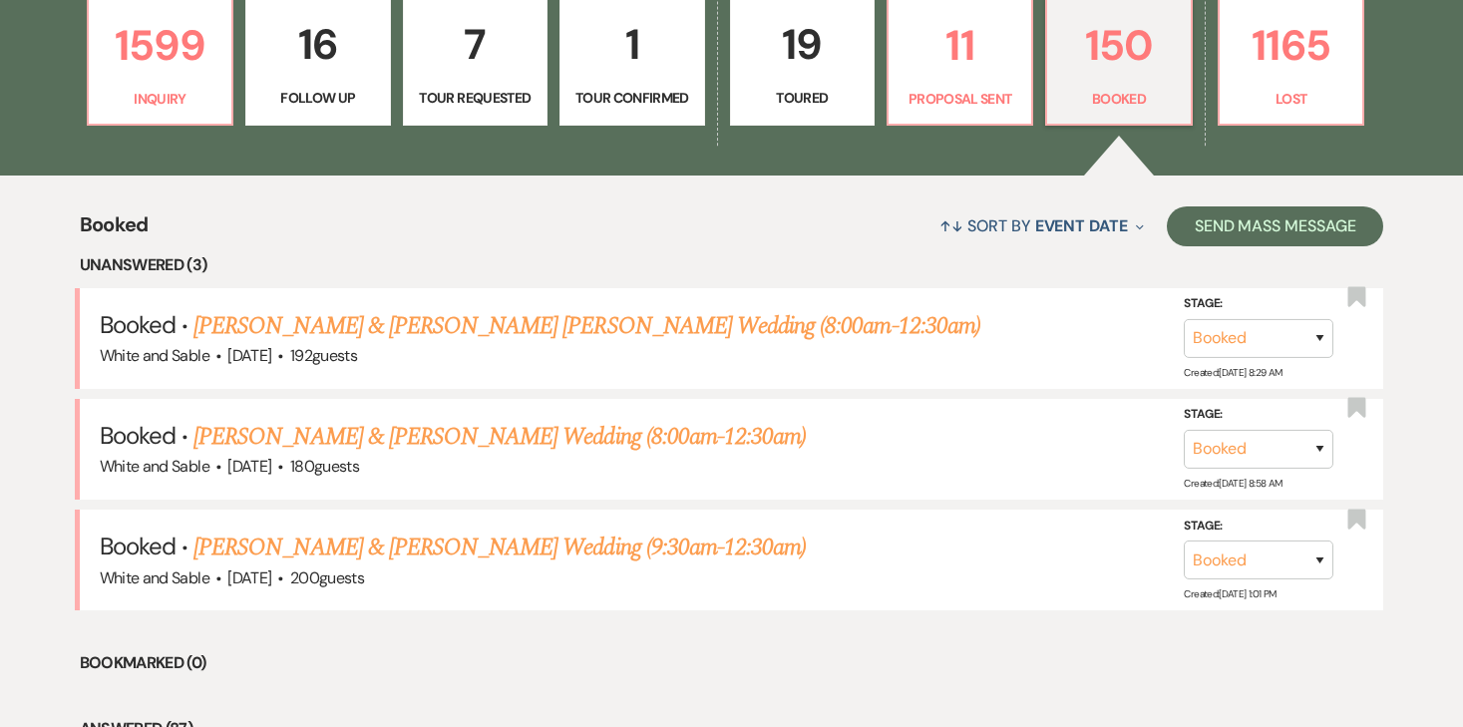
scroll to position [578, 0]
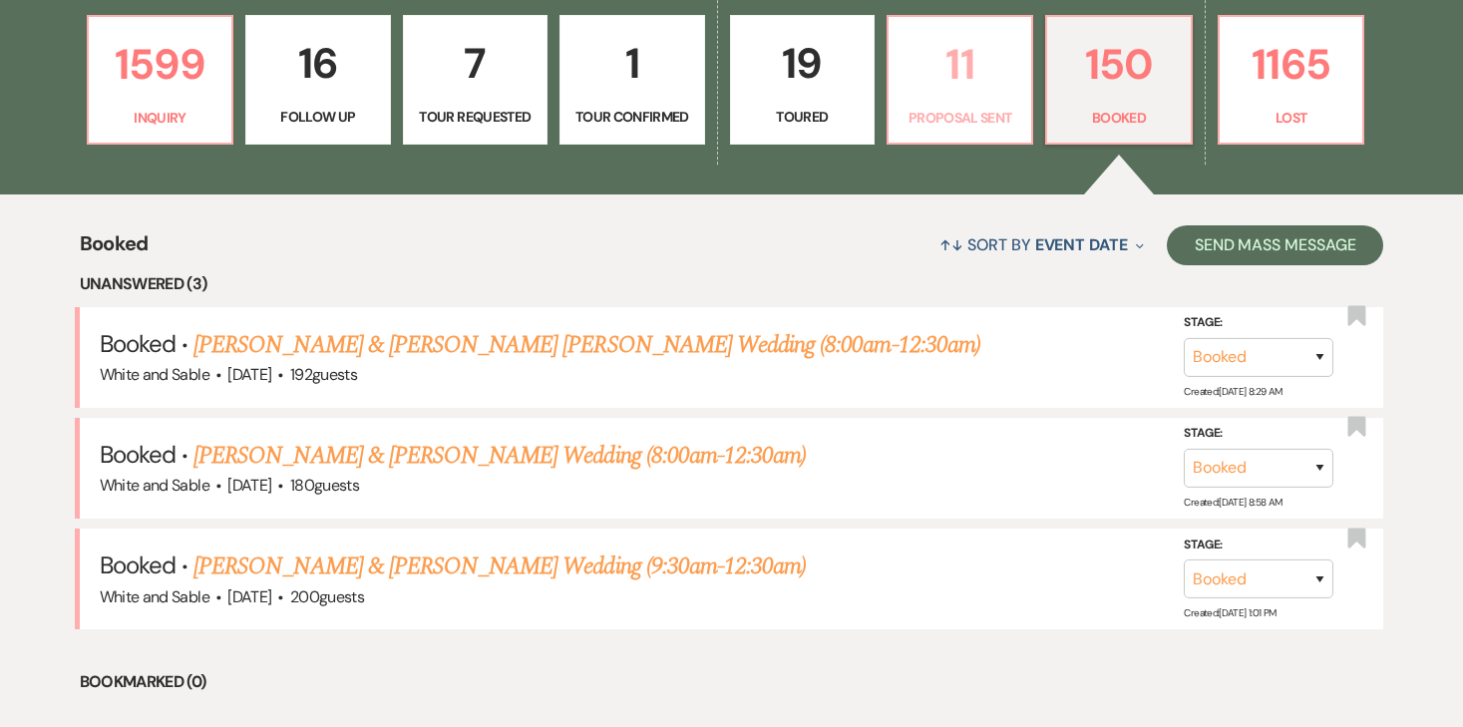
click at [962, 67] on p "11" at bounding box center [959, 64] width 119 height 67
select select "6"
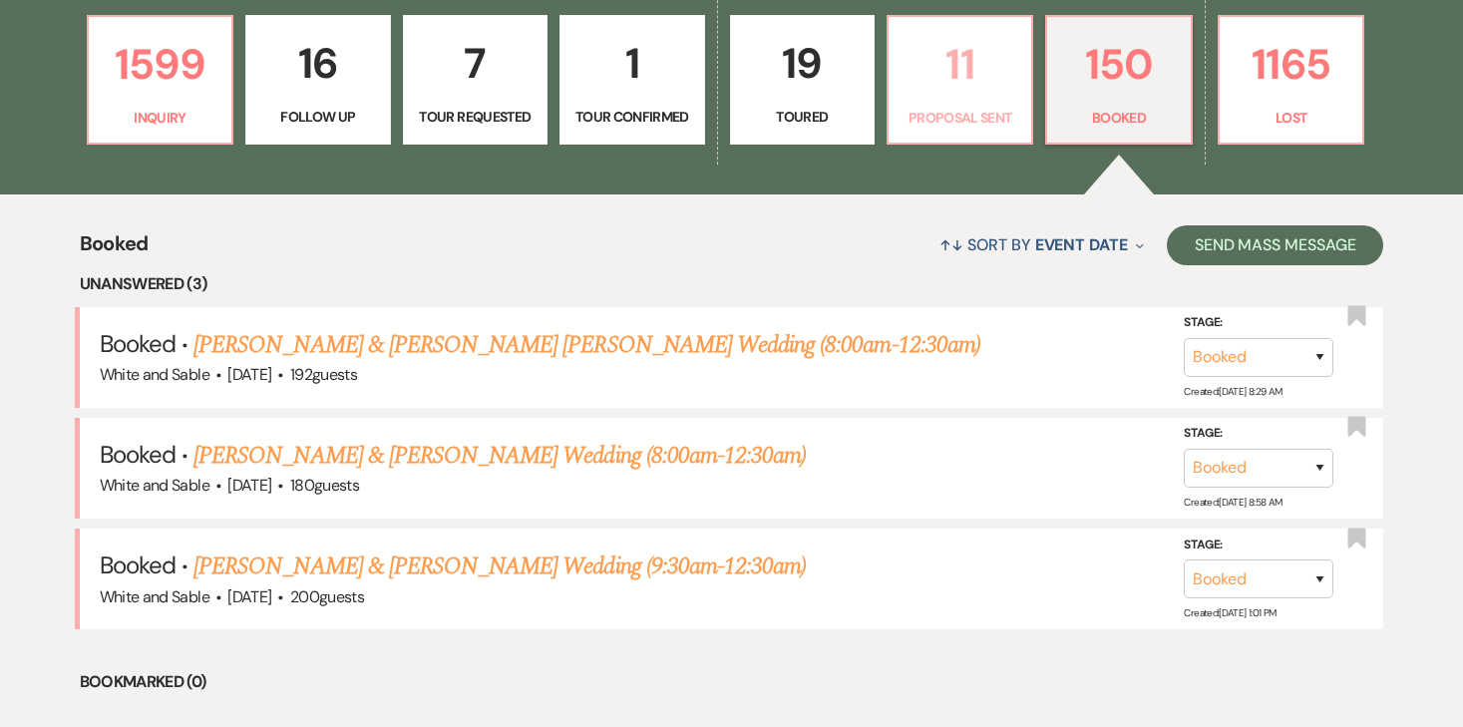
select select "6"
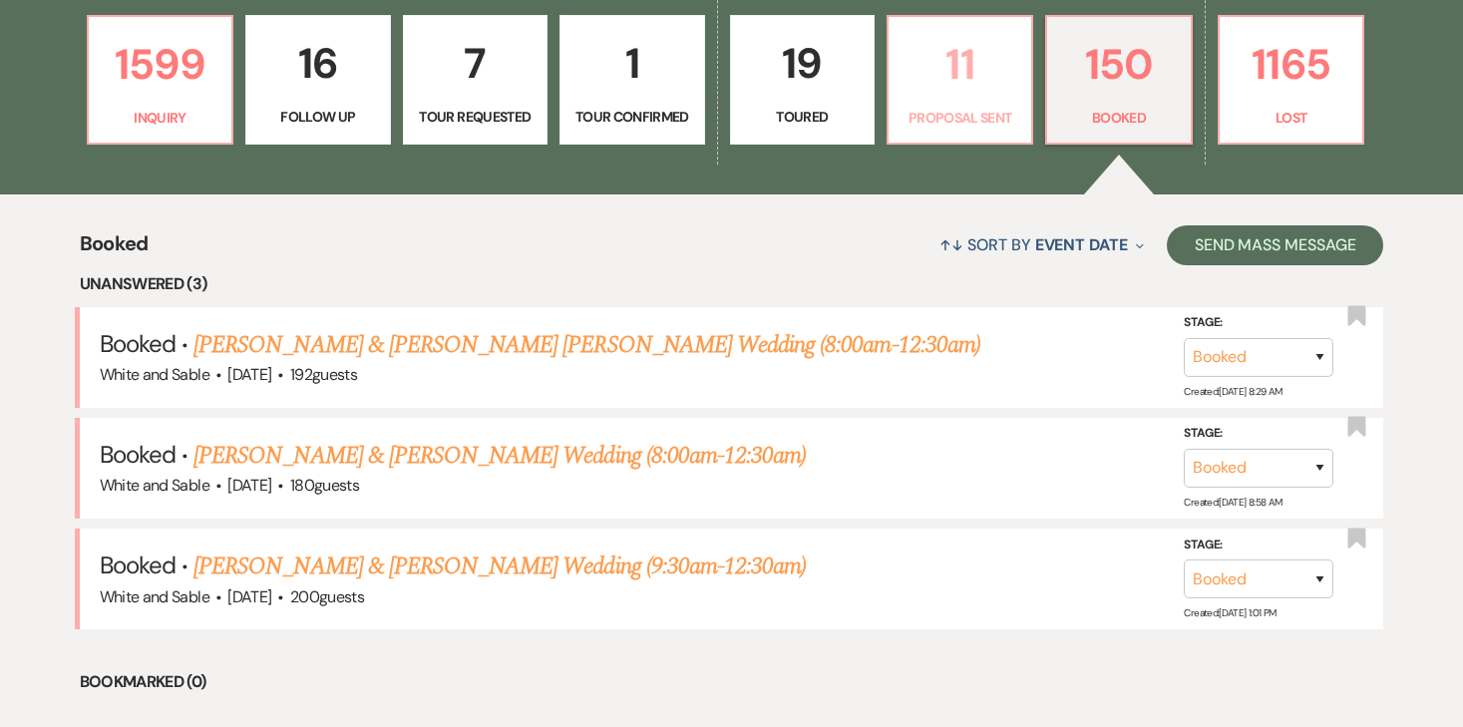
select select "6"
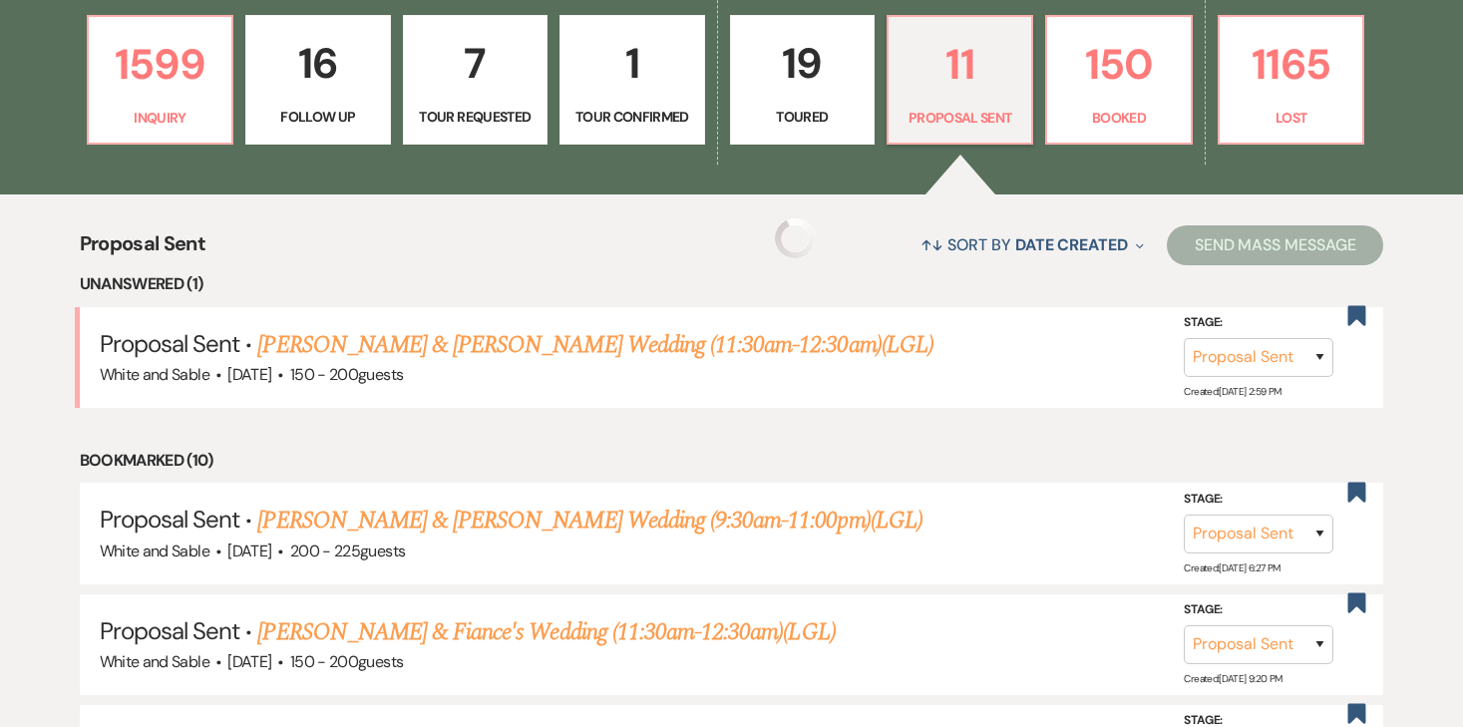
select select "6"
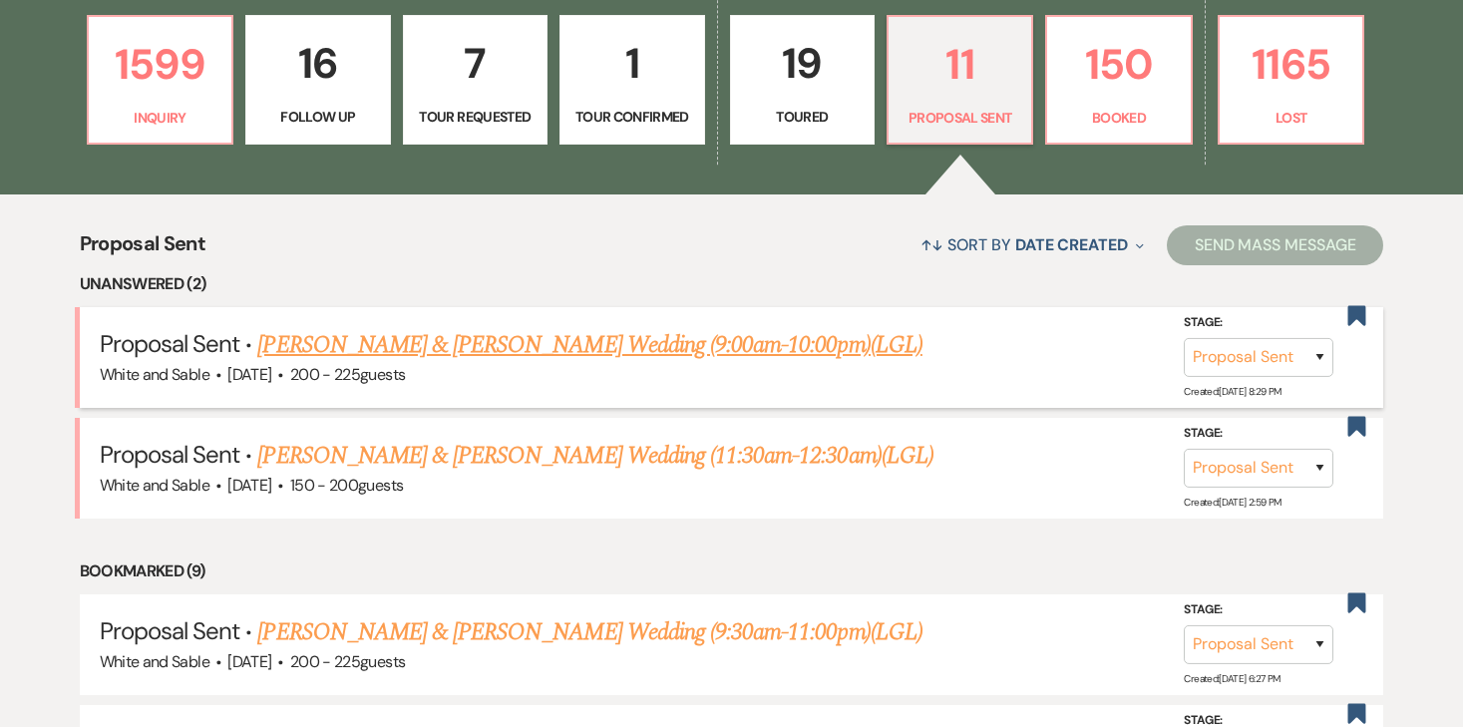
click at [420, 354] on link "[PERSON_NAME] & [PERSON_NAME] Wedding (9:00am-10:00pm)(LGL)" at bounding box center [589, 345] width 664 height 36
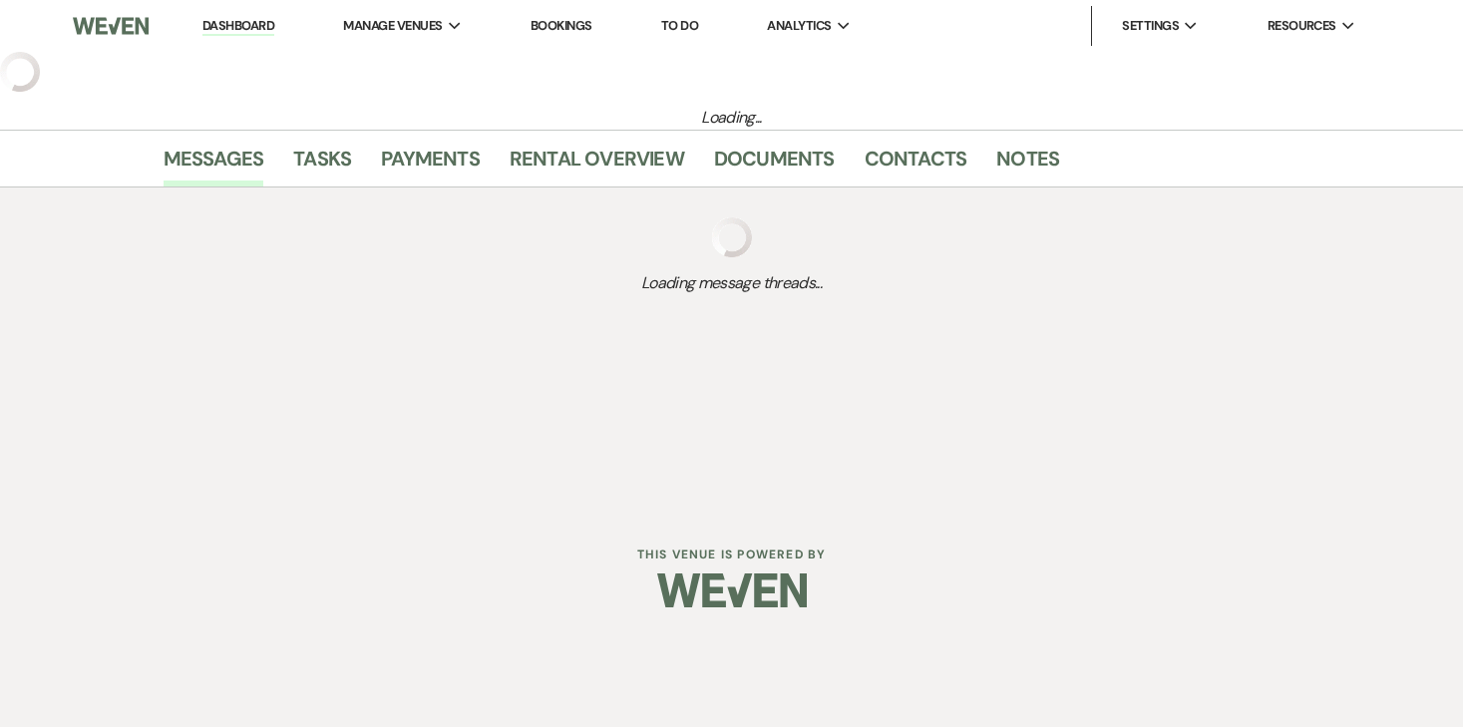
select select "6"
select select "20"
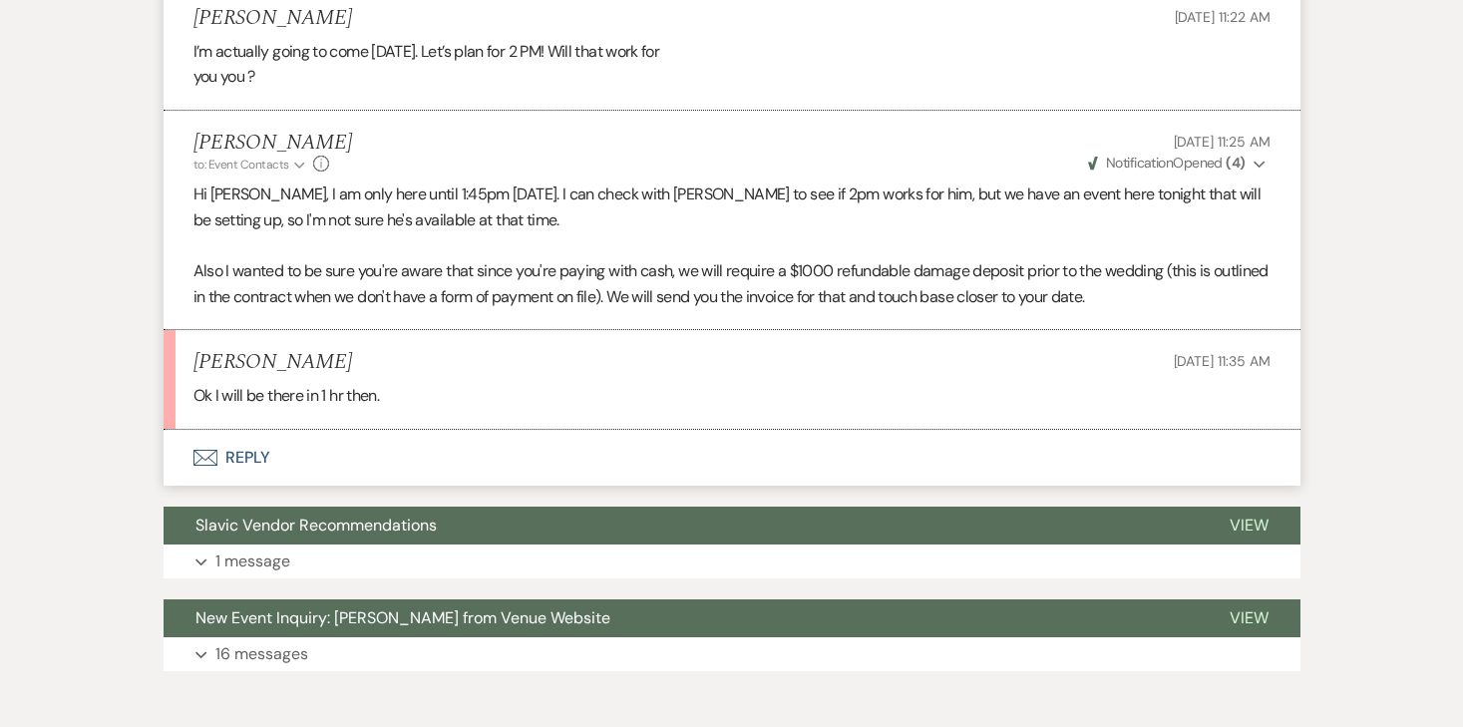
scroll to position [5267, 0]
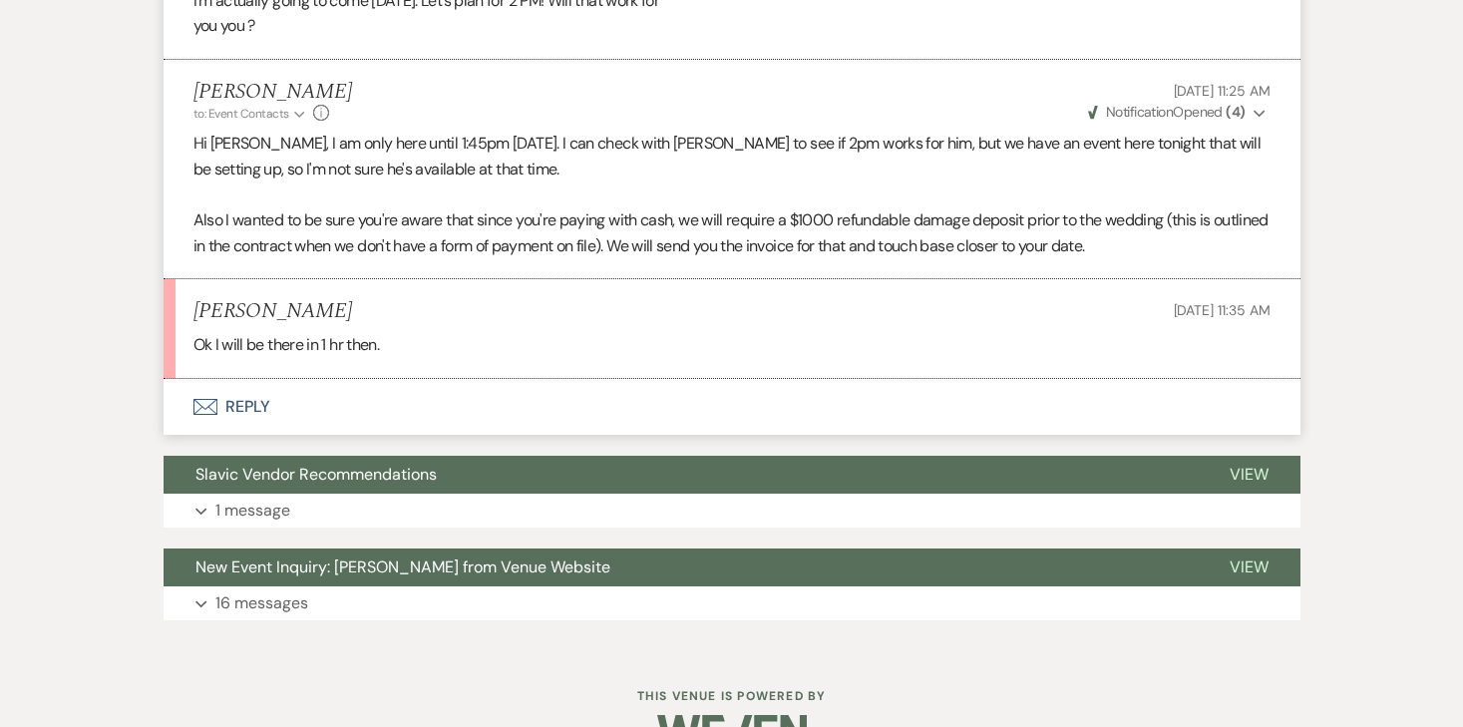
click at [258, 379] on button "Envelope Reply" at bounding box center [732, 407] width 1137 height 56
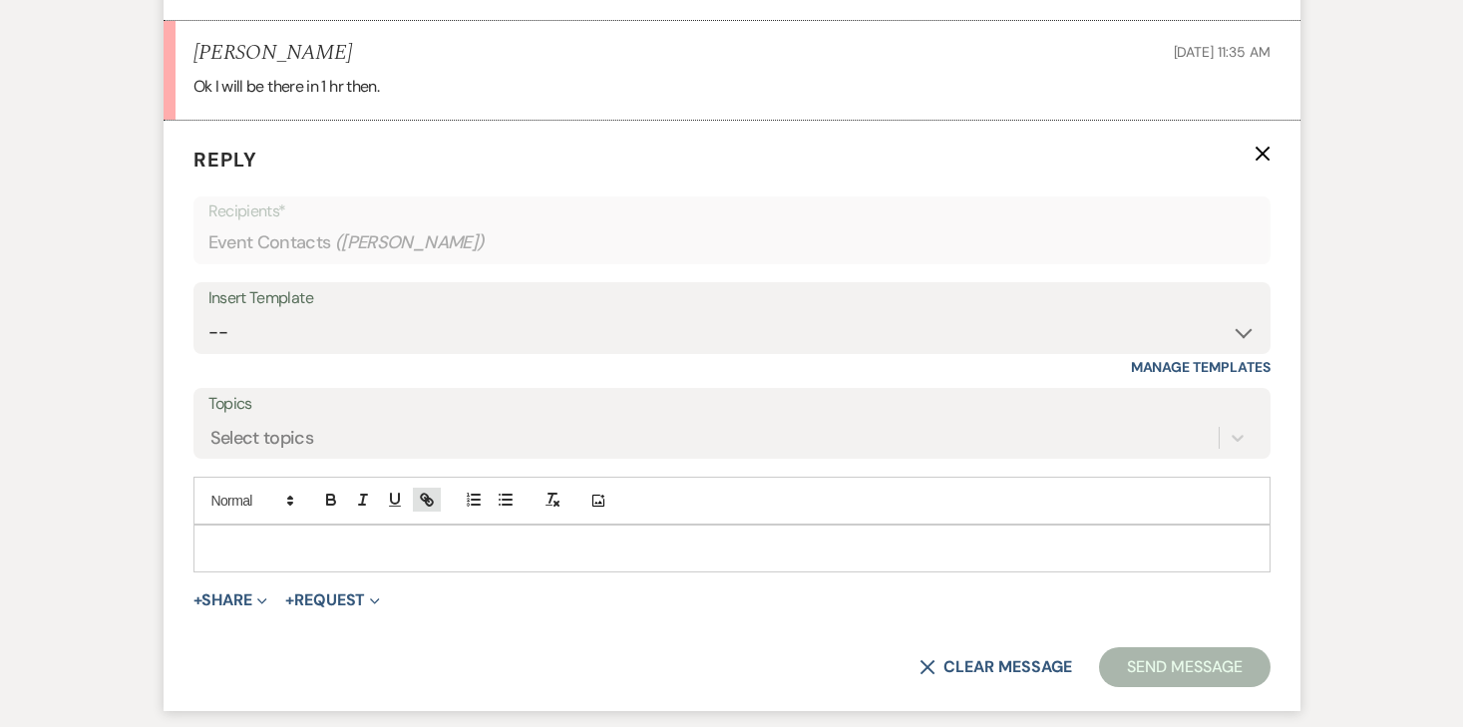
scroll to position [5526, 0]
click at [385, 536] on p at bounding box center [731, 547] width 1045 height 22
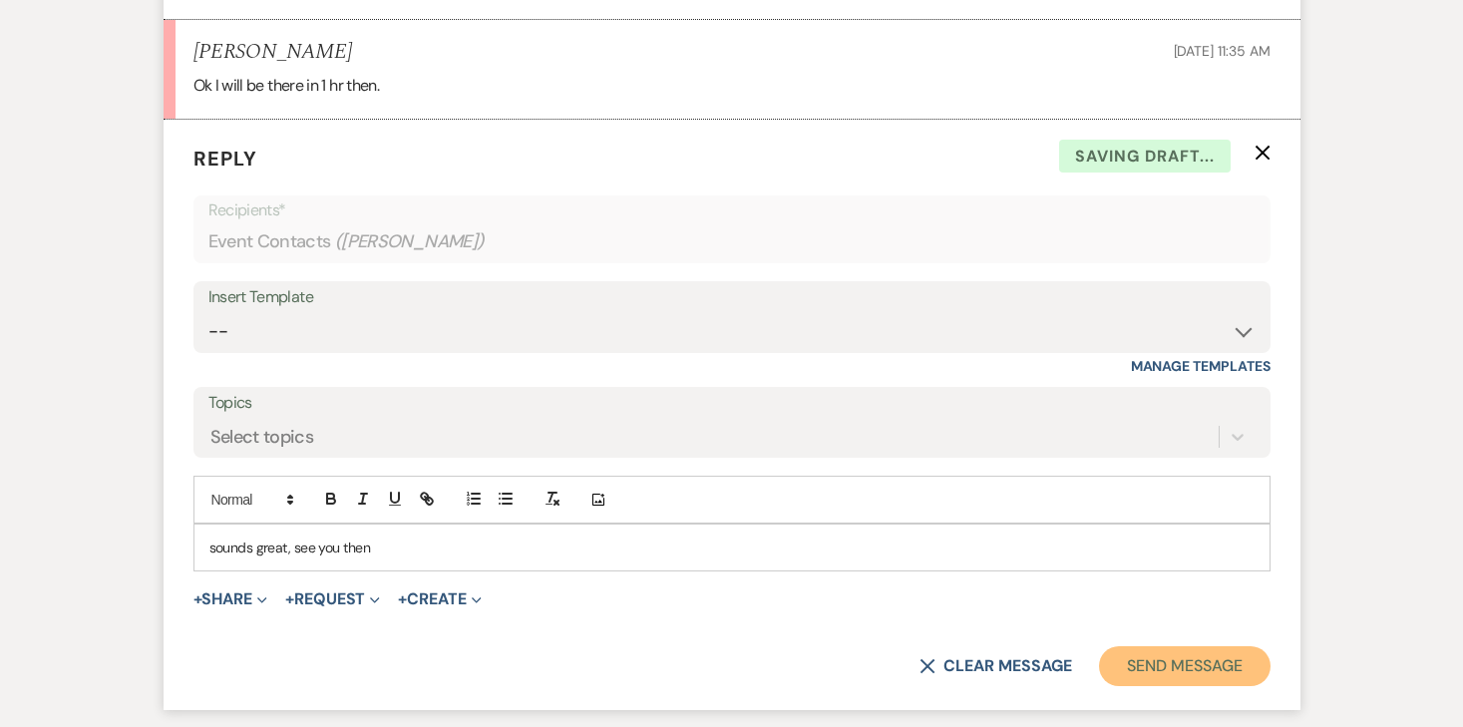
click at [1217, 646] on button "Send Message" at bounding box center [1184, 666] width 171 height 40
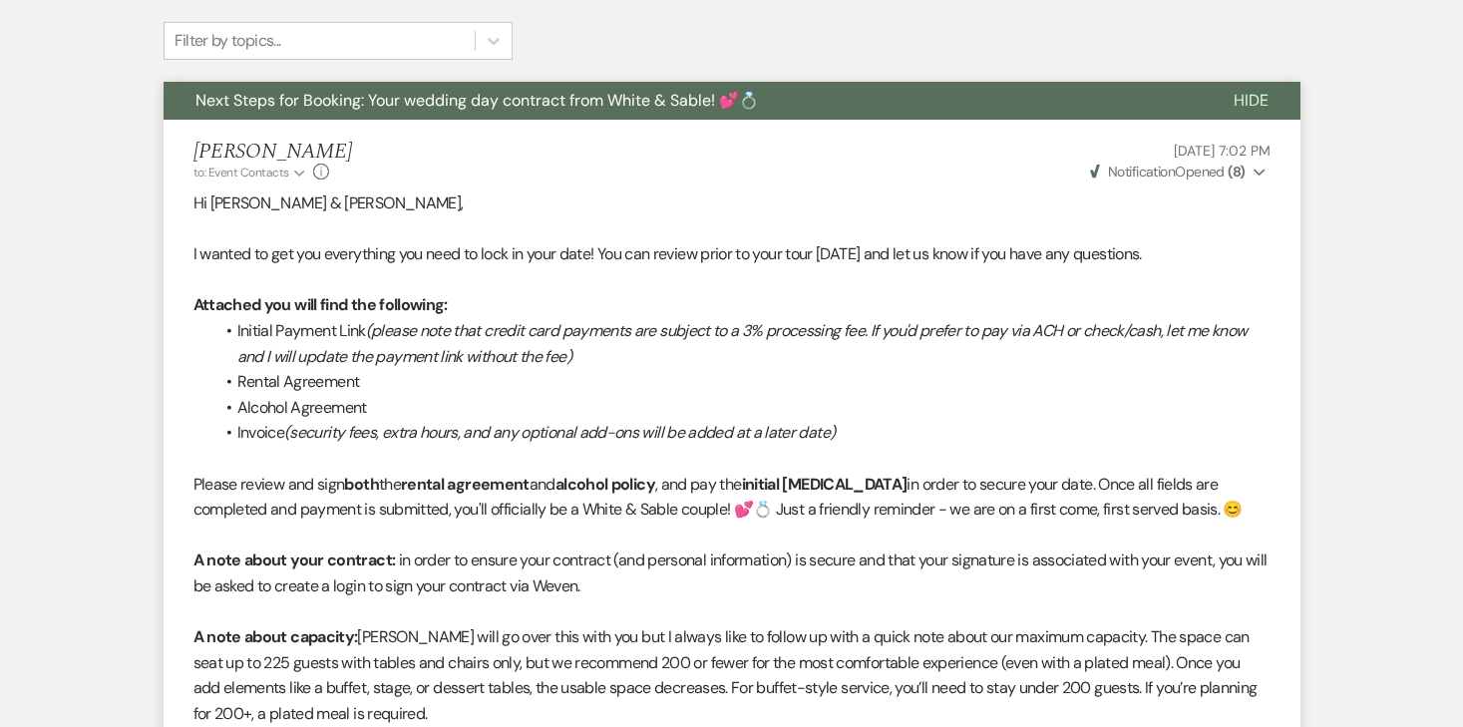
scroll to position [0, 0]
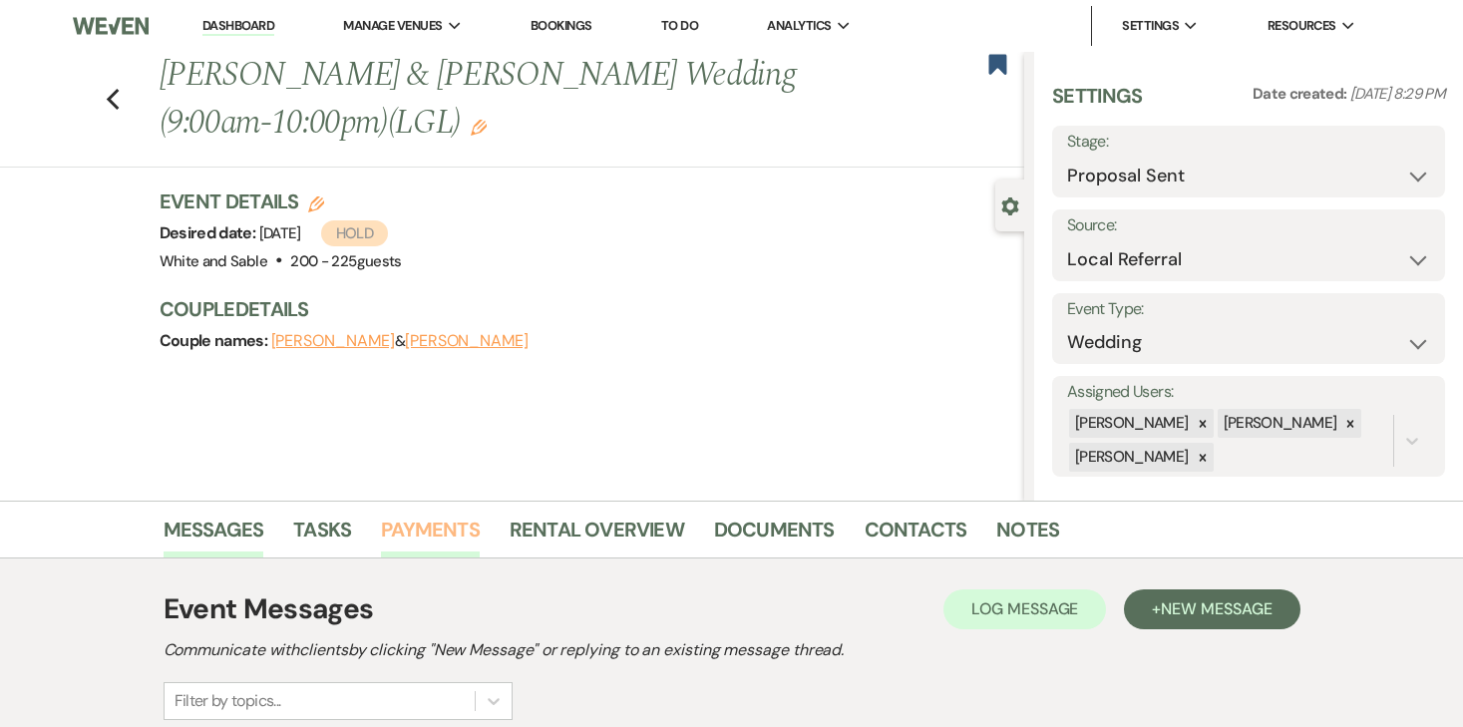
click at [436, 521] on link "Payments" at bounding box center [430, 536] width 99 height 44
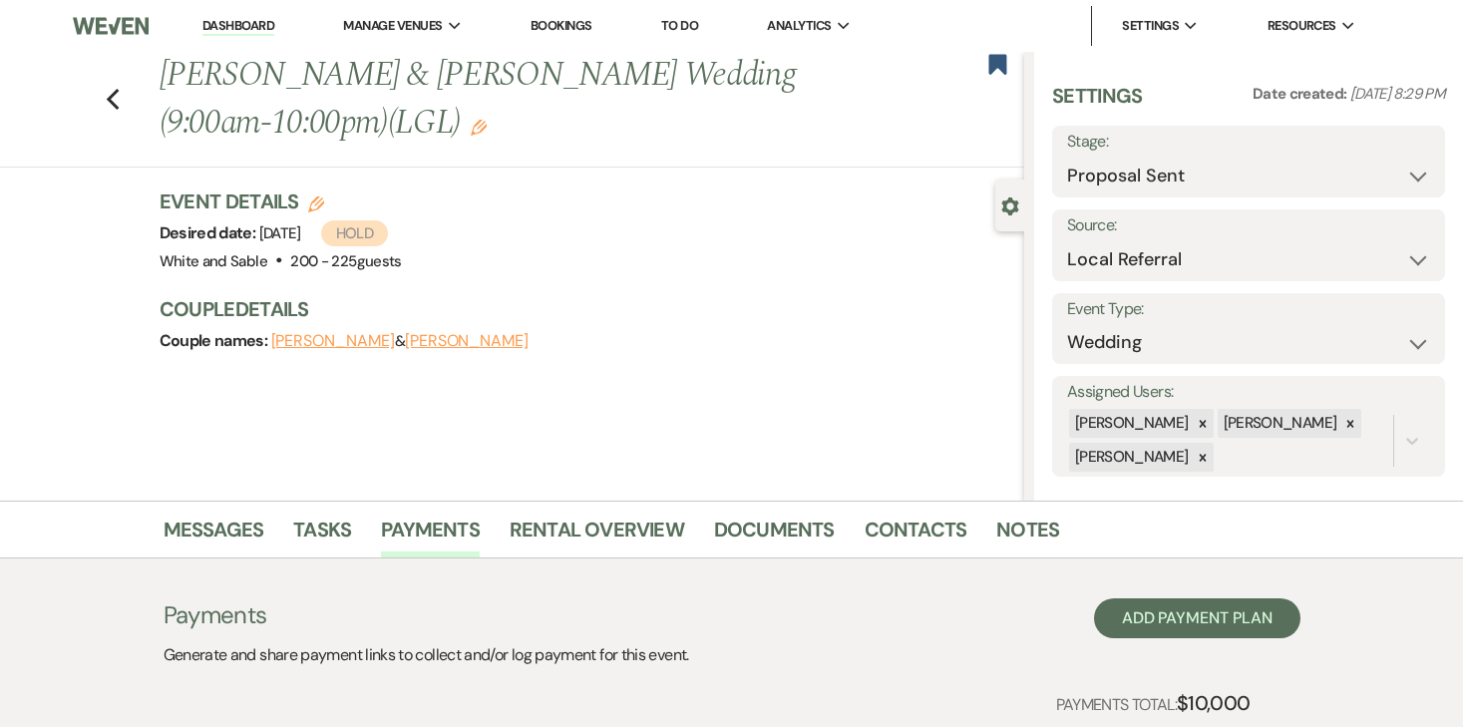
click at [227, 26] on link "Dashboard" at bounding box center [238, 26] width 72 height 19
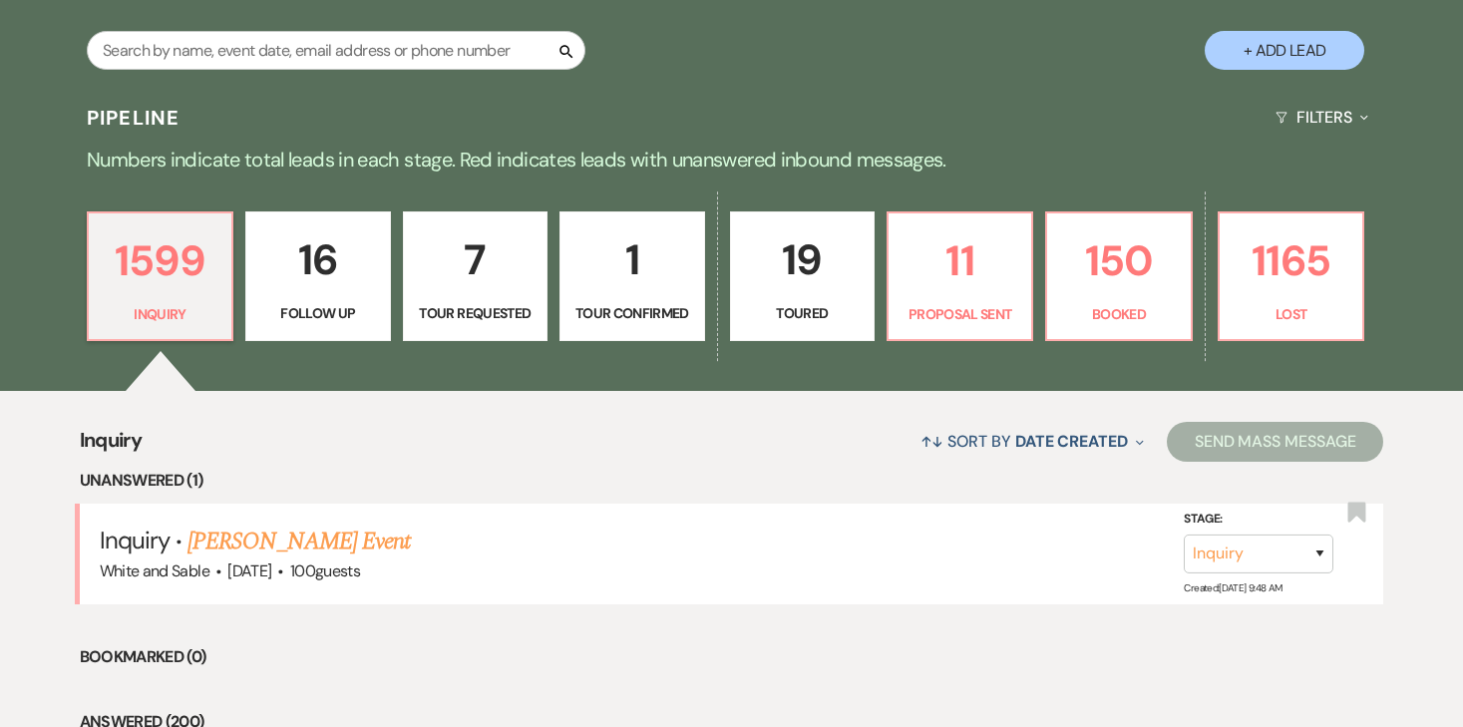
scroll to position [393, 0]
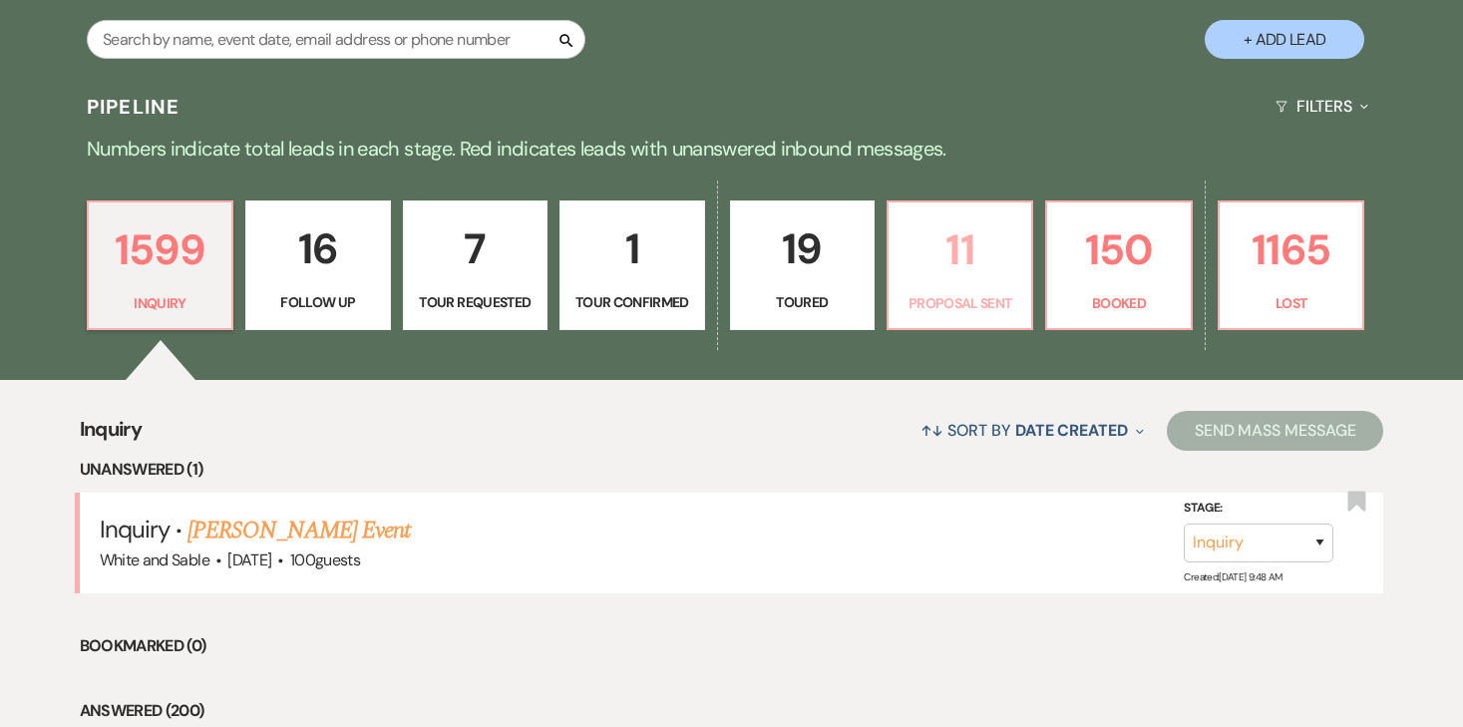
click at [954, 258] on p "11" at bounding box center [959, 249] width 119 height 67
select select "6"
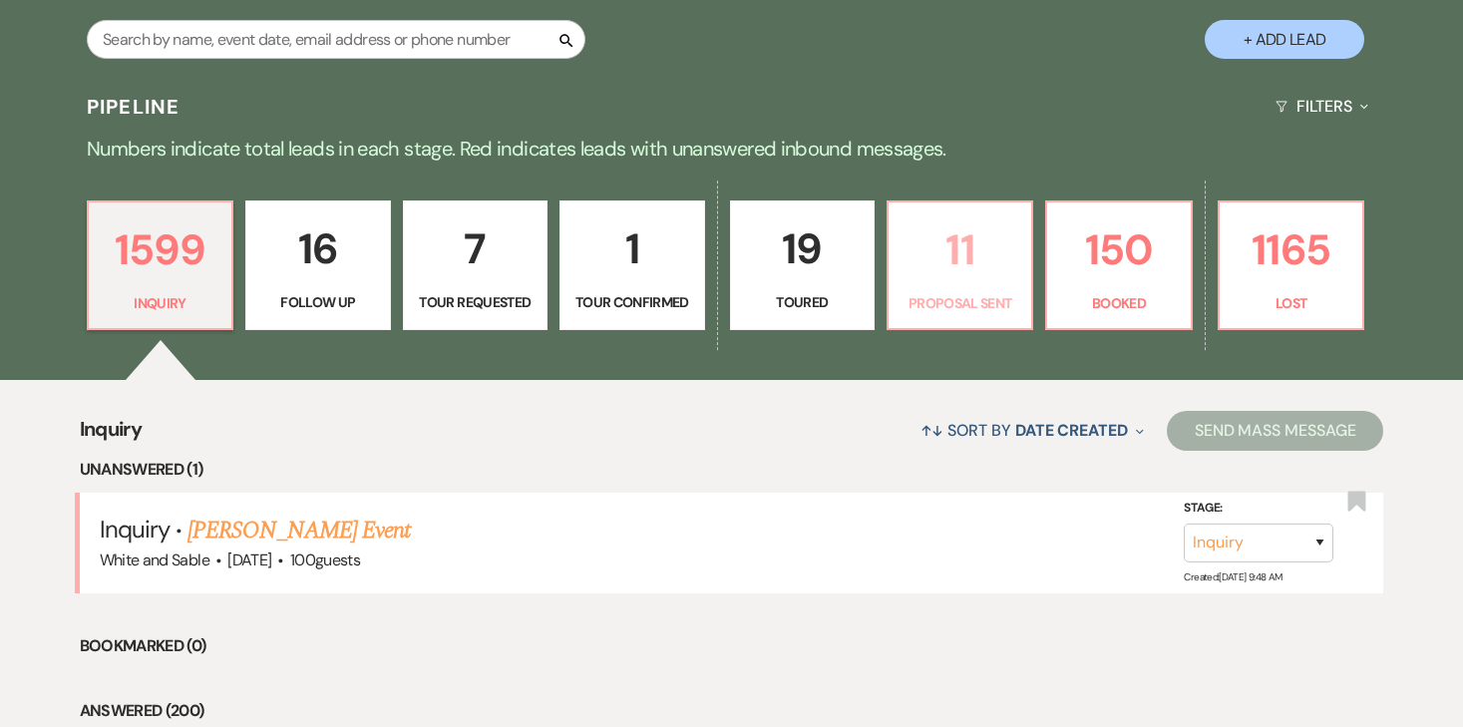
select select "6"
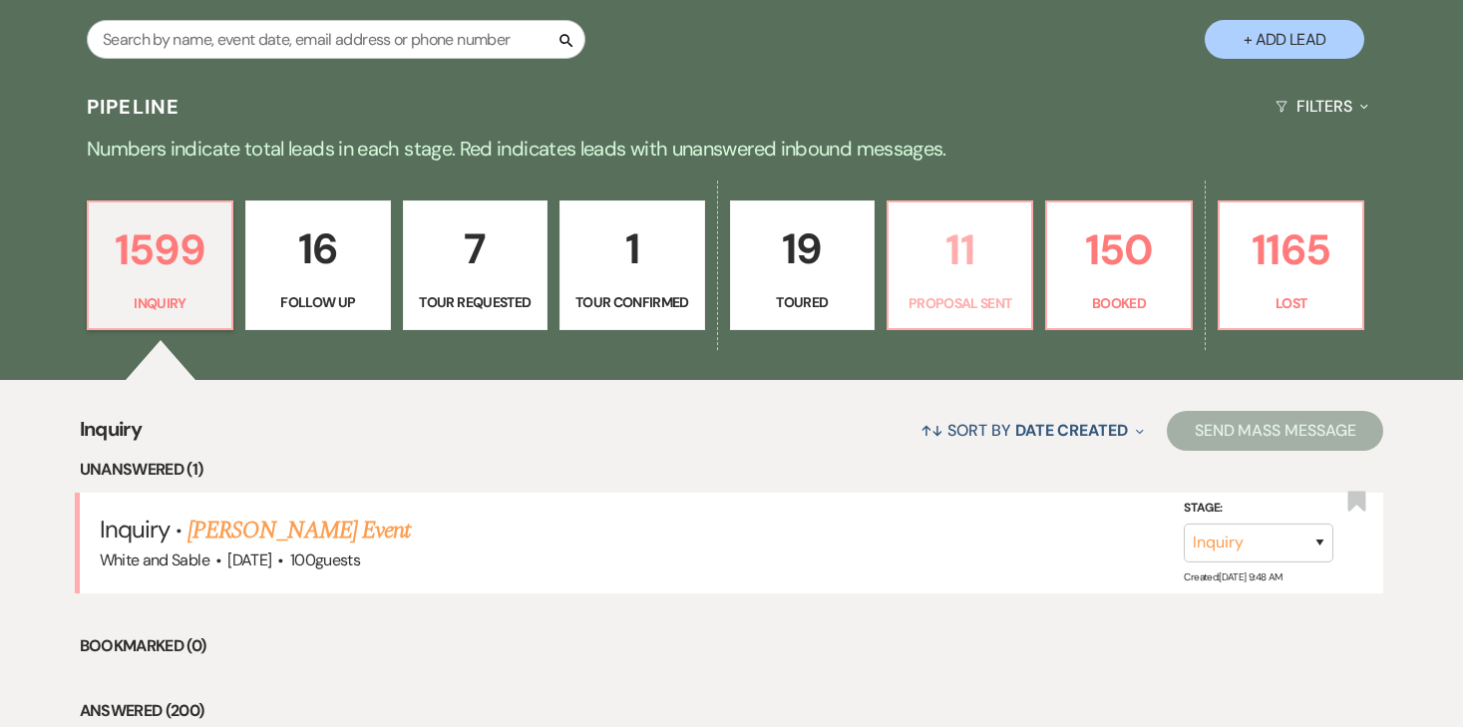
select select "6"
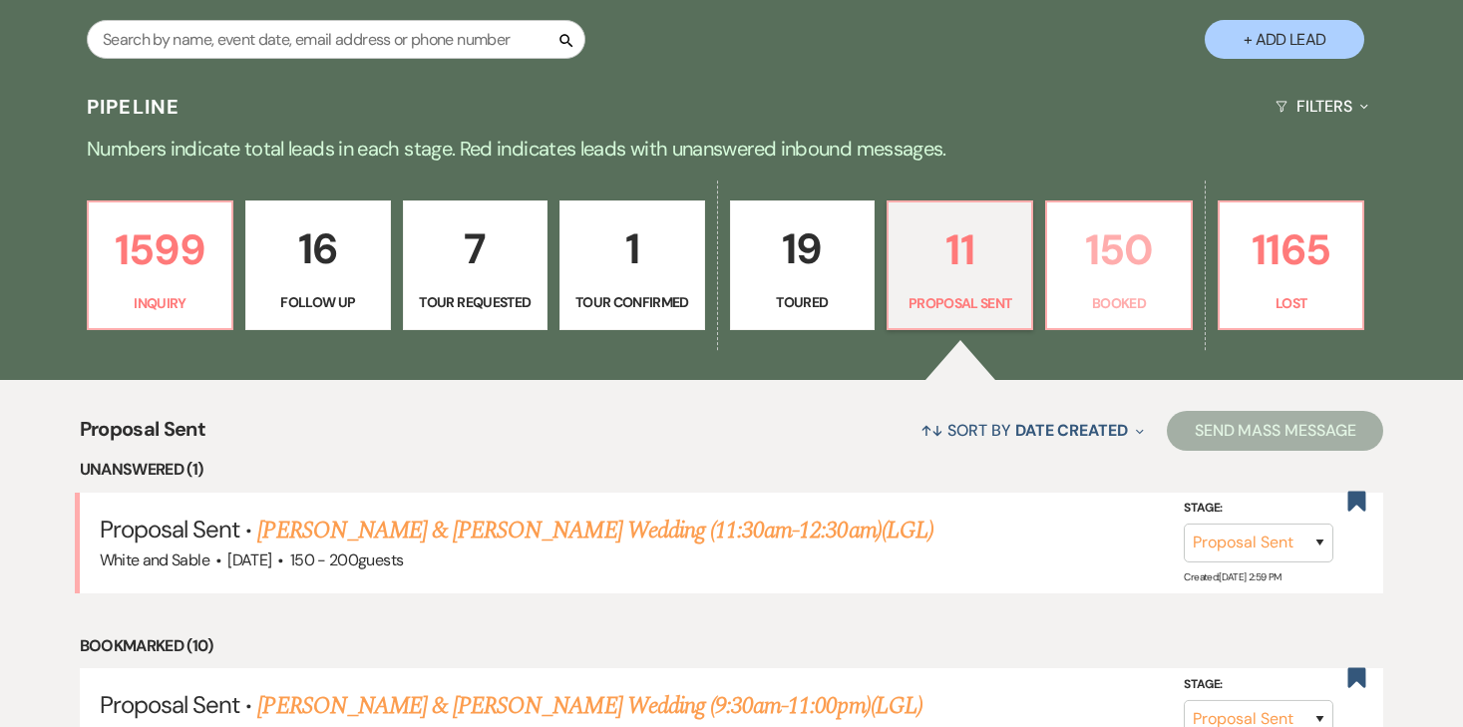
click at [1097, 268] on p "150" at bounding box center [1118, 249] width 119 height 67
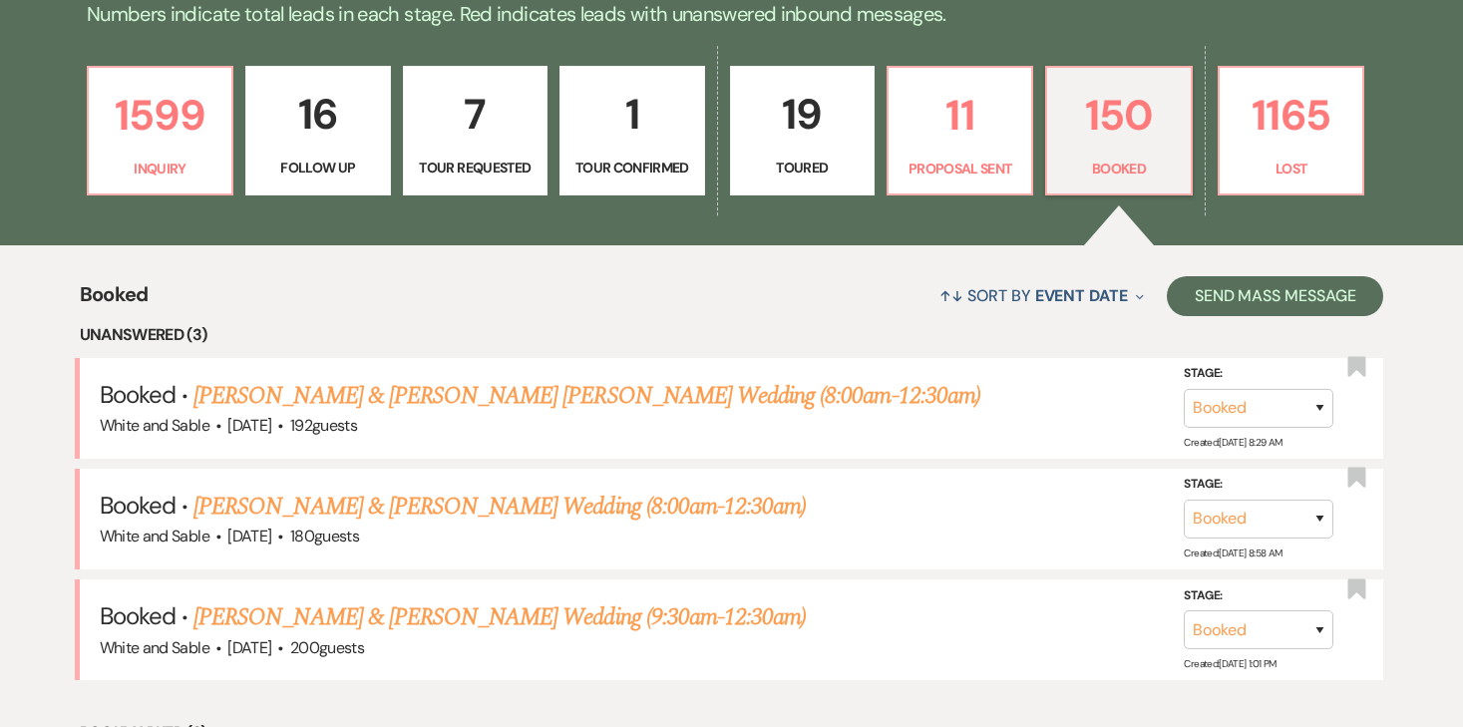
scroll to position [603, 0]
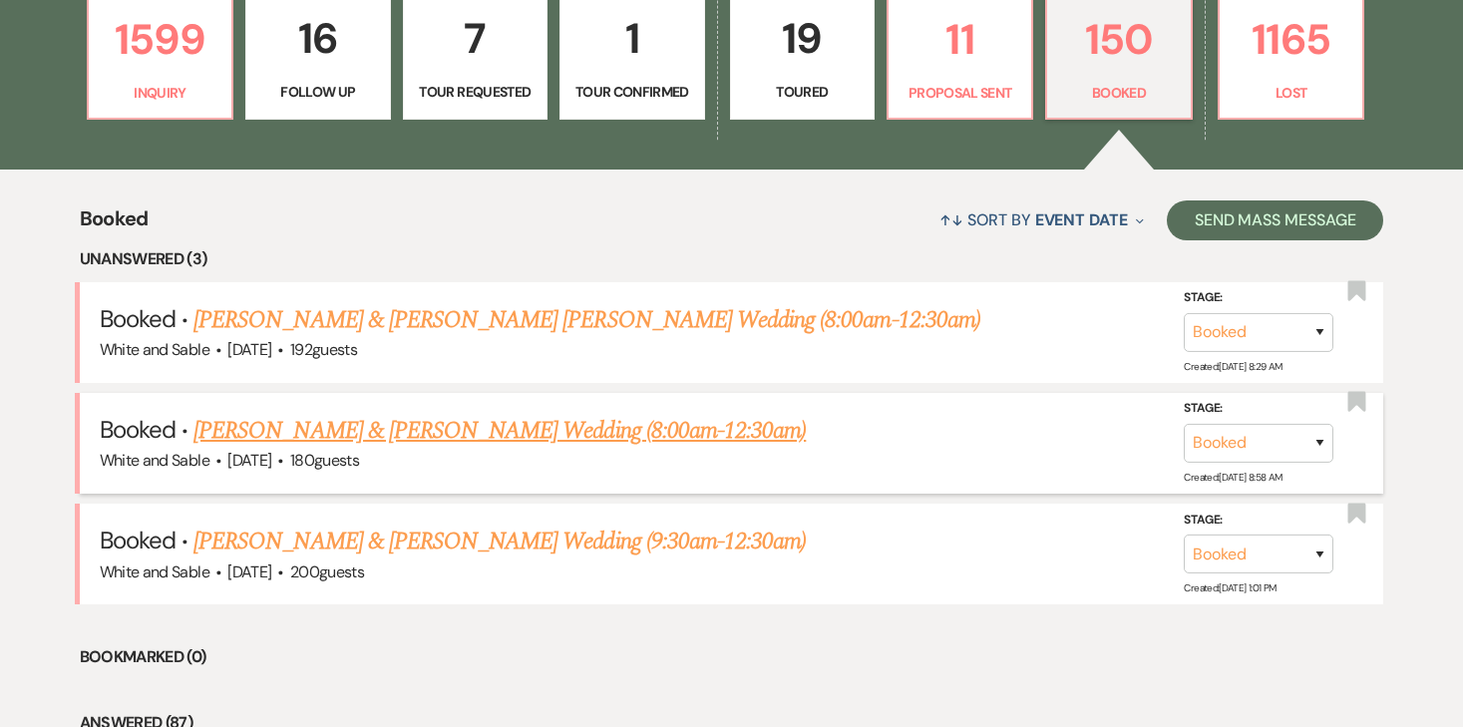
click at [443, 434] on link "[PERSON_NAME] & [PERSON_NAME] Wedding (8:00am-12:30am)" at bounding box center [499, 431] width 612 height 36
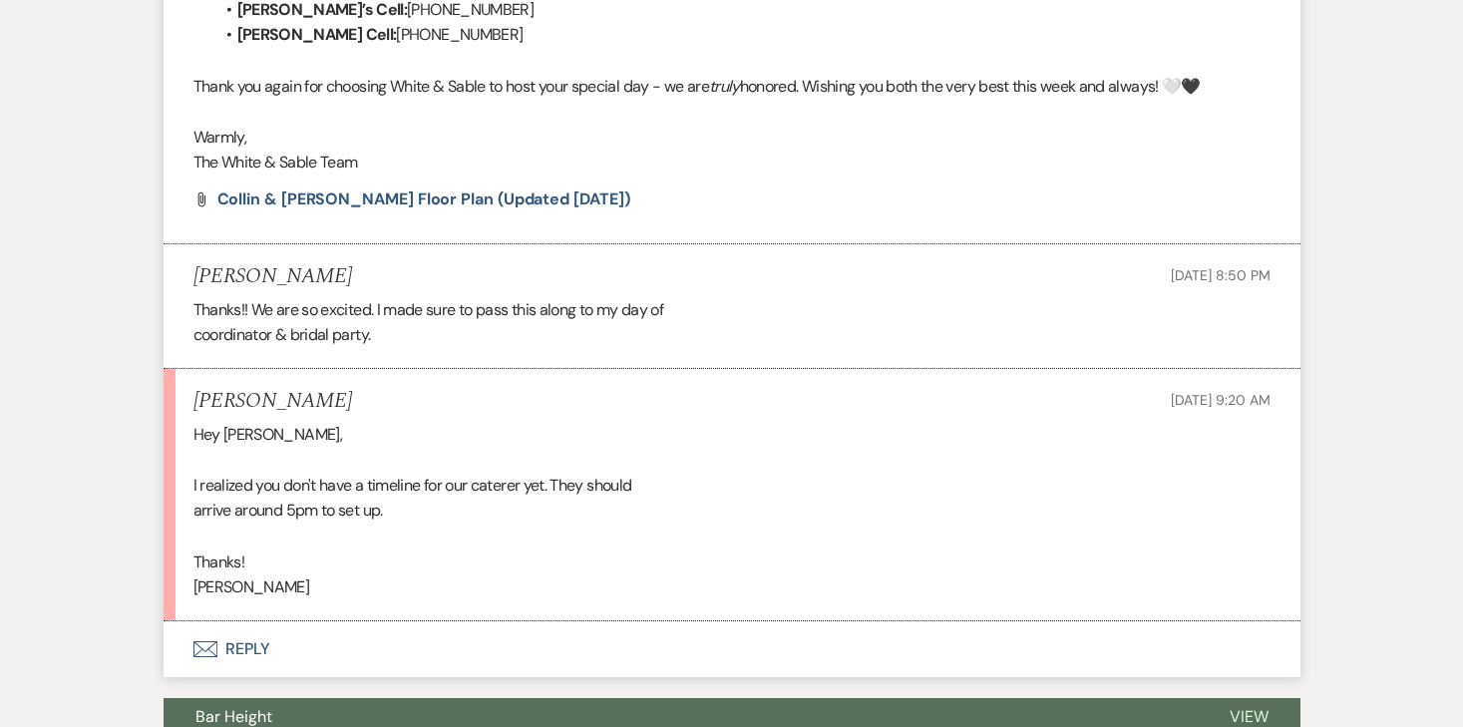
scroll to position [2541, 0]
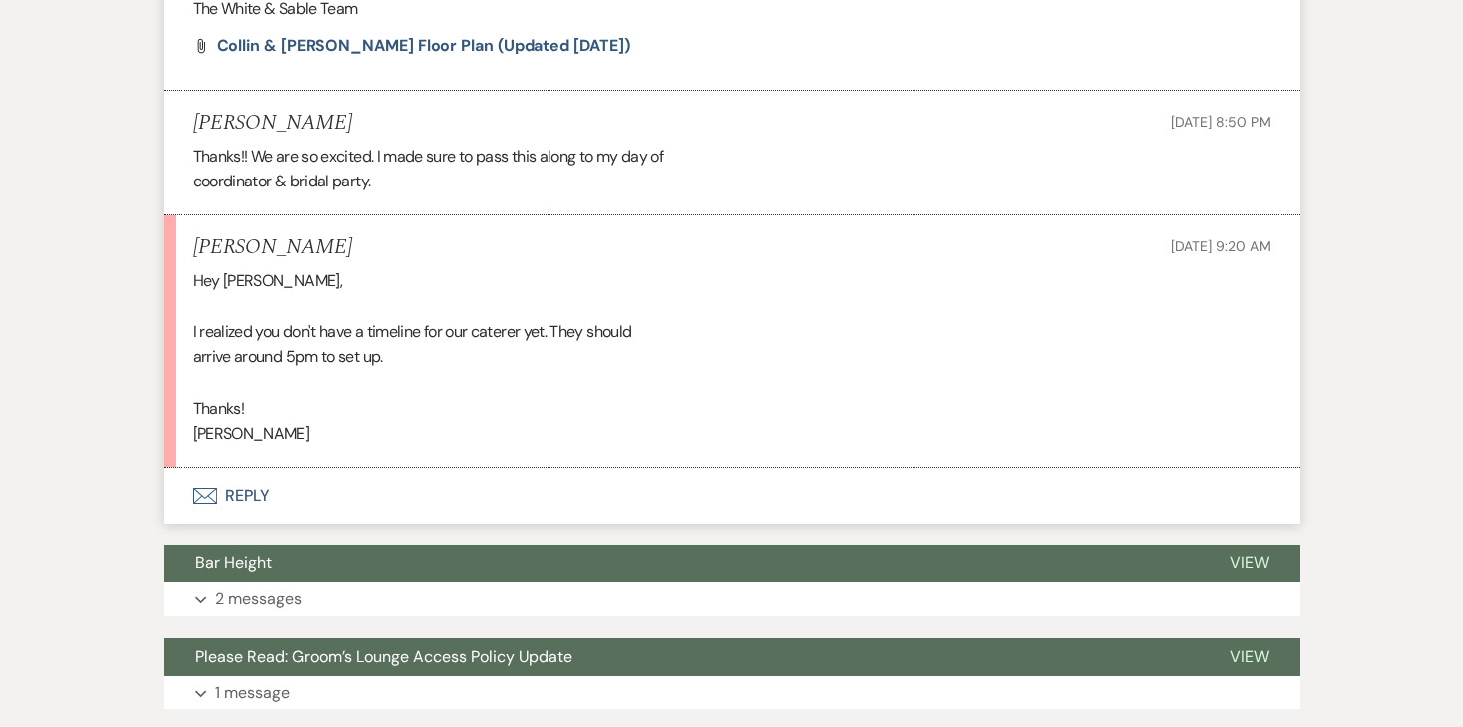
click at [239, 468] on button "Envelope Reply" at bounding box center [732, 496] width 1137 height 56
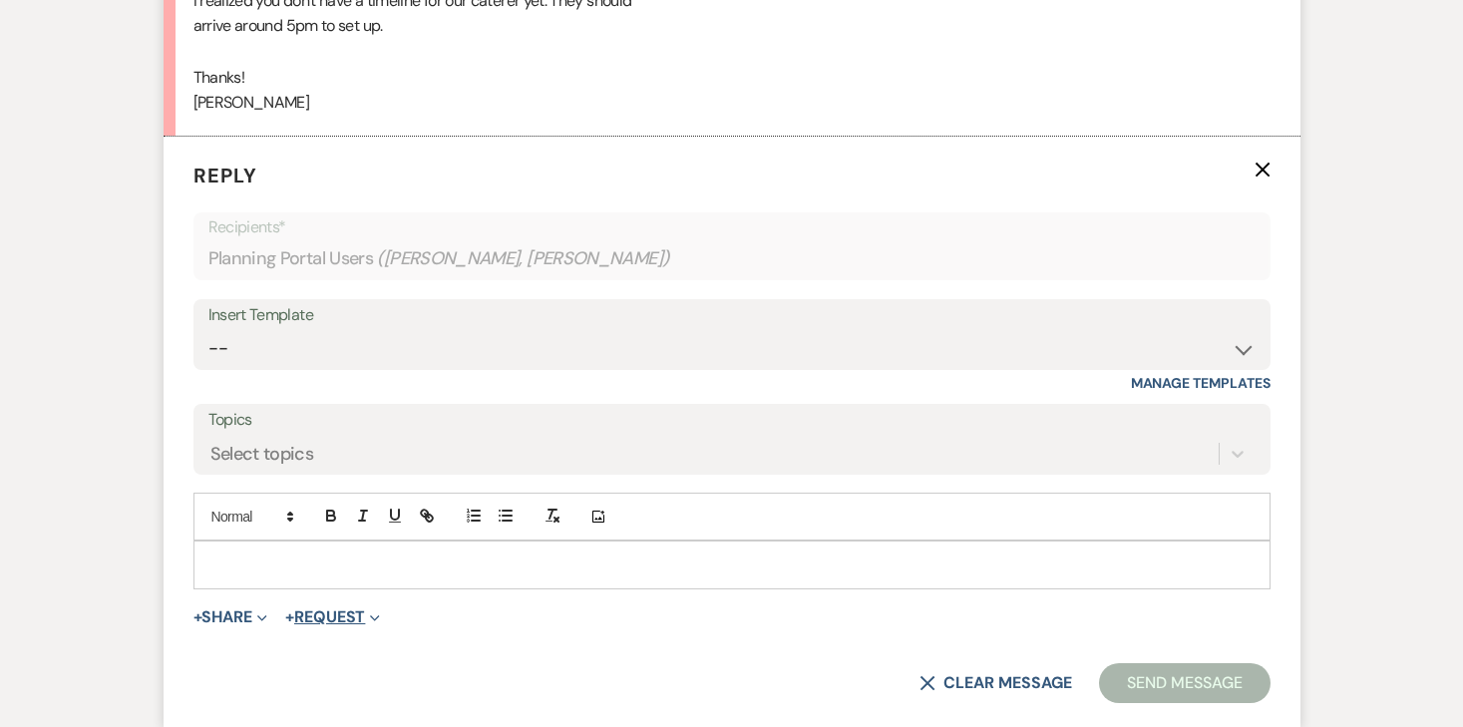
scroll to position [2893, 0]
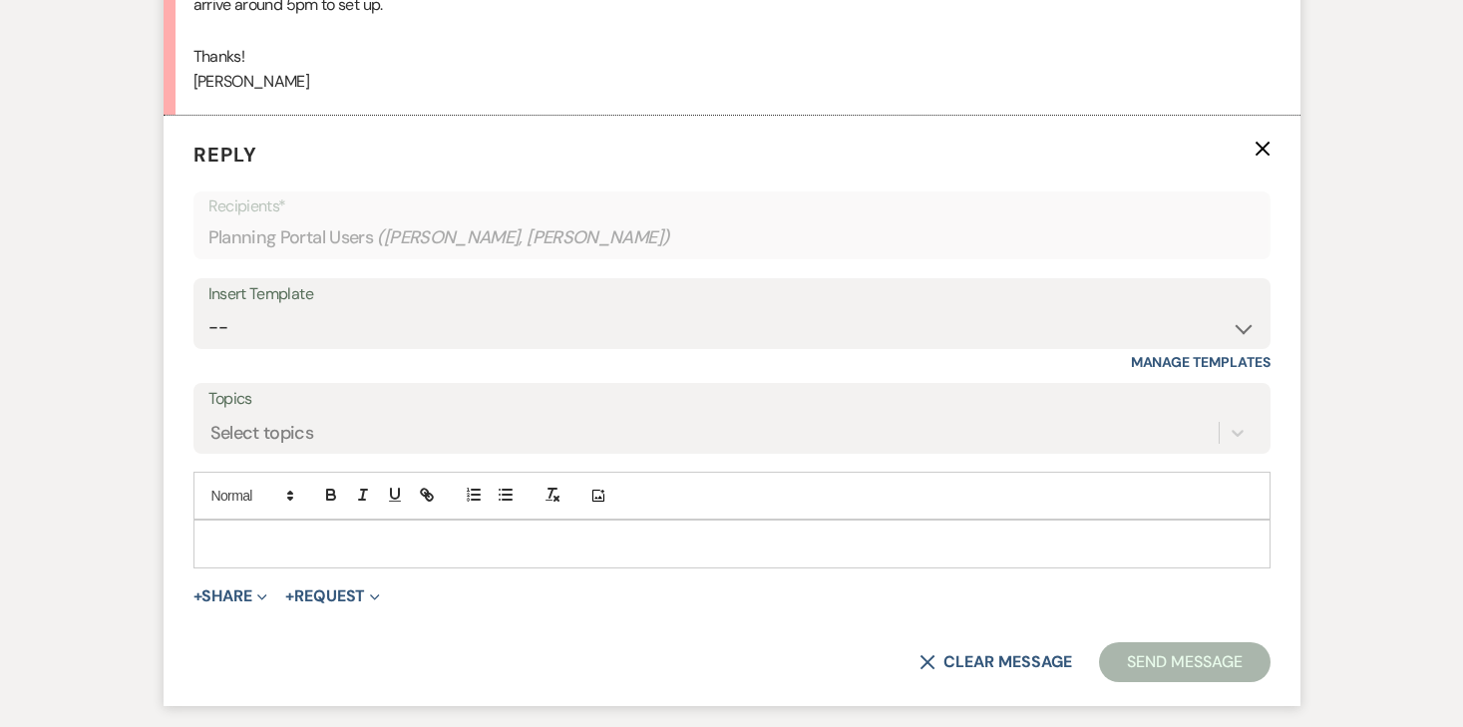
click at [293, 532] on p at bounding box center [731, 543] width 1045 height 22
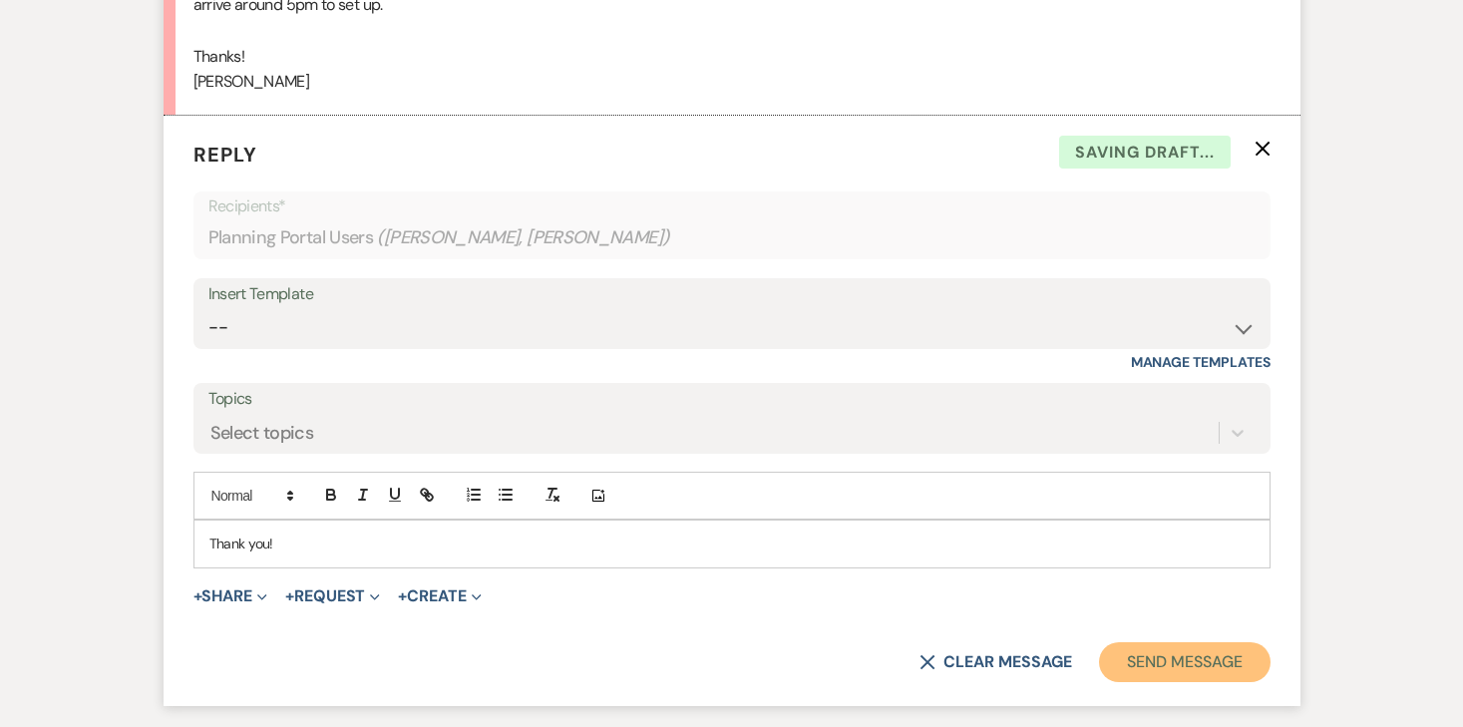
click at [1197, 642] on button "Send Message" at bounding box center [1184, 662] width 171 height 40
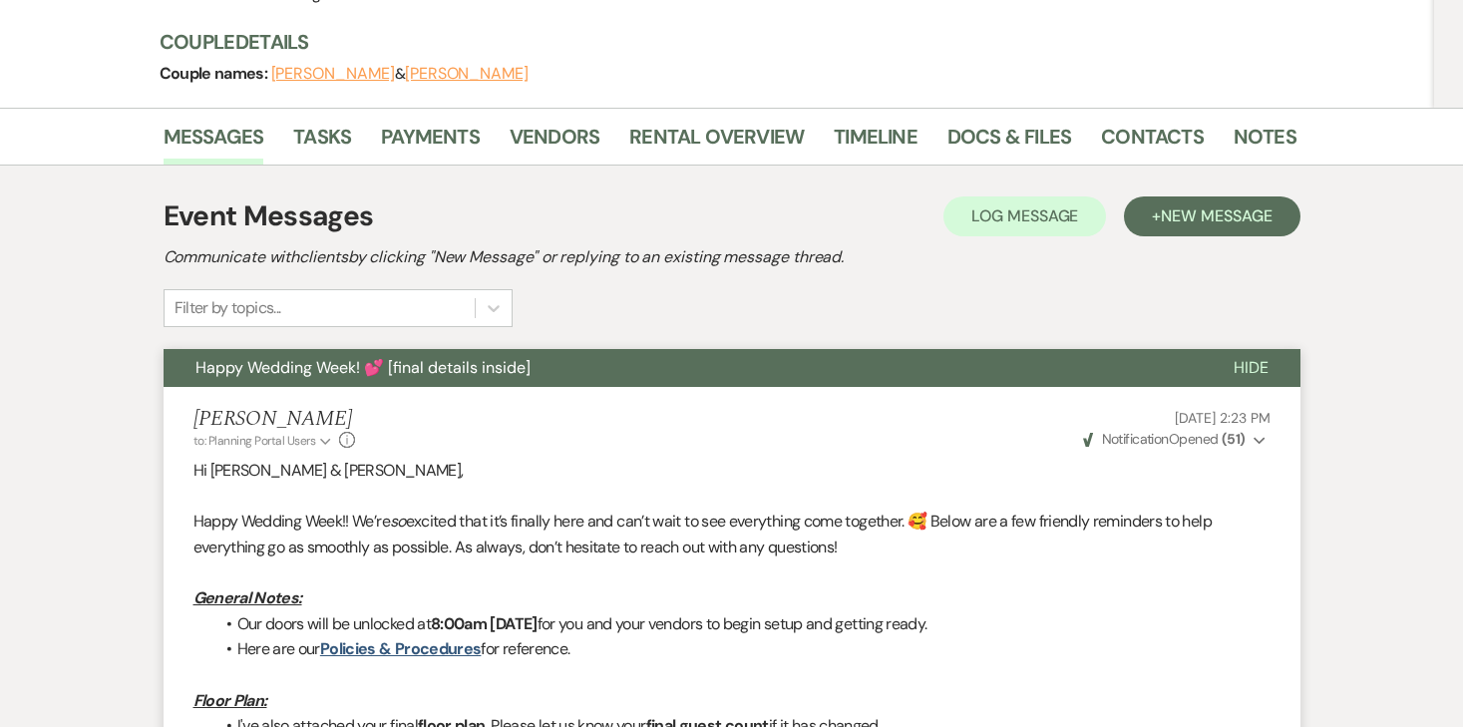
scroll to position [0, 0]
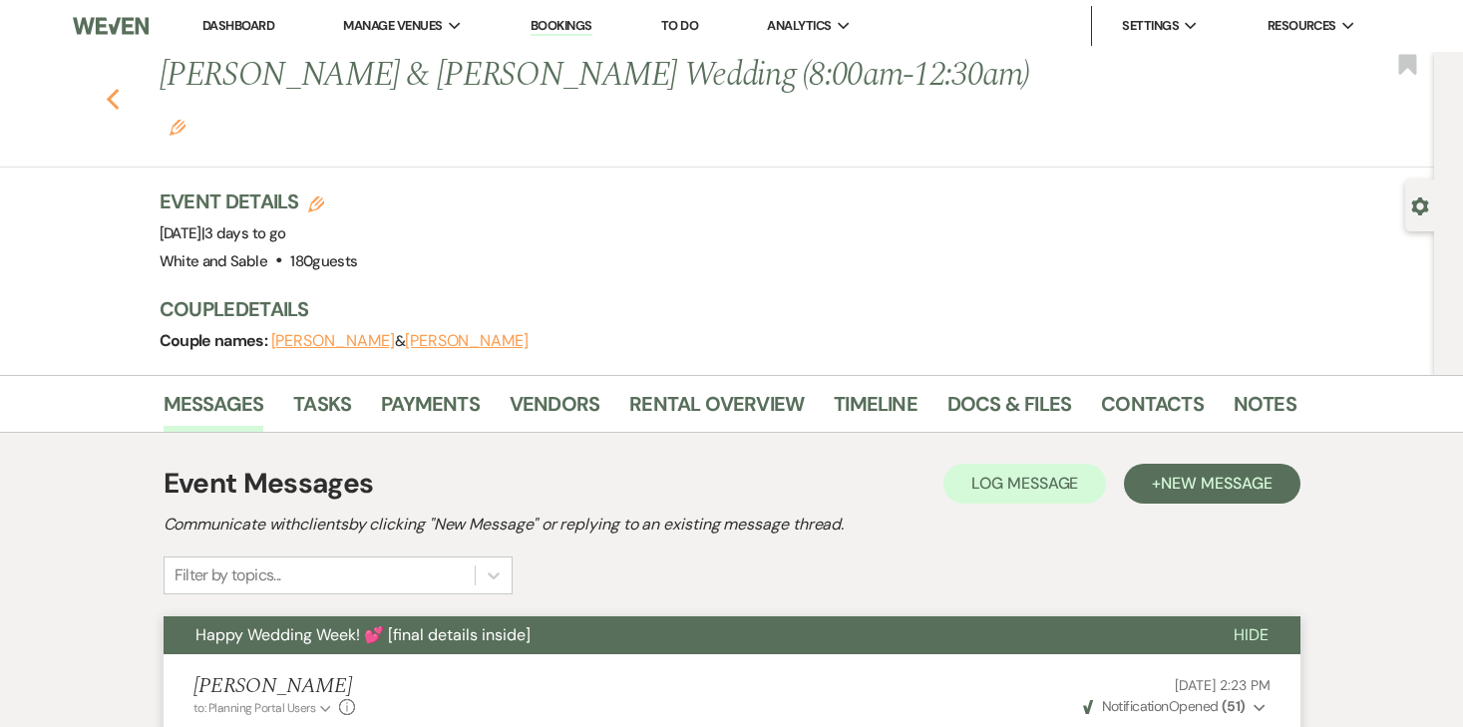
click at [117, 88] on icon "Previous" at bounding box center [113, 100] width 15 height 24
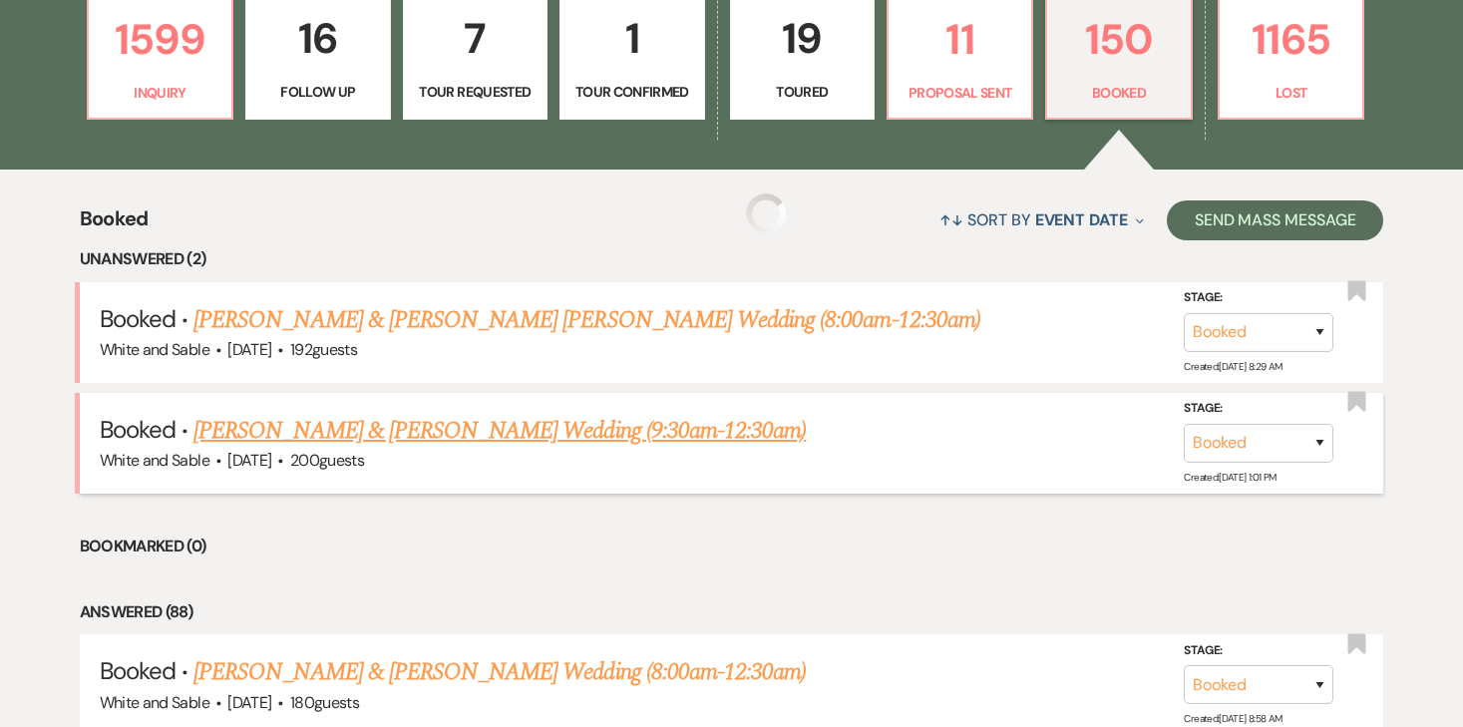
scroll to position [644, 0]
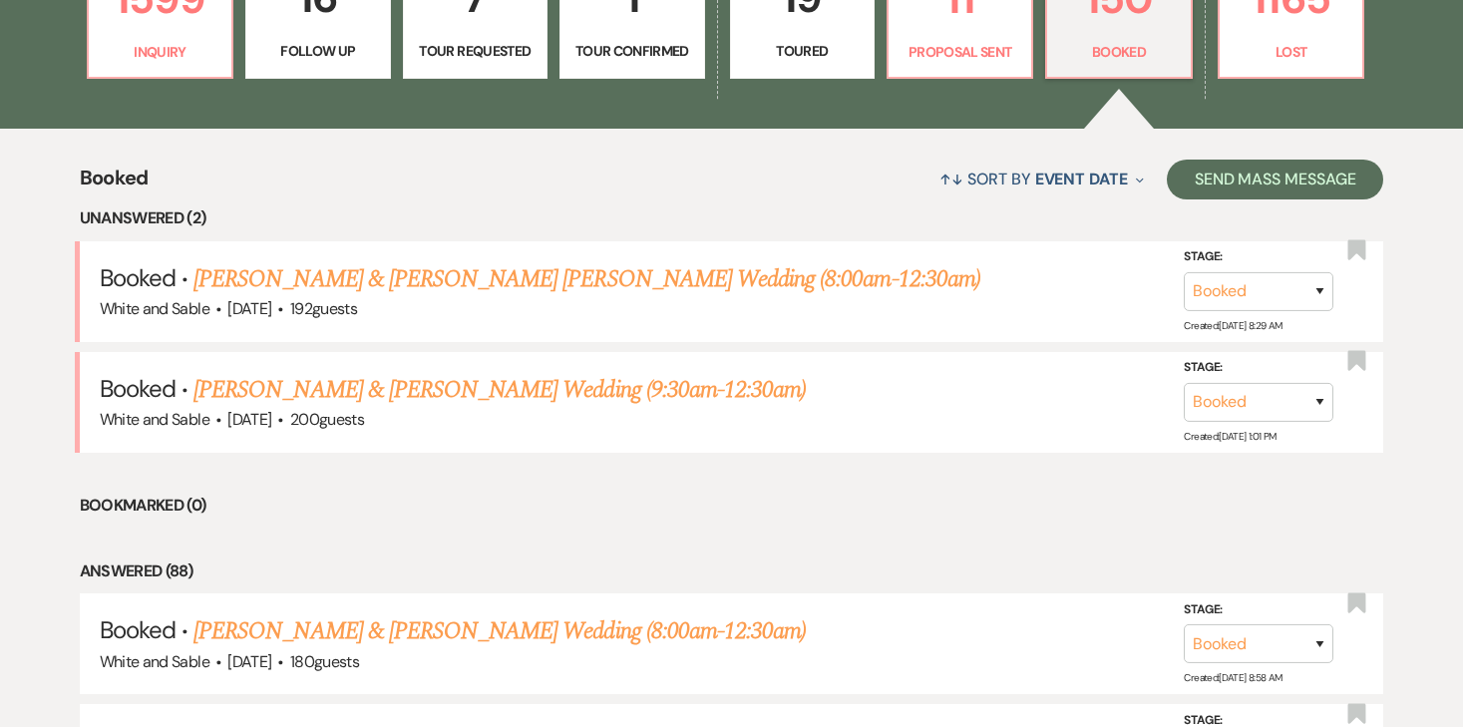
click at [363, 281] on link "[PERSON_NAME] & [PERSON_NAME] [PERSON_NAME] Wedding (8:00am-12:30am)" at bounding box center [586, 279] width 787 height 36
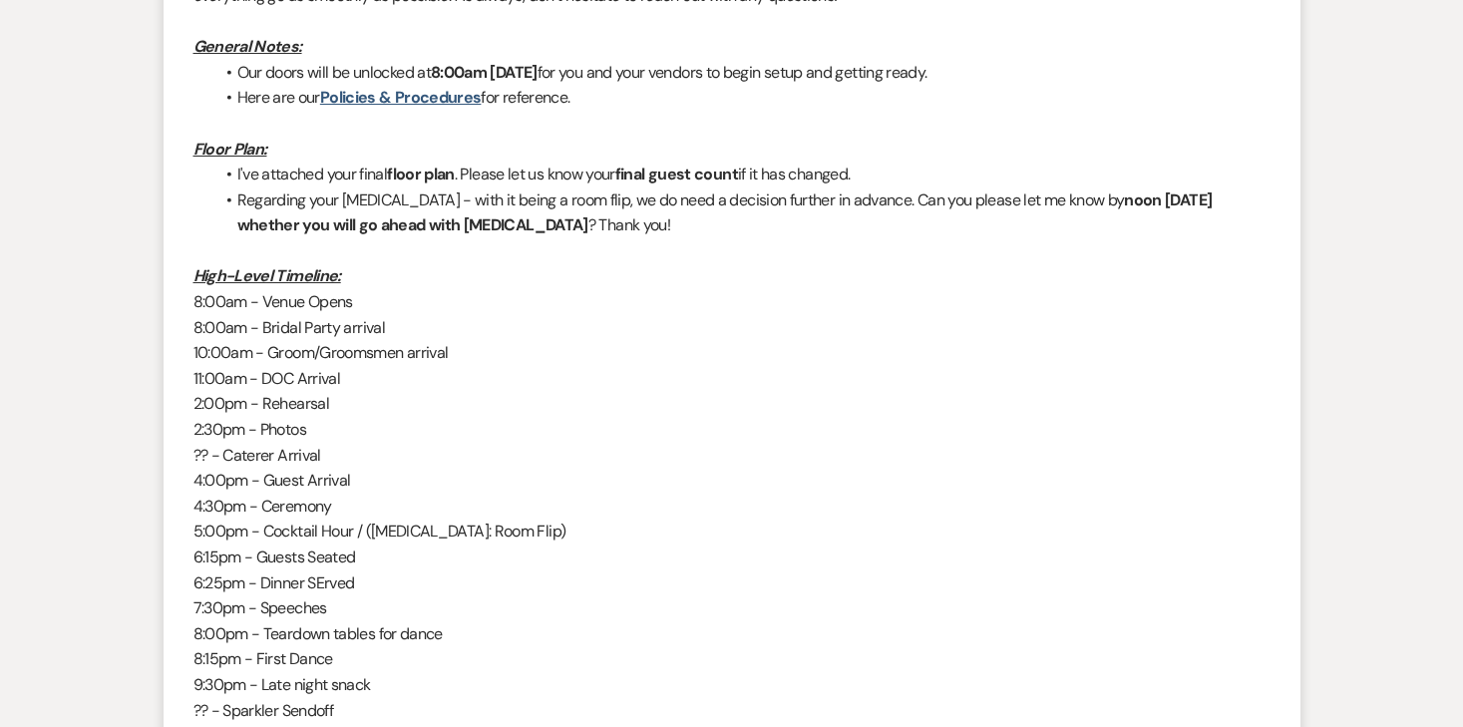
scroll to position [516, 0]
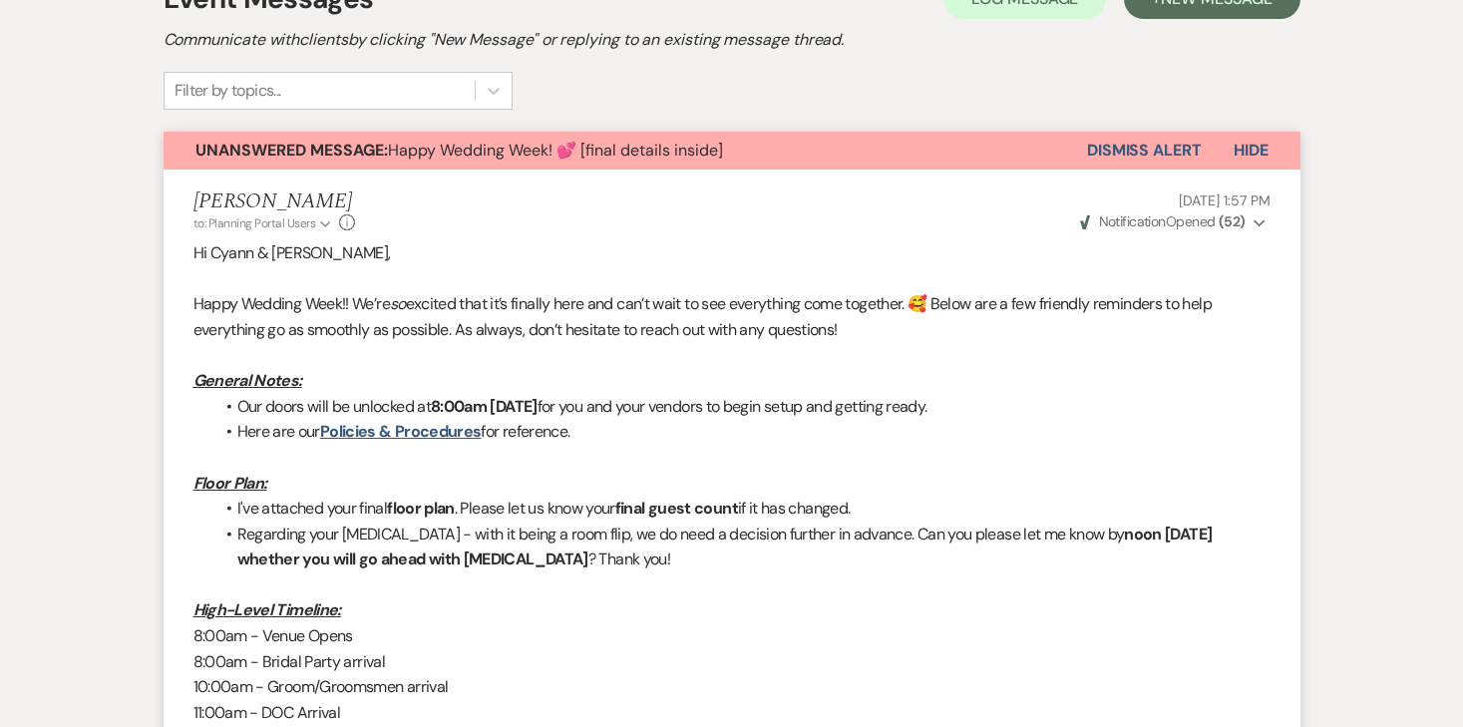
click at [1129, 132] on button "Dismiss Alert" at bounding box center [1144, 151] width 115 height 38
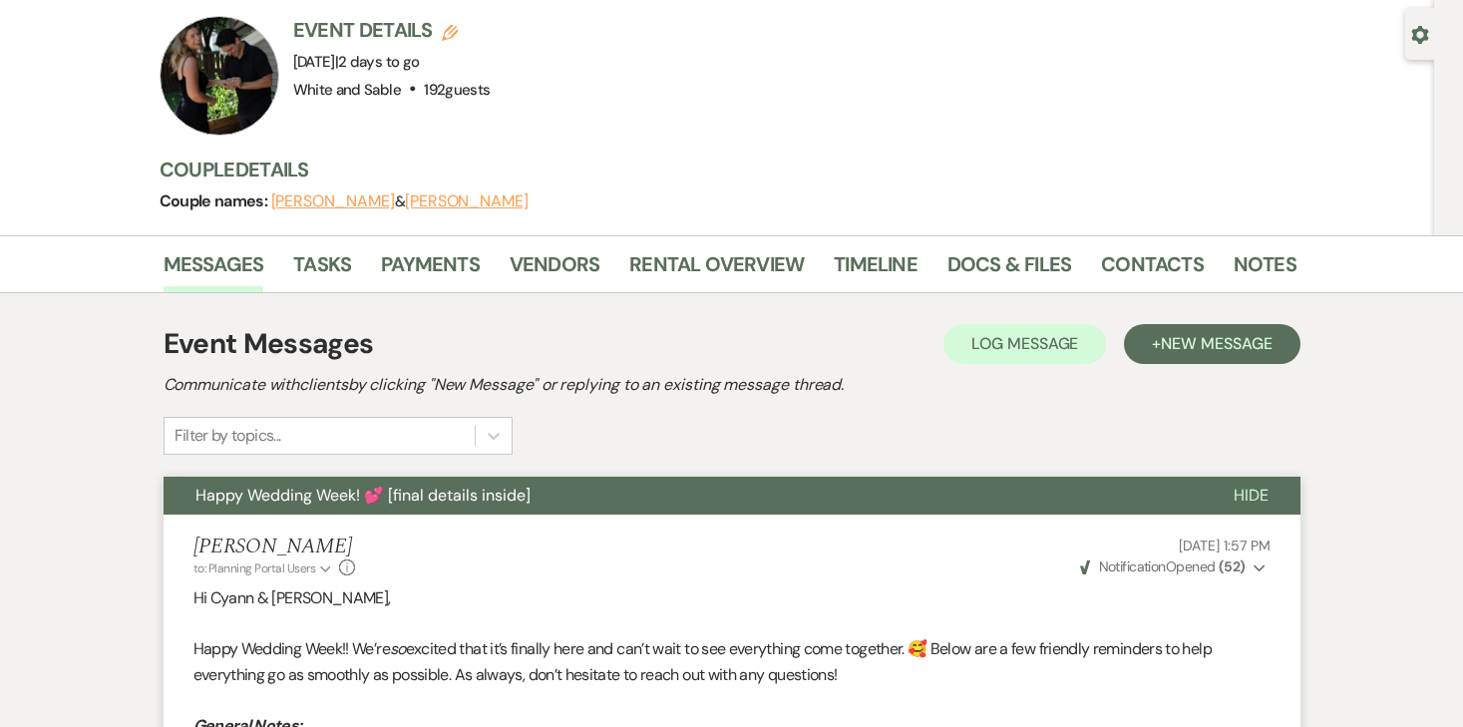
scroll to position [0, 0]
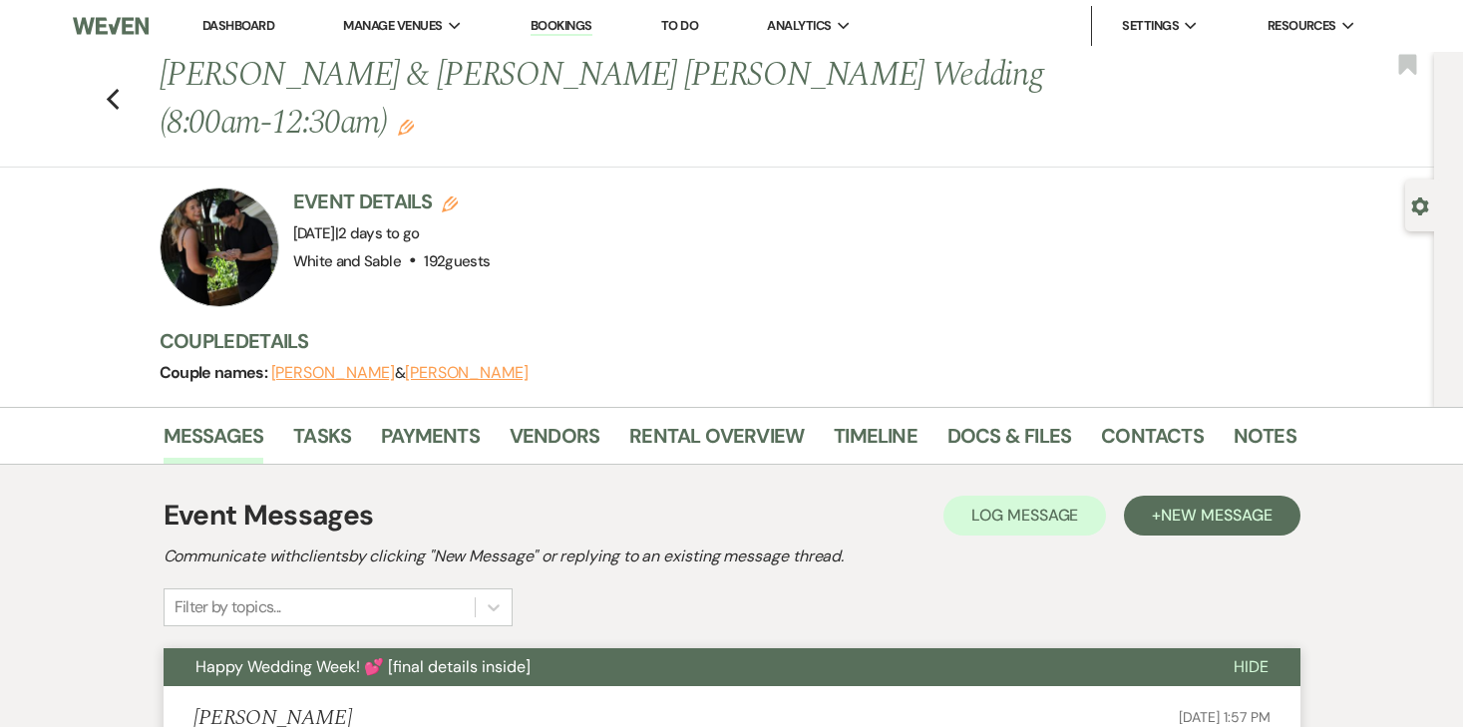
click at [227, 19] on link "Dashboard" at bounding box center [238, 25] width 72 height 17
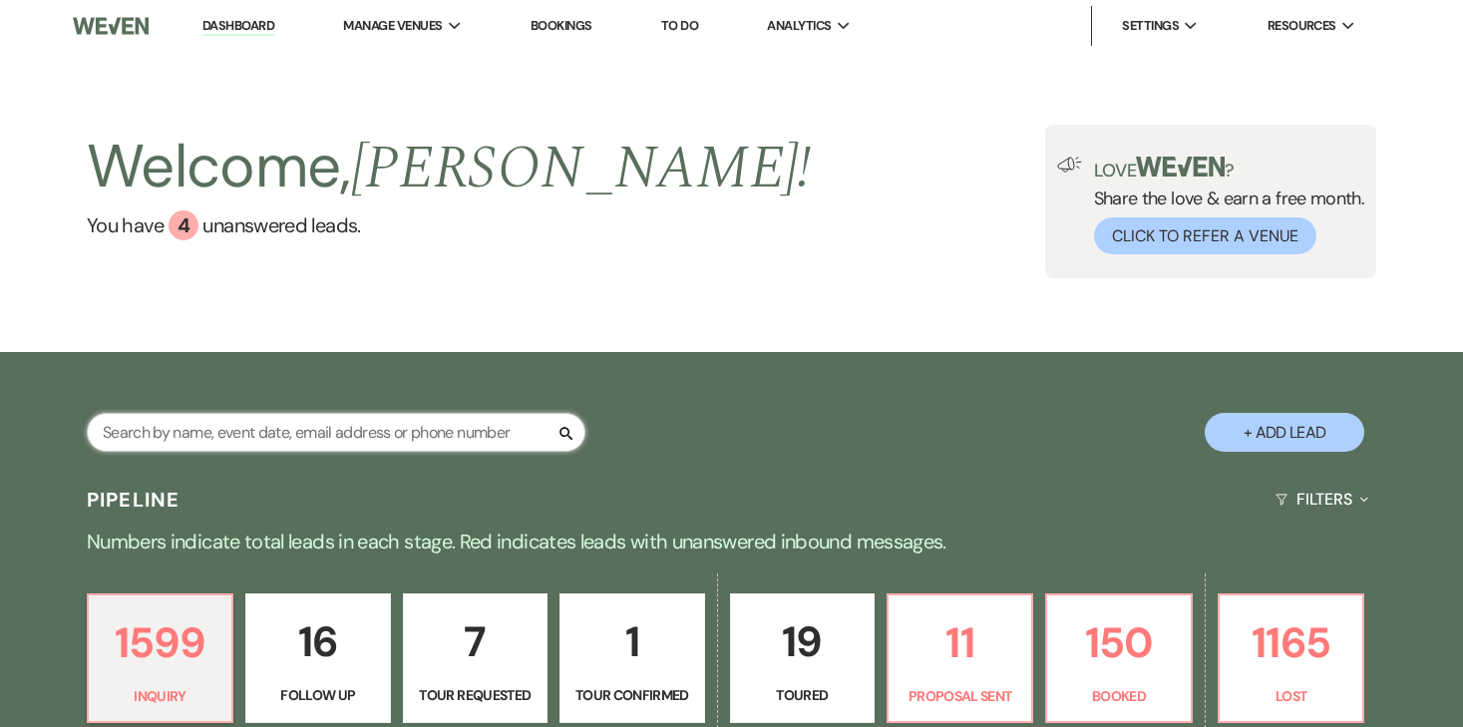
click at [395, 429] on input "text" at bounding box center [336, 432] width 499 height 39
type input "[PERSON_NAME]"
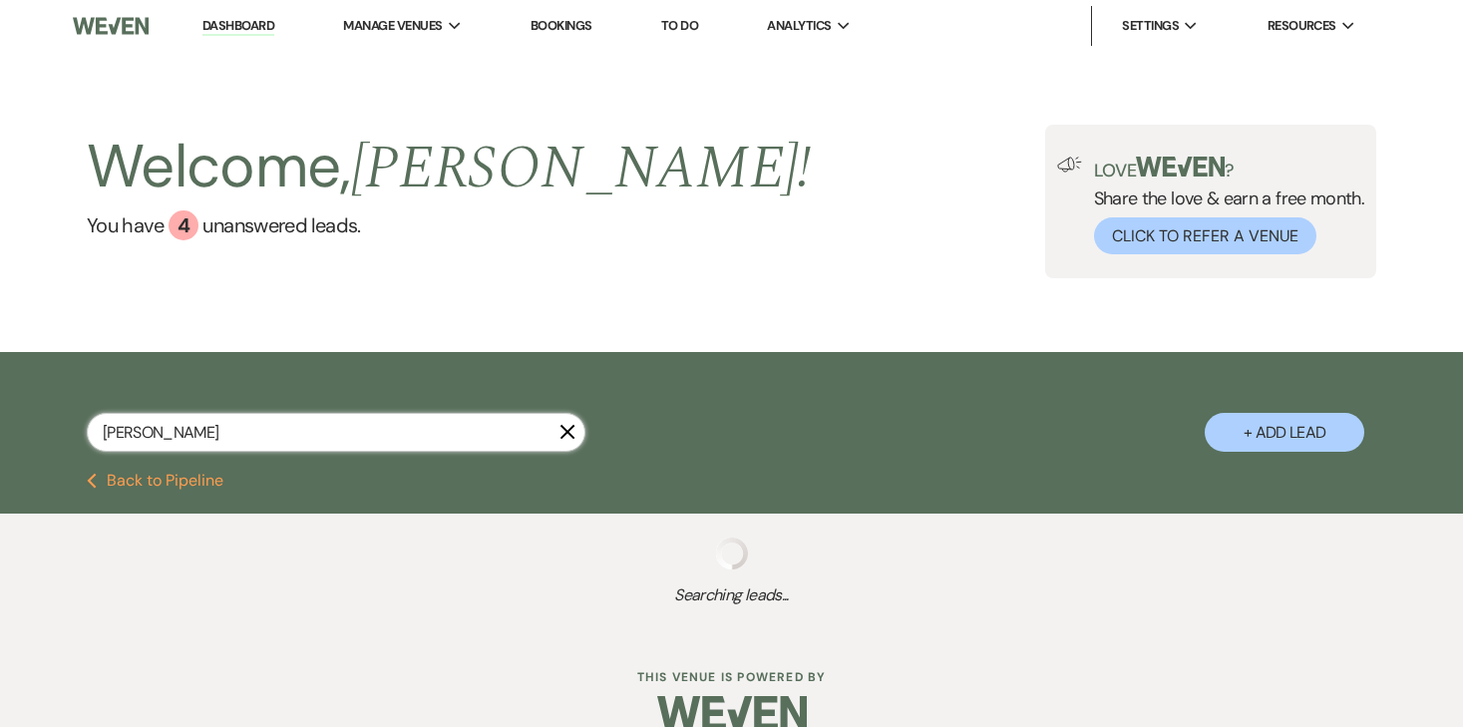
select select "6"
select select "8"
select select "5"
select select "8"
select select "6"
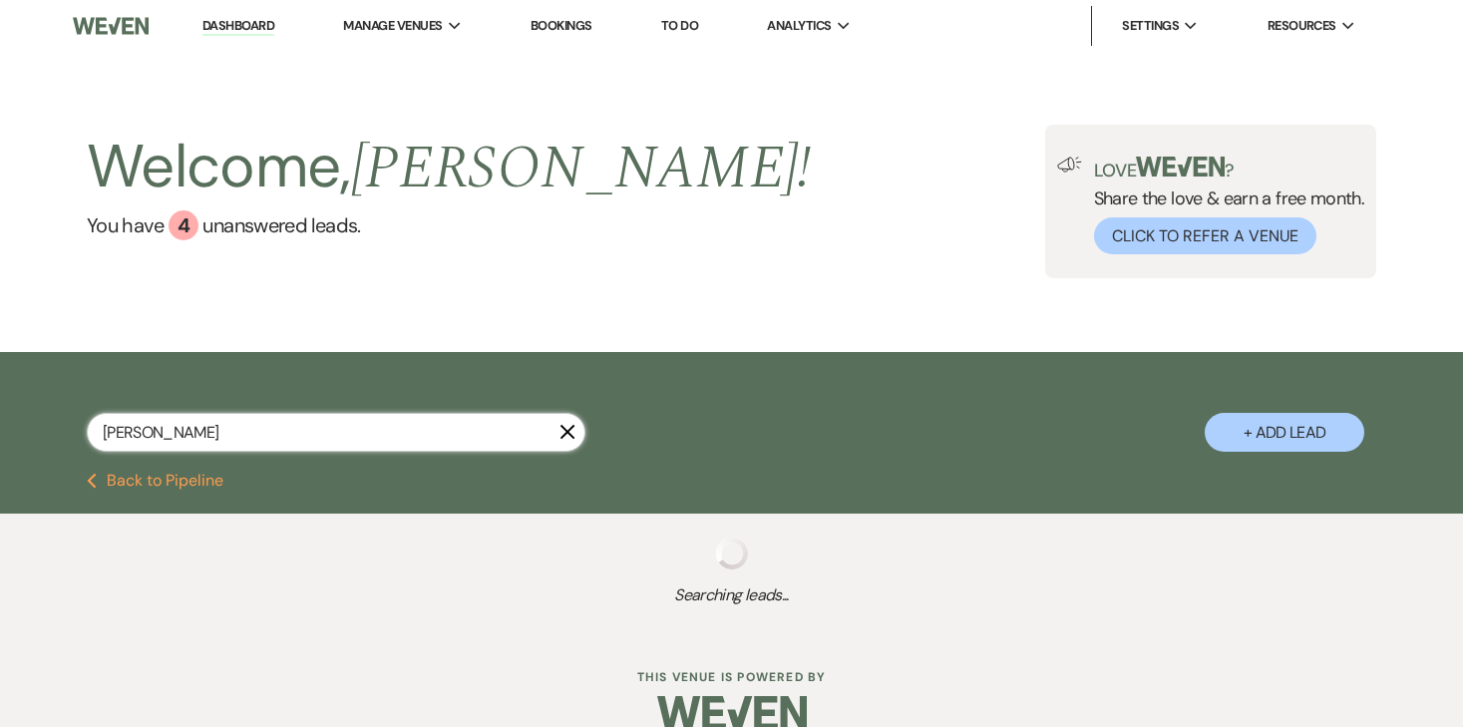
select select "8"
select select "2"
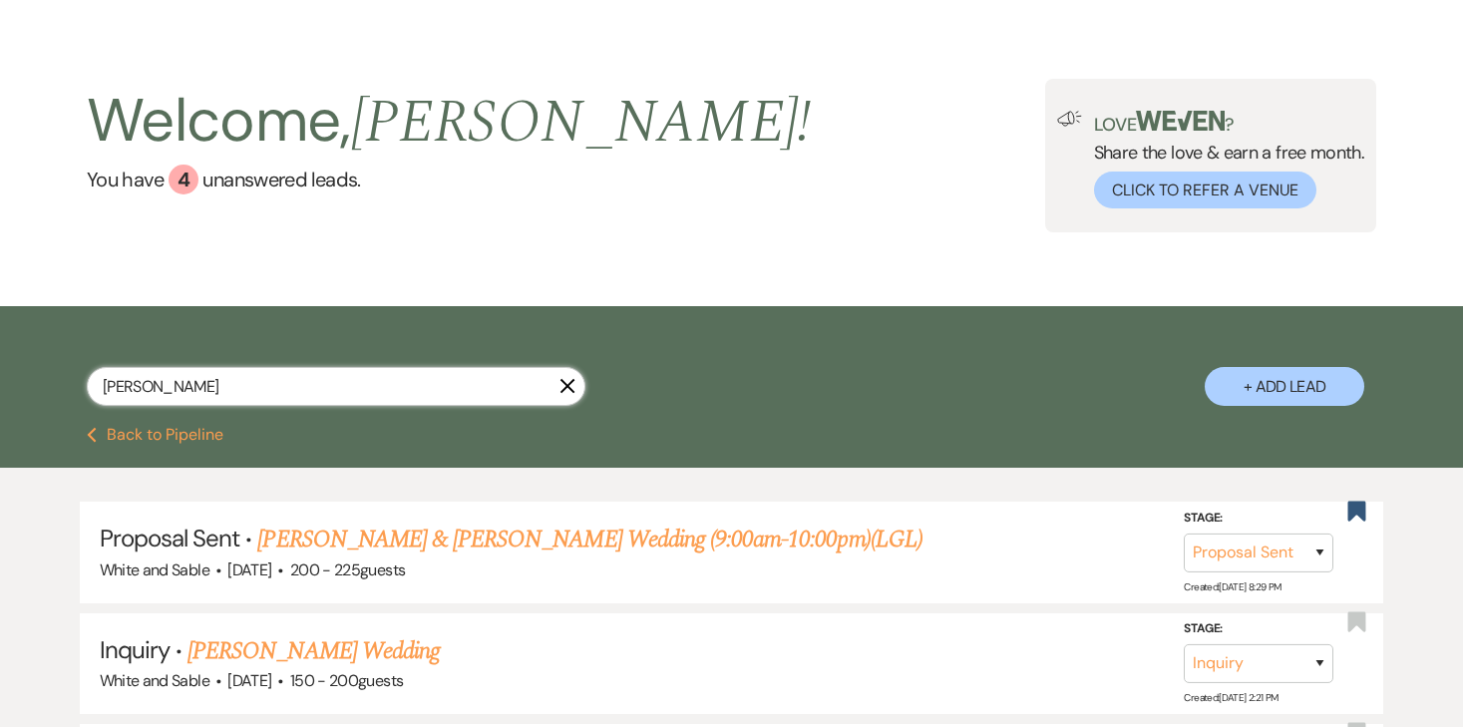
scroll to position [50, 0]
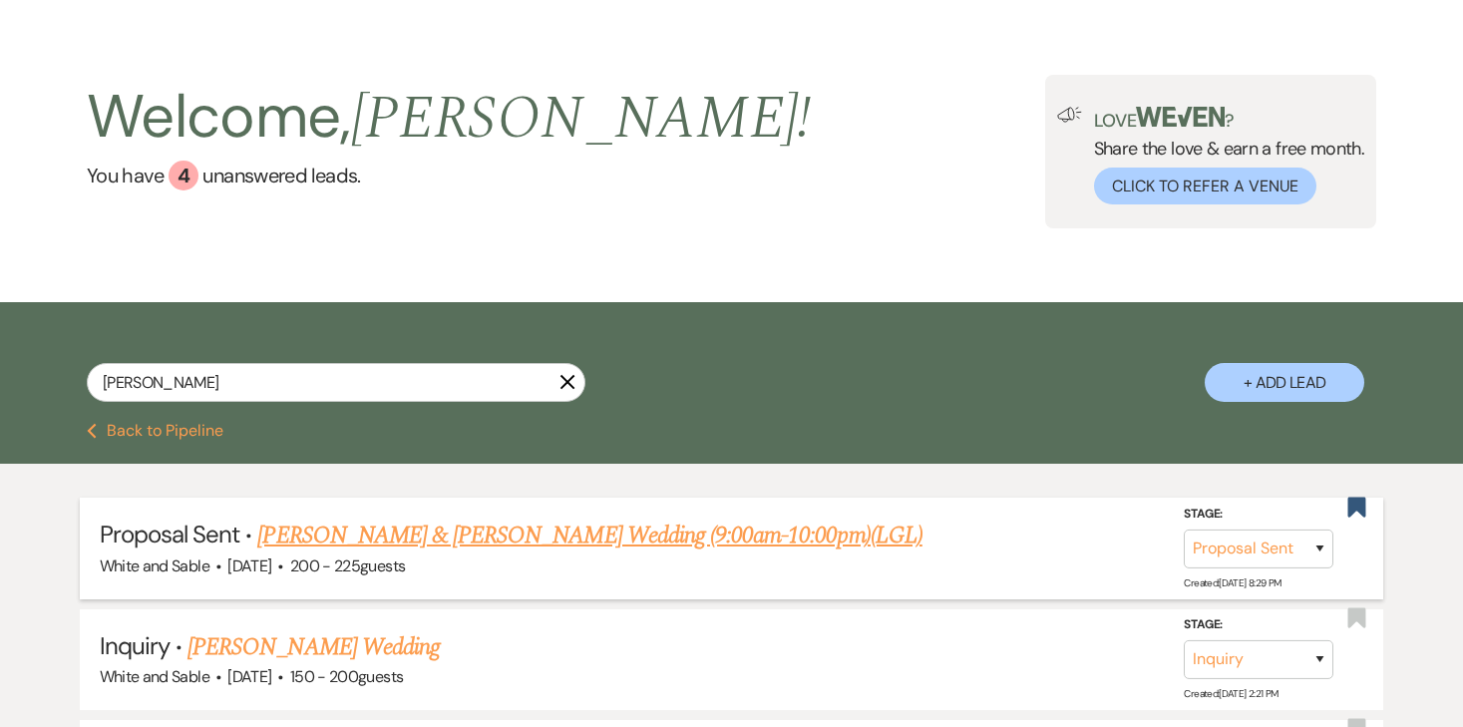
click at [468, 530] on link "[PERSON_NAME] & [PERSON_NAME] Wedding (9:00am-10:00pm)(LGL)" at bounding box center [589, 535] width 664 height 36
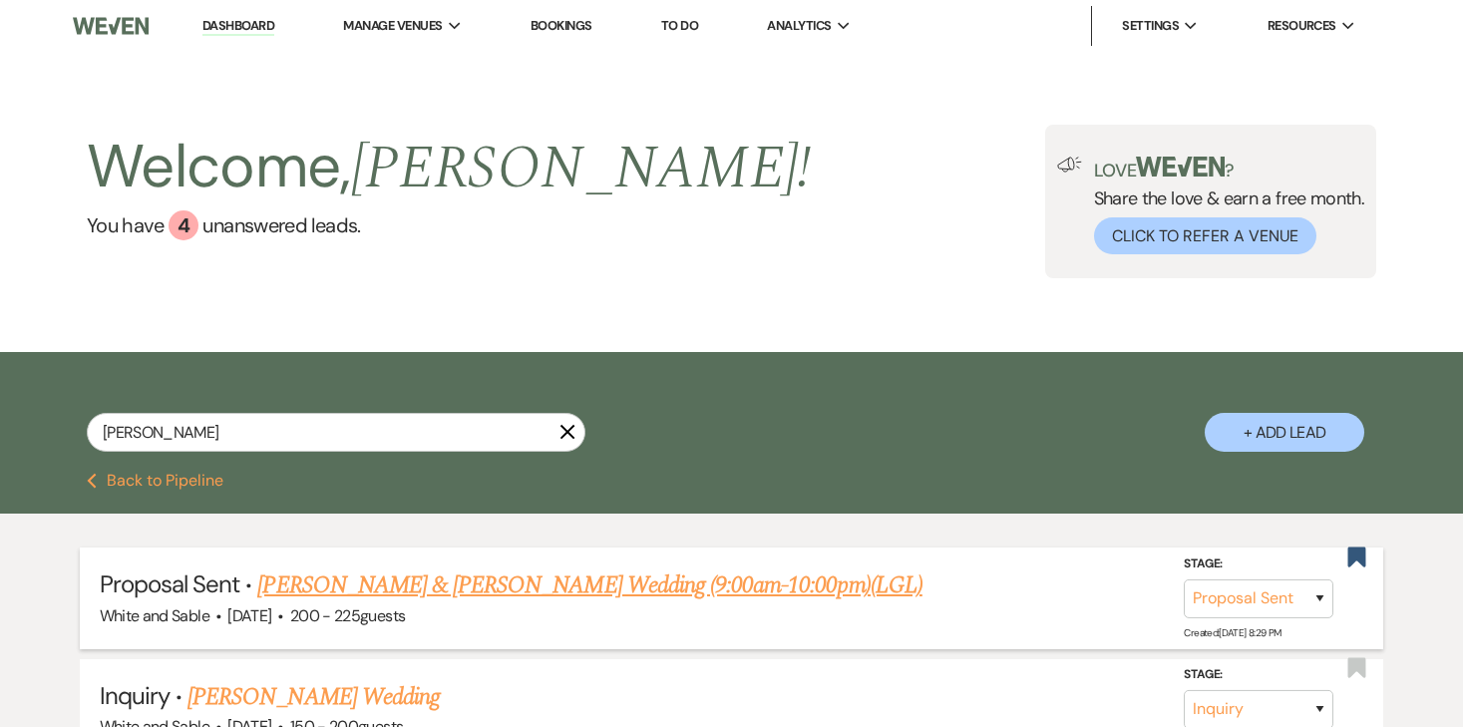
select select "6"
select select "20"
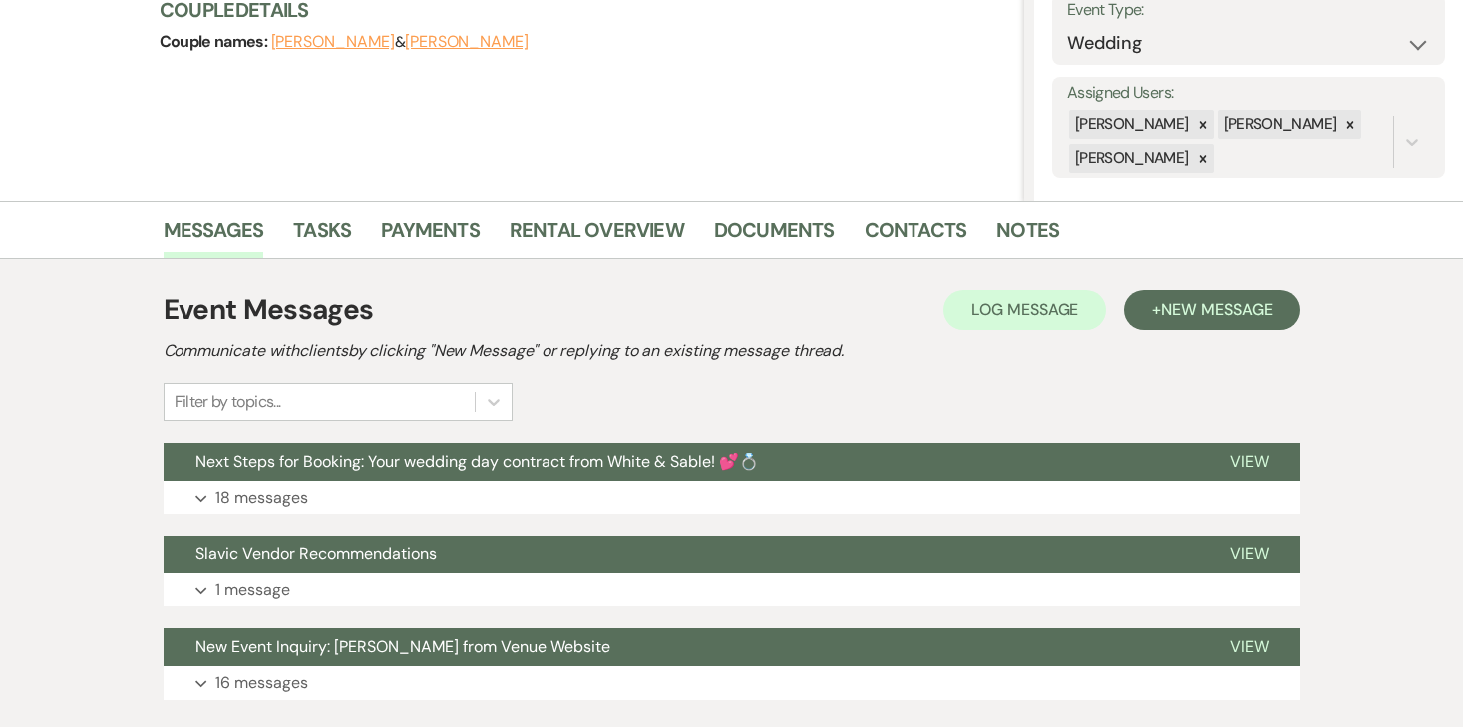
scroll to position [316, 0]
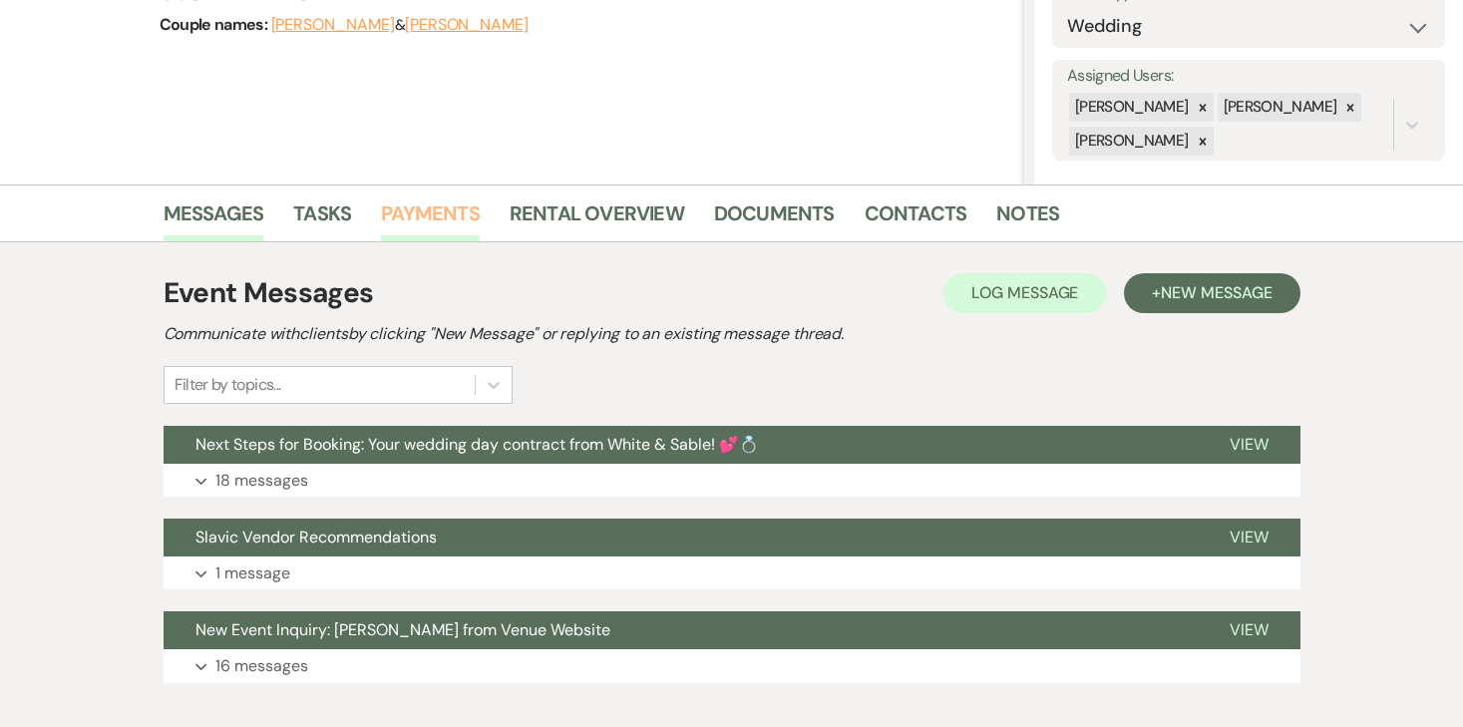
click at [448, 212] on link "Payments" at bounding box center [430, 219] width 99 height 44
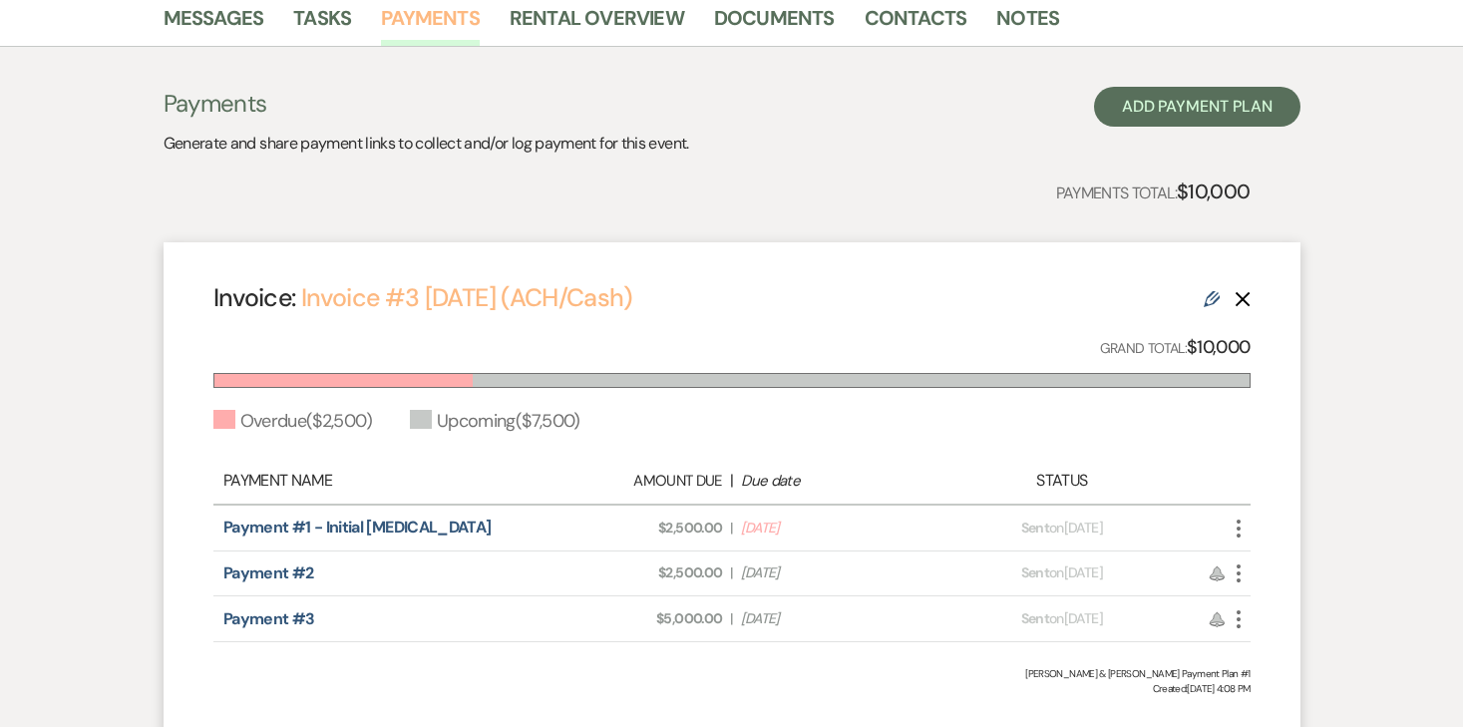
scroll to position [514, 0]
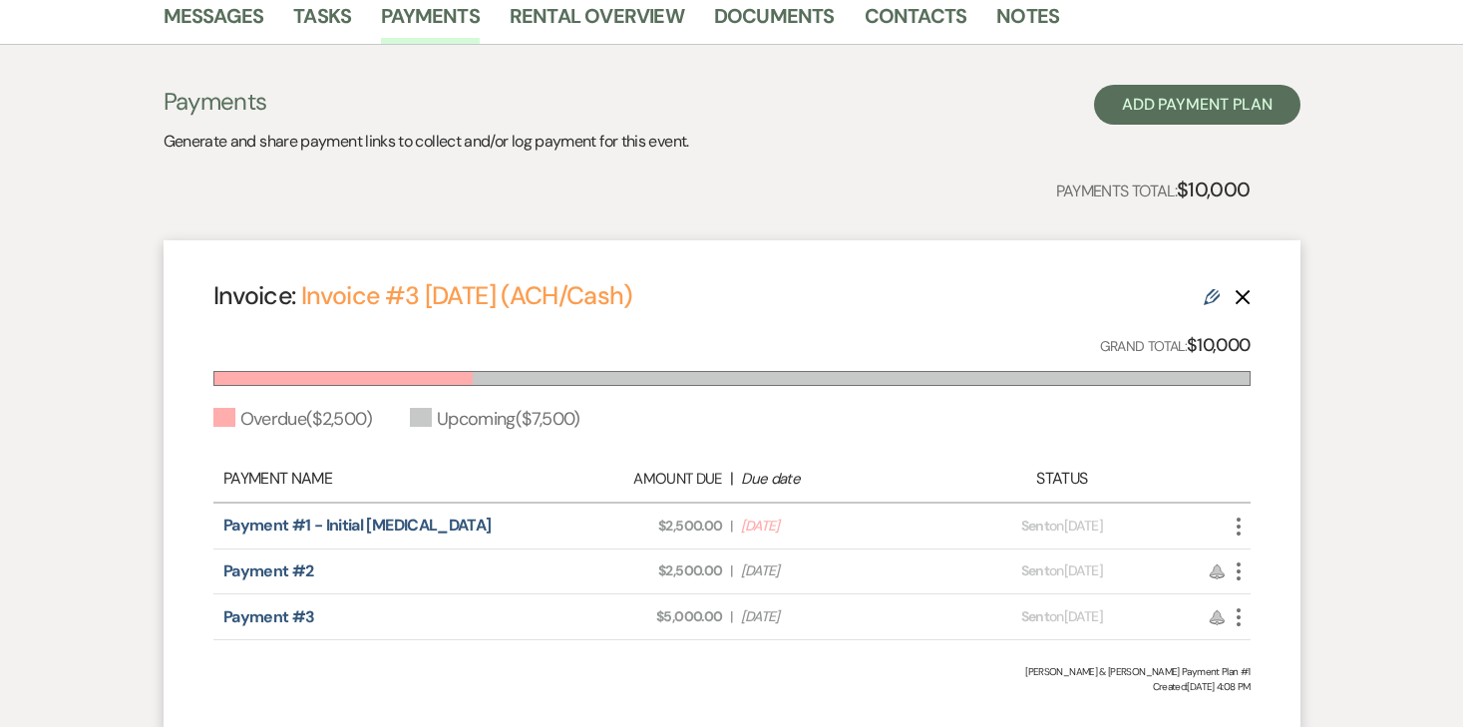
click at [1235, 526] on icon "More" at bounding box center [1238, 527] width 24 height 24
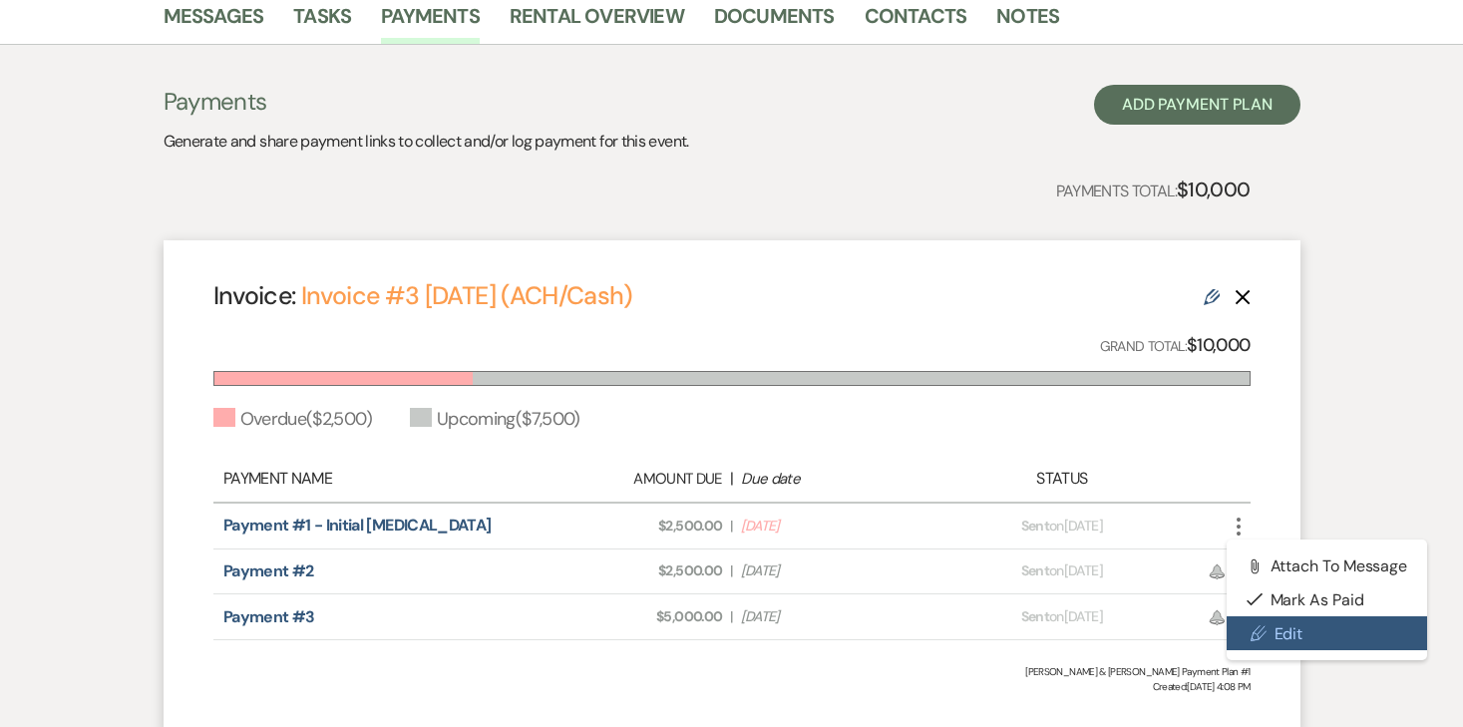
click at [1276, 641] on link "Pencil Edit" at bounding box center [1326, 633] width 201 height 34
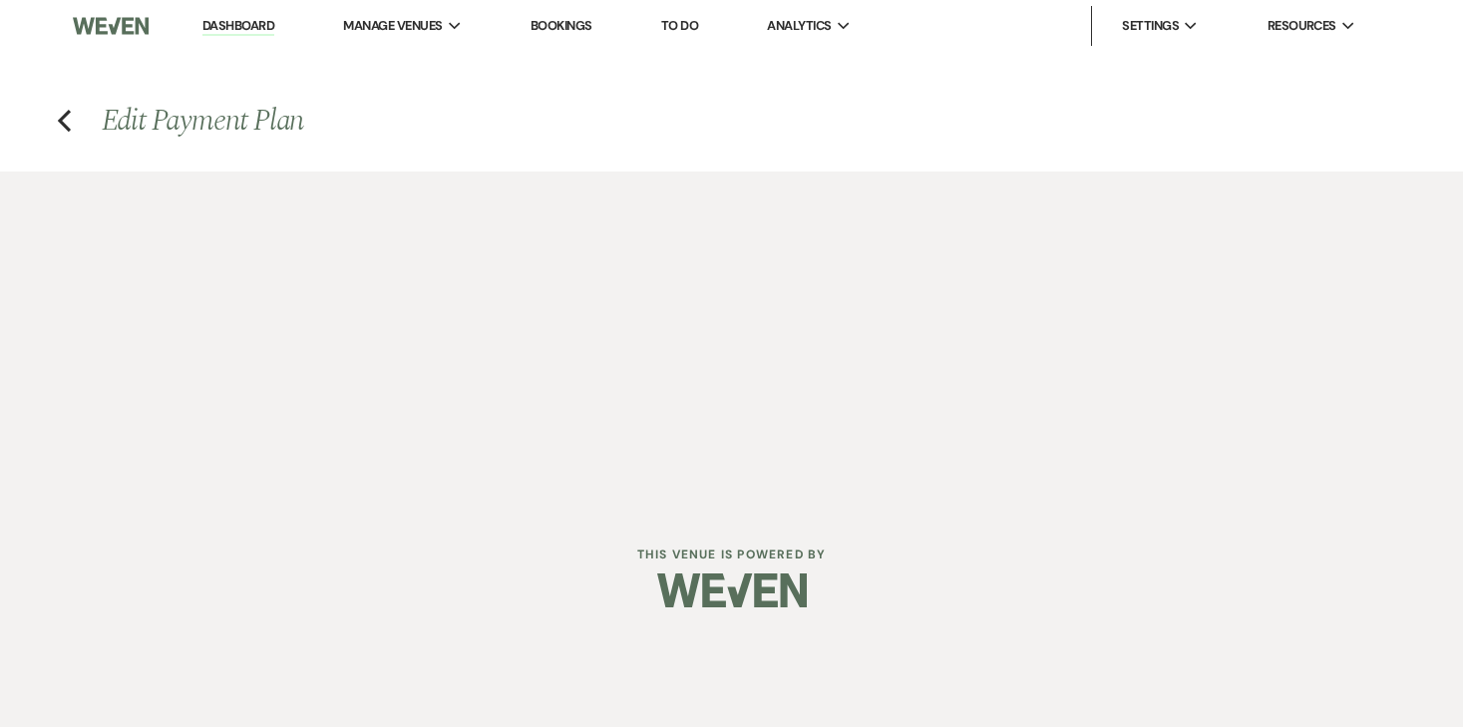
select select "29671"
select select "2"
select select "flat"
select select "2"
select select "flat"
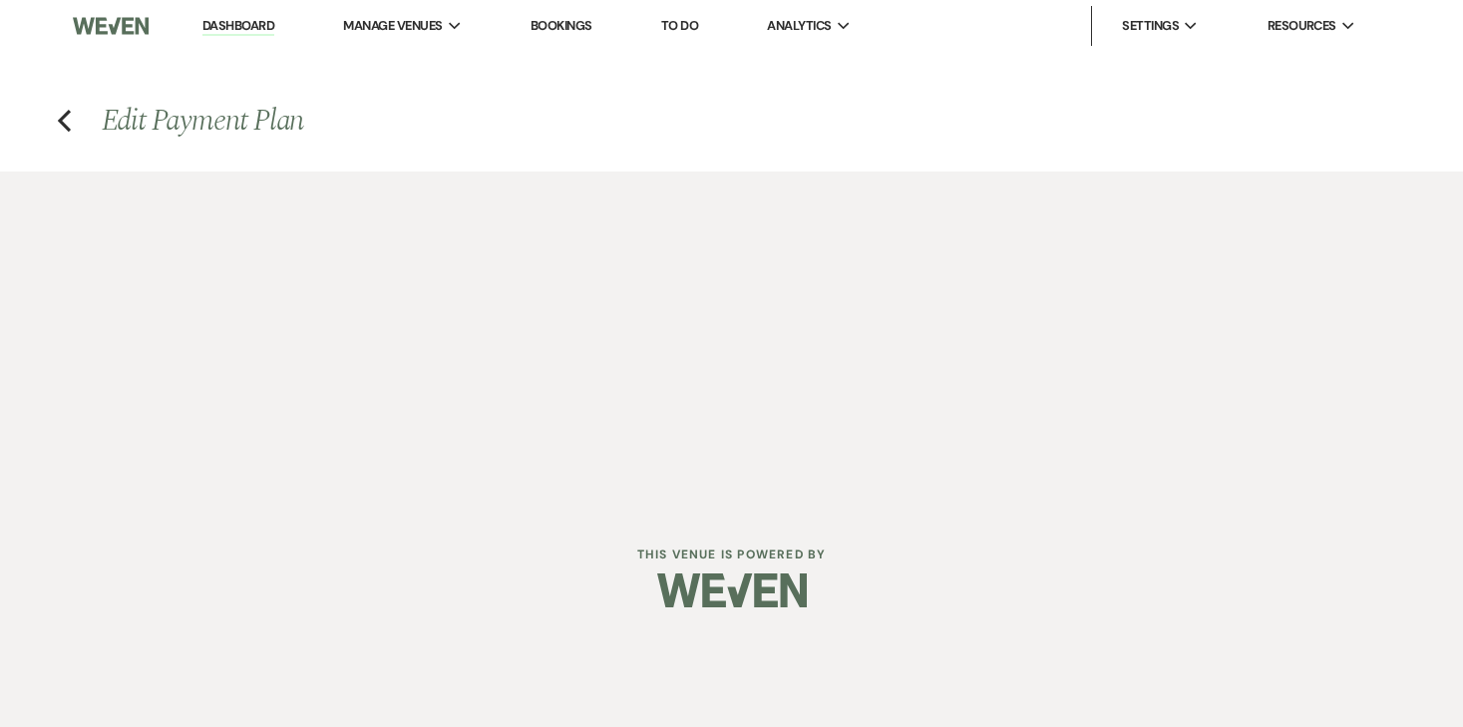
select select "client"
select select "weekly"
select select "onDueDate"
select select "complete"
select select "client"
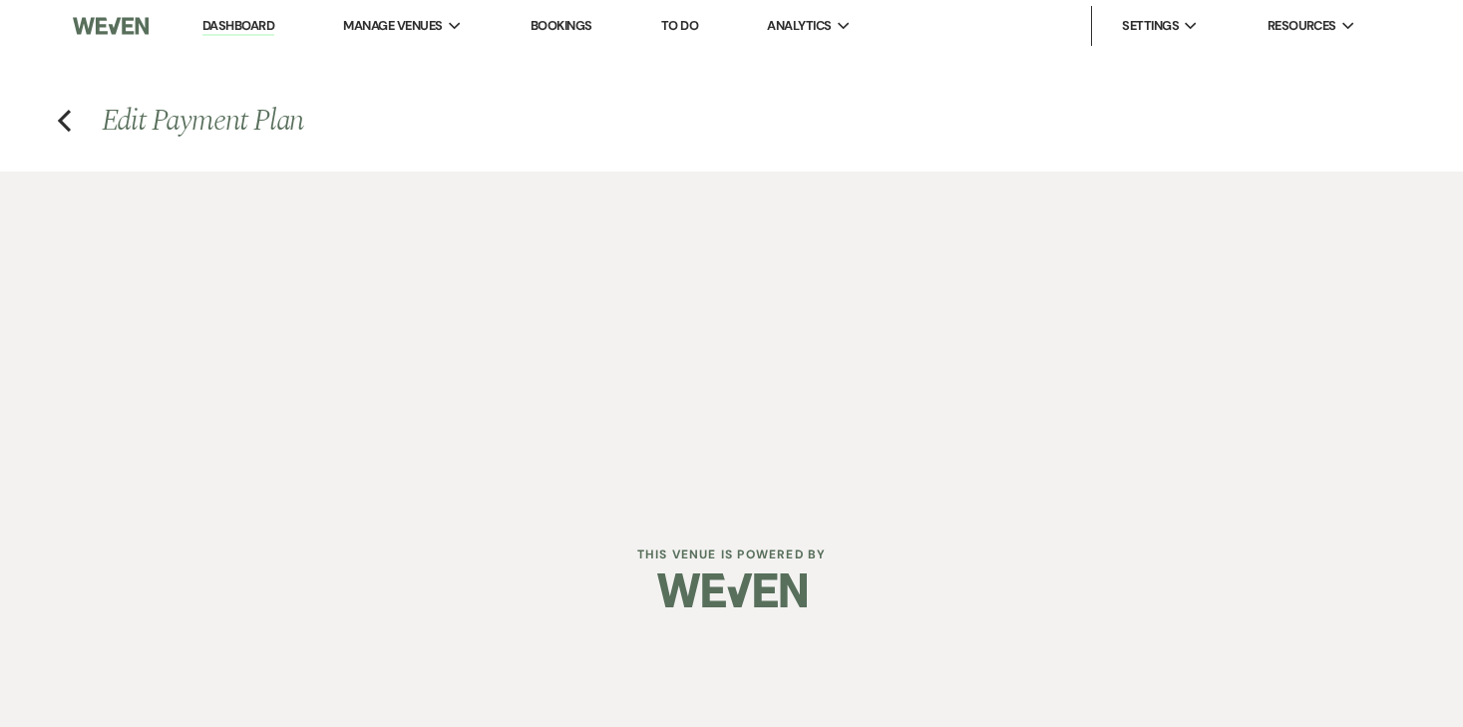
select select "weeks"
select select "2"
select select "flat"
select select "client"
select select "weeks"
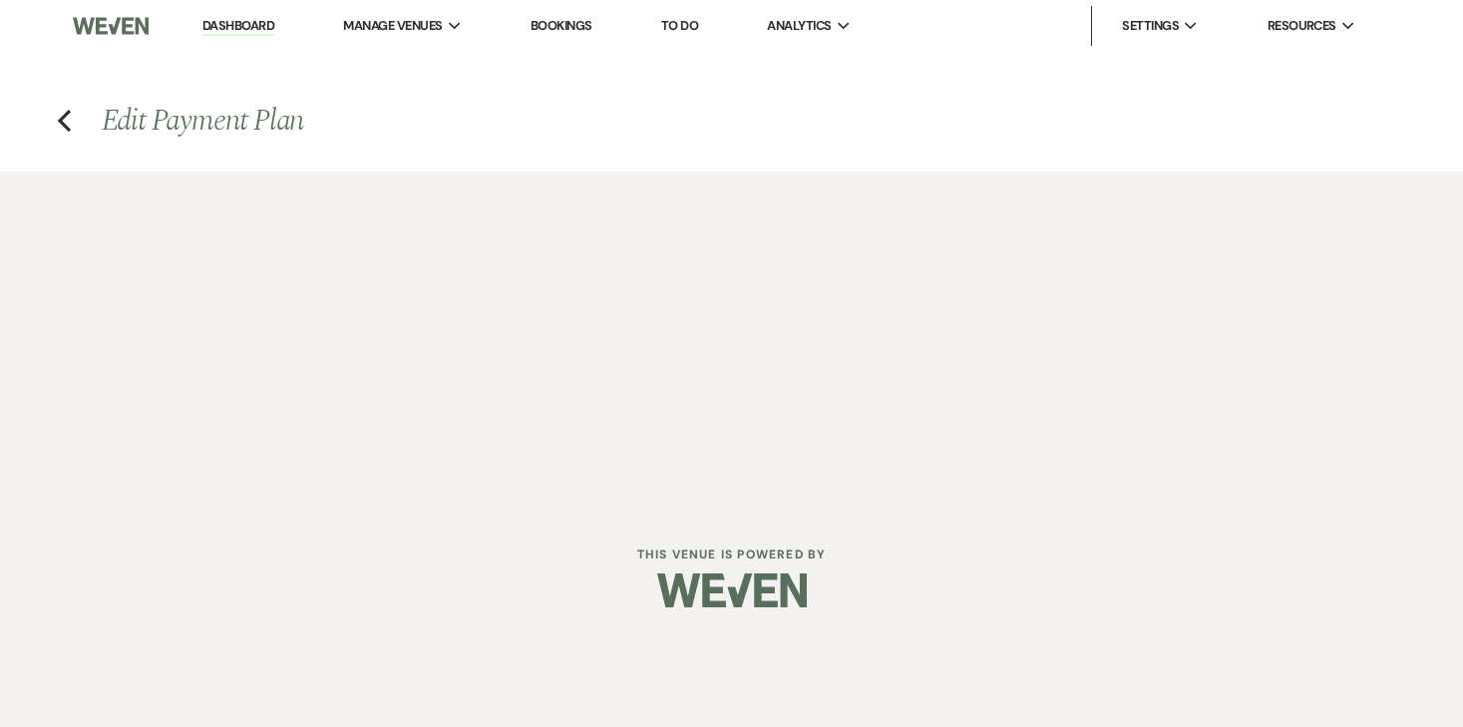
select select "client"
select select "weekly"
select select "onDueDate"
select select "complete"
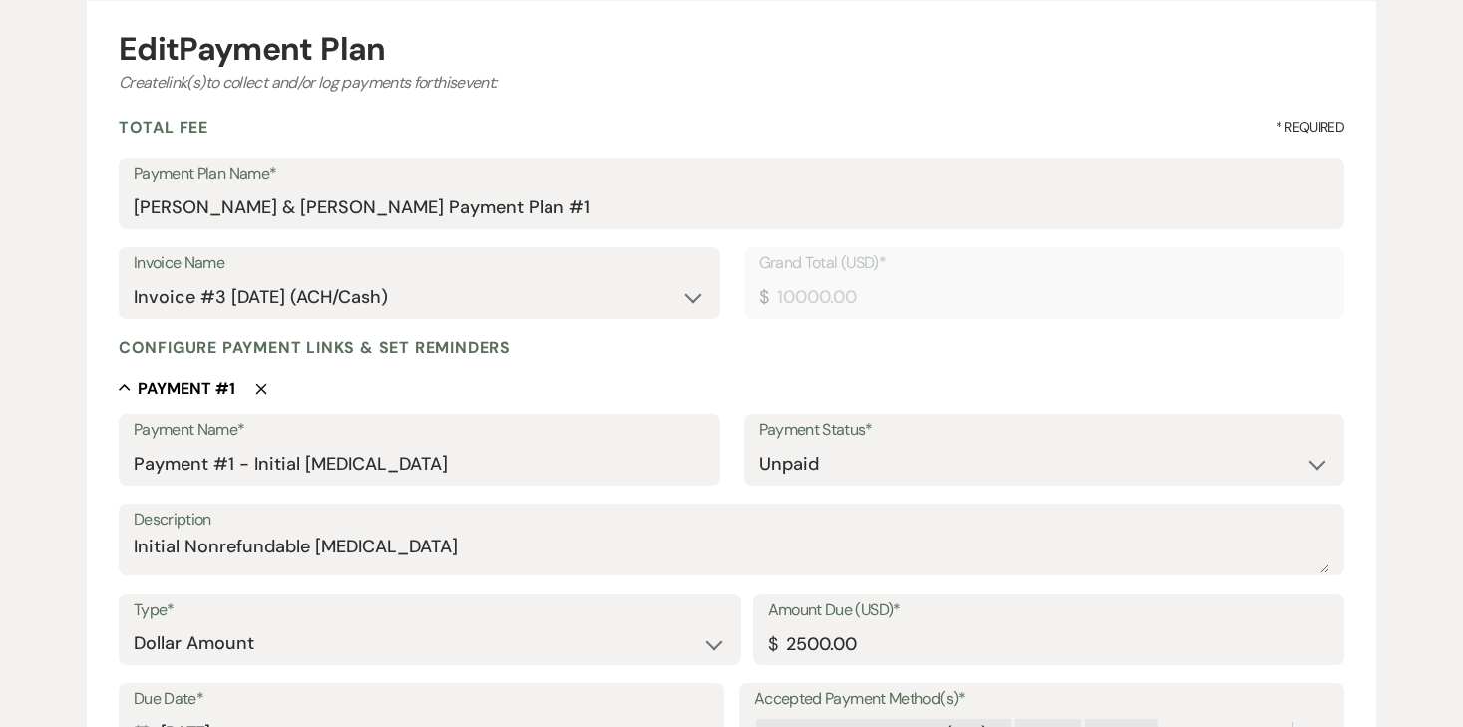
scroll to position [324, 0]
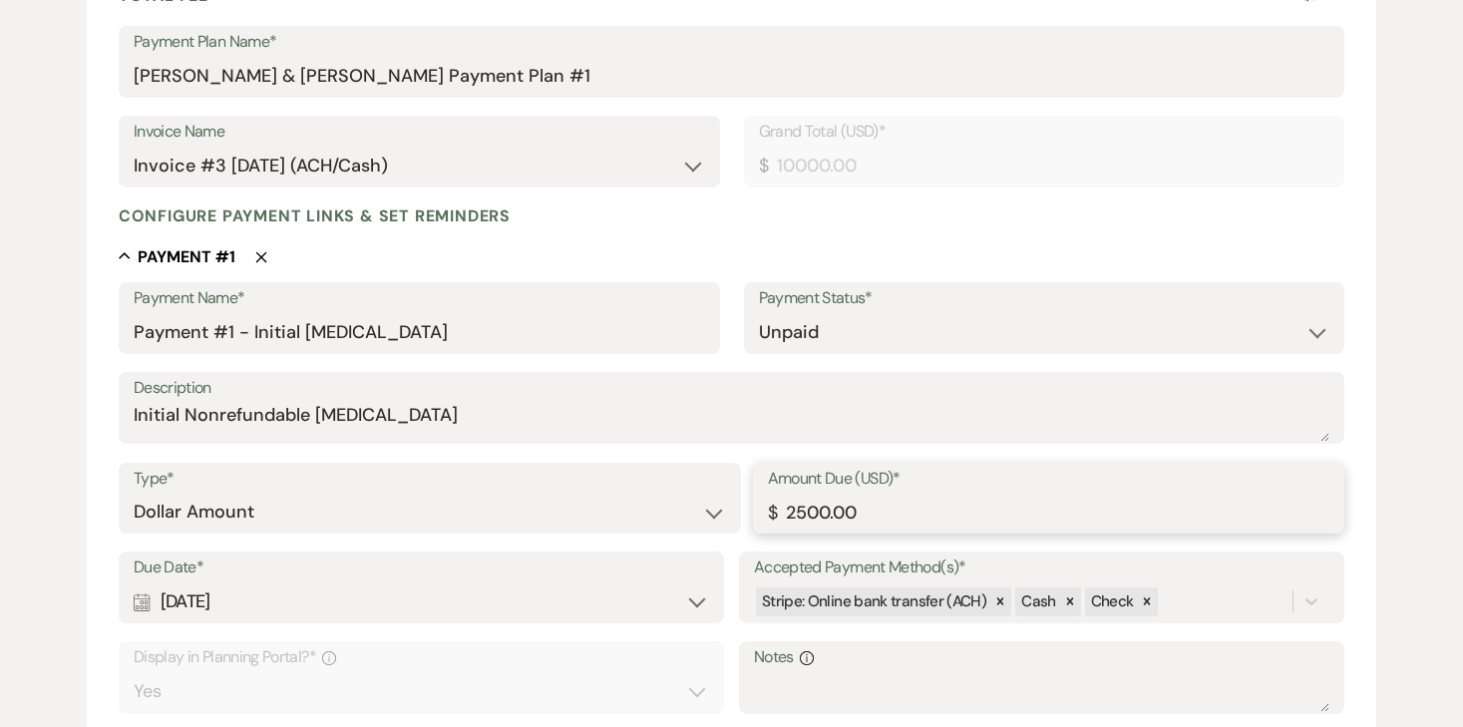
click at [814, 515] on input "2500.00" at bounding box center [1049, 512] width 562 height 39
click at [826, 517] on input "2500.00" at bounding box center [1049, 512] width 562 height 39
type input "3550.00"
click at [959, 249] on div "Collapse Payment # 1 Delete" at bounding box center [731, 256] width 1225 height 20
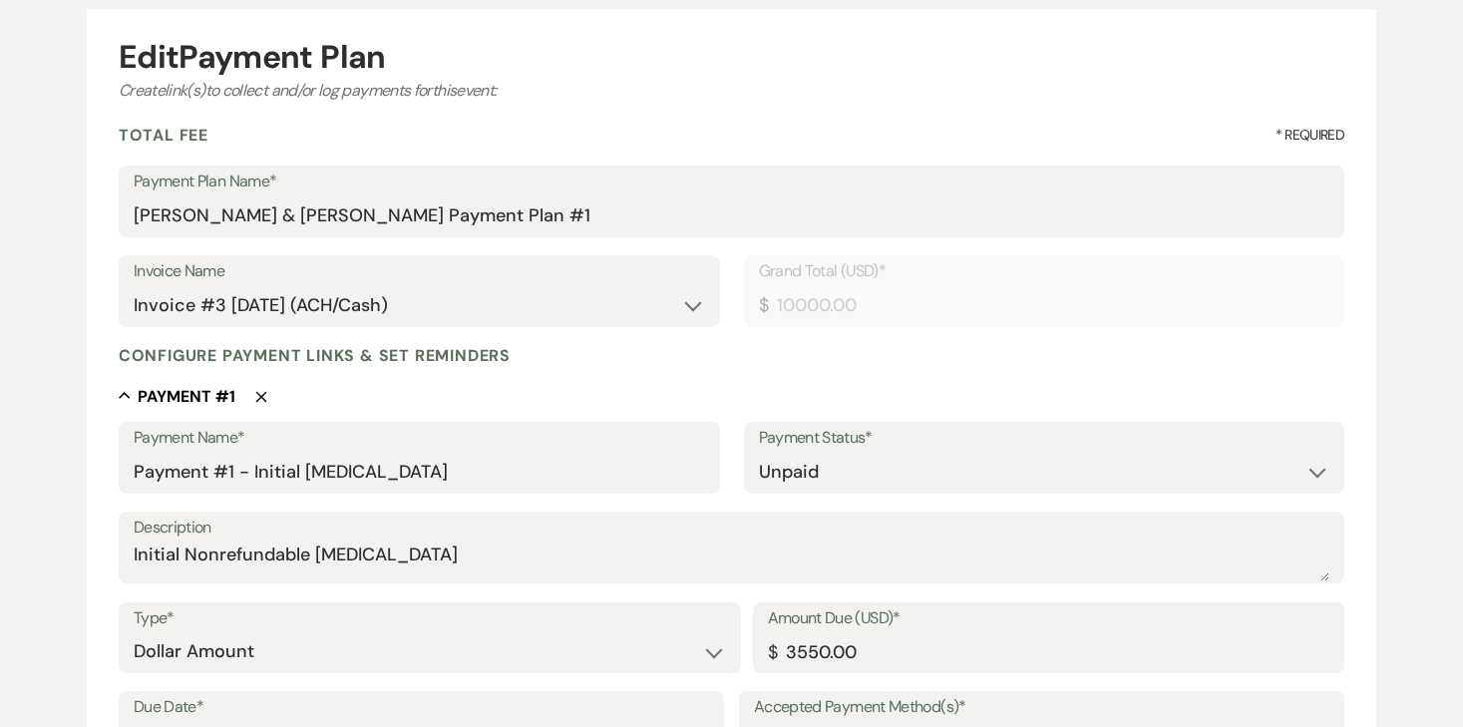
scroll to position [0, 0]
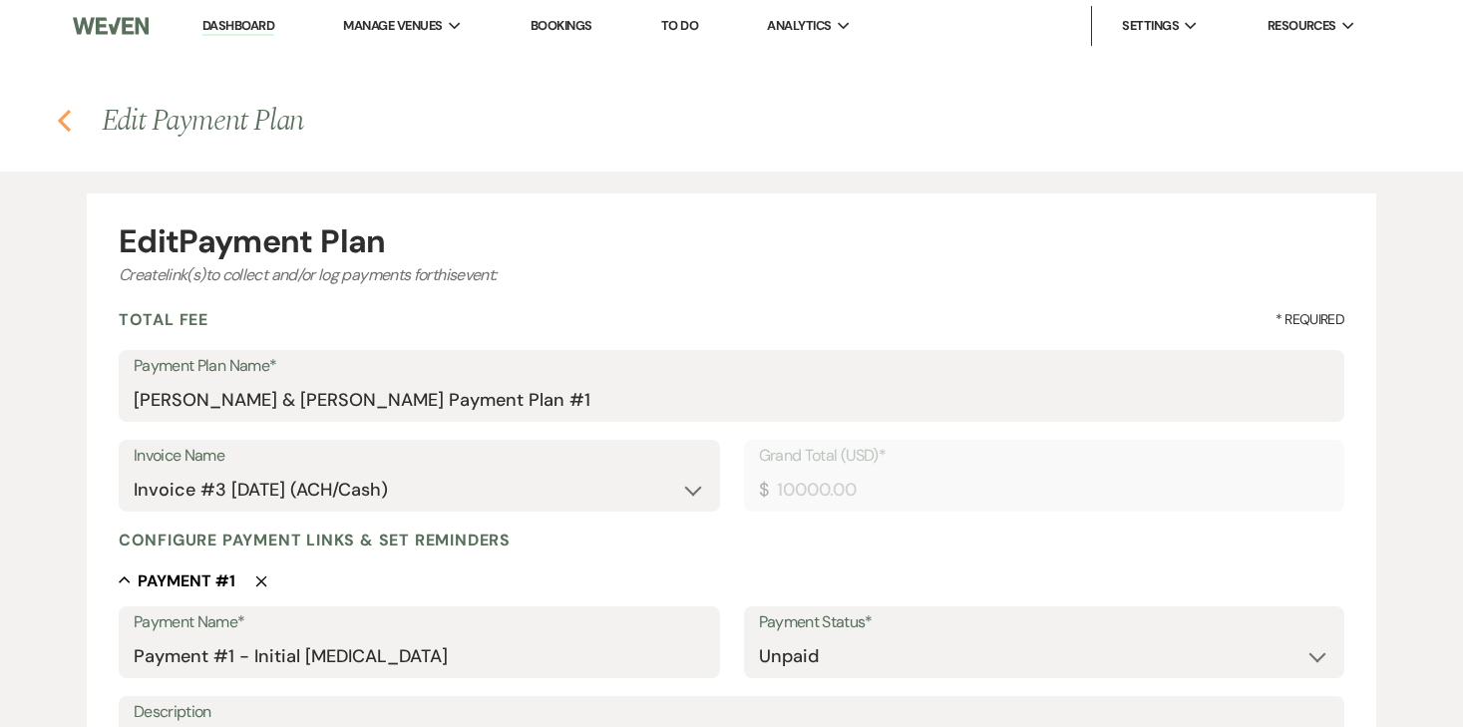
click at [61, 127] on icon "Previous" at bounding box center [64, 121] width 15 height 24
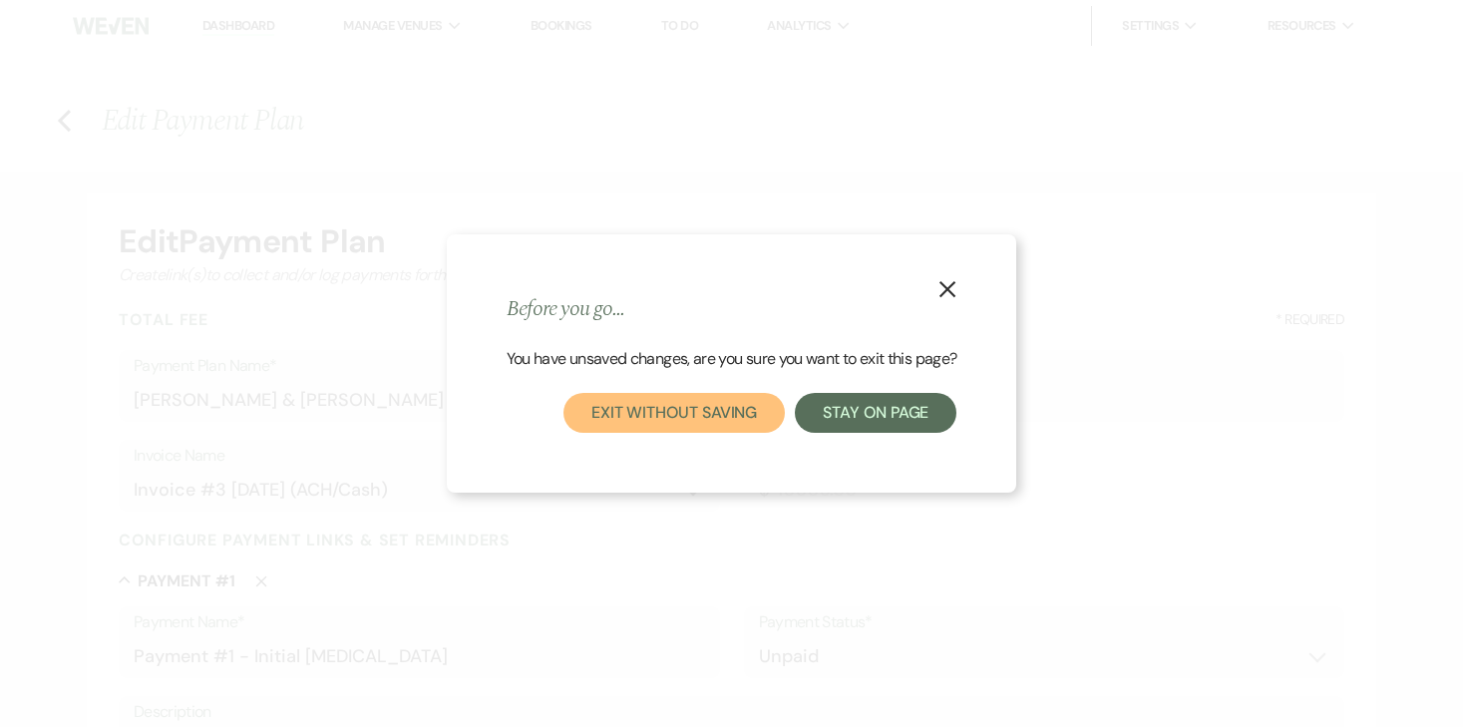
click at [719, 403] on button "Exit without saving" at bounding box center [673, 413] width 221 height 40
select select "6"
select select "20"
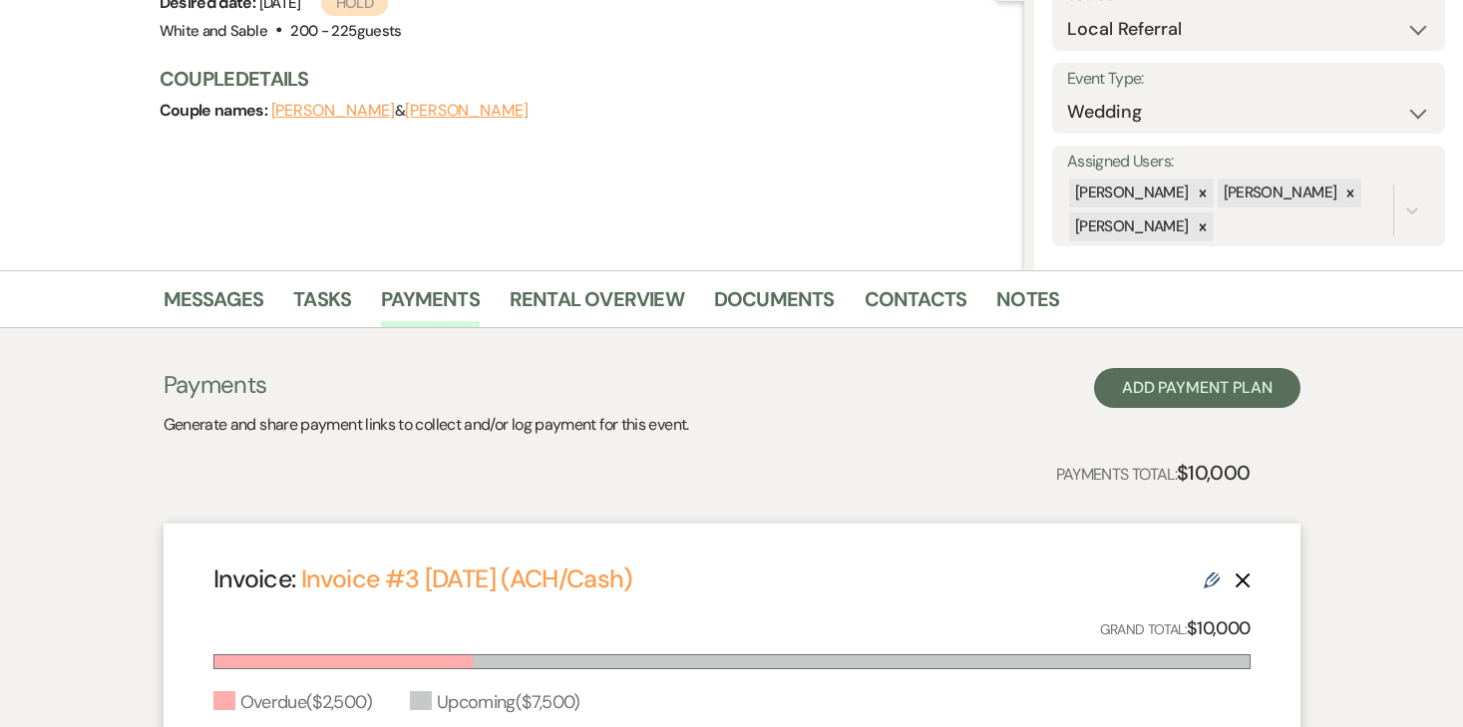
scroll to position [241, 0]
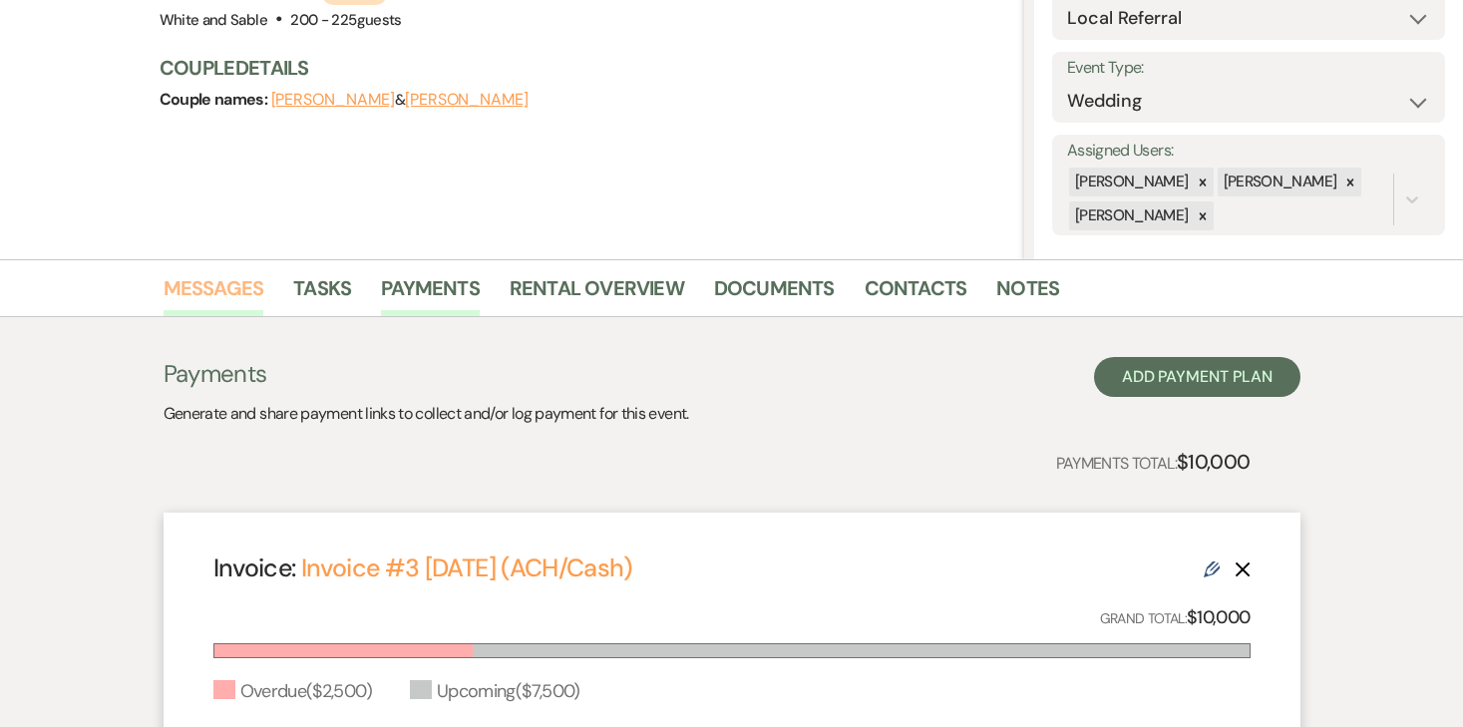
click at [213, 299] on link "Messages" at bounding box center [214, 294] width 101 height 44
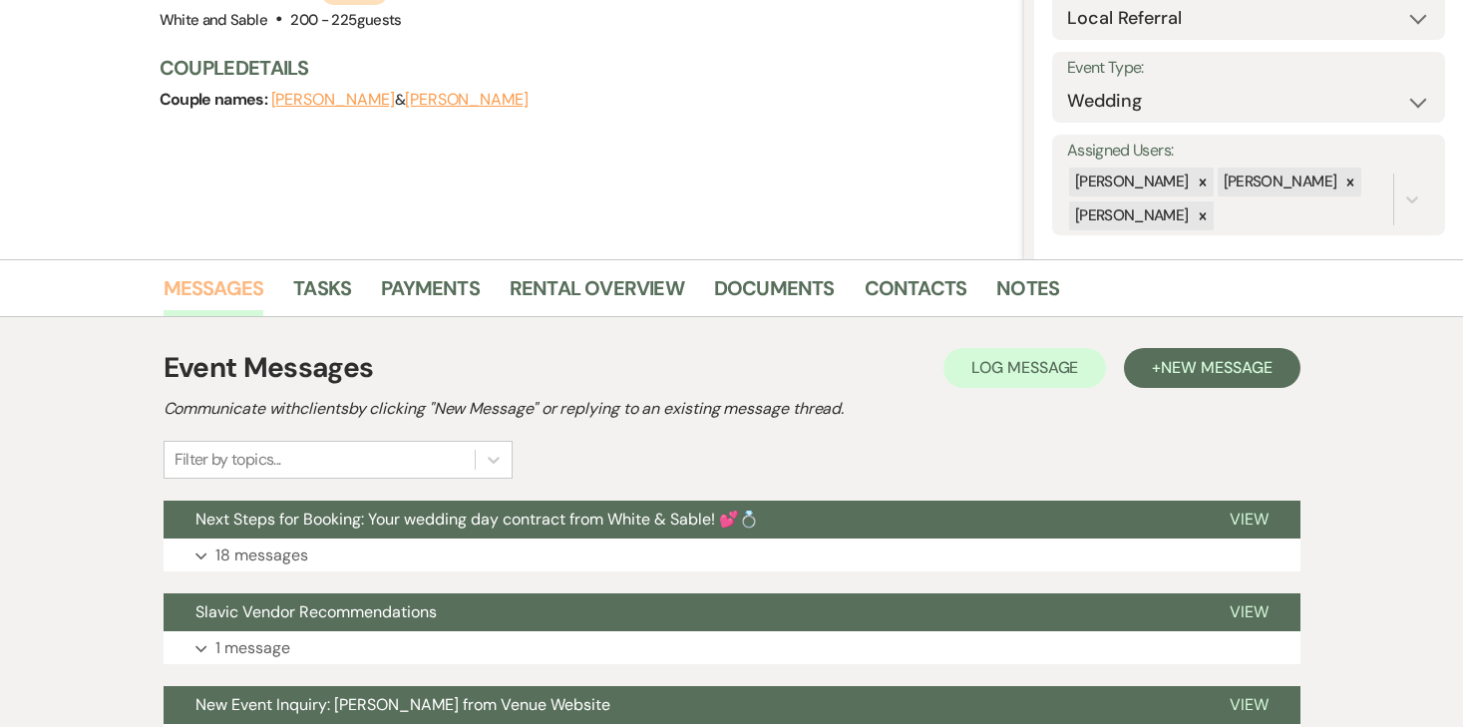
scroll to position [430, 0]
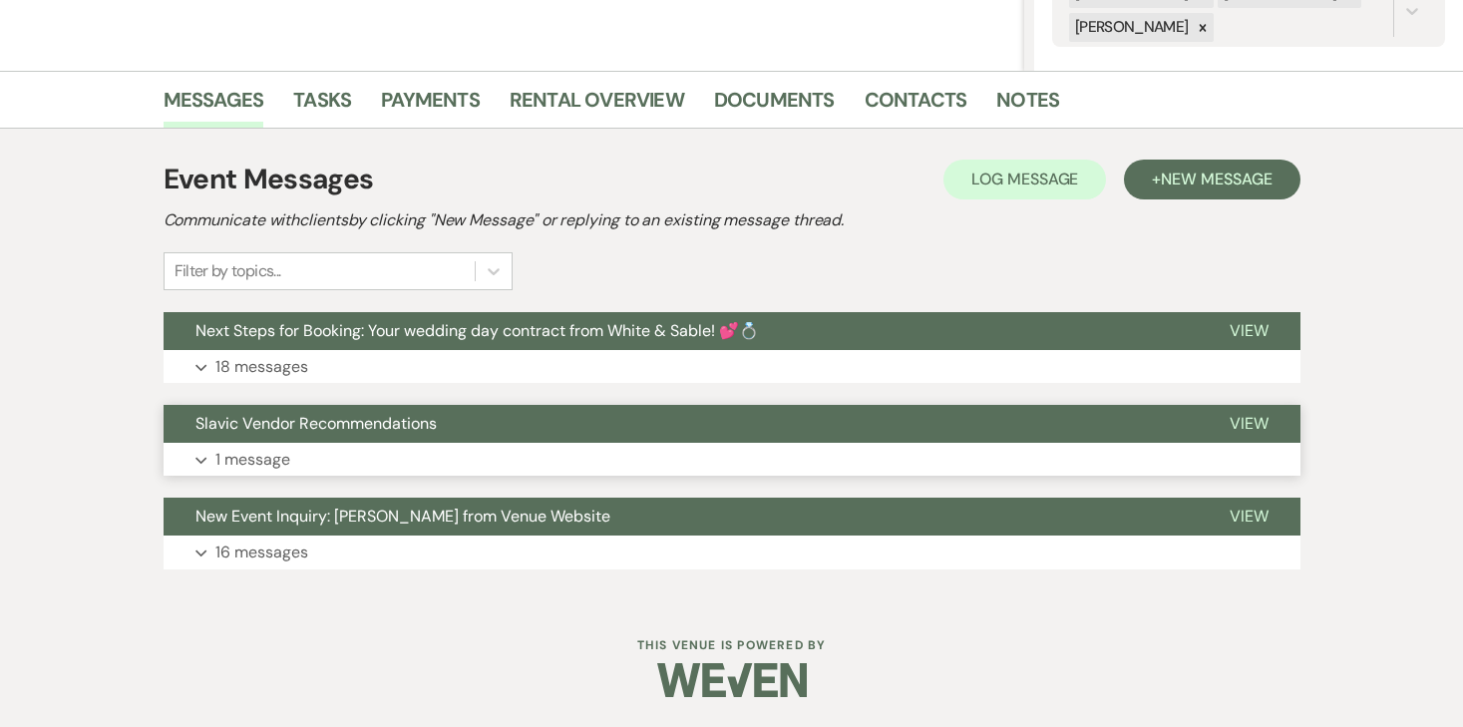
click at [251, 461] on p "1 message" at bounding box center [252, 460] width 75 height 26
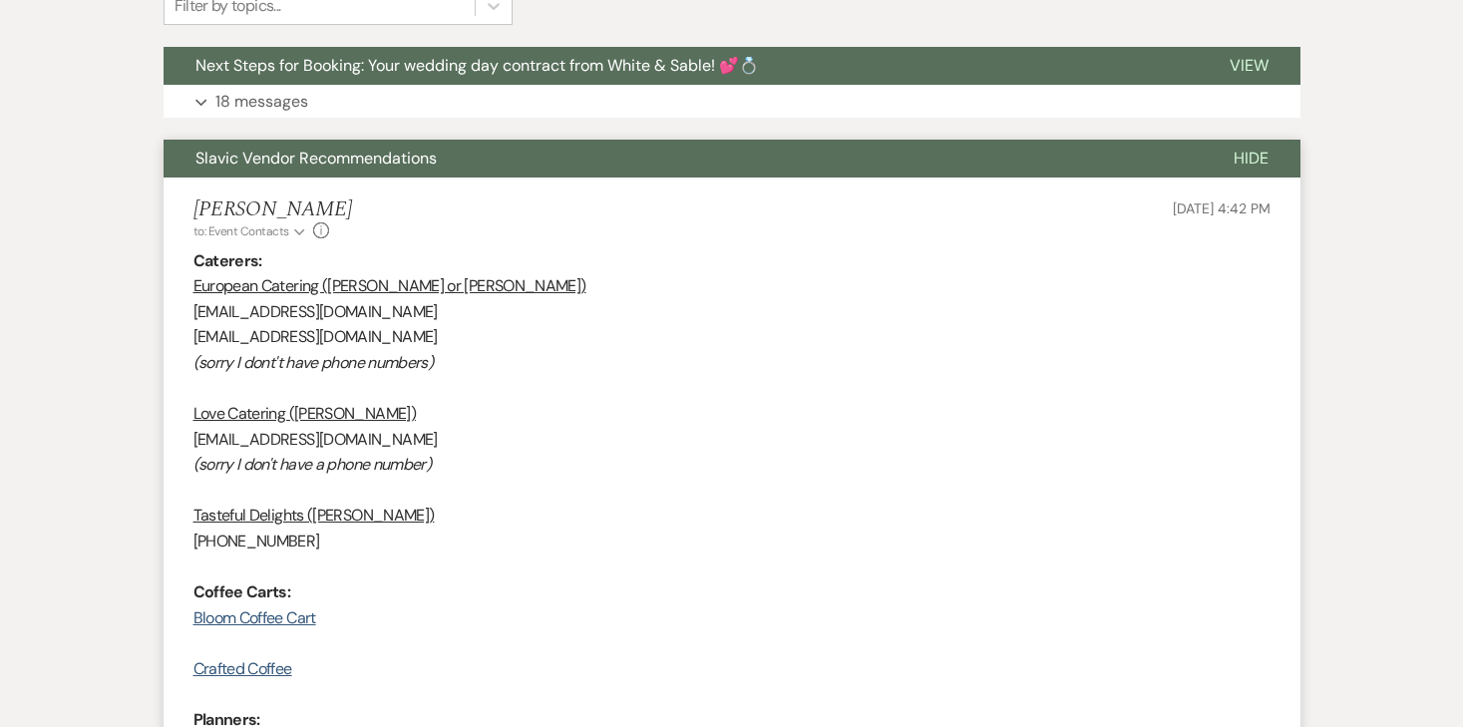
scroll to position [696, 0]
click at [1209, 233] on span "Weven Check Notification Opened ( 2 )" at bounding box center [1167, 228] width 157 height 18
click at [901, 313] on p "[EMAIL_ADDRESS][DOMAIN_NAME]" at bounding box center [731, 311] width 1077 height 26
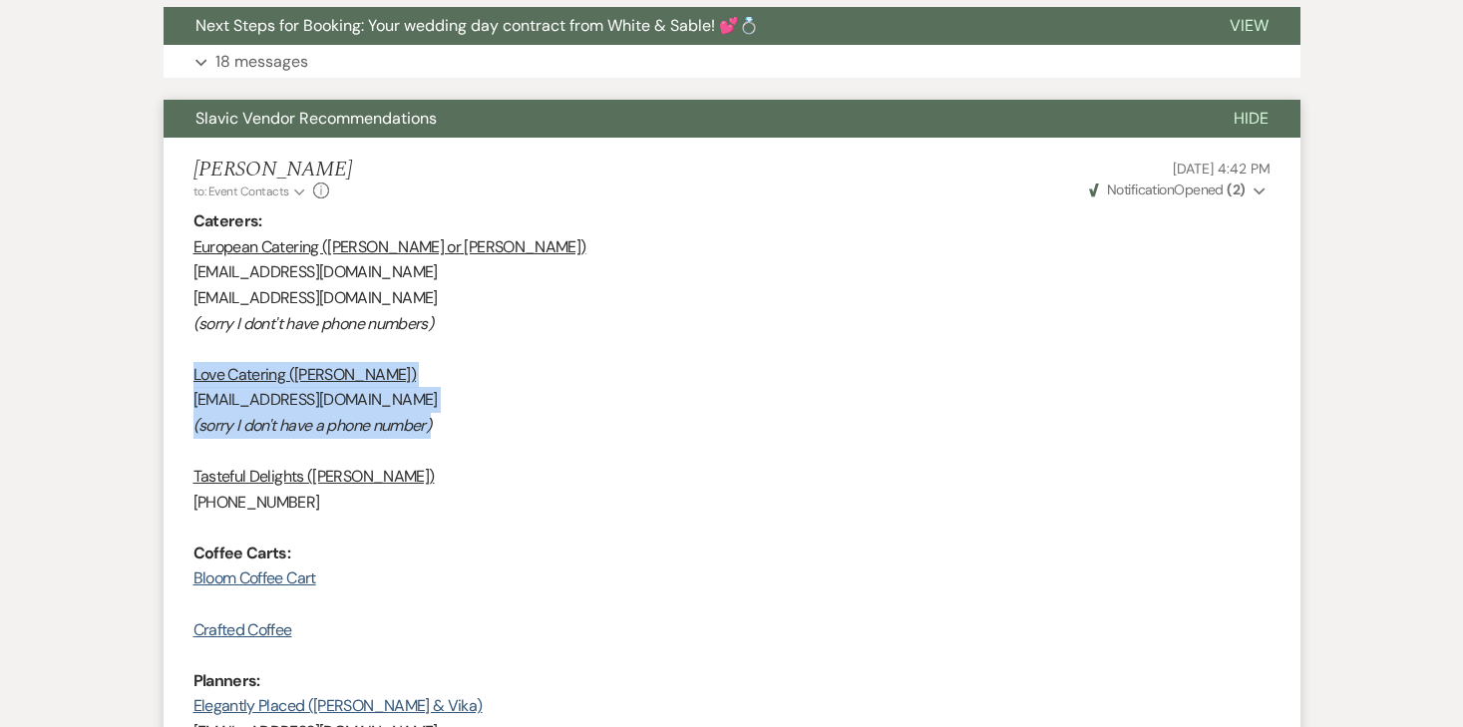
drag, startPoint x: 192, startPoint y: 375, endPoint x: 439, endPoint y: 416, distance: 249.7
click at [439, 416] on div "Caterers: European Catering ([PERSON_NAME] or [PERSON_NAME]) [EMAIL_ADDRESS][DO…" at bounding box center [731, 539] width 1077 height 663
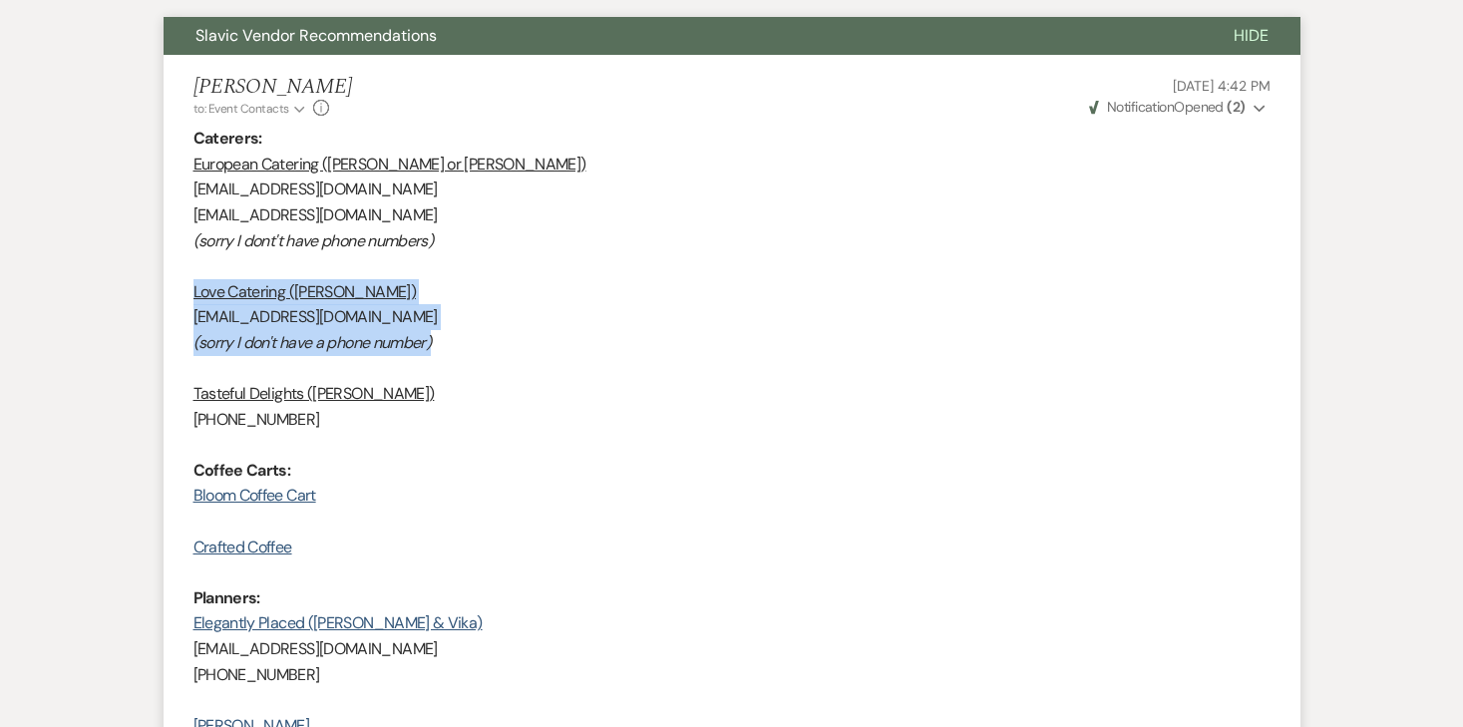
scroll to position [832, 0]
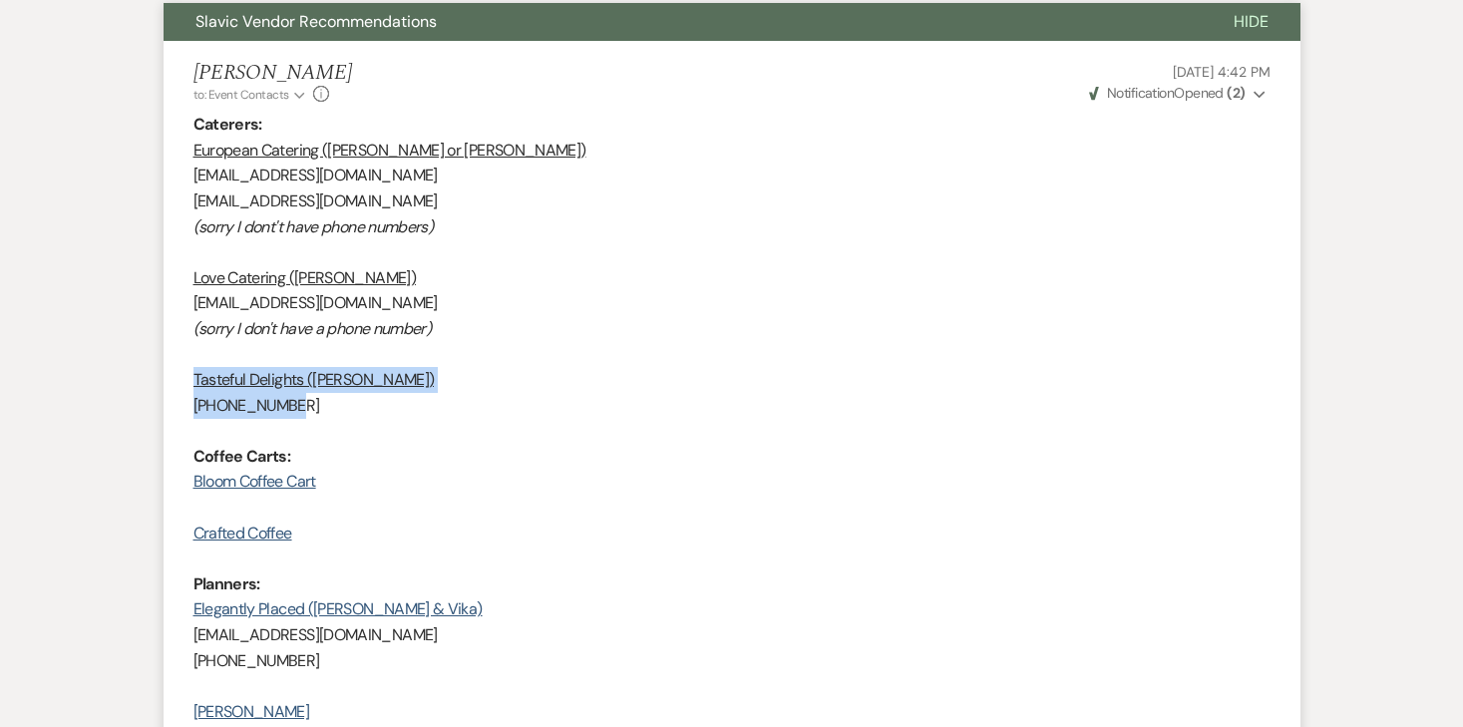
drag, startPoint x: 313, startPoint y: 404, endPoint x: 167, endPoint y: 377, distance: 149.0
click at [167, 377] on li "[PERSON_NAME] to: Event Contacts Expand Info [DATE] 4:42 PM Weven Check Notific…" at bounding box center [732, 419] width 1137 height 756
click at [235, 387] on u "Tasteful Delights ([PERSON_NAME])" at bounding box center [313, 379] width 241 height 21
drag, startPoint x: 310, startPoint y: 398, endPoint x: 185, endPoint y: 380, distance: 125.9
click at [185, 380] on li "[PERSON_NAME] to: Event Contacts Expand Info [DATE] 4:42 PM Weven Check Notific…" at bounding box center [732, 419] width 1137 height 756
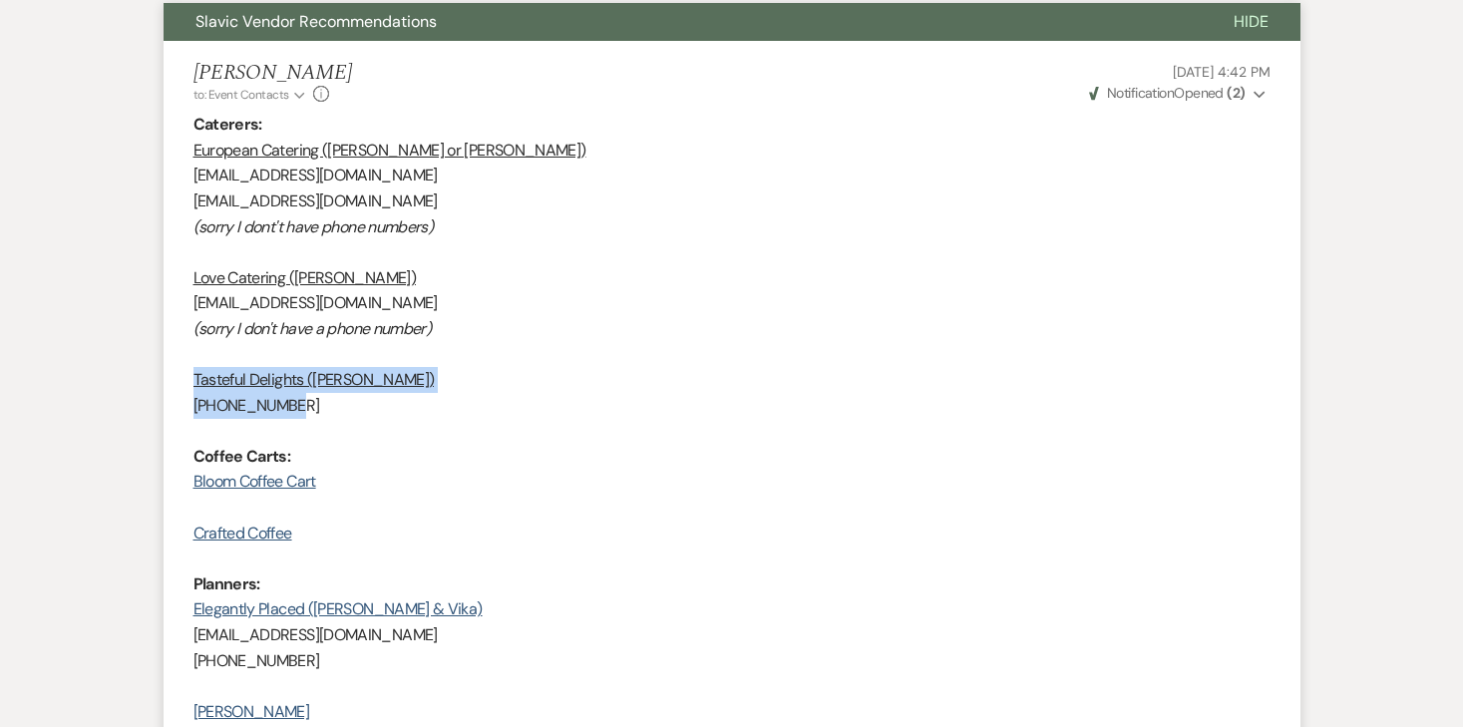
click at [230, 389] on p "Tasteful Delights ([PERSON_NAME])" at bounding box center [731, 380] width 1077 height 26
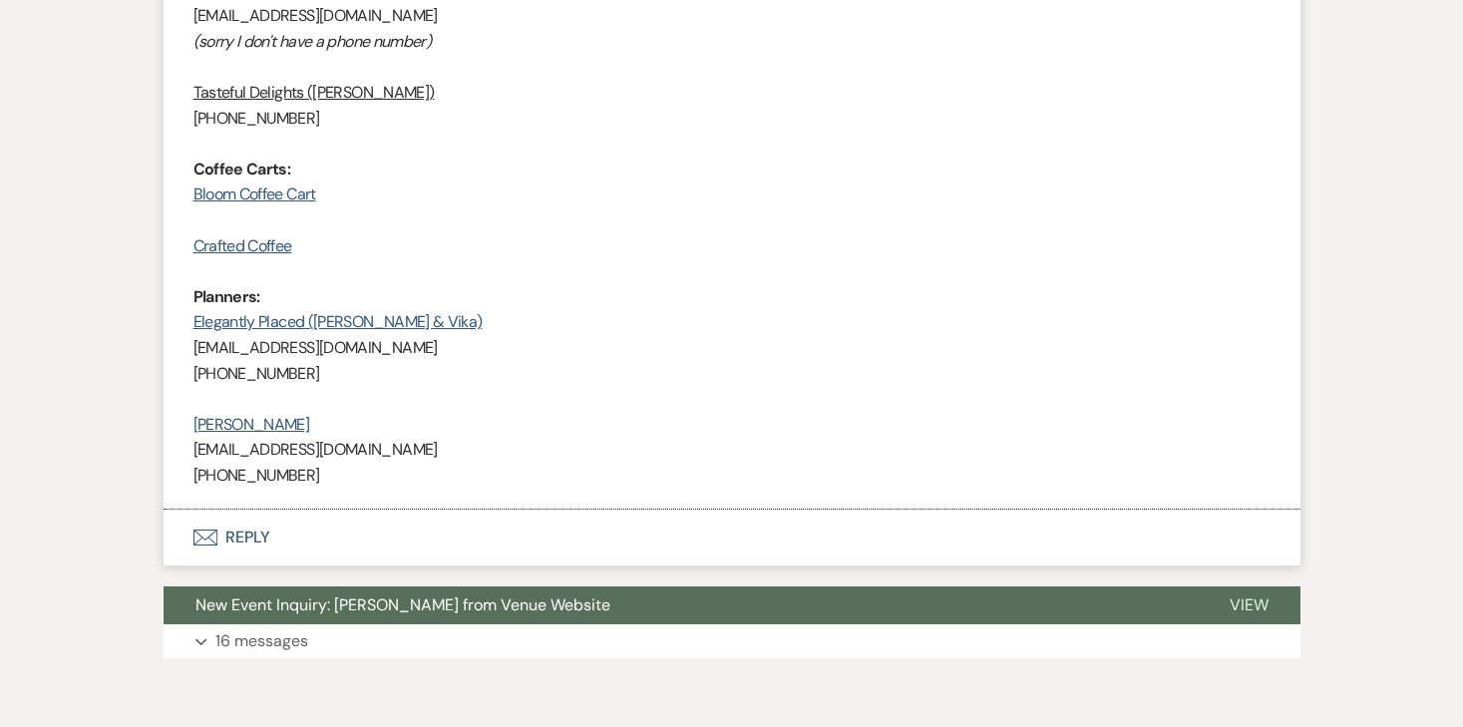
scroll to position [1120, 0]
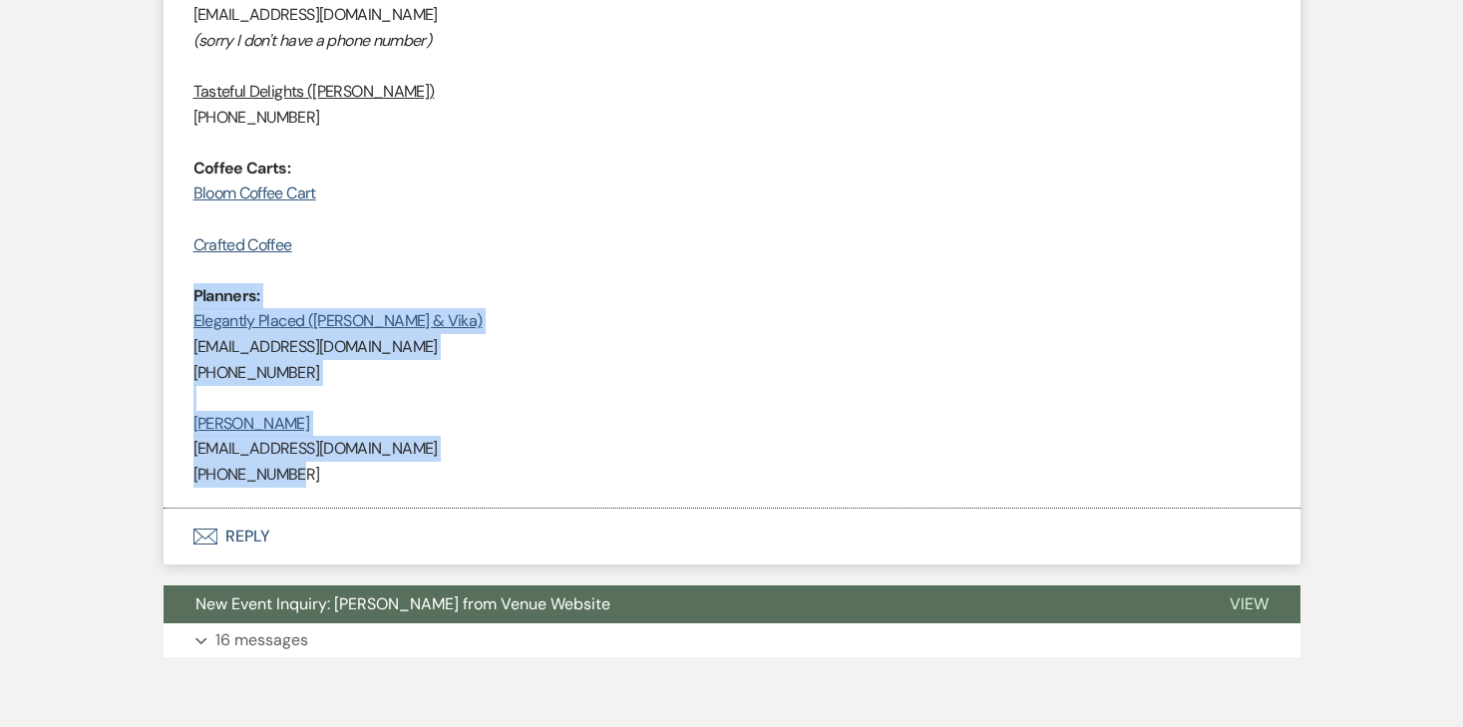
drag, startPoint x: 190, startPoint y: 296, endPoint x: 451, endPoint y: 477, distance: 316.7
click at [451, 477] on li "[PERSON_NAME] to: Event Contacts Expand Info [DATE] 4:42 PM Weven Check Notific…" at bounding box center [732, 131] width 1137 height 756
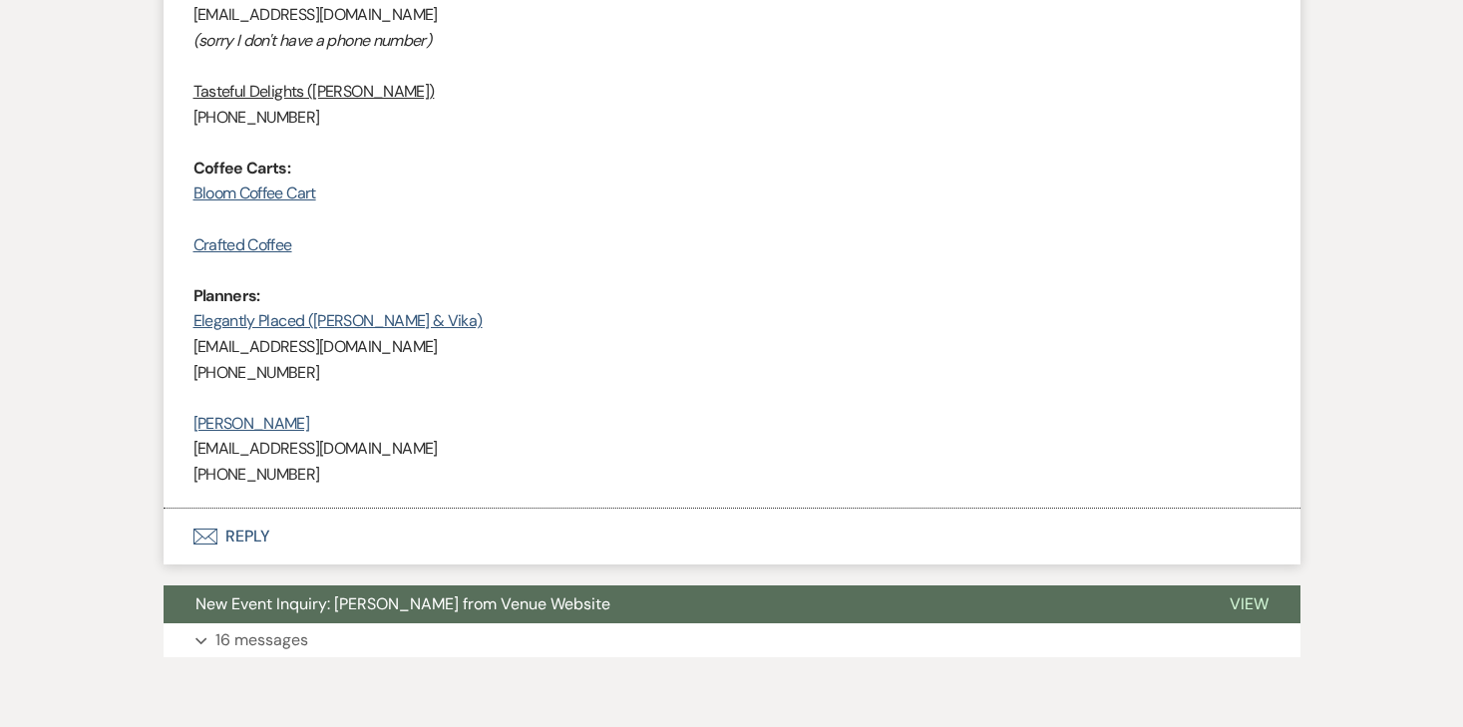
click at [438, 451] on span "[EMAIL_ADDRESS][DOMAIN_NAME]" at bounding box center [315, 448] width 244 height 21
click at [322, 362] on p "[PHONE_NUMBER]" at bounding box center [731, 373] width 1077 height 26
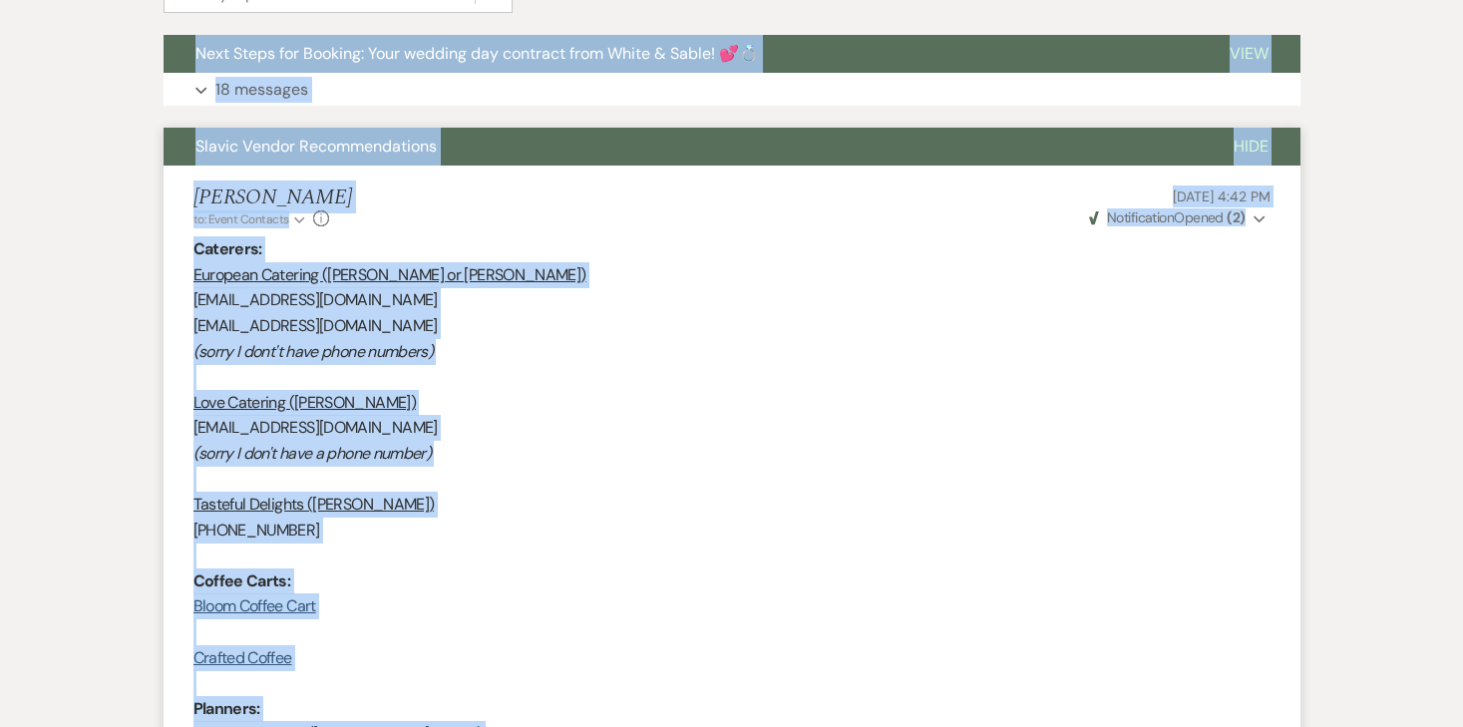
scroll to position [704, 0]
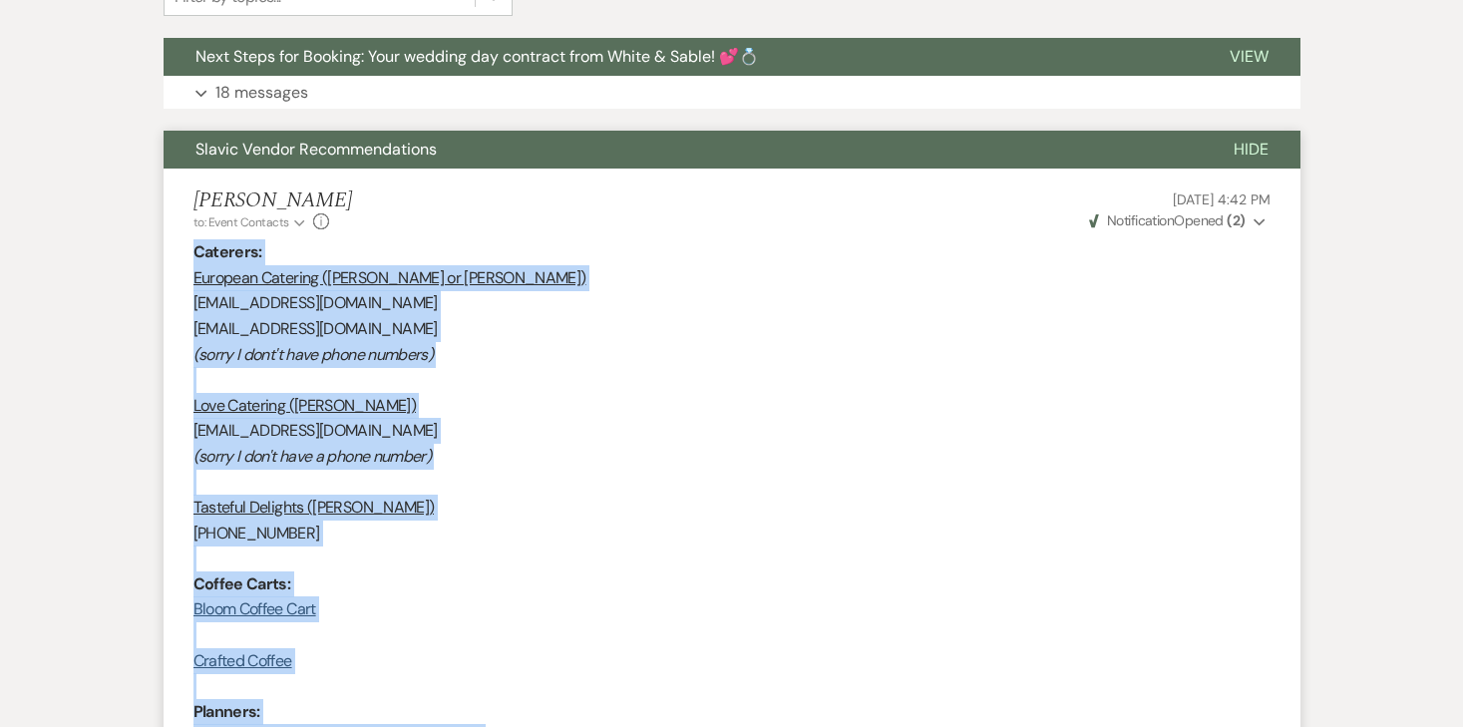
drag, startPoint x: 303, startPoint y: 614, endPoint x: 168, endPoint y: 259, distance: 380.0
click at [168, 259] on li "[PERSON_NAME] to: Event Contacts Expand Info [DATE] 4:42 PM Weven Check Notific…" at bounding box center [732, 547] width 1137 height 756
copy div "Caterers: European Catering ([PERSON_NAME] or [PERSON_NAME]) [EMAIL_ADDRESS][DO…"
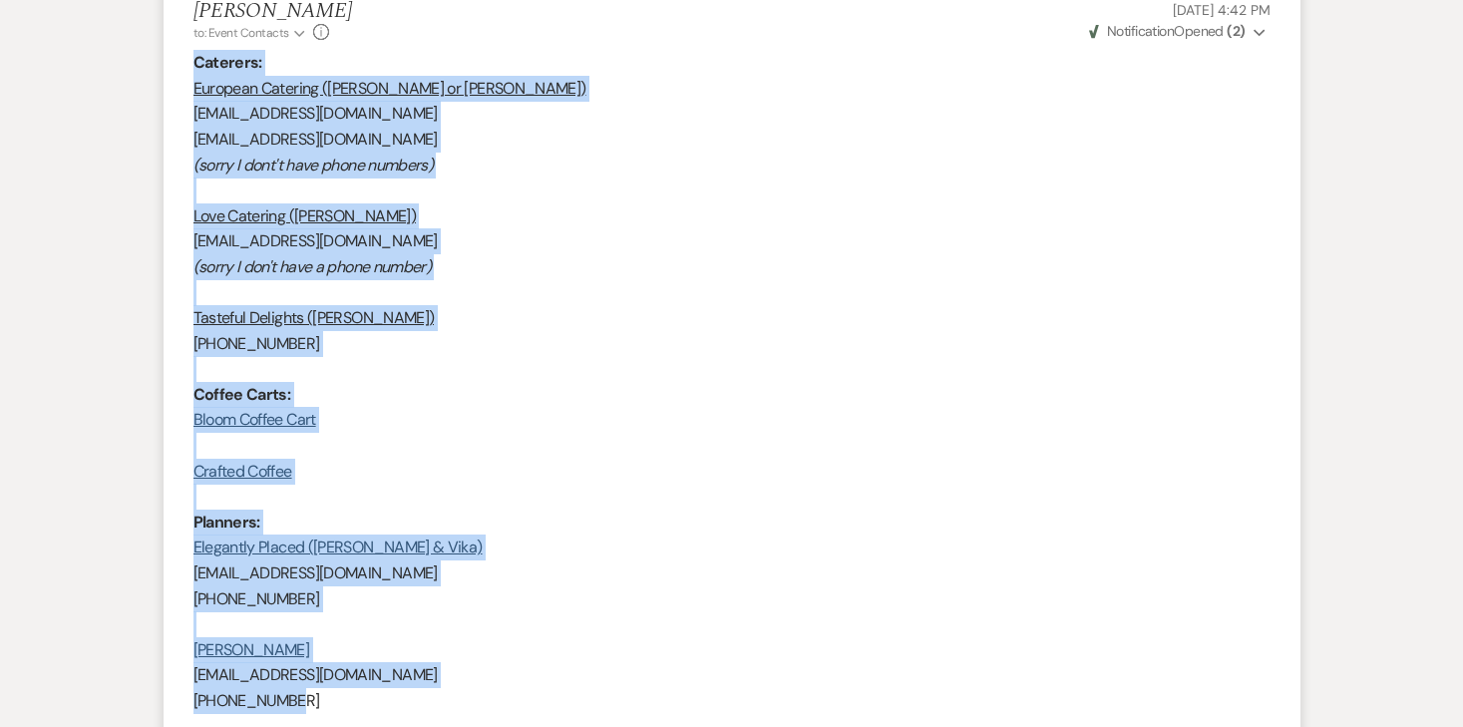
scroll to position [941, 0]
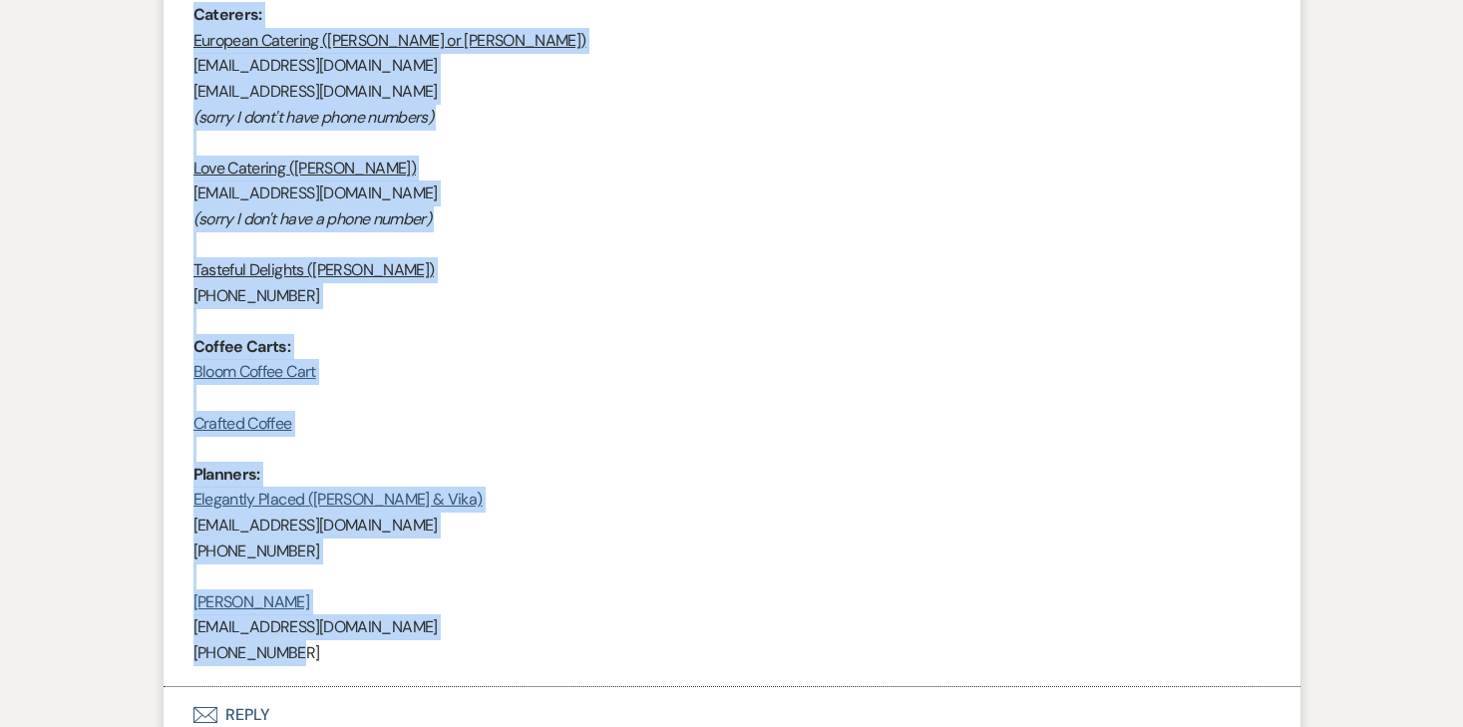
click at [490, 359] on p "Bloom Coffee Cart" at bounding box center [731, 372] width 1077 height 26
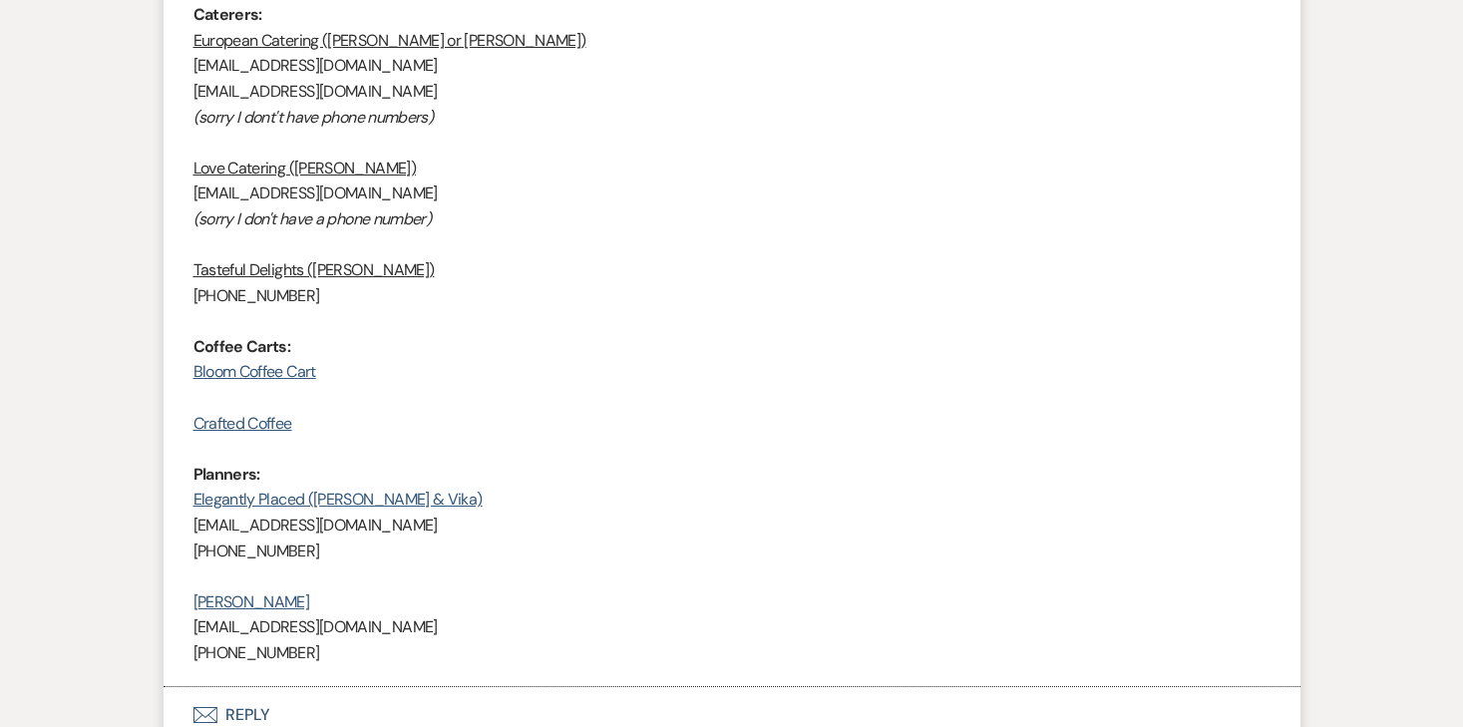
scroll to position [794, 0]
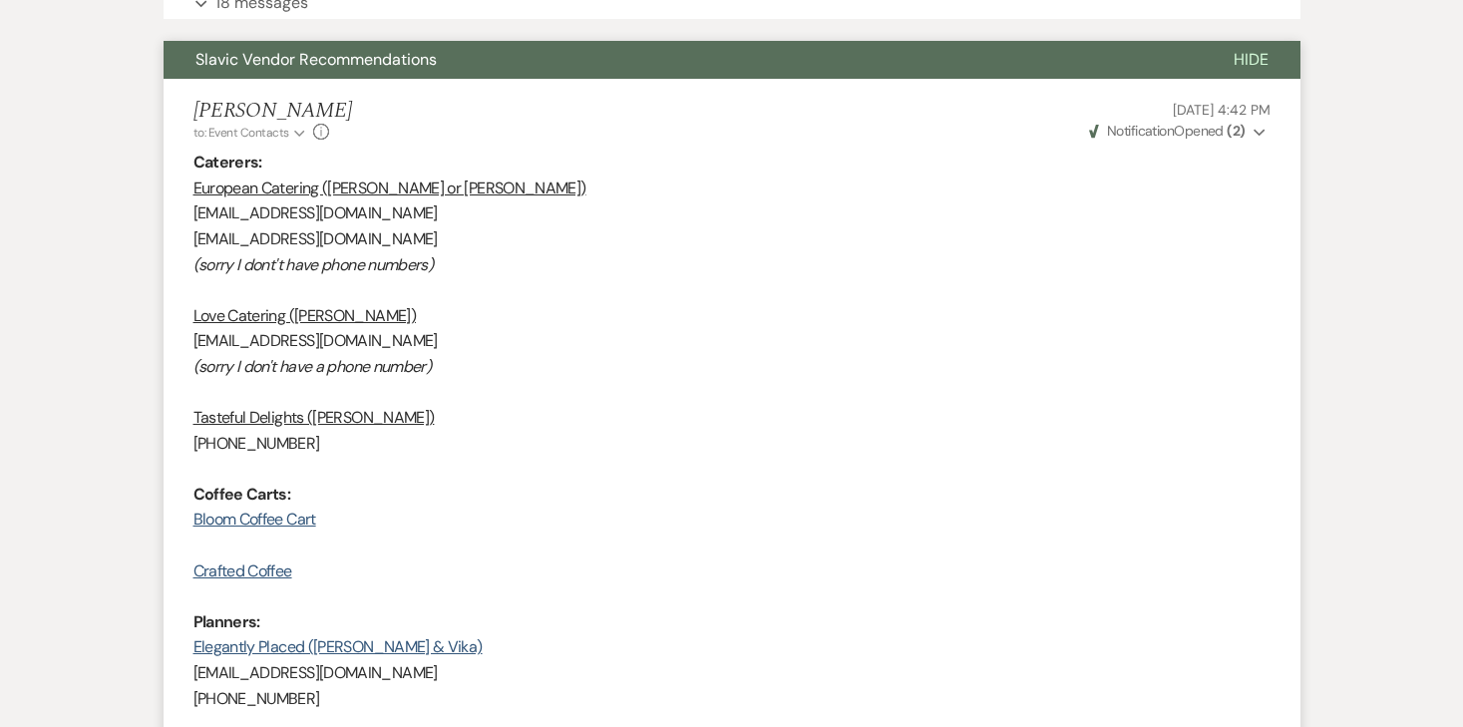
click at [1241, 130] on strong "( 2 )" at bounding box center [1235, 131] width 18 height 18
click at [1221, 167] on span "Opened (2)" at bounding box center [1220, 170] width 69 height 18
click at [193, 60] on button "Slavic Vendor Recommendations" at bounding box center [683, 60] width 1038 height 38
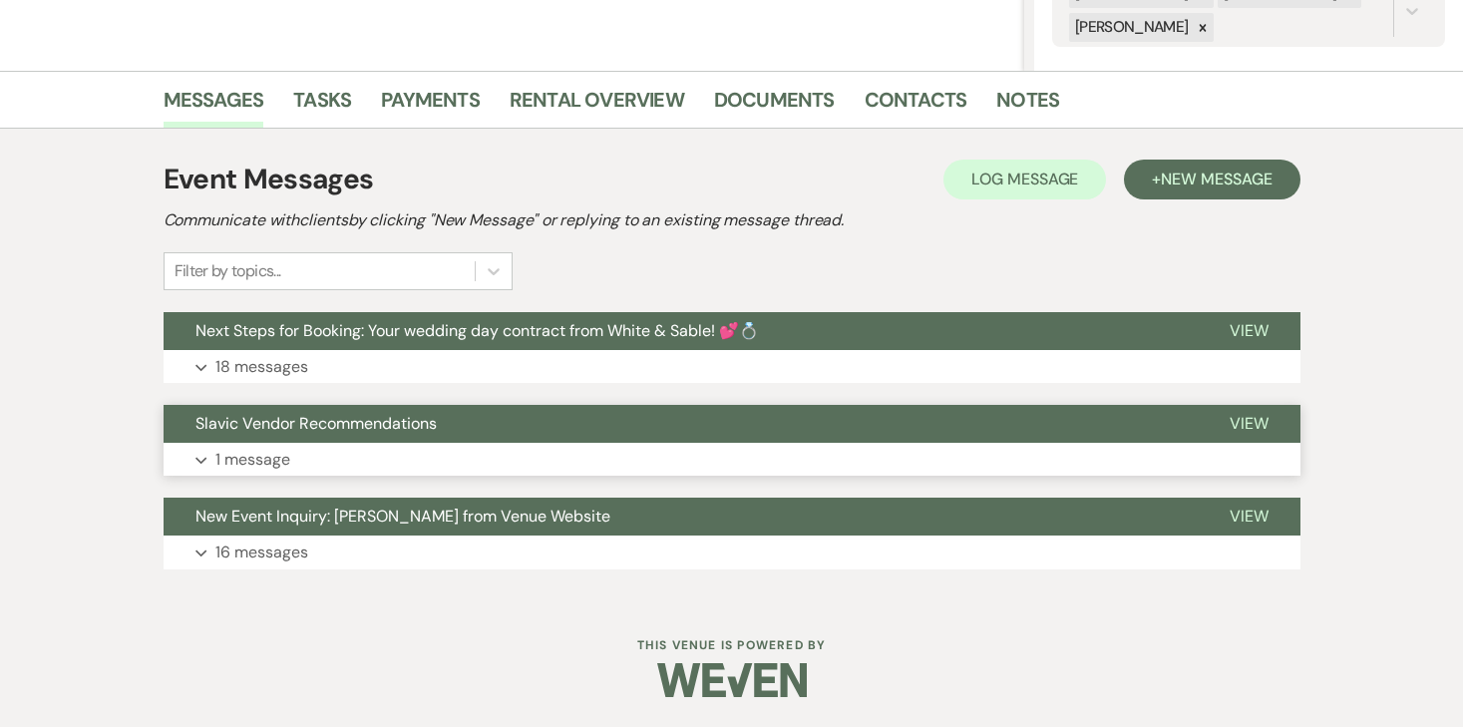
scroll to position [430, 0]
click at [433, 112] on link "Payments" at bounding box center [430, 106] width 99 height 44
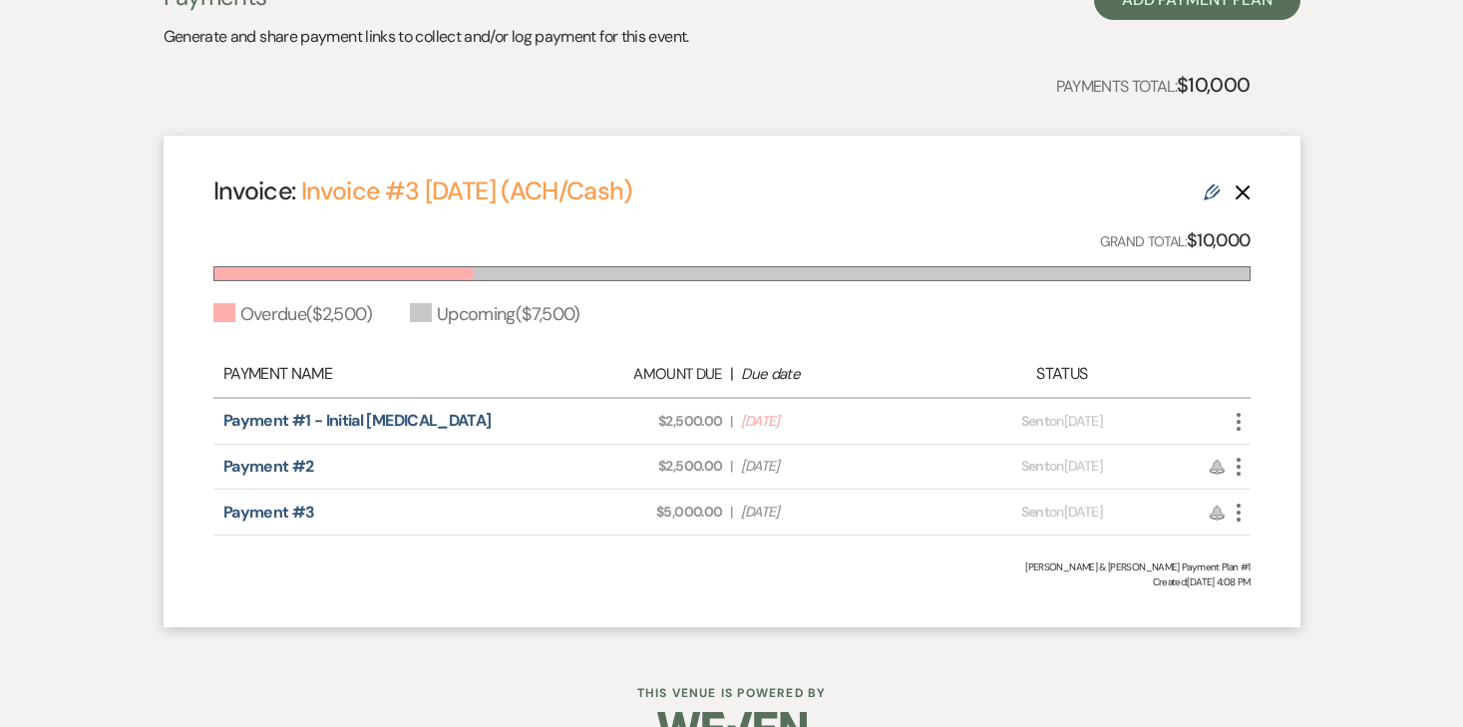
scroll to position [636, 0]
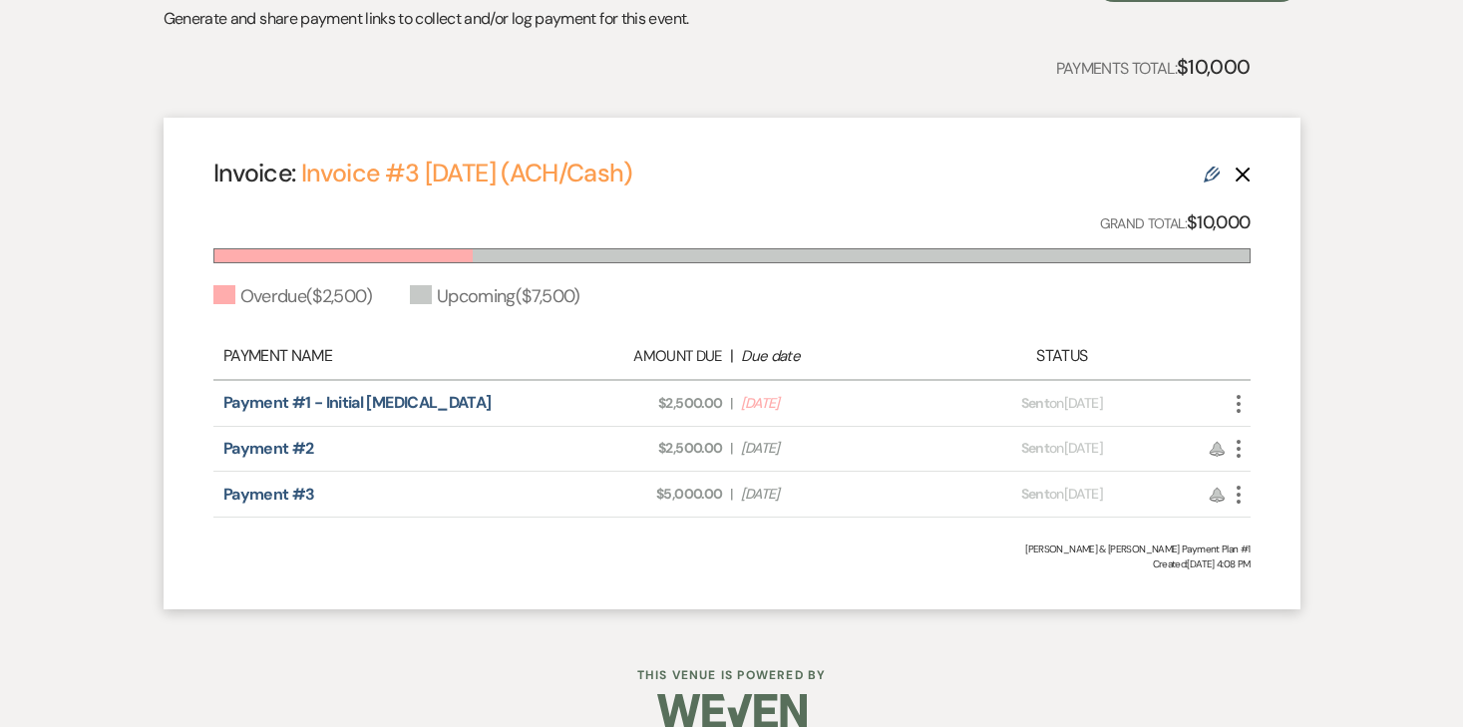
click at [1242, 398] on icon "More" at bounding box center [1238, 404] width 24 height 24
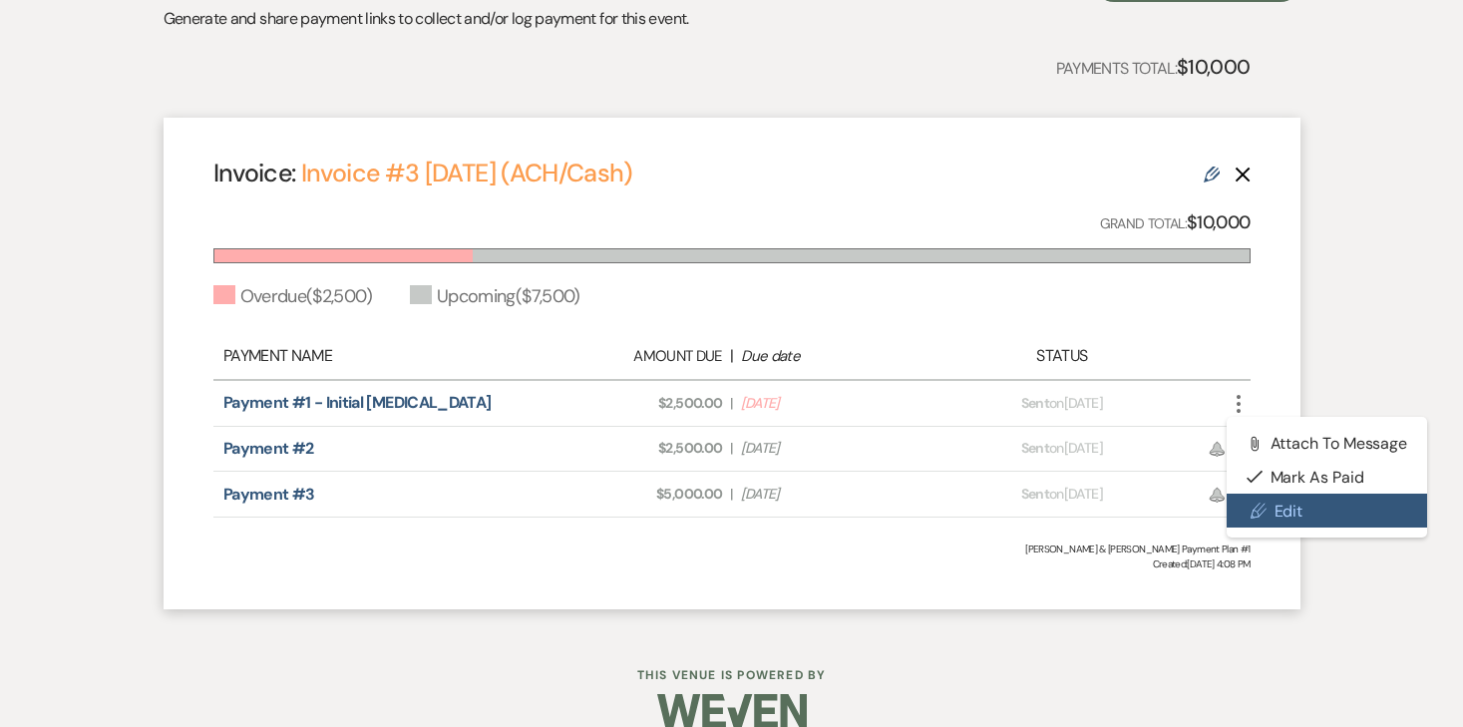
click at [1274, 510] on link "Pencil Edit" at bounding box center [1326, 511] width 201 height 34
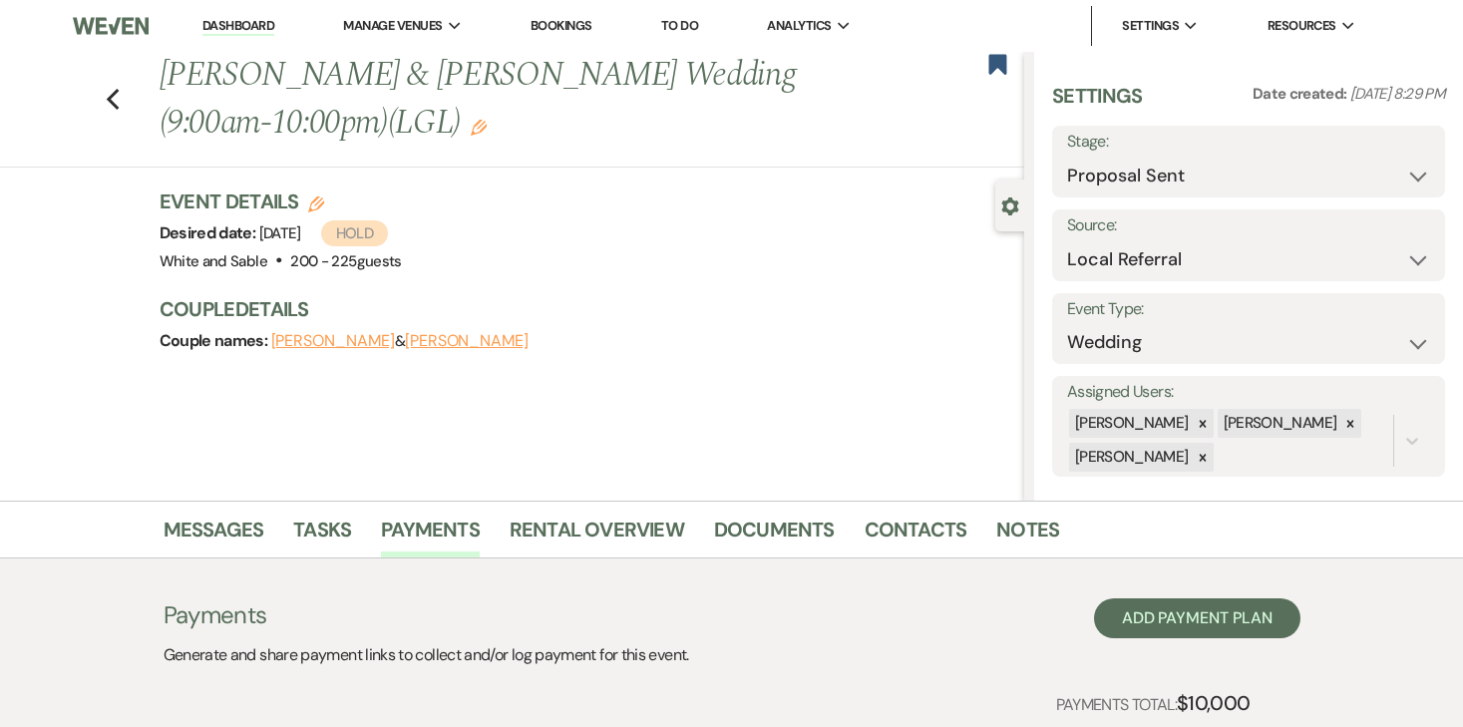
select select "29671"
select select "2"
select select "flat"
select select "2"
select select "flat"
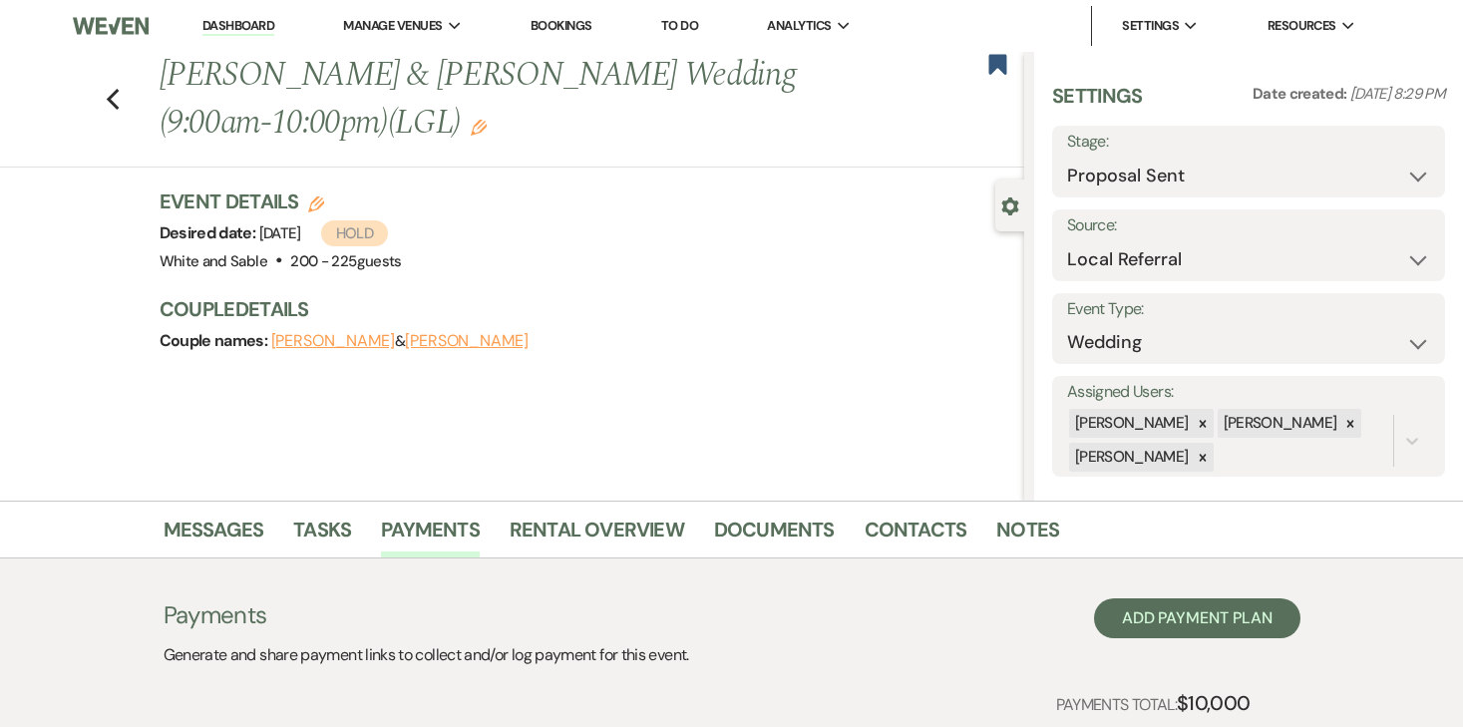
select select "client"
select select "weekly"
select select "onDueDate"
select select "complete"
select select "client"
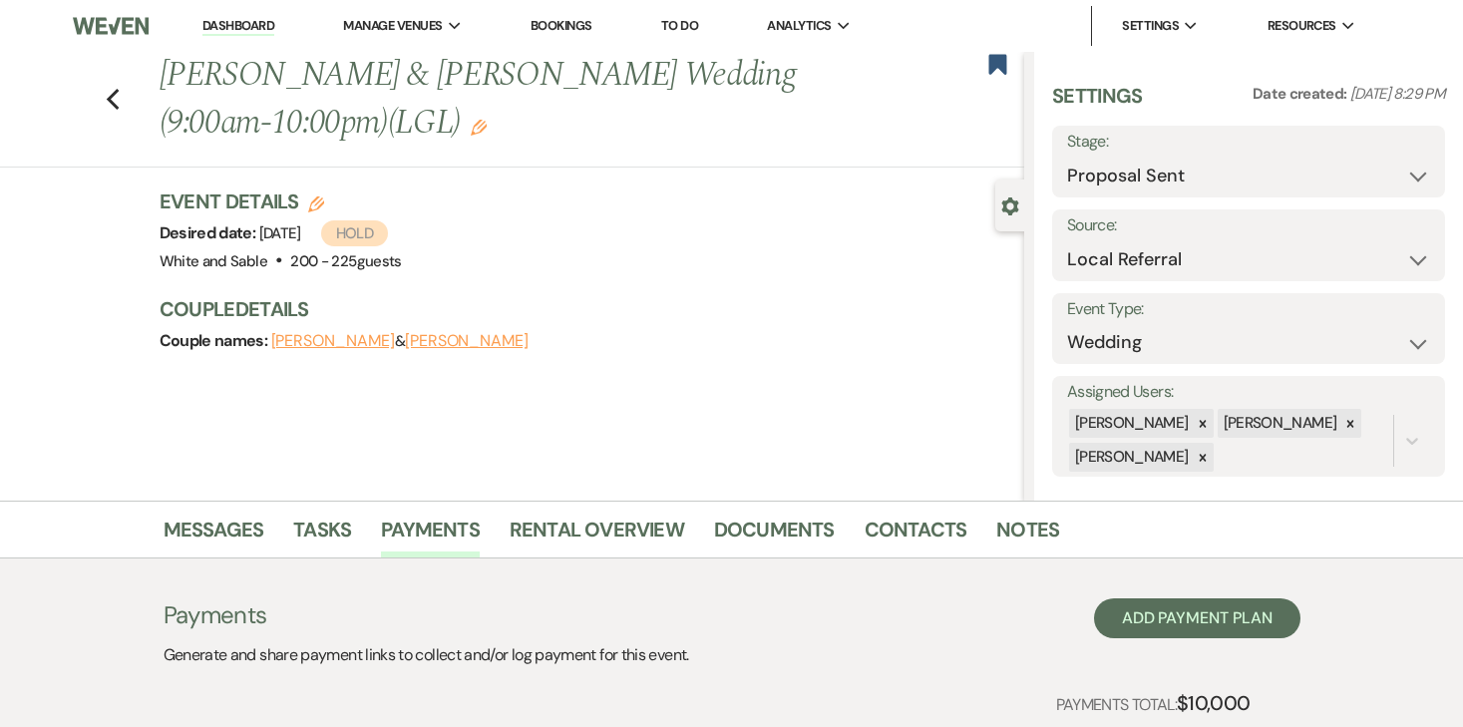
select select "weeks"
select select "2"
select select "flat"
select select "client"
select select "weeks"
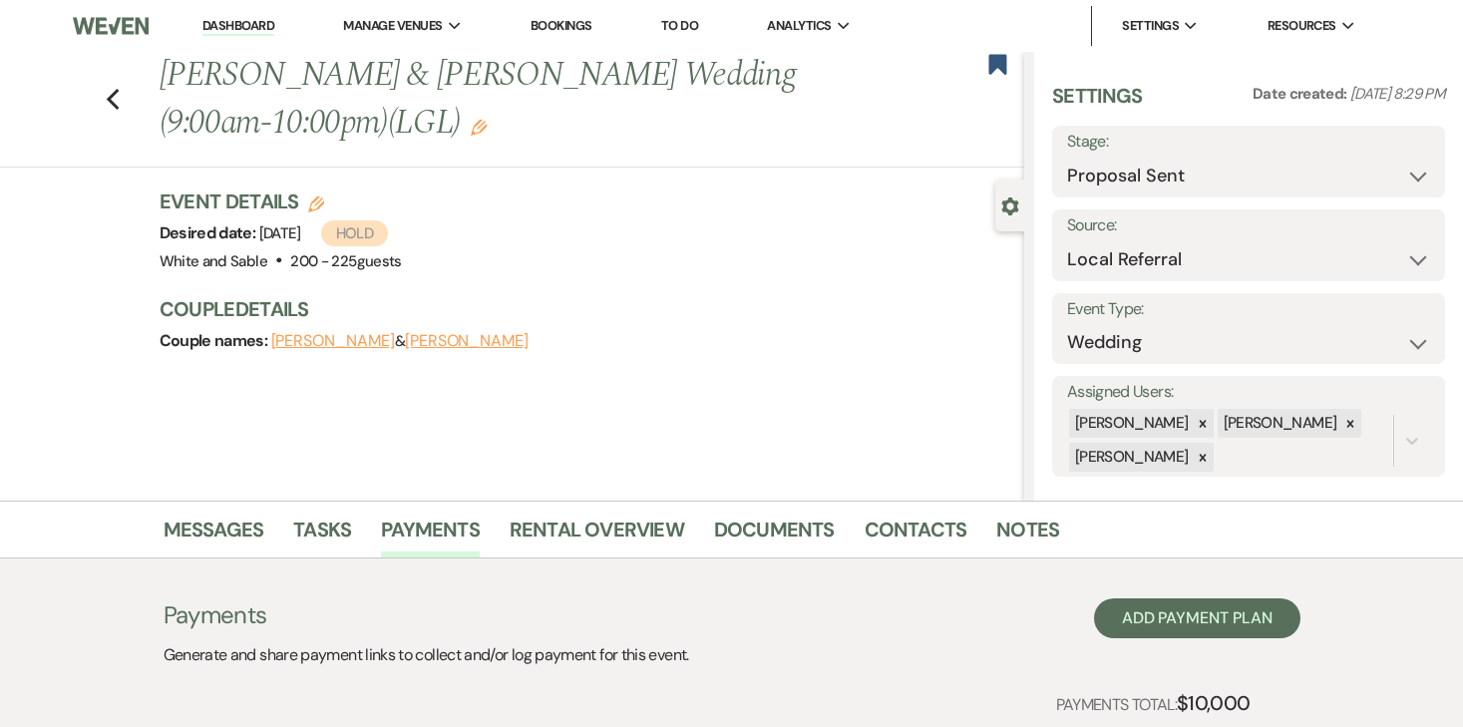
select select "client"
select select "weekly"
select select "onDueDate"
select select "complete"
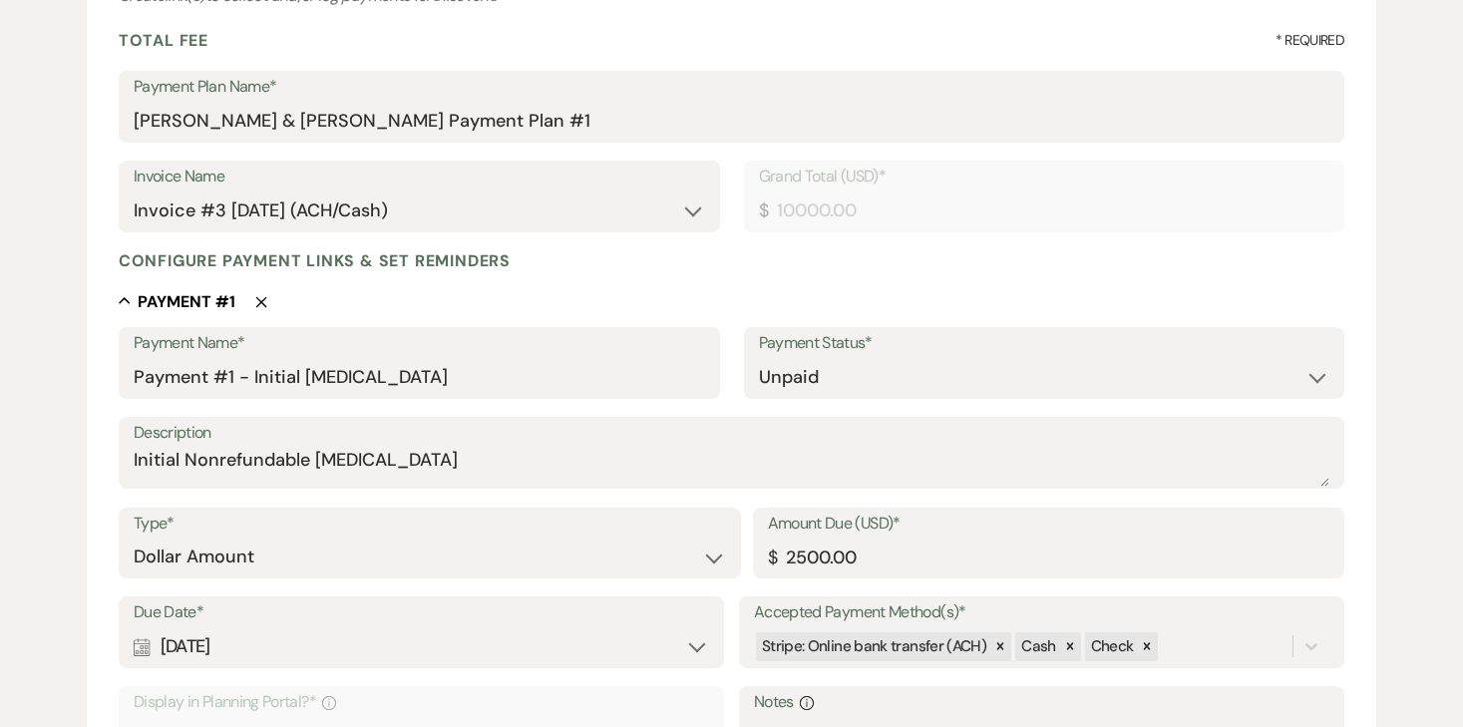
scroll to position [290, 0]
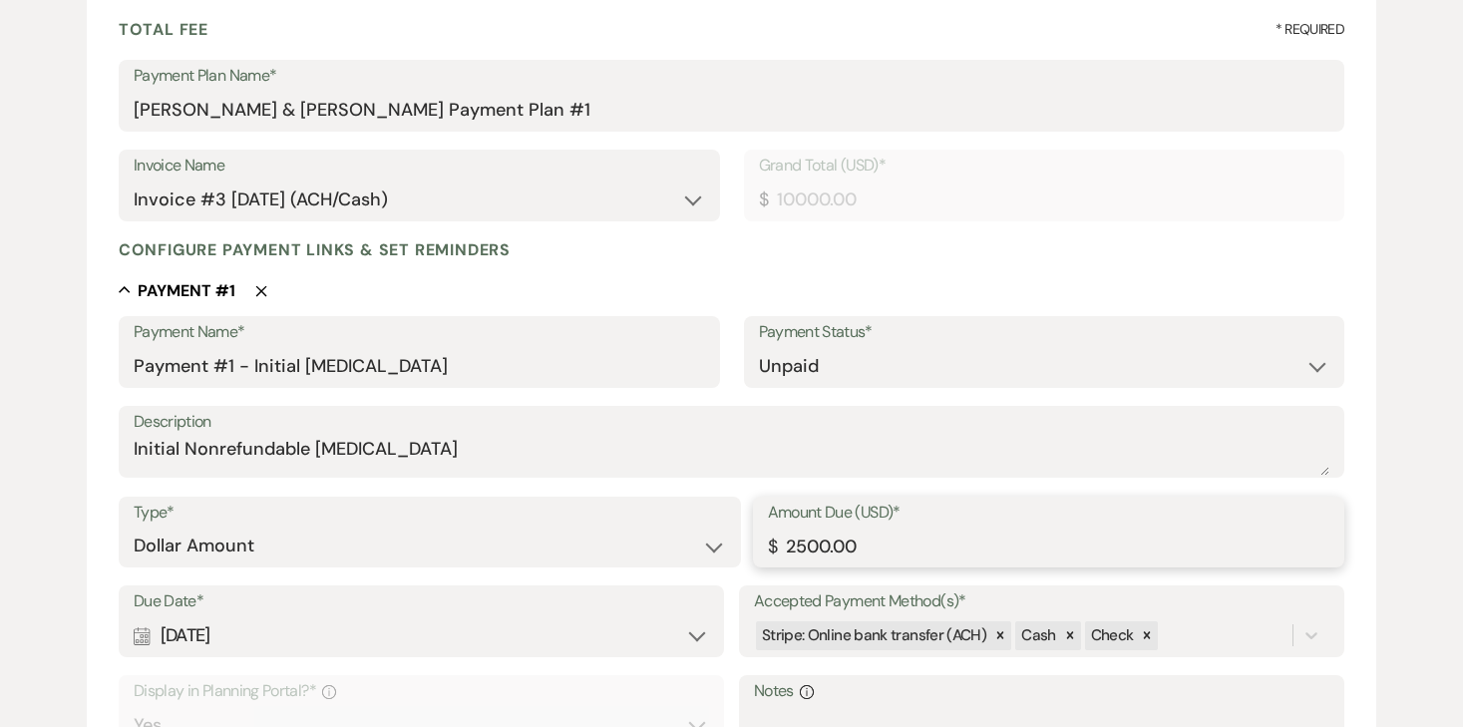
click at [826, 544] on input "2500.00" at bounding box center [1049, 545] width 562 height 39
type input "3550.00"
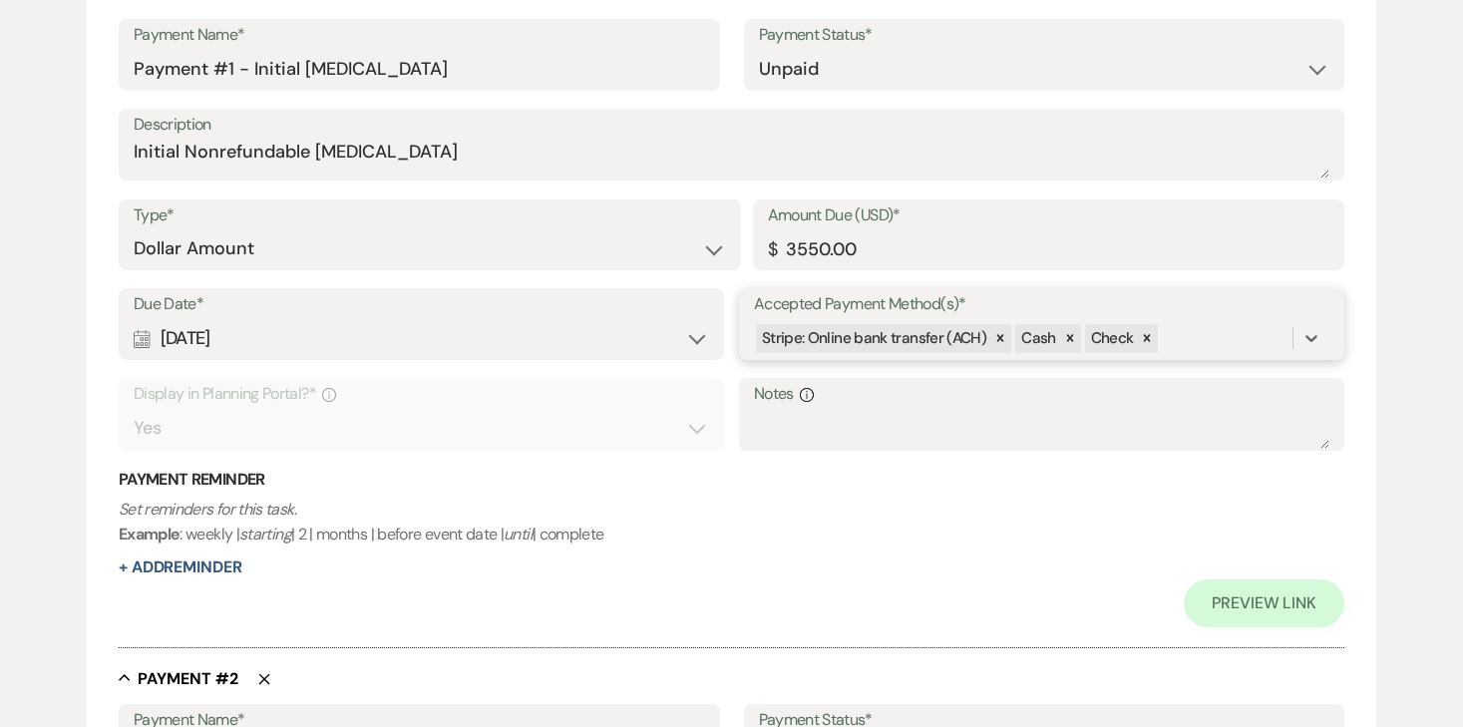
scroll to position [536, 0]
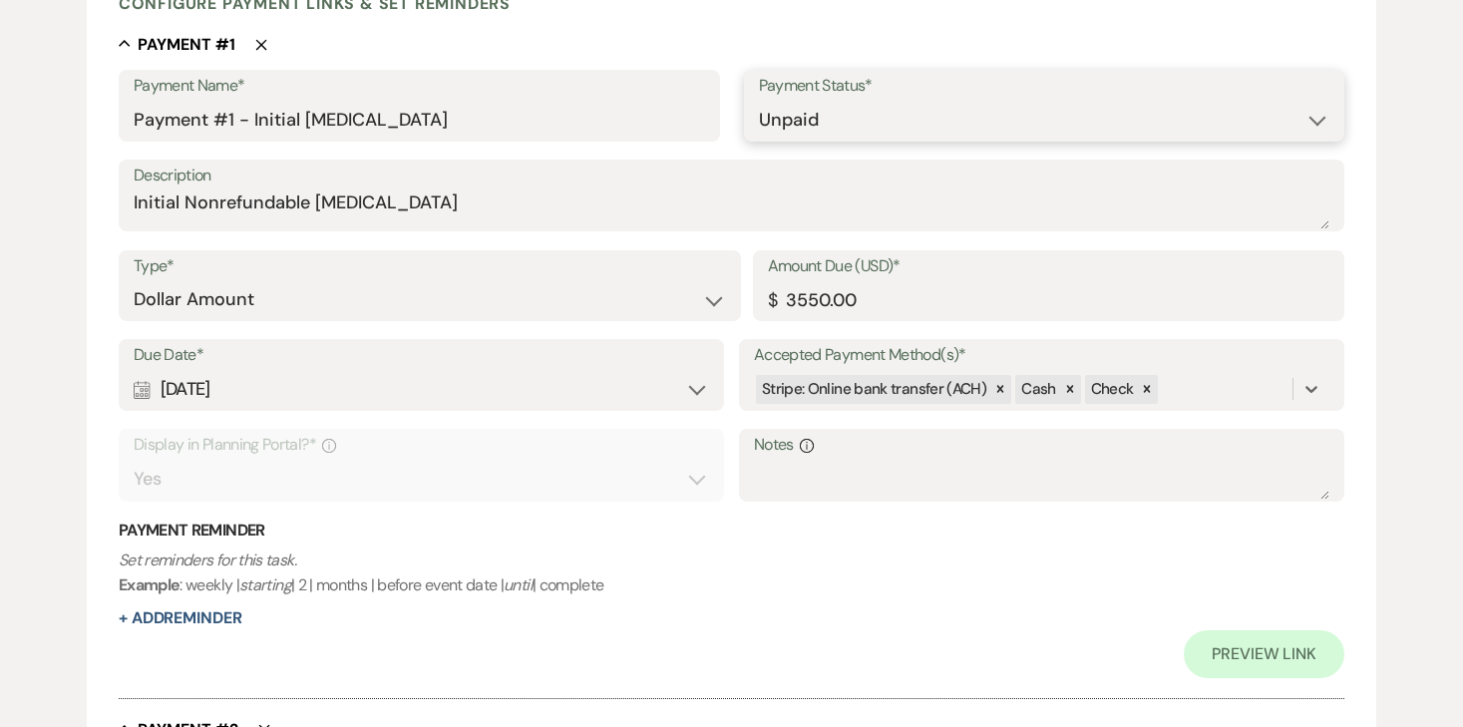
click at [801, 122] on select "Paid Unpaid" at bounding box center [1044, 120] width 571 height 39
select select "1"
click at [759, 101] on select "Paid Unpaid" at bounding box center [1044, 120] width 571 height 39
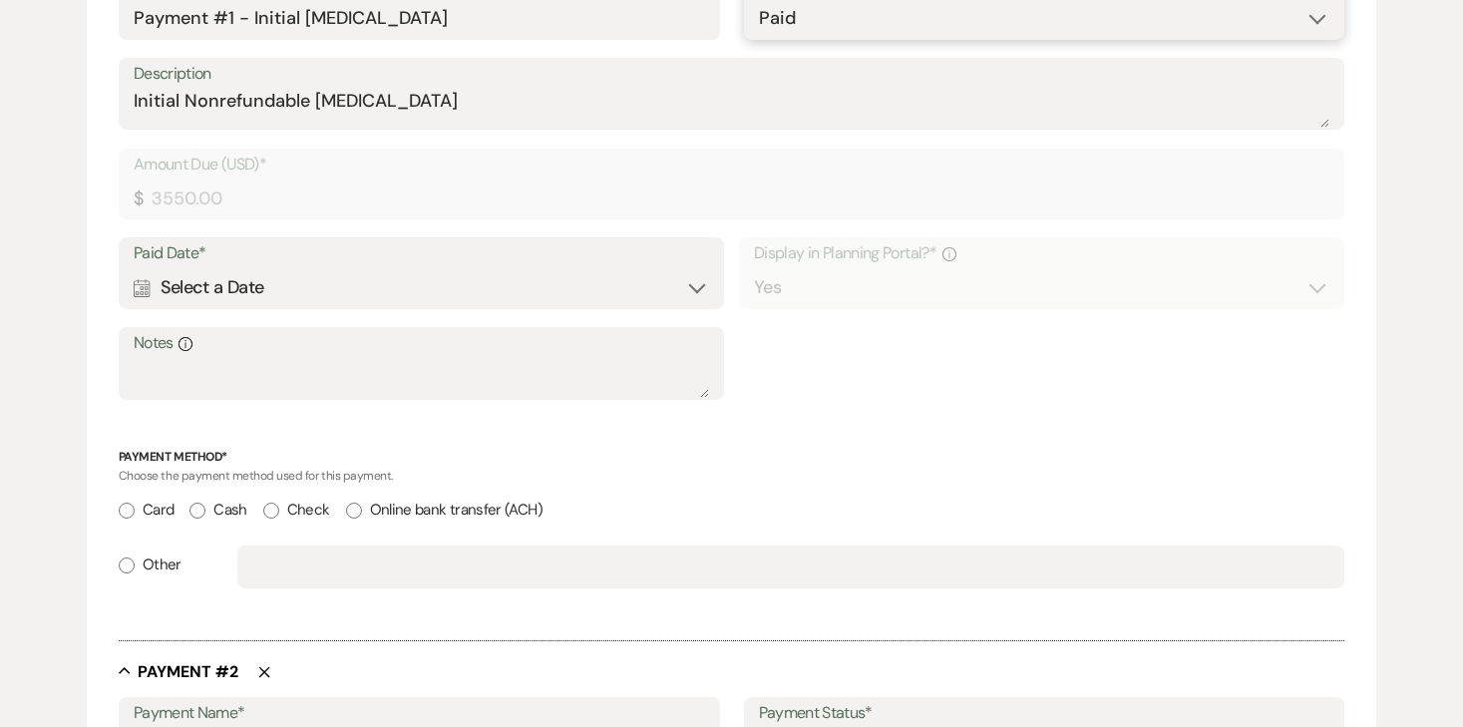
scroll to position [661, 0]
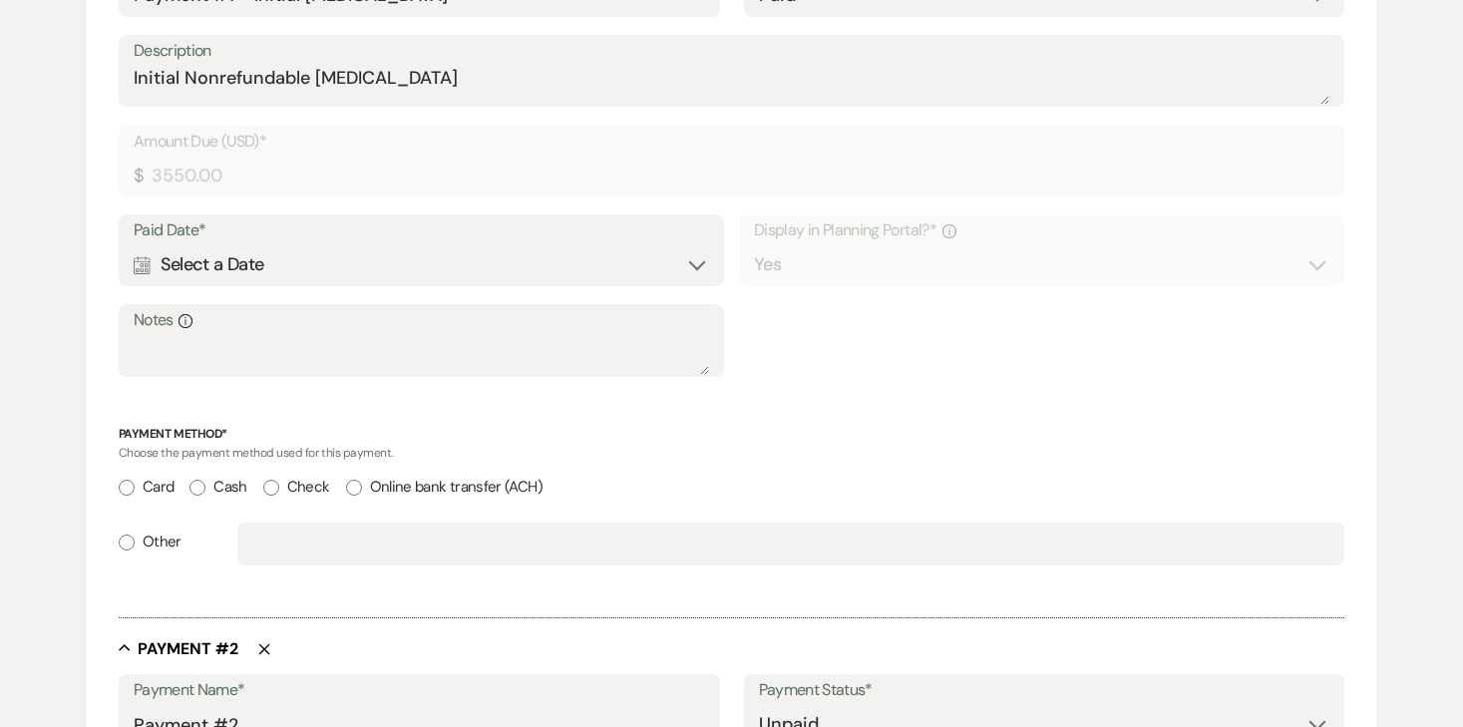
click at [404, 257] on div "Calendar Select a Date Expand" at bounding box center [421, 264] width 575 height 39
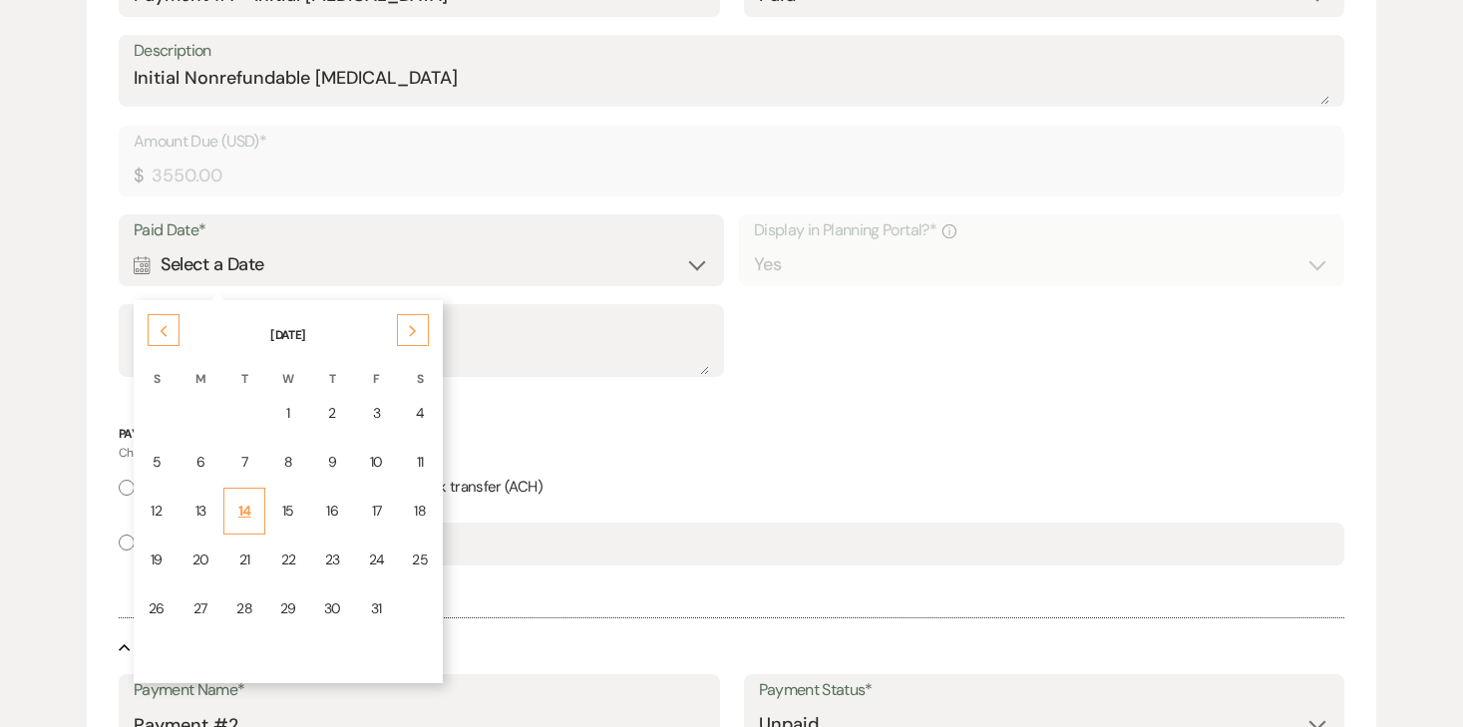
click at [251, 515] on td "14" at bounding box center [244, 511] width 42 height 47
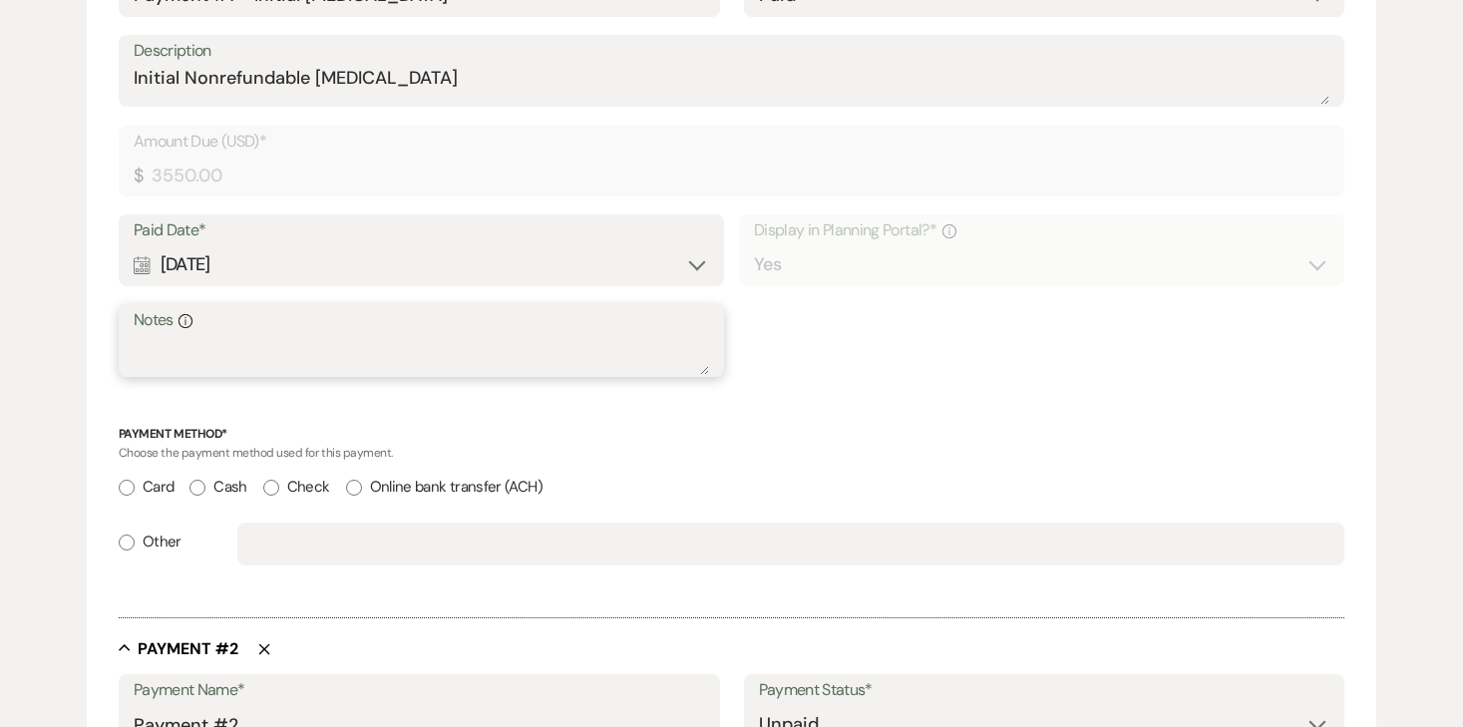
click at [361, 353] on textarea "Notes Info" at bounding box center [421, 355] width 575 height 40
type textarea "C"
click at [199, 482] on input "Cash" at bounding box center [197, 488] width 16 height 16
radio input "true"
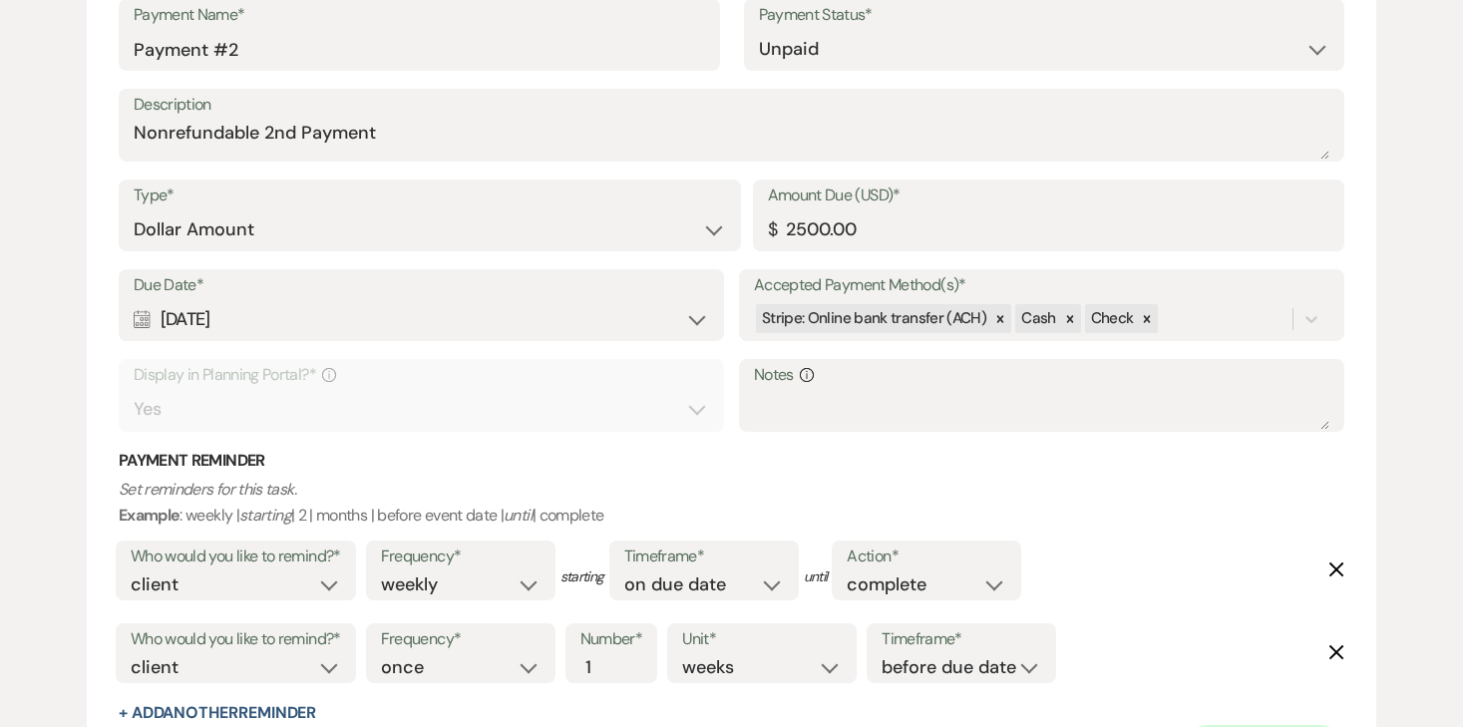
scroll to position [1383, 0]
click at [830, 230] on input "2500.00" at bounding box center [1049, 230] width 562 height 39
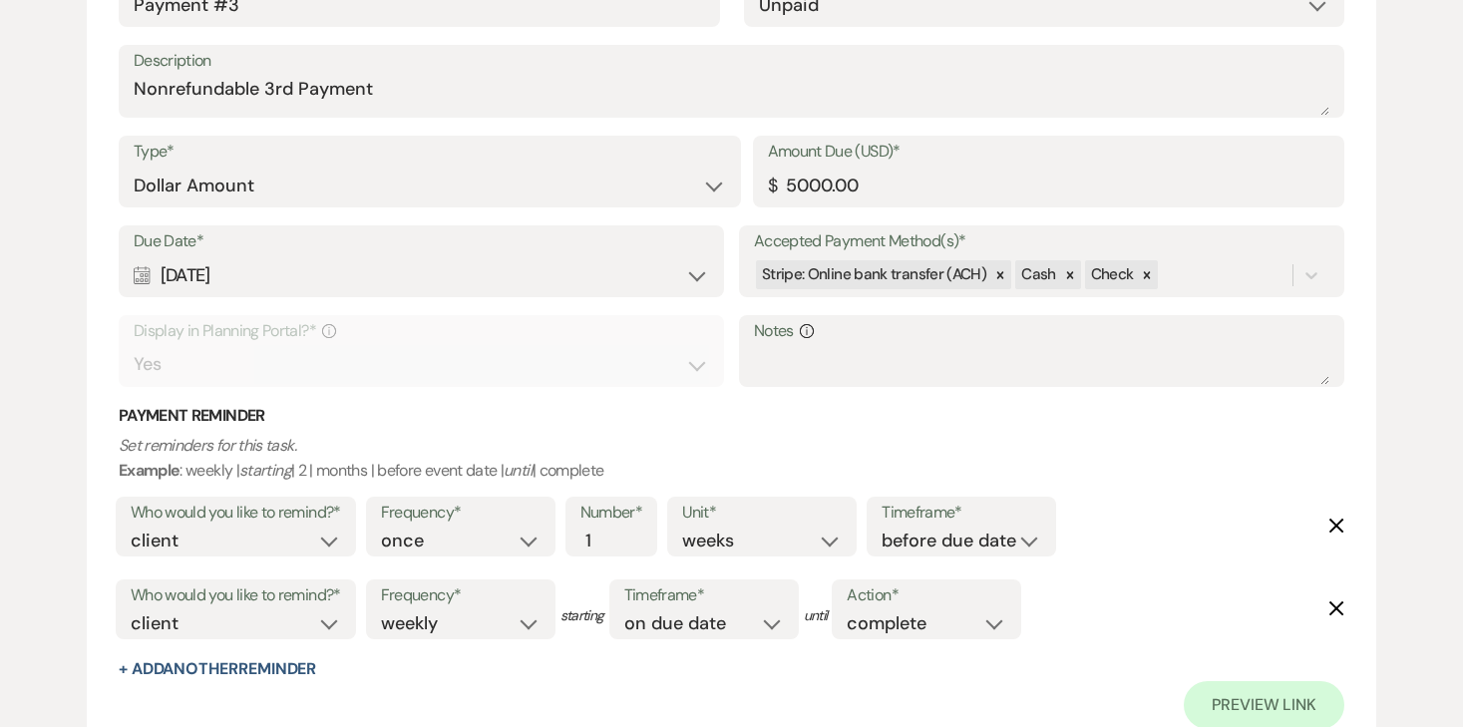
scroll to position [2542, 0]
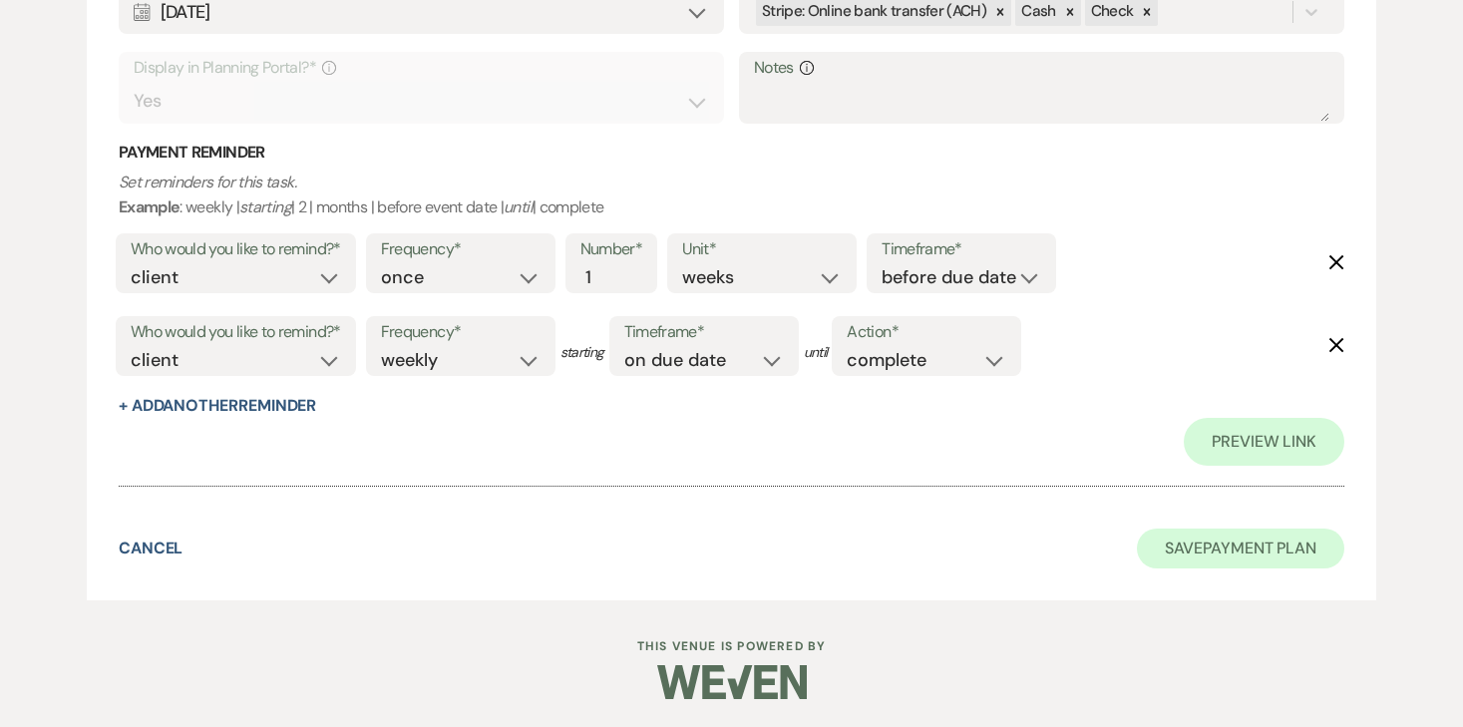
type input "1450.00"
click at [1178, 542] on button "Save Payment Plan" at bounding box center [1240, 548] width 207 height 40
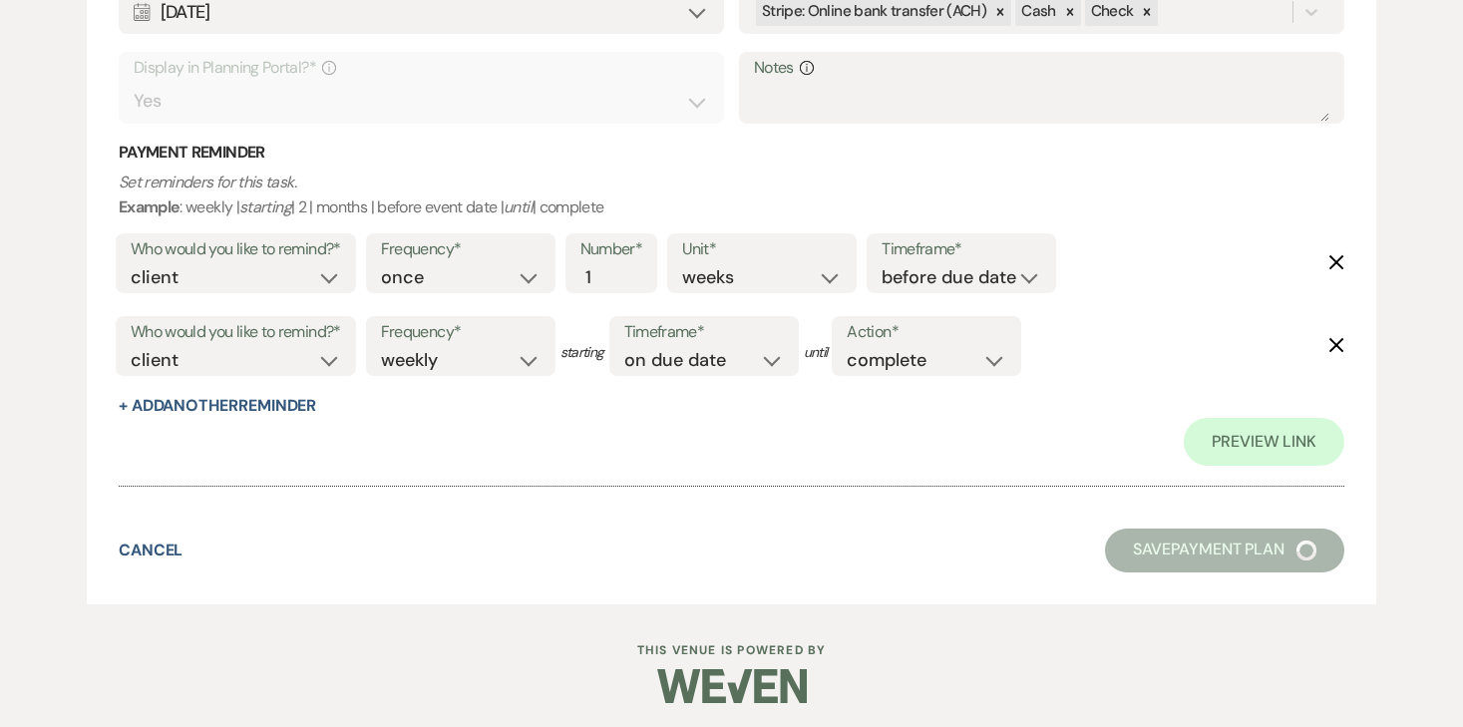
select select "6"
select select "20"
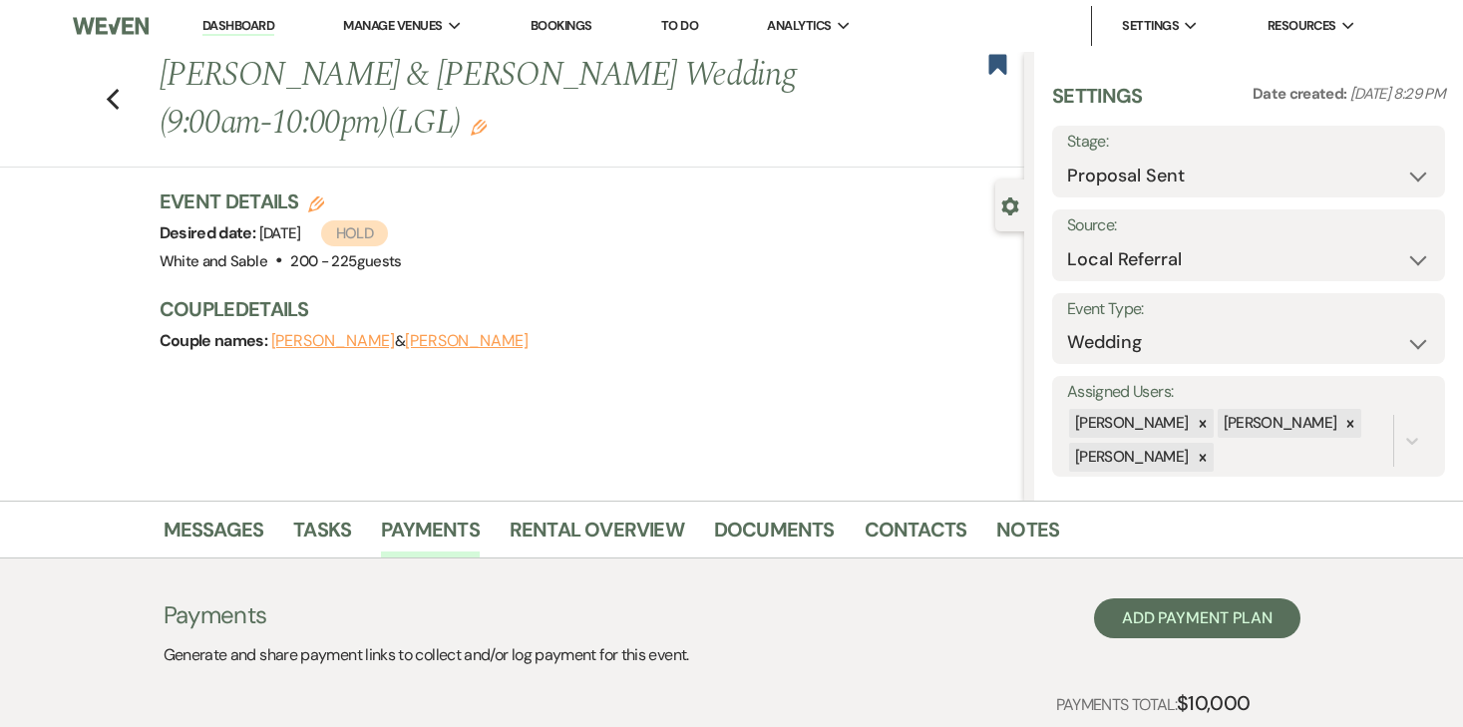
click at [719, 360] on div "Event Details Edit Desired date: [DATE] Hold Venue: White and Sable . 200 - 225…" at bounding box center [592, 280] width 864 height 187
click at [365, 344] on button "[PERSON_NAME]" at bounding box center [333, 341] width 124 height 16
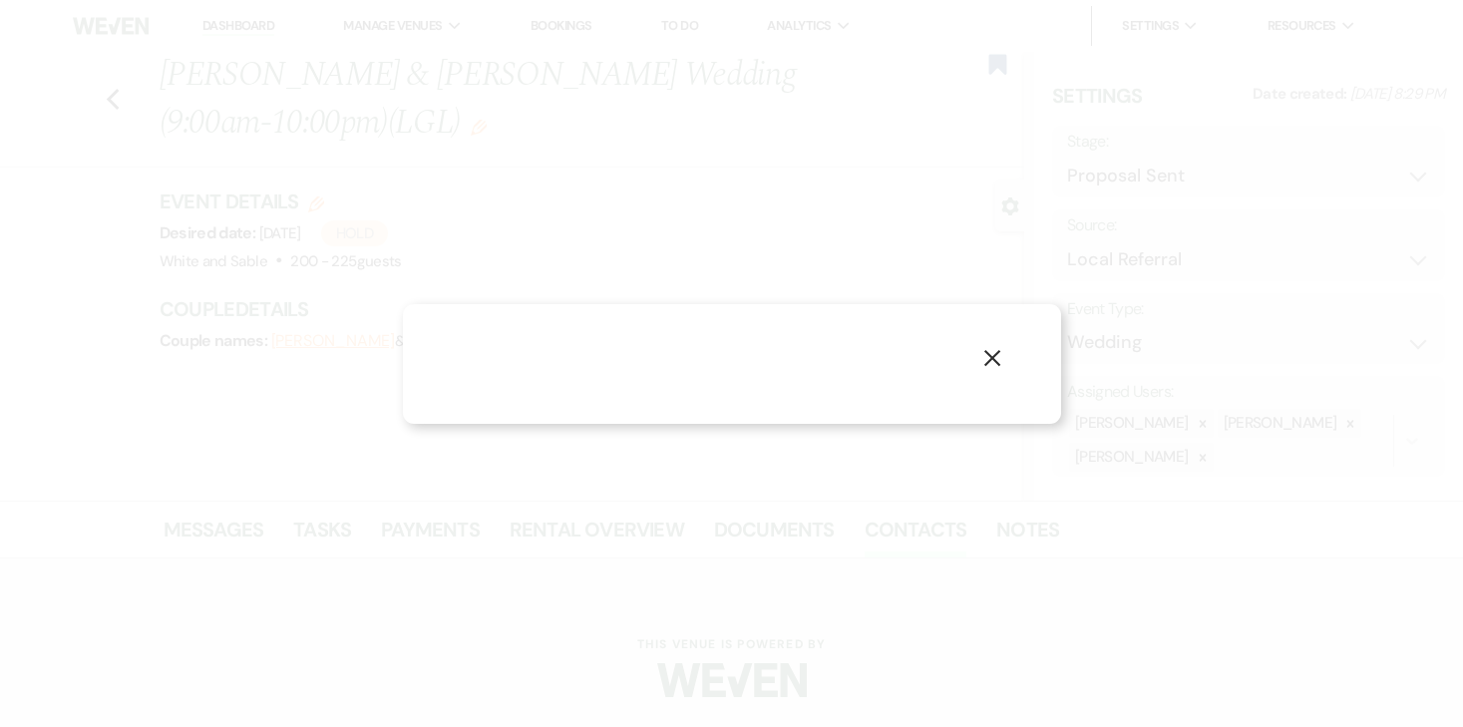
select select "1"
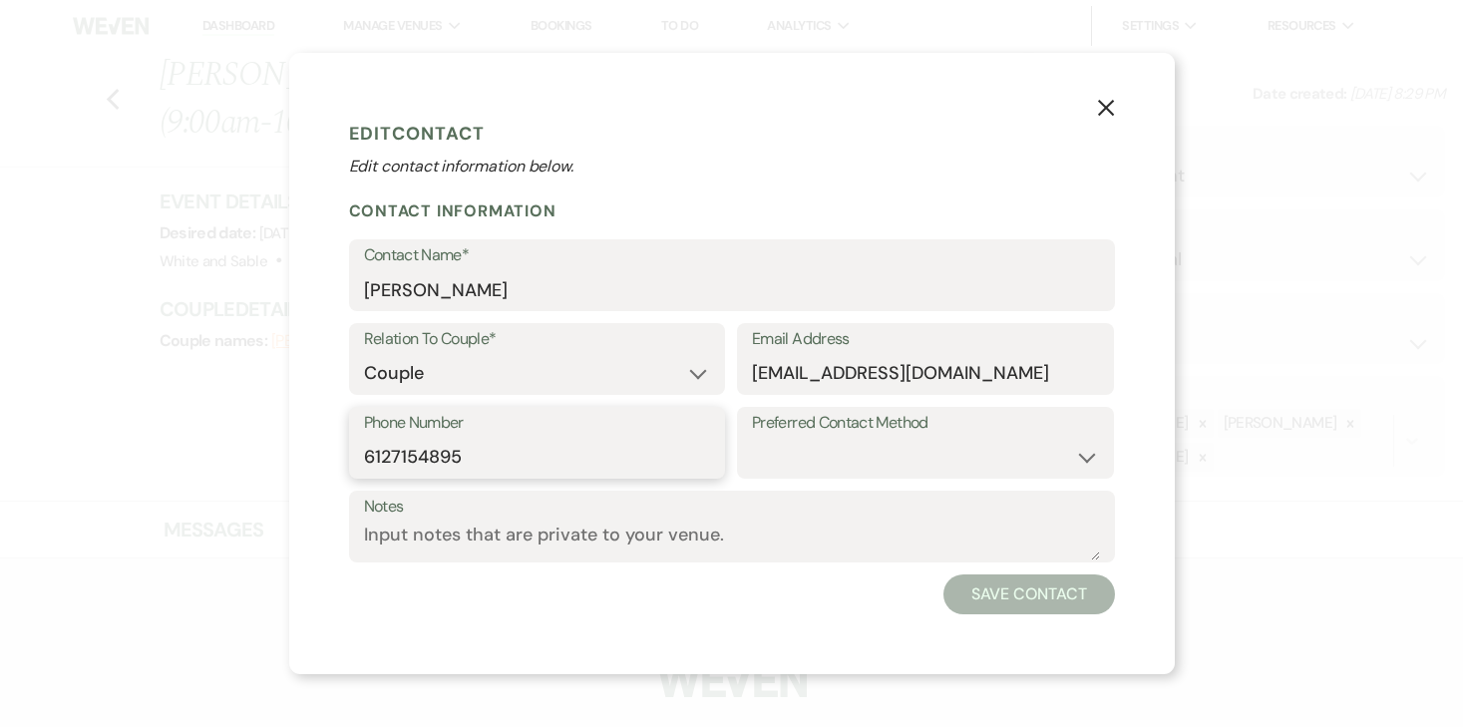
click at [487, 439] on input "6127154895" at bounding box center [537, 457] width 347 height 39
click at [1108, 99] on icon "X" at bounding box center [1106, 108] width 18 height 18
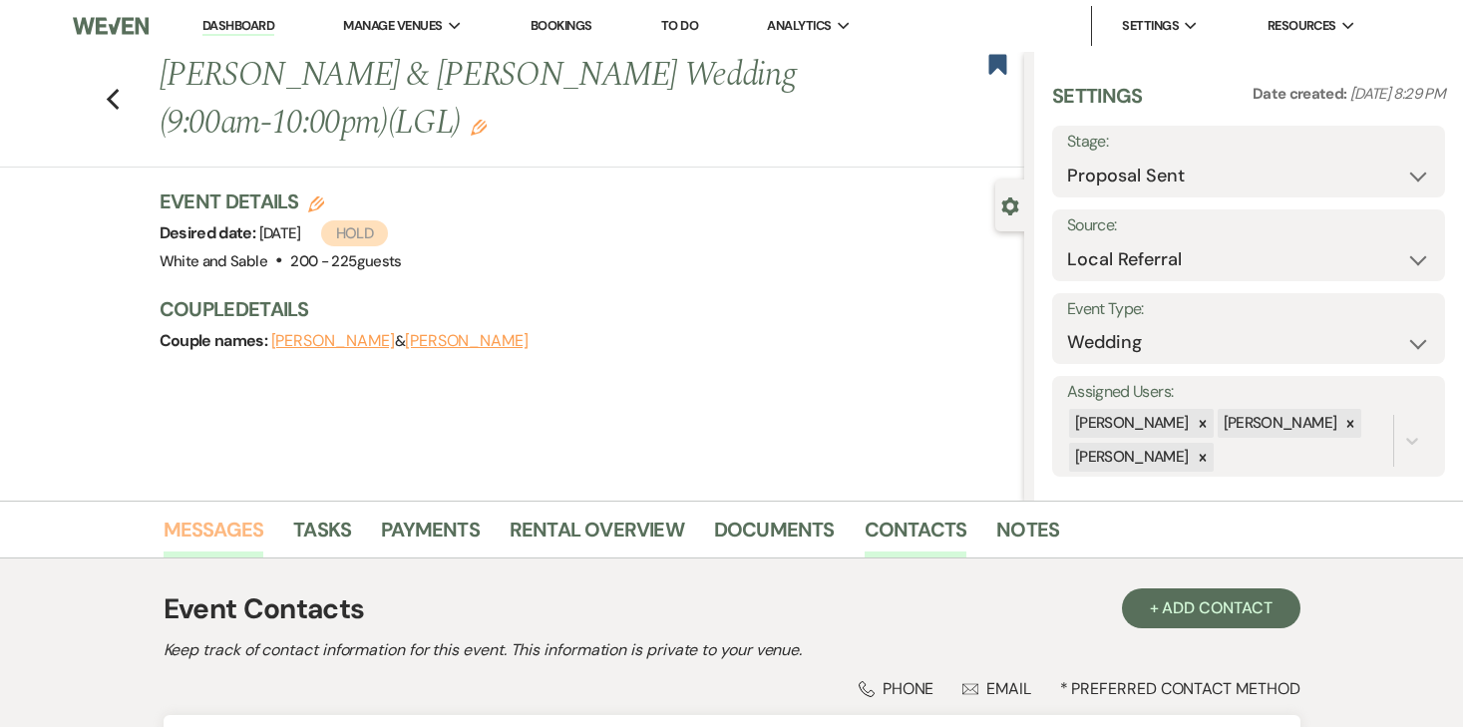
click at [240, 521] on link "Messages" at bounding box center [214, 536] width 101 height 44
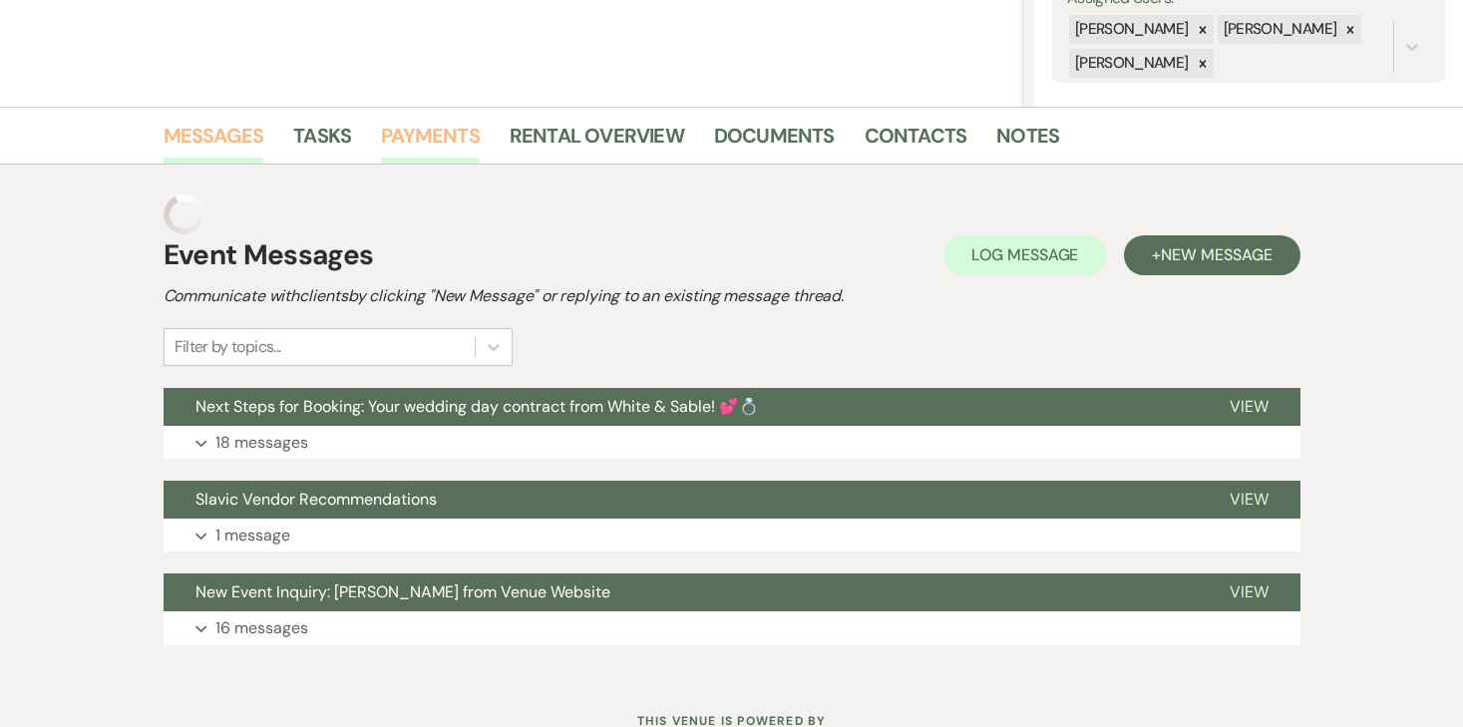
scroll to position [400, 0]
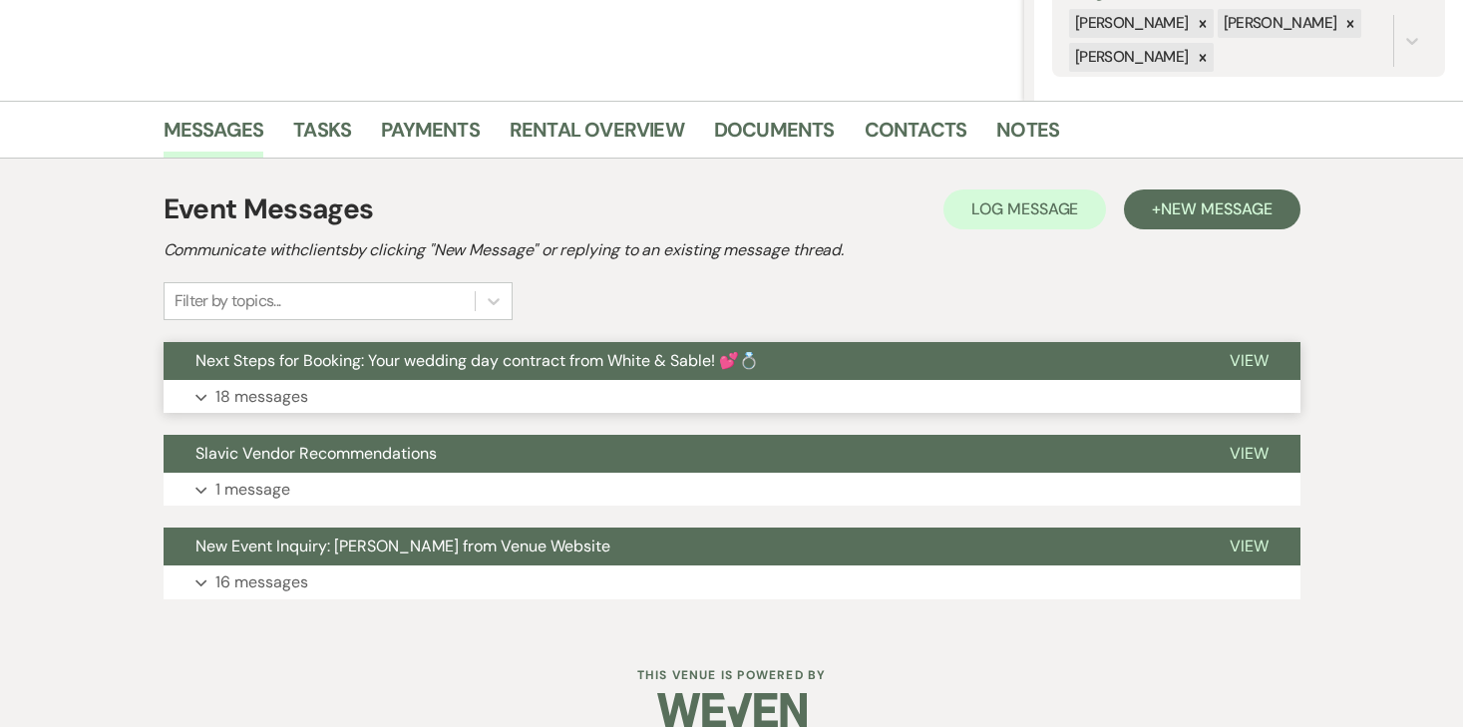
click at [283, 394] on p "18 messages" at bounding box center [261, 397] width 93 height 26
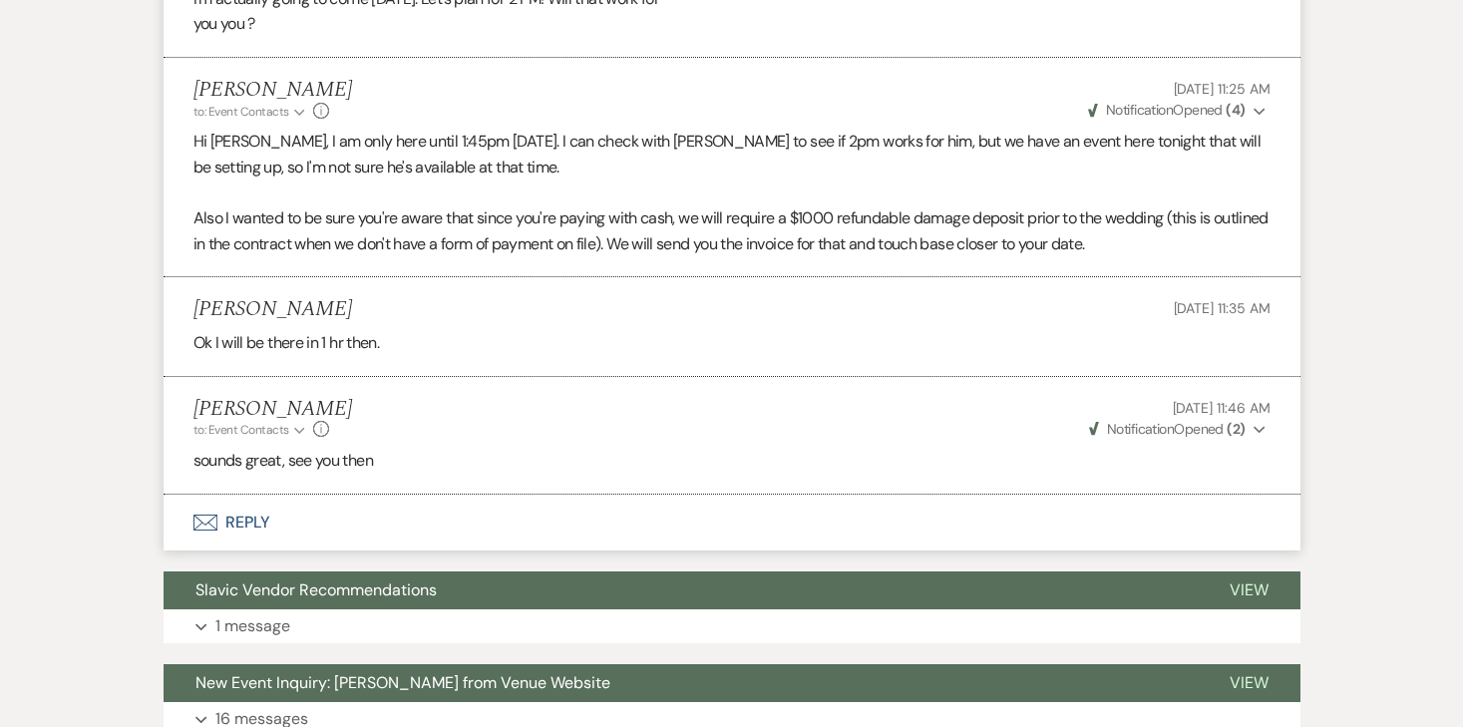
scroll to position [5384, 0]
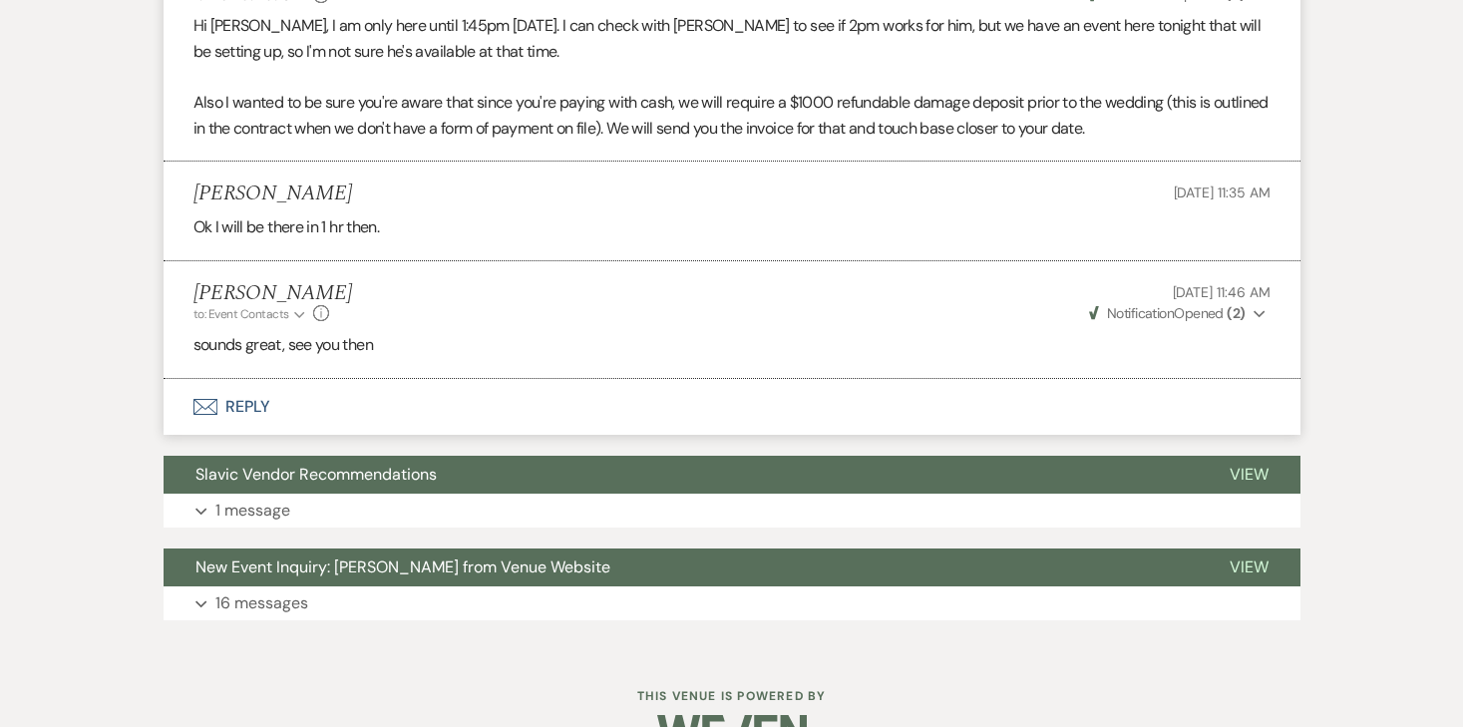
click at [262, 379] on button "Envelope Reply" at bounding box center [732, 407] width 1137 height 56
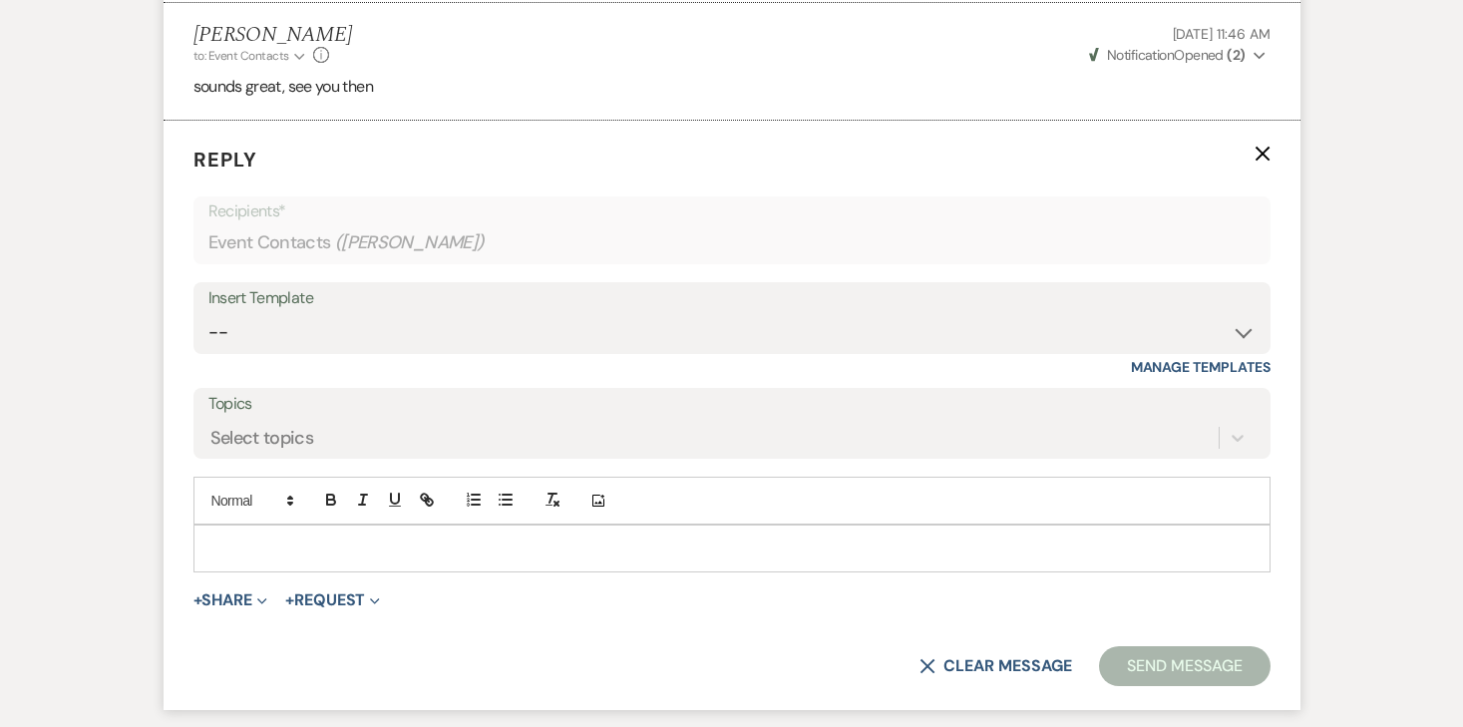
scroll to position [5644, 0]
click at [317, 524] on div at bounding box center [731, 547] width 1075 height 46
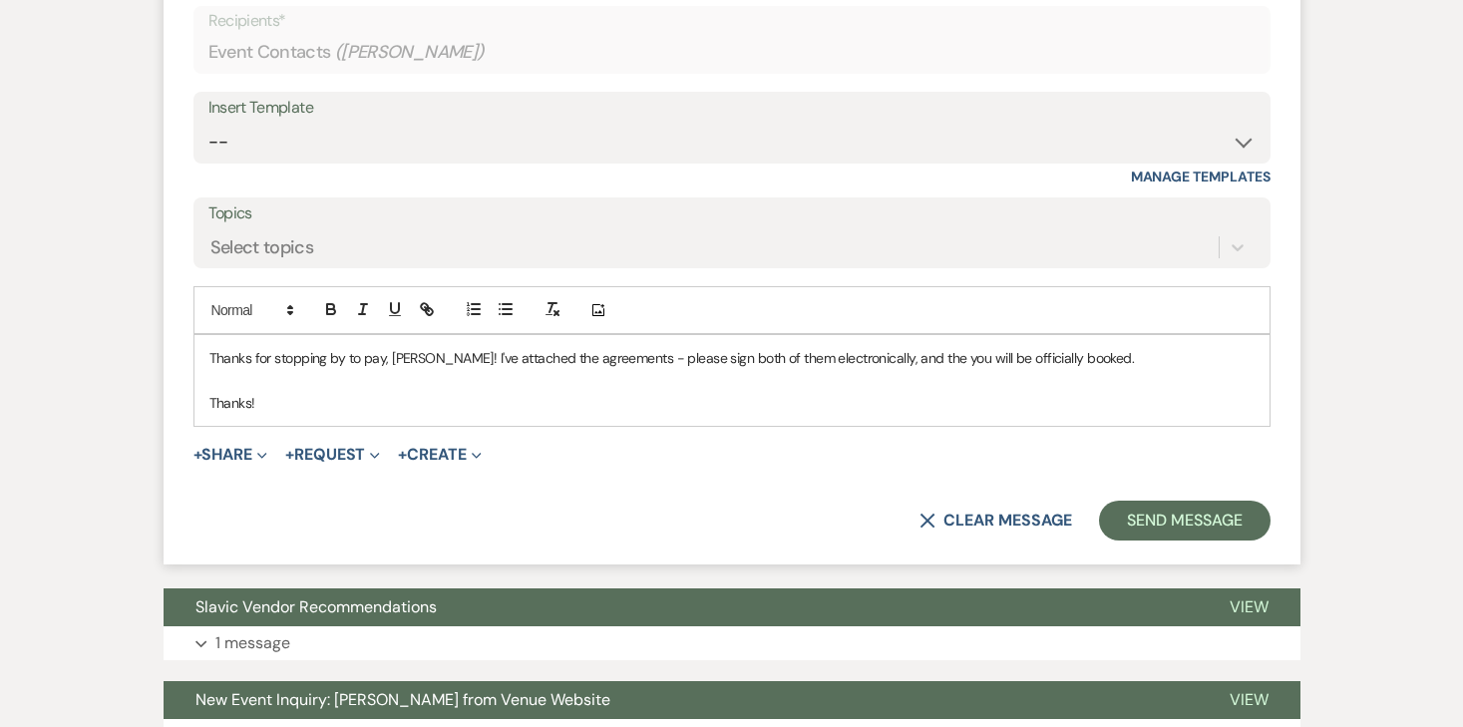
scroll to position [5843, 0]
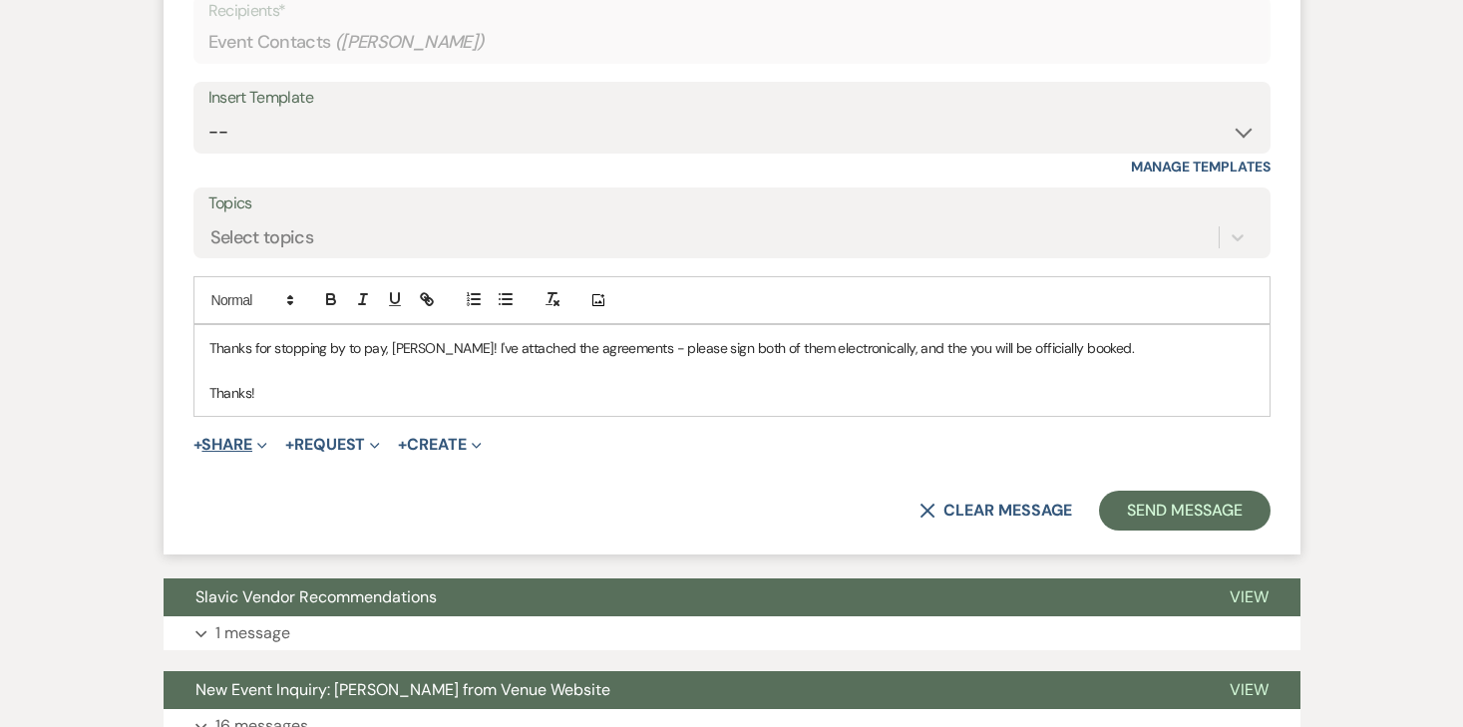
click at [221, 437] on button "+ Share Expand" at bounding box center [230, 445] width 75 height 16
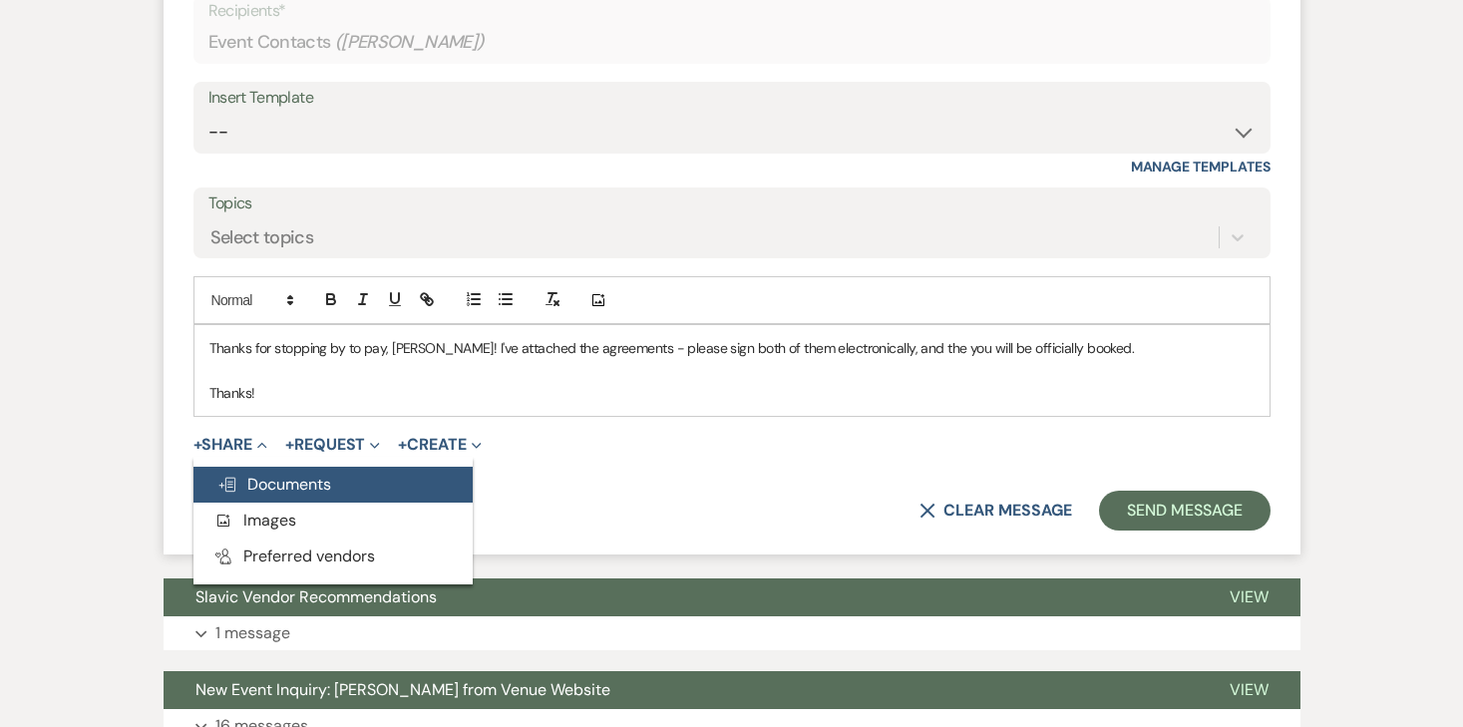
click at [246, 467] on button "Doc Upload Documents" at bounding box center [332, 485] width 279 height 36
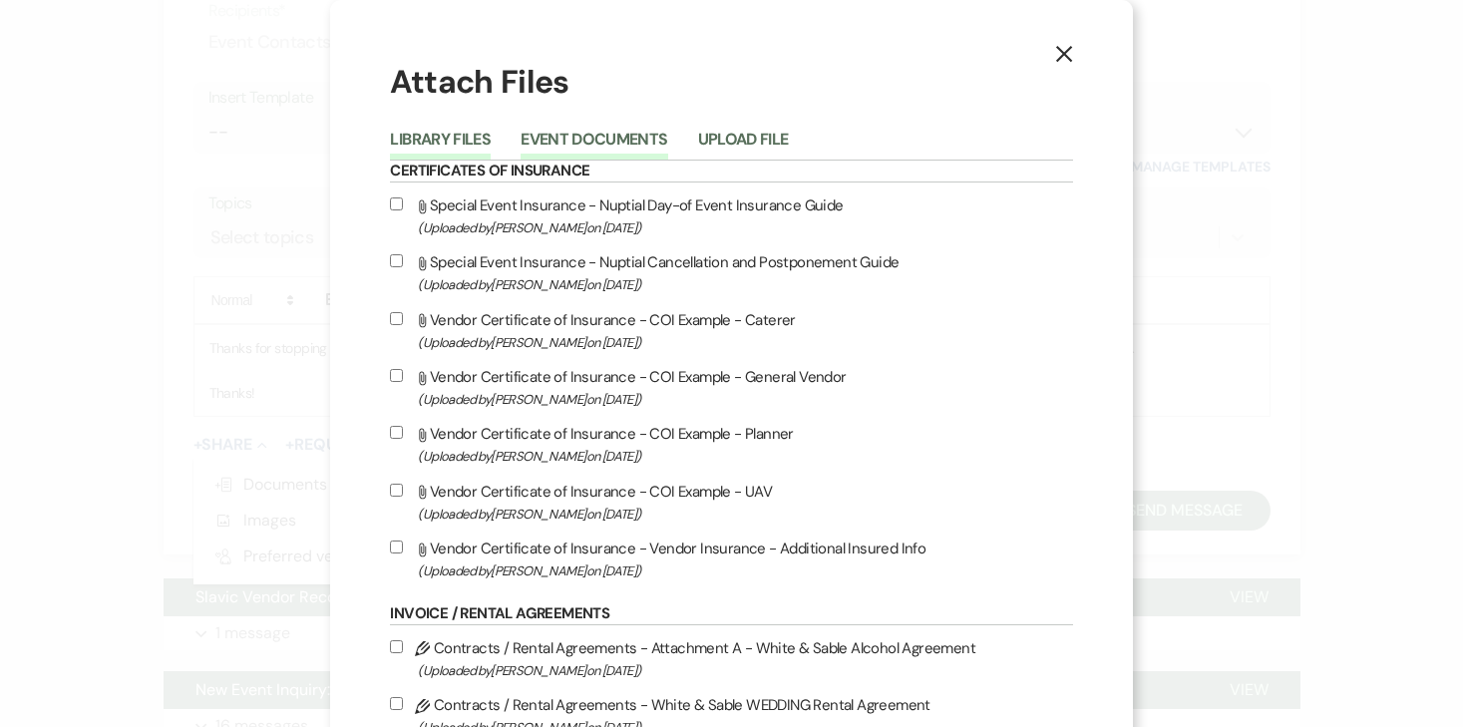
click at [591, 132] on button "Event Documents" at bounding box center [593, 146] width 147 height 28
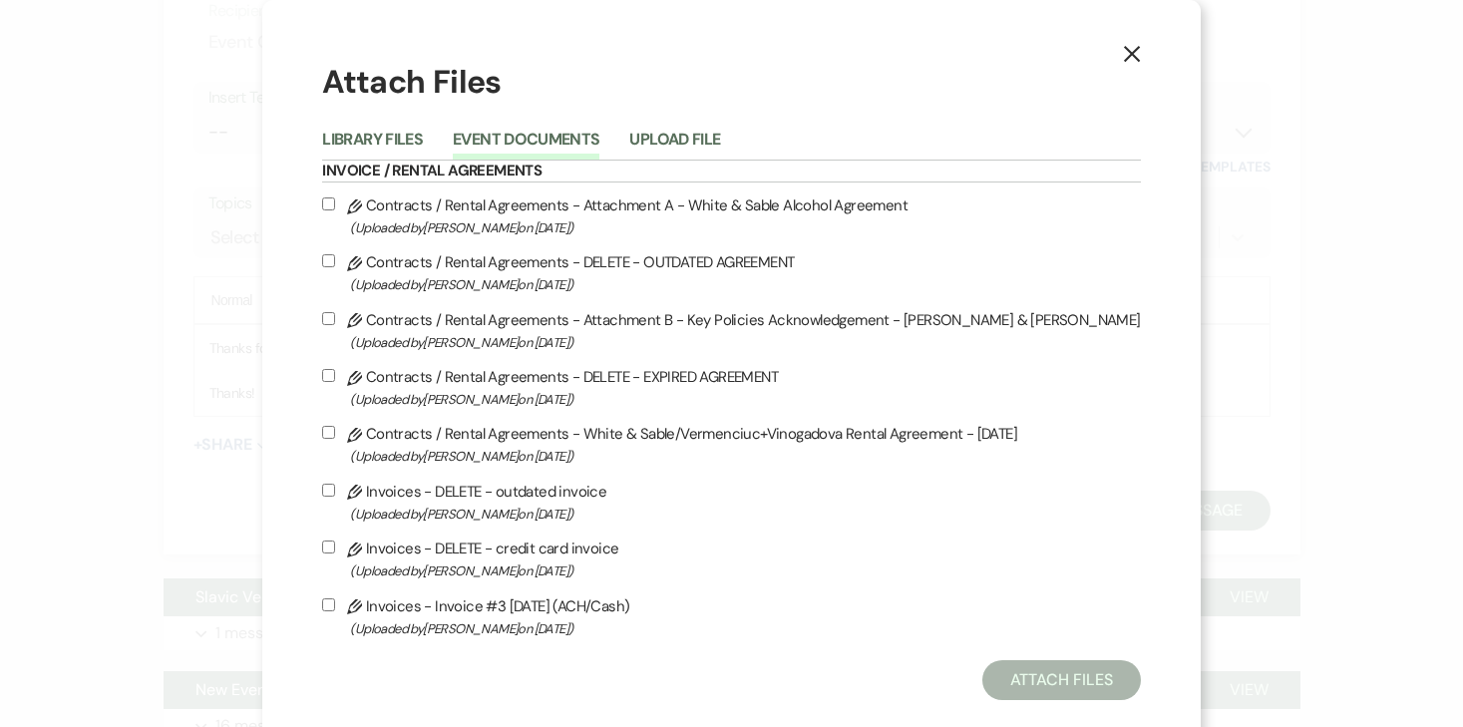
scroll to position [36, 0]
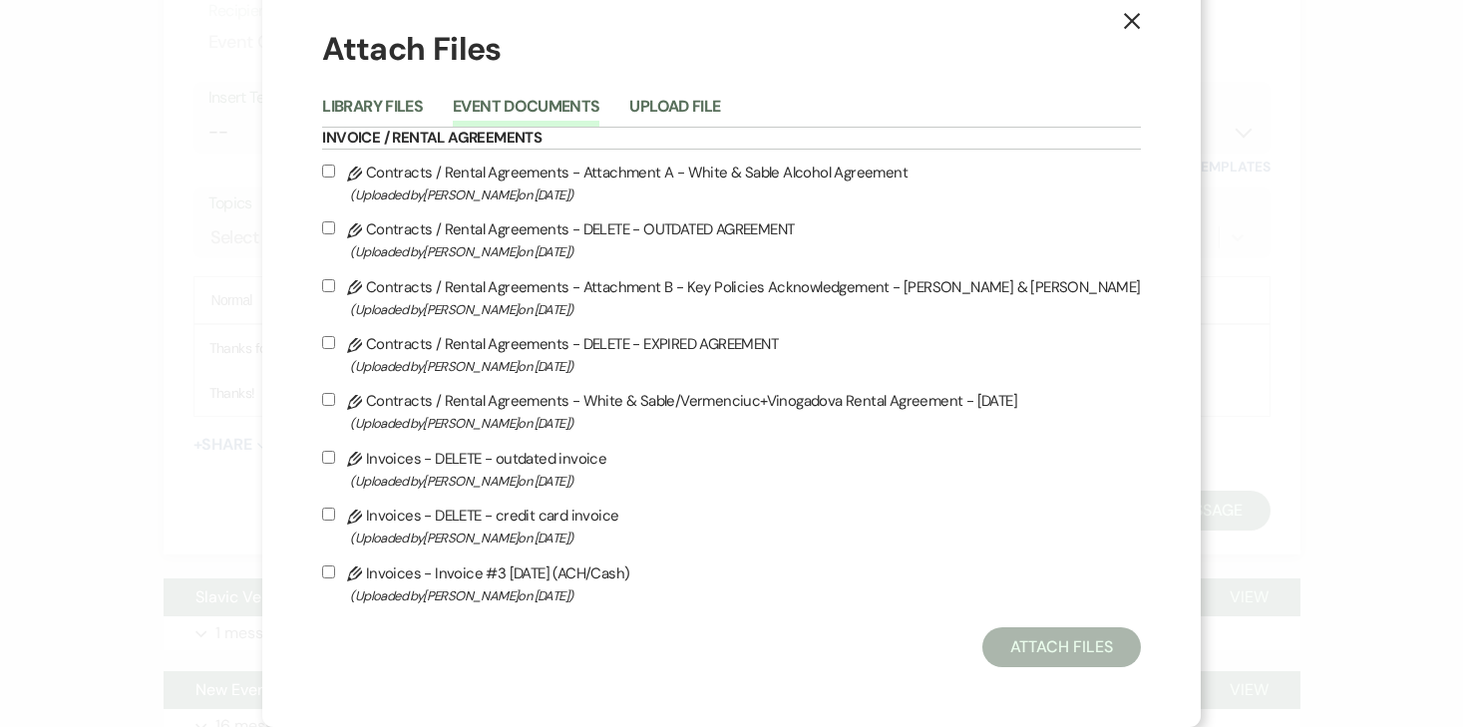
click at [335, 401] on input "Pencil Contracts / Rental Agreements - White & Sable/Vermenciuc+Vinogadova Rent…" at bounding box center [328, 399] width 13 height 13
checkbox input "true"
click at [335, 165] on input "Pencil Contracts / Rental Agreements - Attachment A - White & Sable Alcohol Agr…" at bounding box center [328, 171] width 13 height 13
checkbox input "true"
click at [335, 285] on input "Pencil Contracts / Rental Agreements - Attachment B - Key Policies Acknowledgem…" at bounding box center [328, 285] width 13 height 13
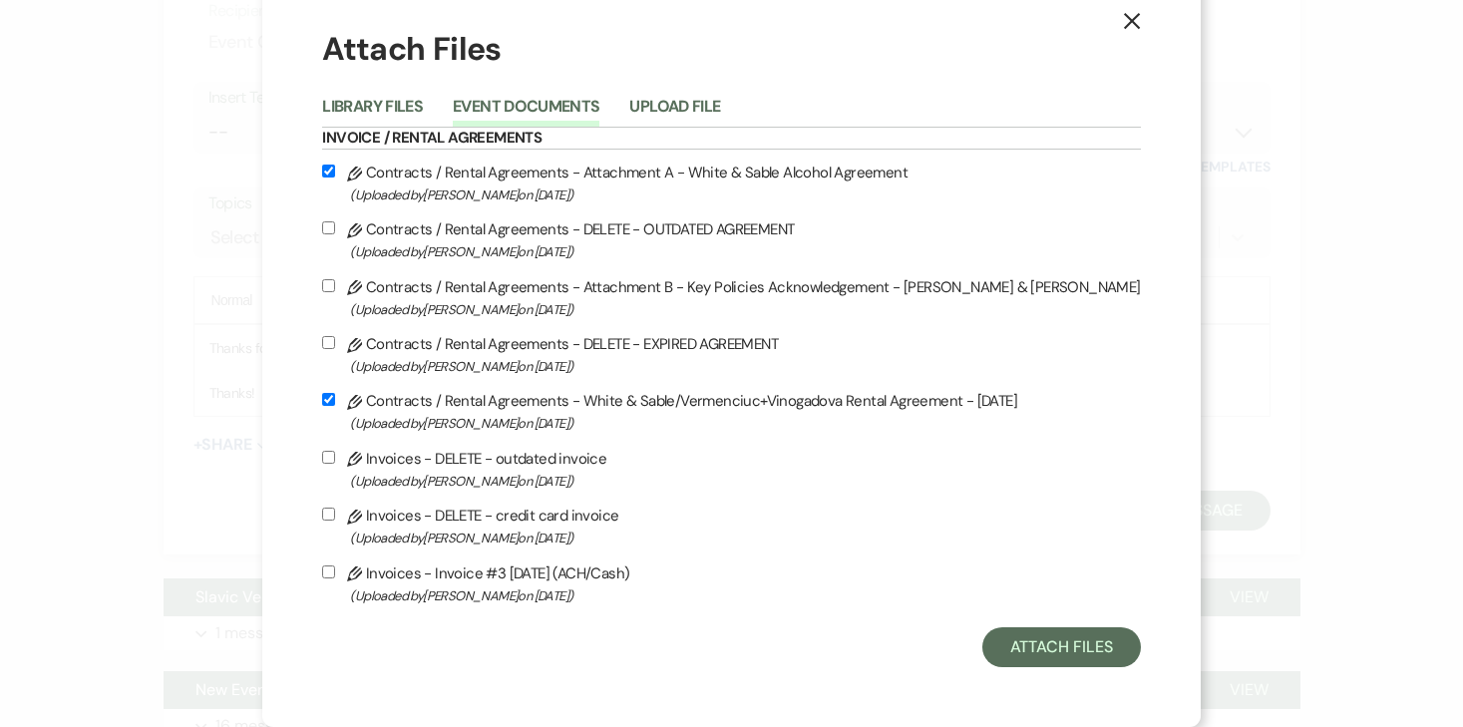
checkbox input "true"
click at [982, 649] on button "Attach Files" at bounding box center [1061, 647] width 159 height 40
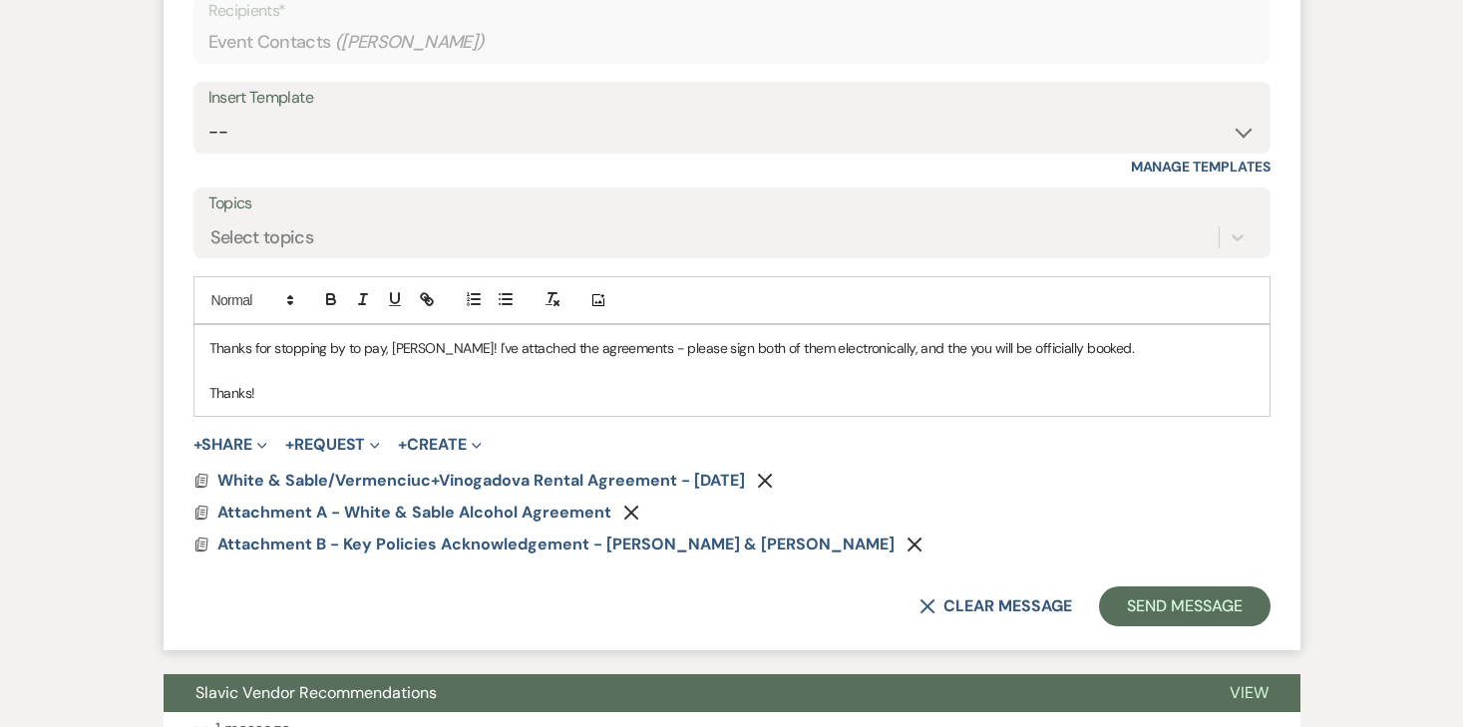
click at [693, 337] on p "Thanks for stopping by to pay, [PERSON_NAME]! I've attached the agreements - pl…" at bounding box center [731, 348] width 1045 height 22
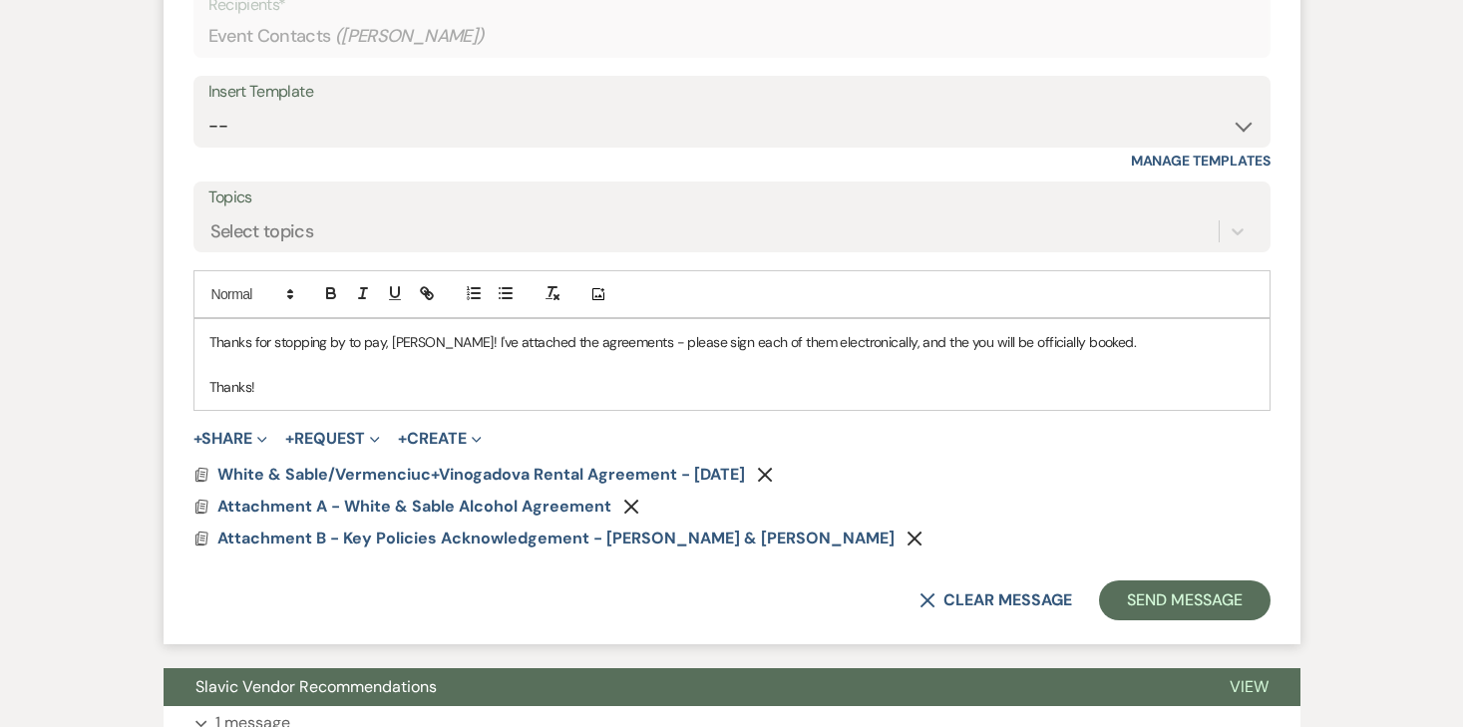
scroll to position [5851, 0]
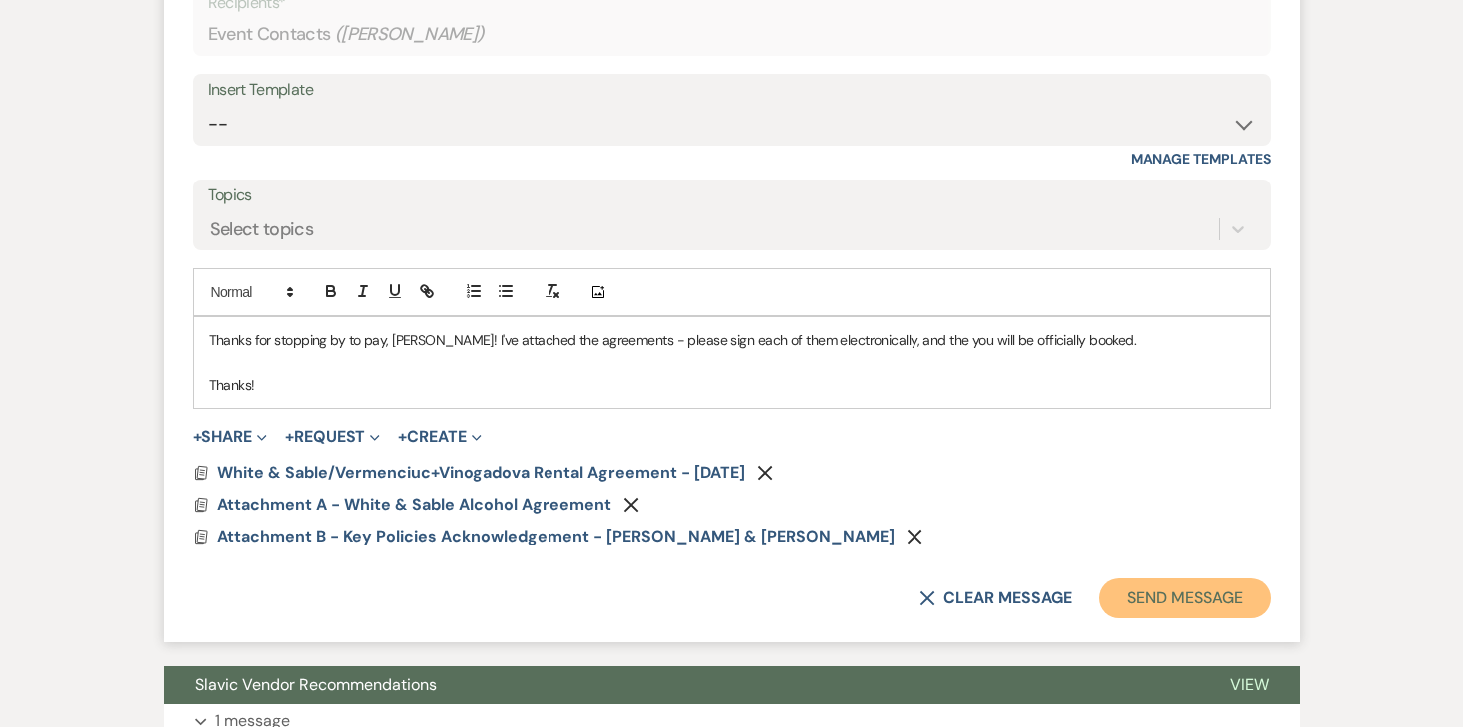
click at [1141, 578] on button "Send Message" at bounding box center [1184, 598] width 171 height 40
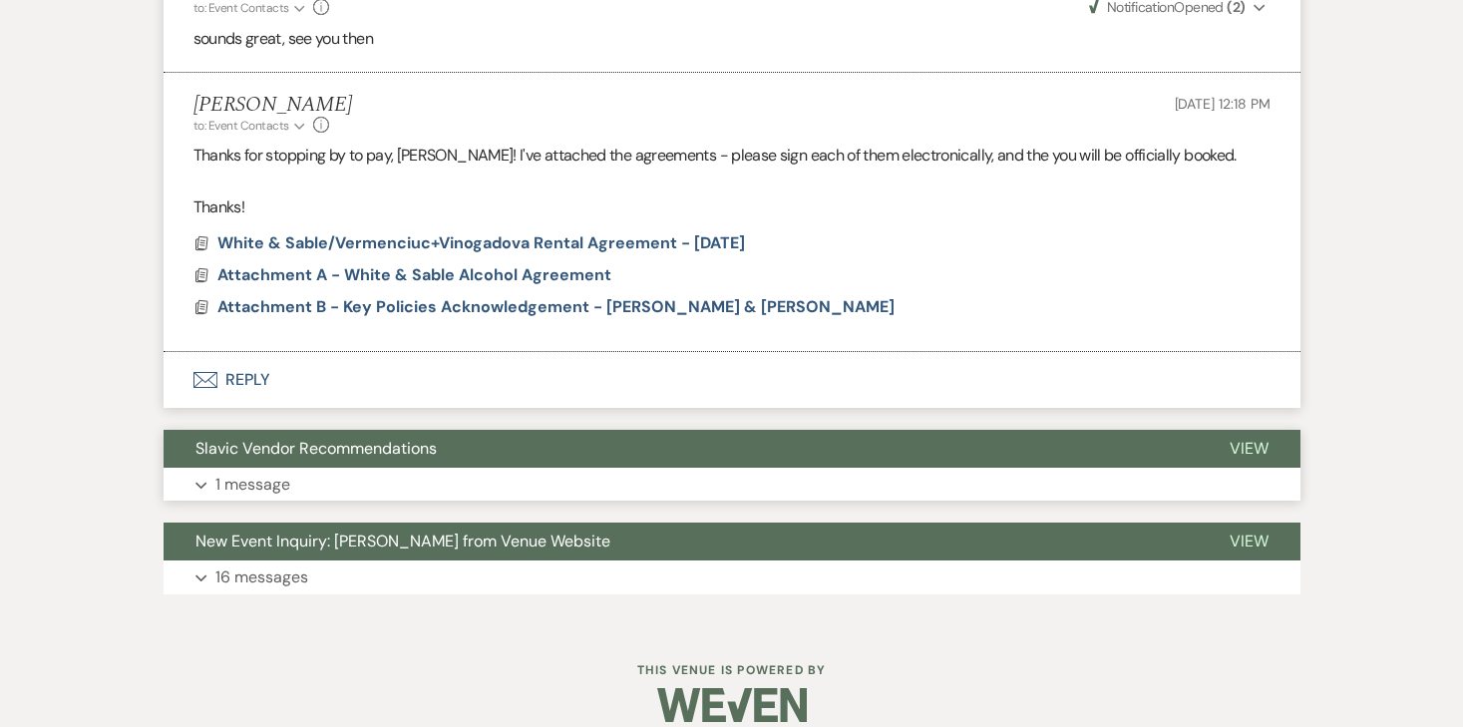
scroll to position [5665, 0]
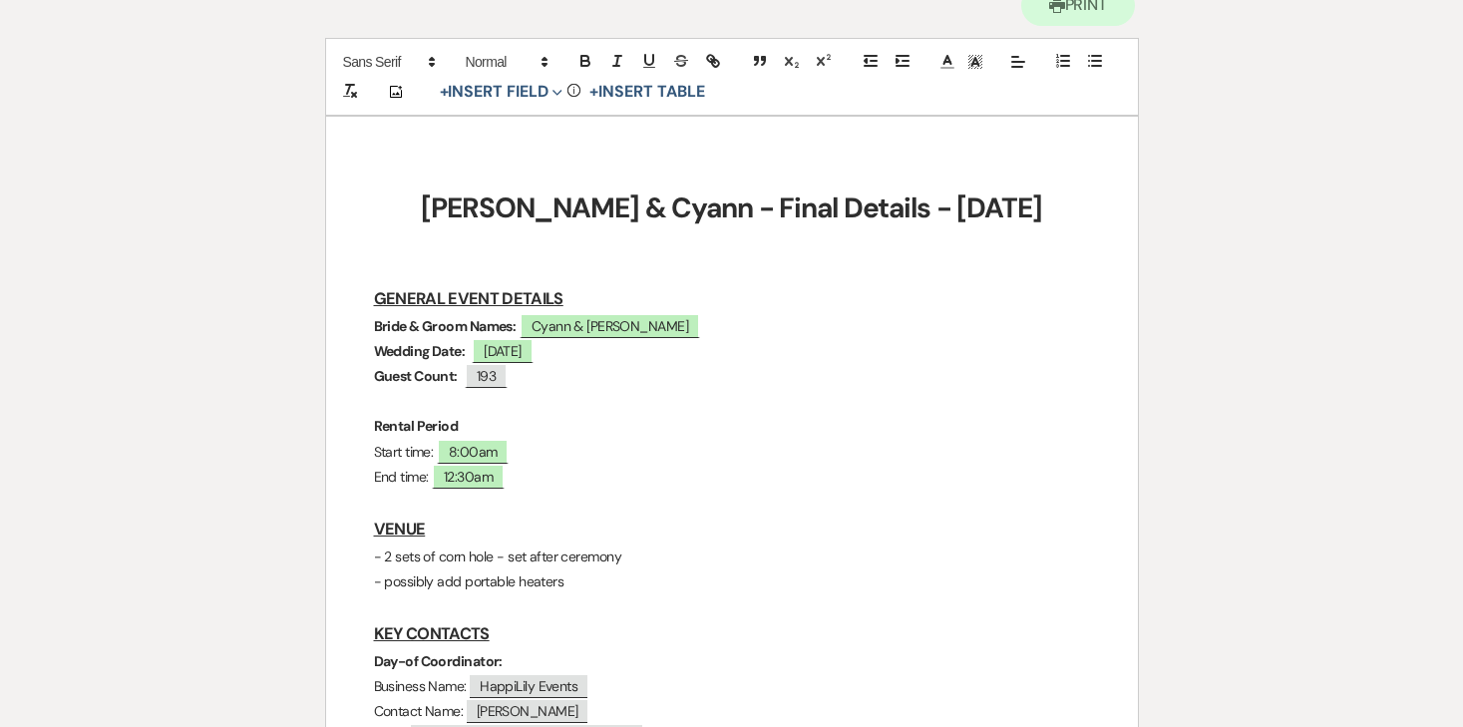
scroll to position [279, 0]
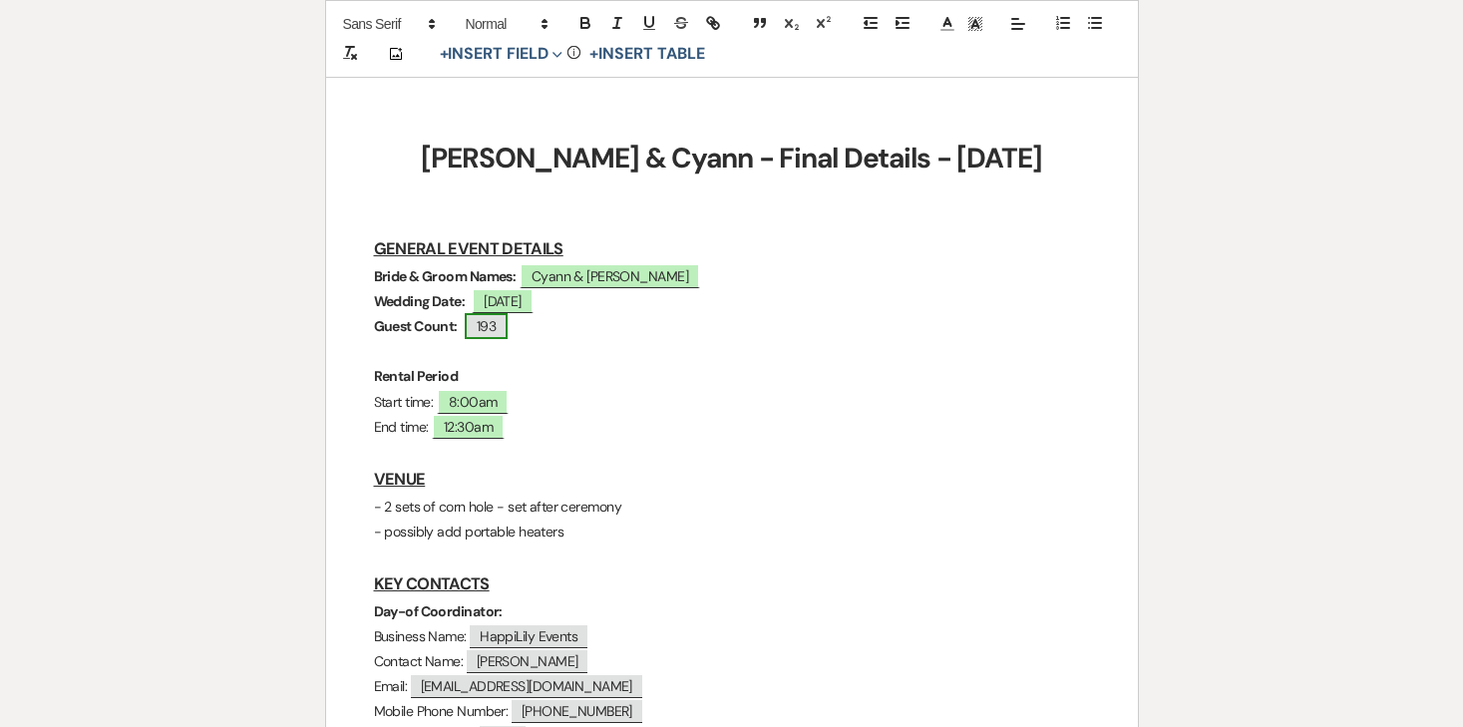
click at [495, 322] on span "193" at bounding box center [486, 326] width 43 height 26
select select "Number"
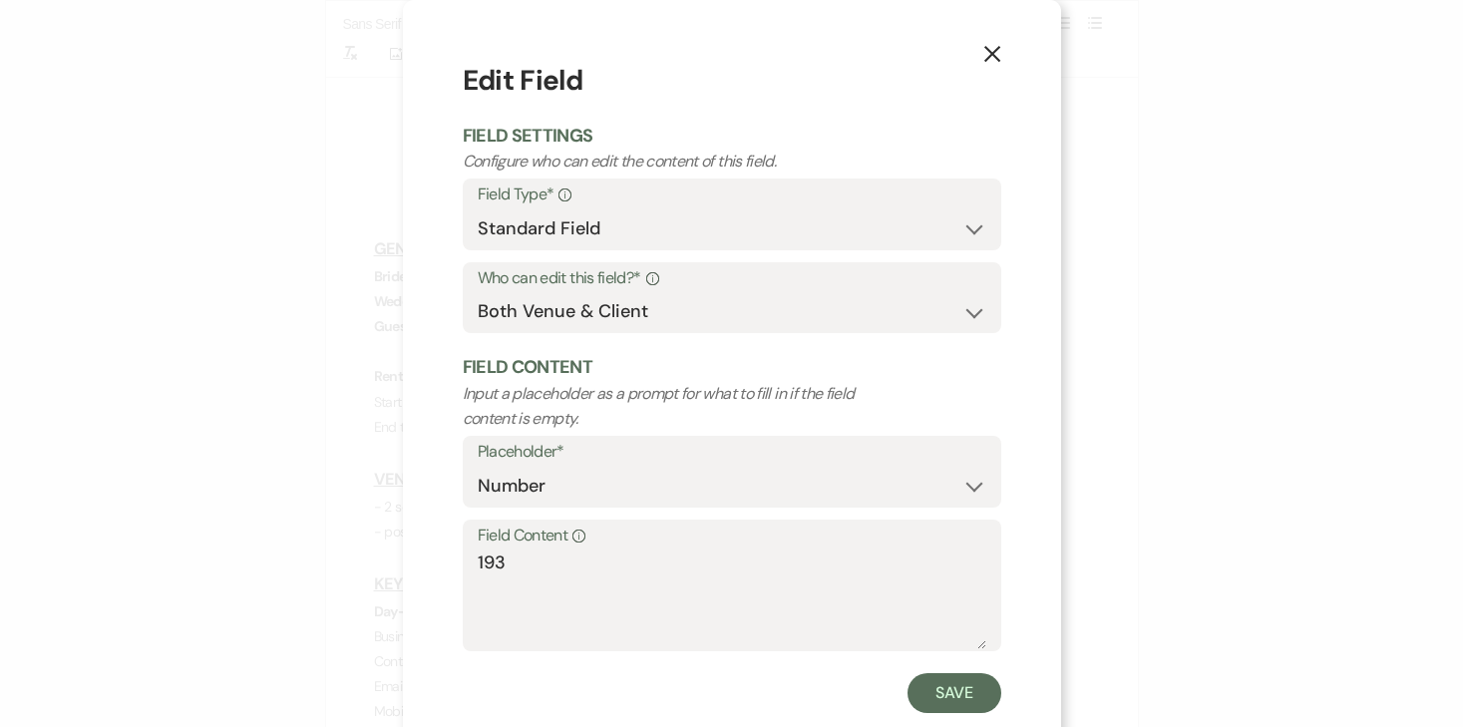
click at [510, 543] on label "Field Content Info" at bounding box center [732, 535] width 509 height 29
click at [510, 549] on textarea "193" at bounding box center [732, 599] width 509 height 100
click at [517, 562] on textarea "193" at bounding box center [732, 599] width 509 height 100
type textarea "197"
click at [925, 691] on button "Save" at bounding box center [954, 693] width 94 height 40
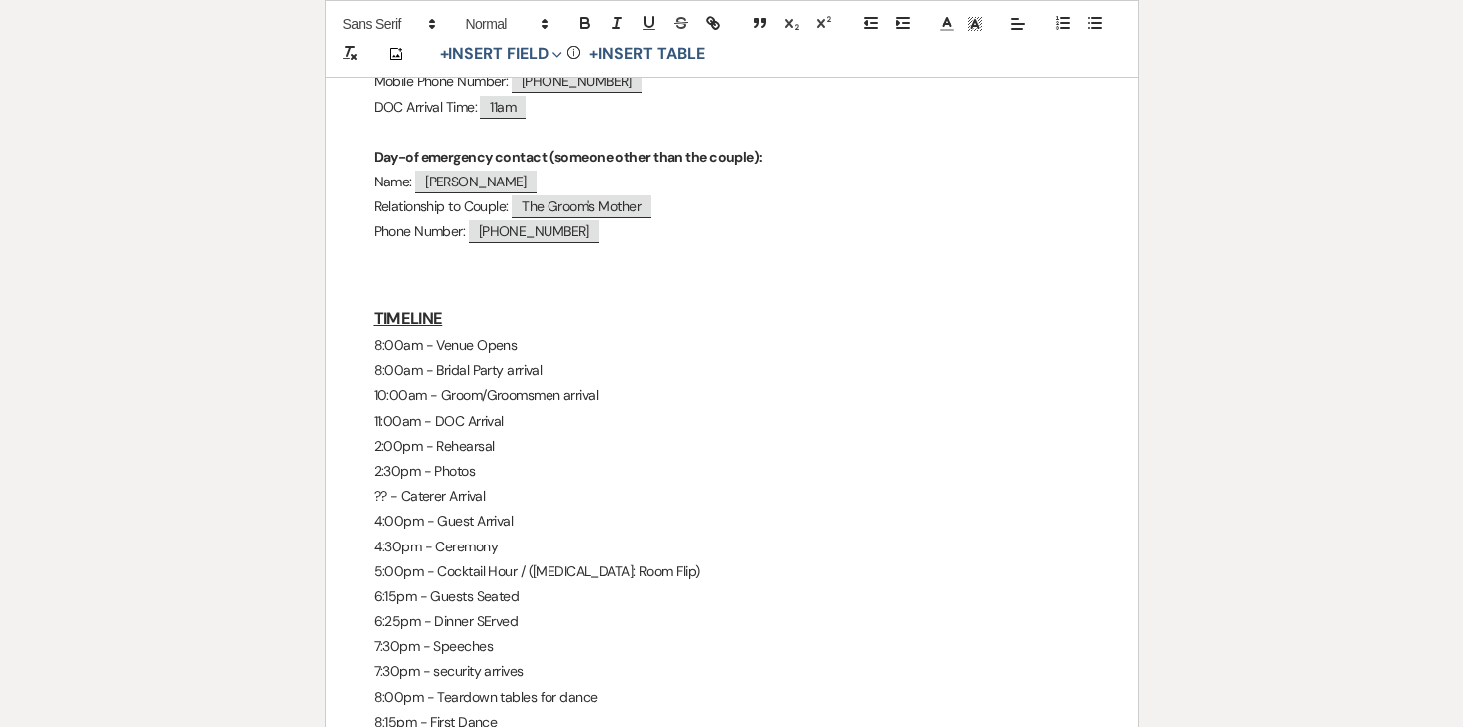
scroll to position [946, 0]
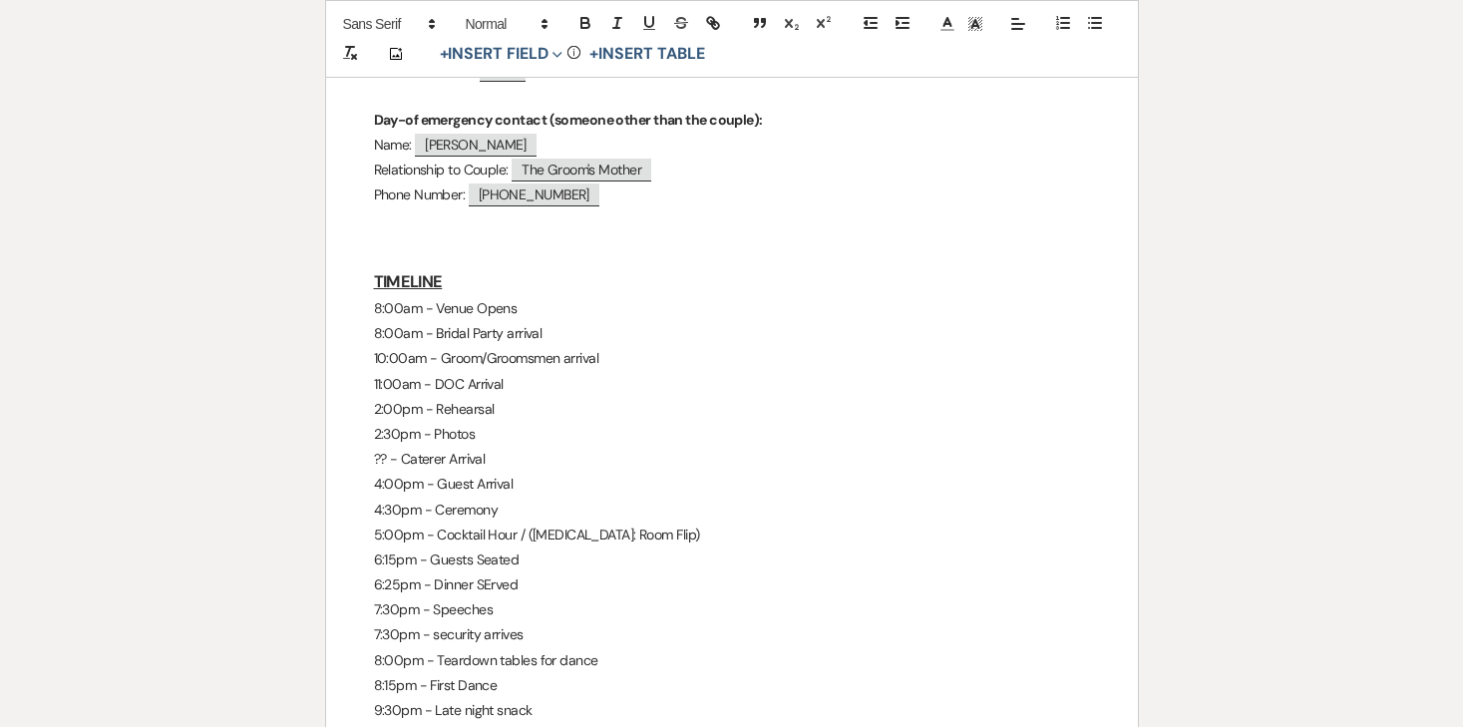
click at [450, 409] on p "2:00pm - Rehearsal" at bounding box center [732, 409] width 716 height 25
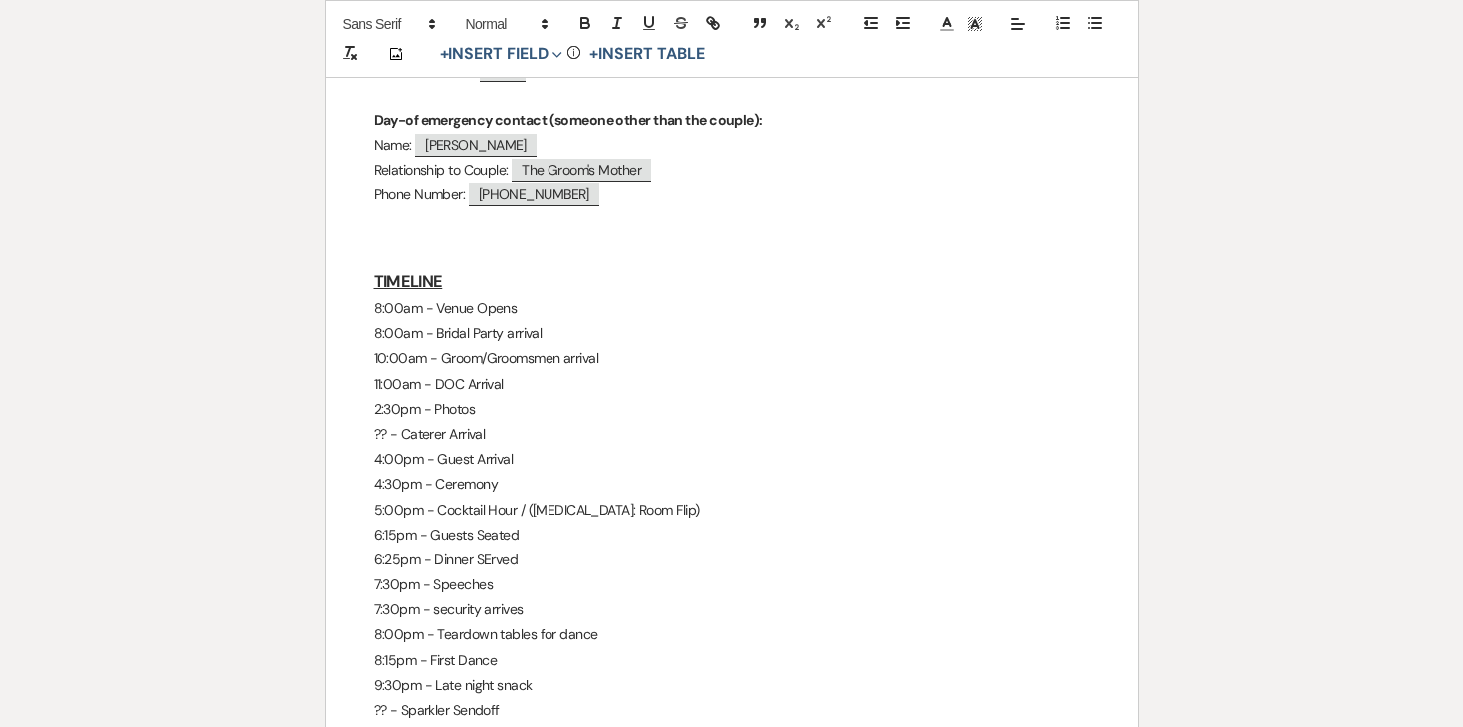
click at [534, 385] on p "11:00am - DOC Arrival" at bounding box center [732, 384] width 716 height 25
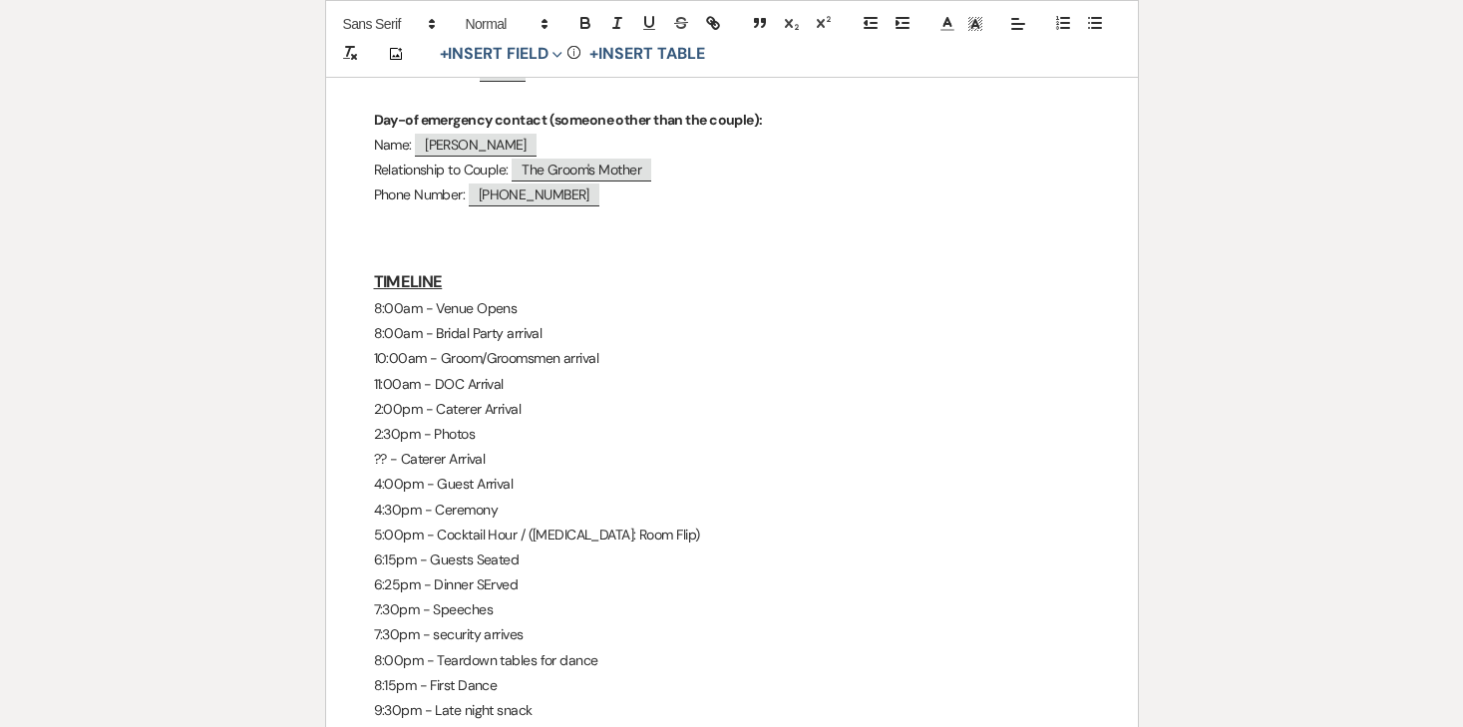
click at [427, 469] on p "?? - Caterer Arrival" at bounding box center [732, 459] width 716 height 25
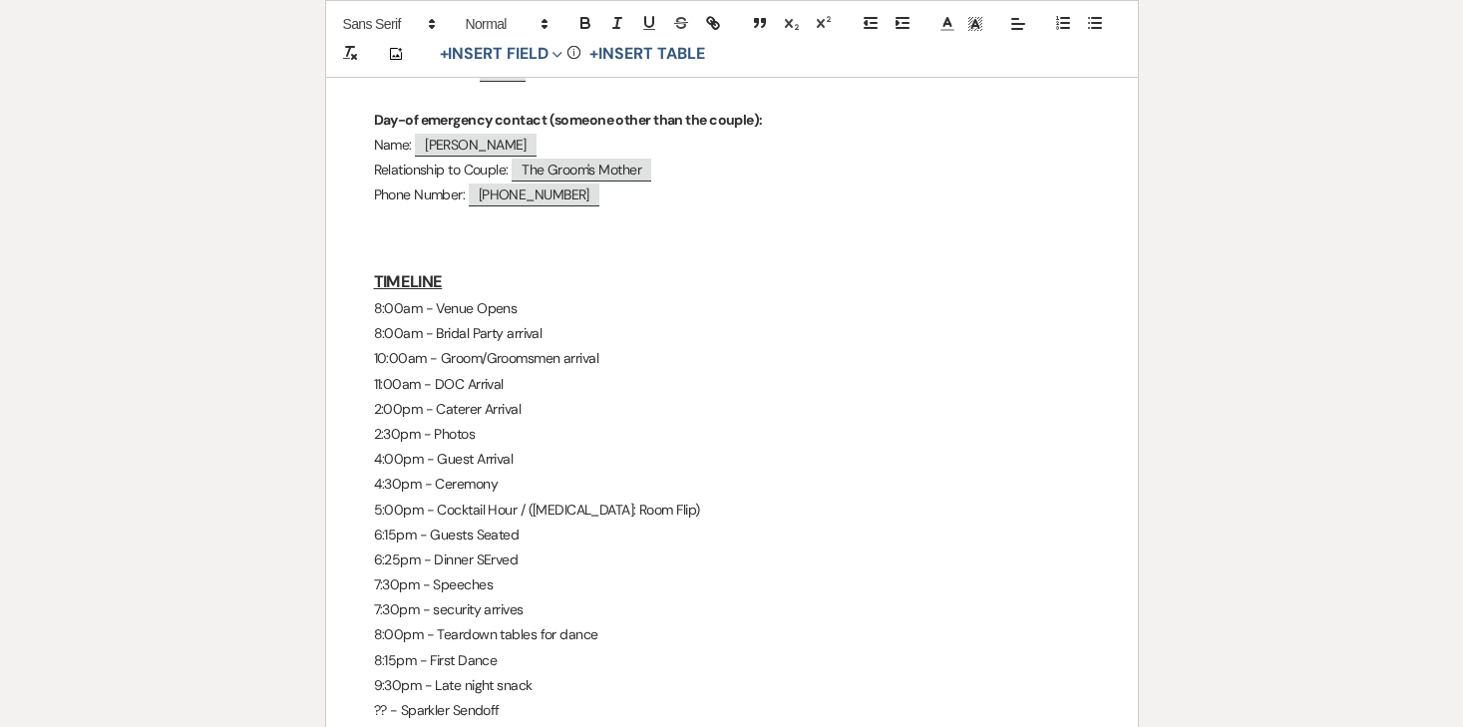
click at [562, 427] on p "2:30pm - Photos" at bounding box center [732, 434] width 716 height 25
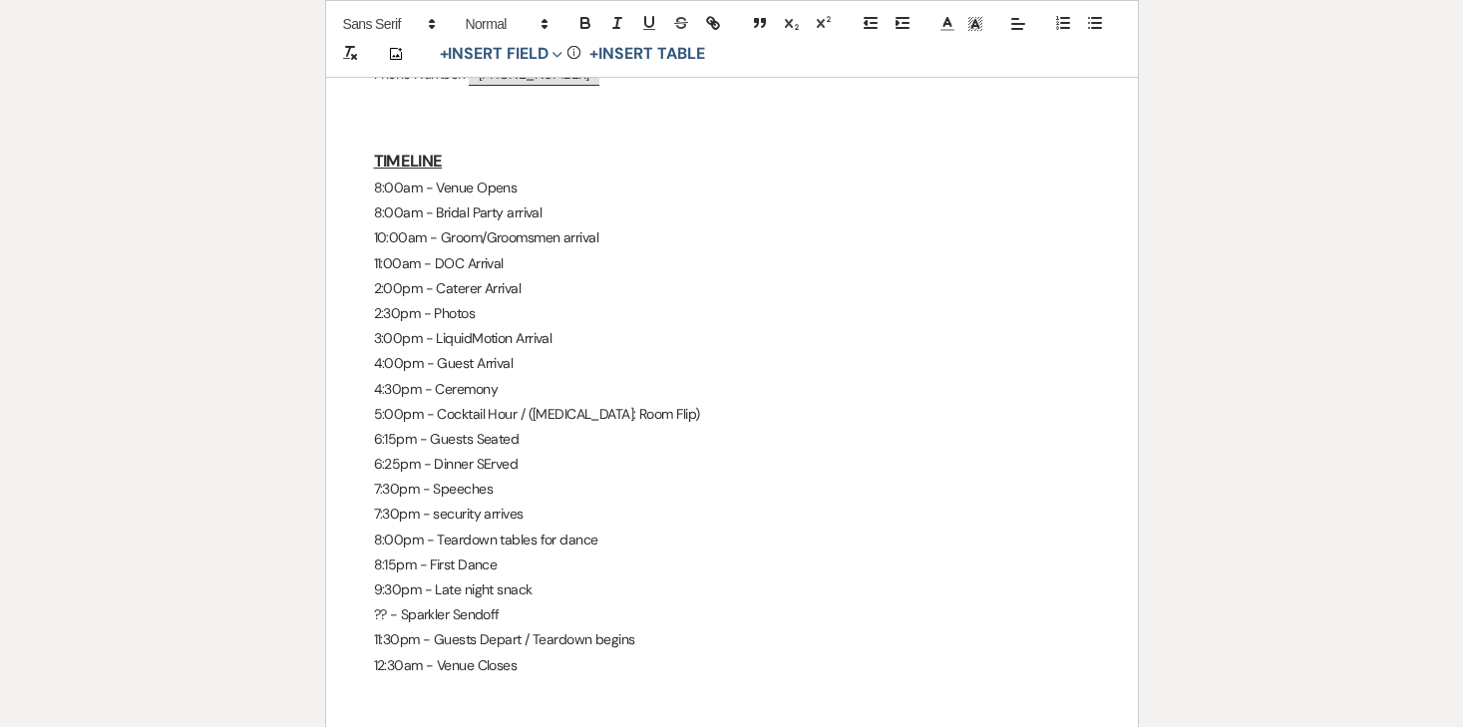
scroll to position [1081, 0]
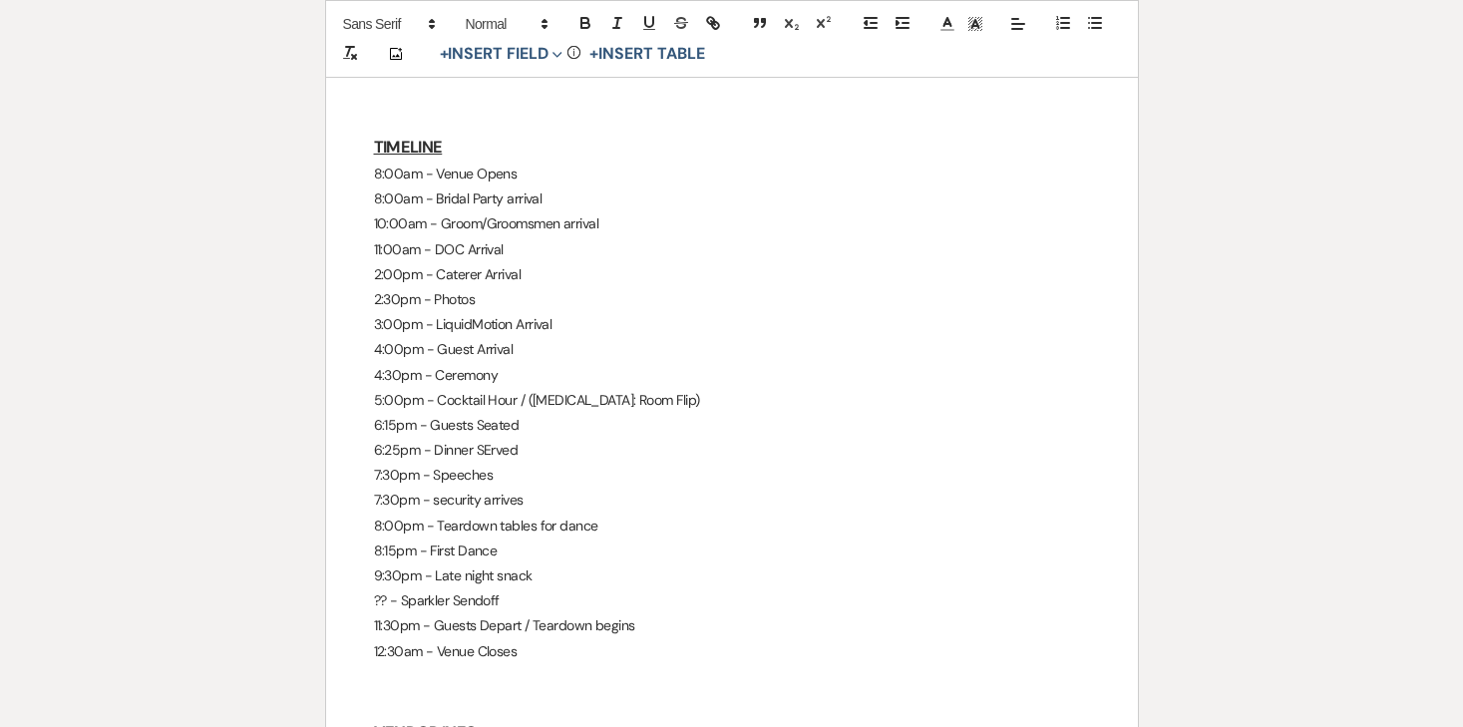
click at [446, 603] on p "?? - Sparkler Sendoff" at bounding box center [732, 600] width 716 height 25
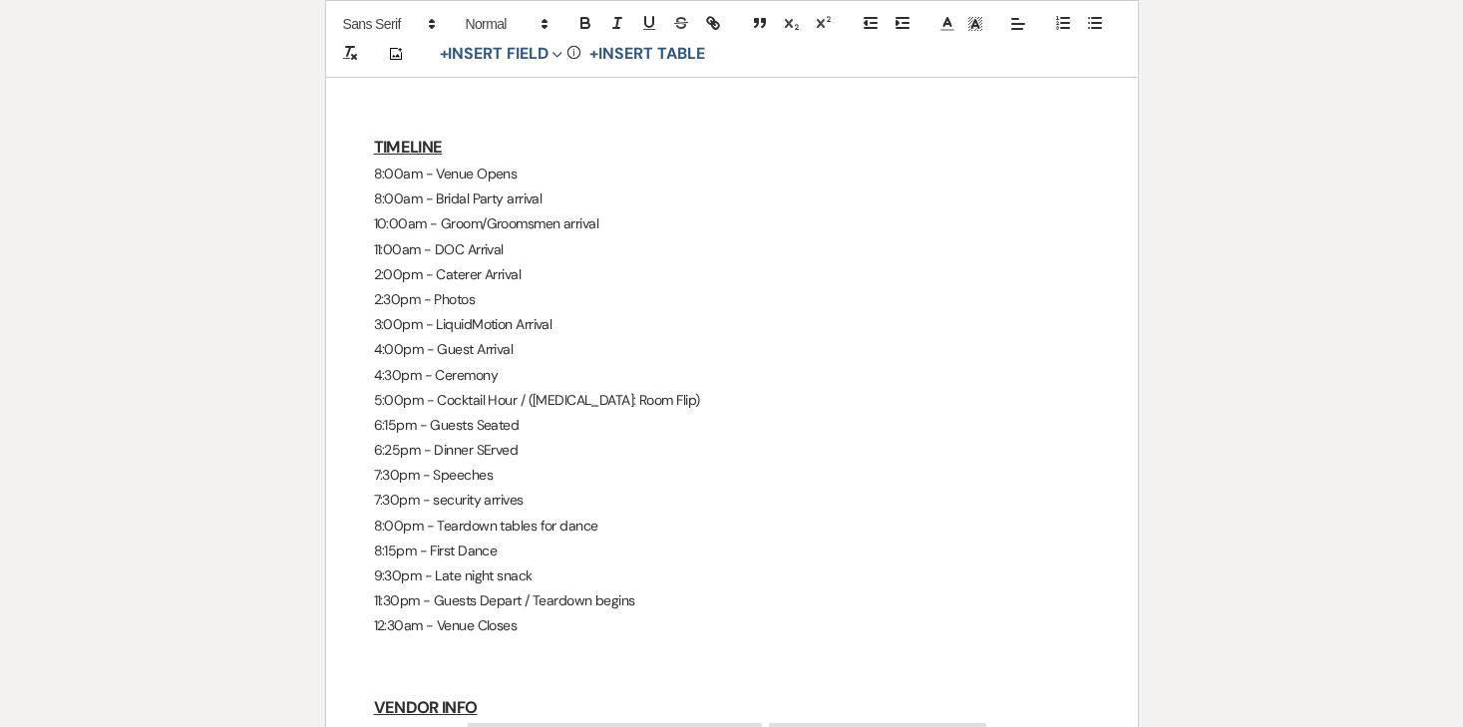
click at [639, 477] on p "7:30pm - Speeches" at bounding box center [732, 475] width 716 height 25
click at [564, 242] on p "11:00am - DOC Arrival" at bounding box center [732, 249] width 716 height 25
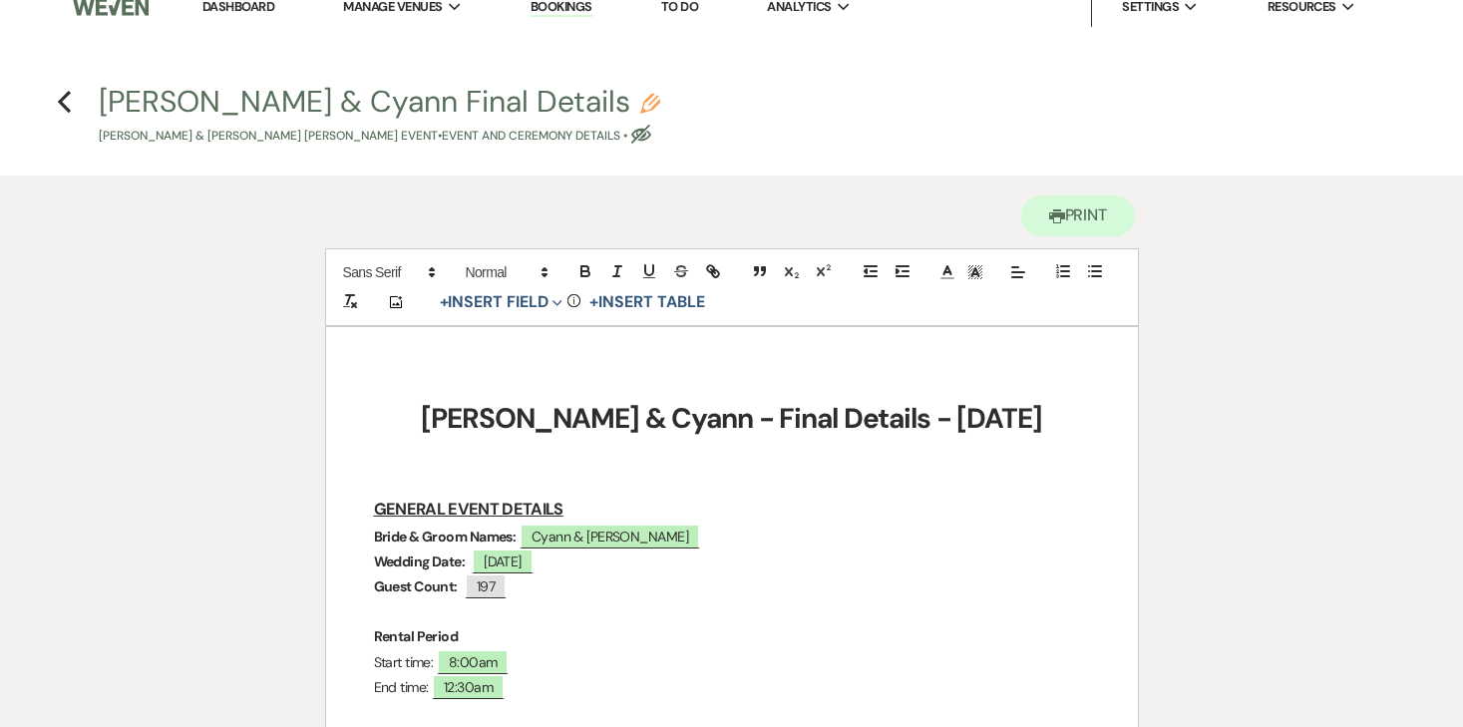
scroll to position [0, 0]
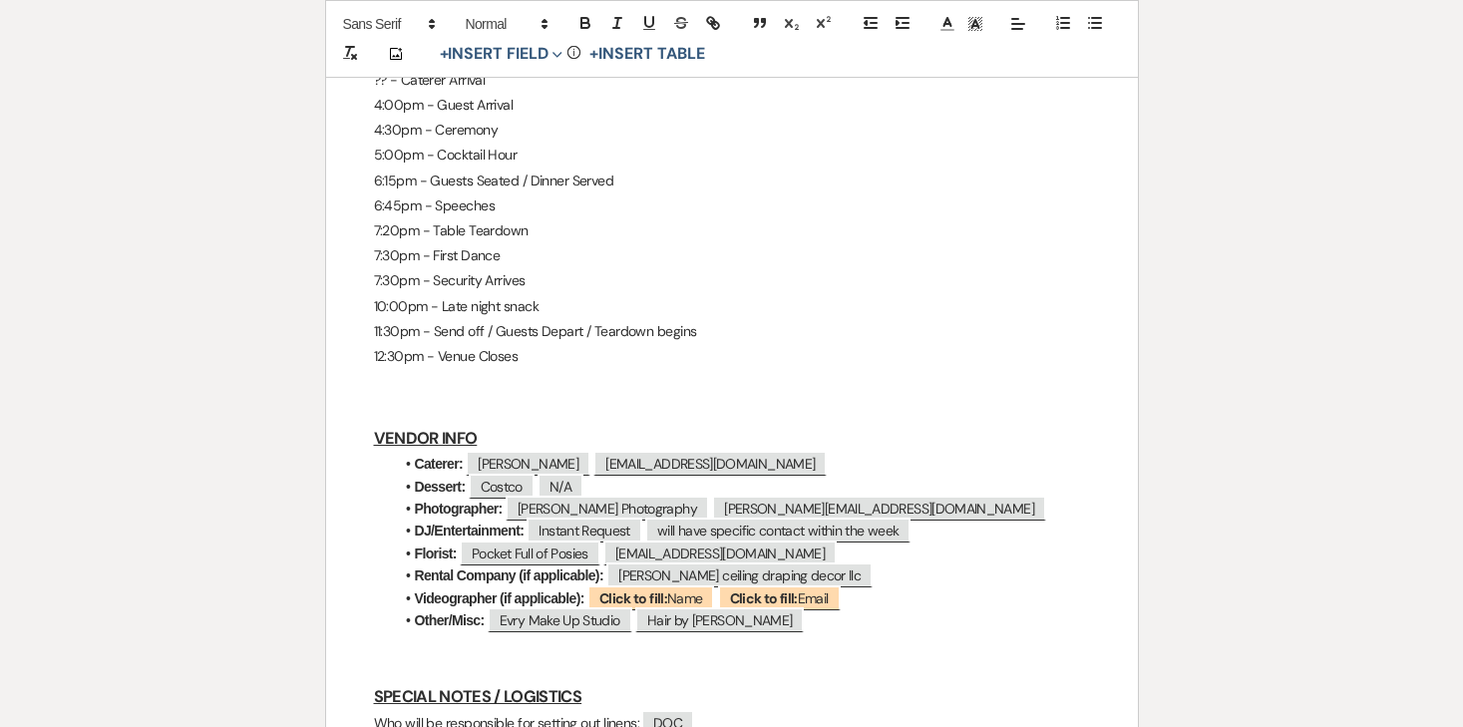
click at [499, 344] on p "12:30pm - Venue Closes" at bounding box center [732, 356] width 716 height 25
click at [521, 243] on p "7:30pm - First Dance" at bounding box center [732, 255] width 716 height 25
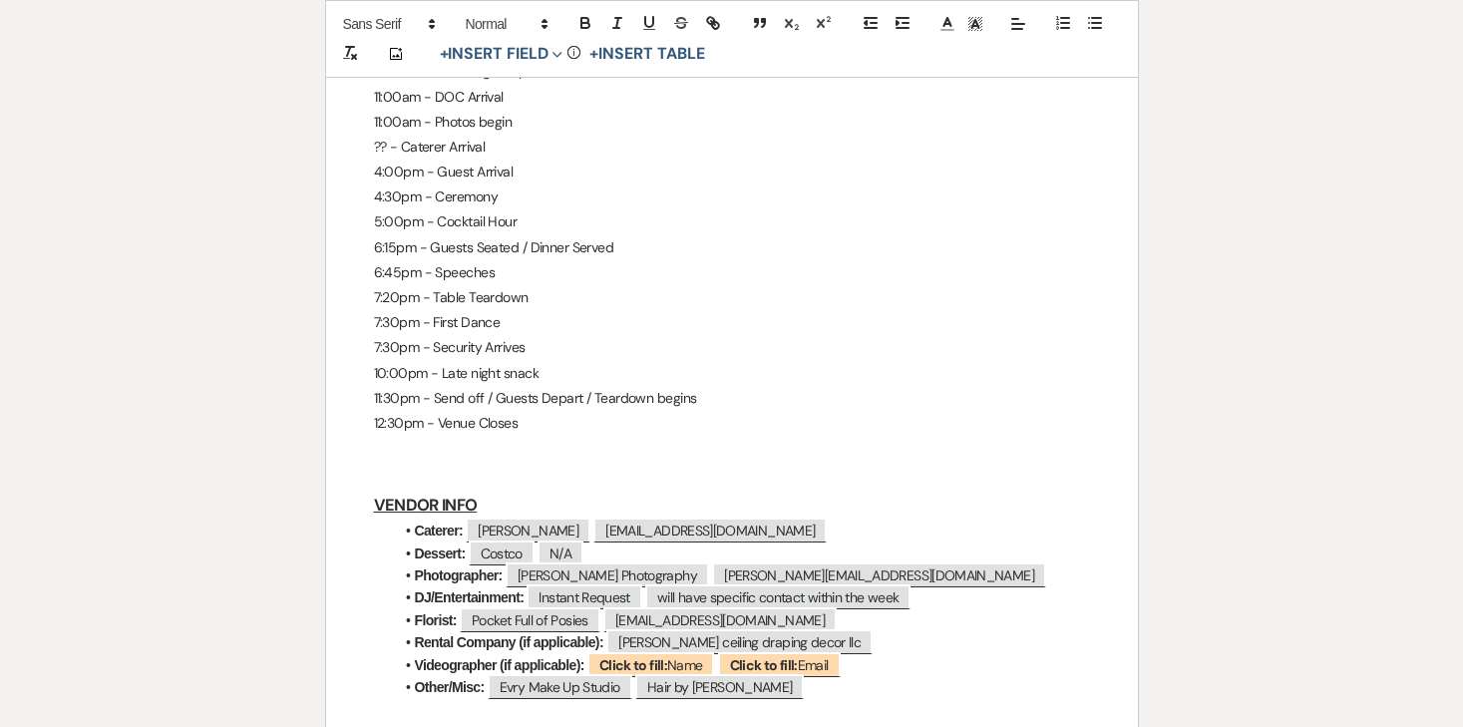
scroll to position [1252, 0]
click at [487, 237] on p "6:15pm - Guests Seated / Dinner Served" at bounding box center [732, 249] width 716 height 25
click at [532, 211] on p "5:00pm - Cocktail Hour" at bounding box center [732, 223] width 716 height 25
